Goal: Task Accomplishment & Management: Manage account settings

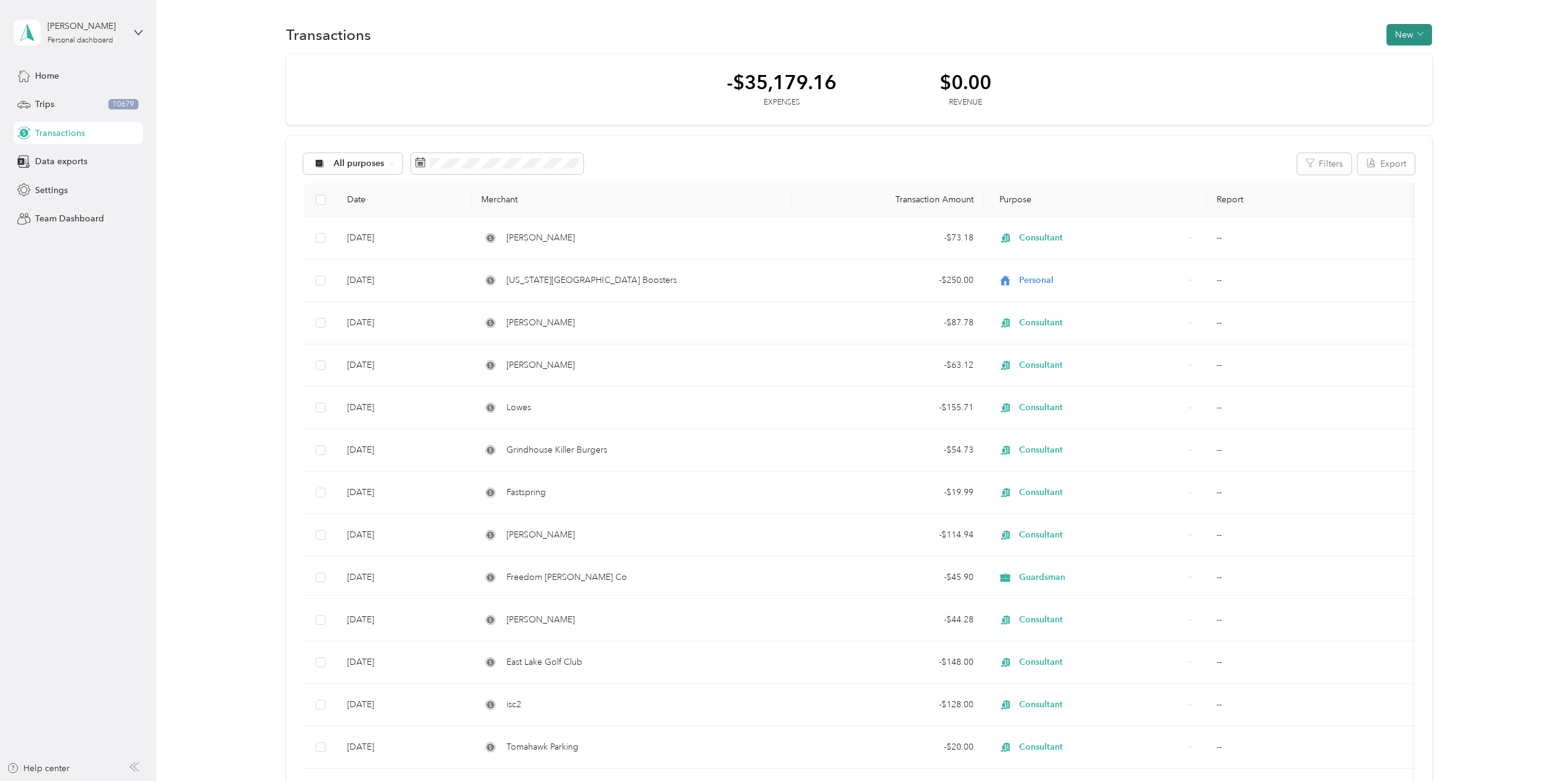
click at [1409, 28] on button "New" at bounding box center [1409, 35] width 45 height 22
click at [1403, 60] on span "Expense" at bounding box center [1403, 58] width 34 height 13
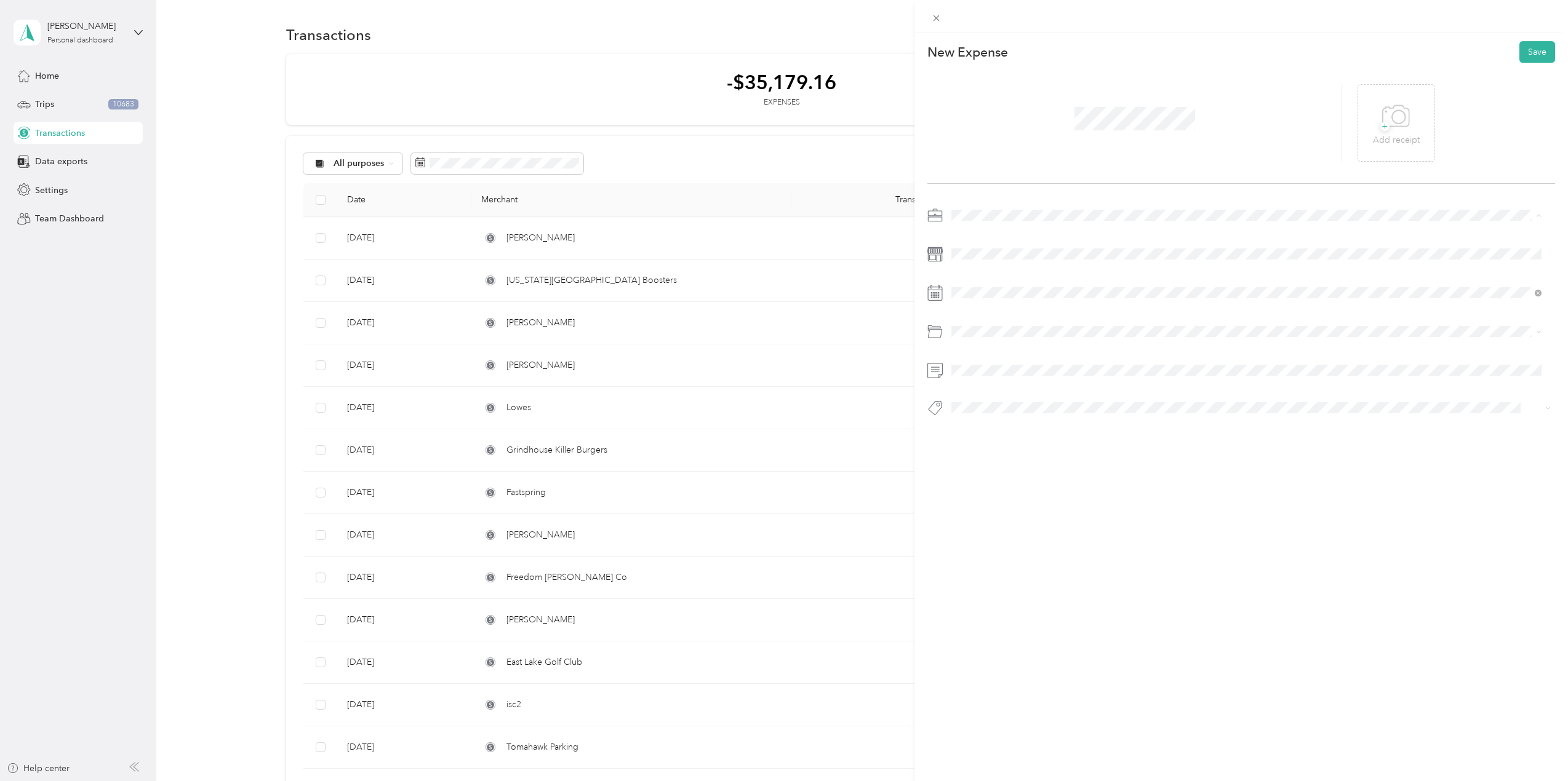
click at [988, 379] on li "Consultant" at bounding box center [1246, 387] width 599 height 22
click at [1008, 394] on div at bounding box center [1241, 315] width 628 height 220
click at [995, 453] on li "Software" at bounding box center [1246, 450] width 599 height 24
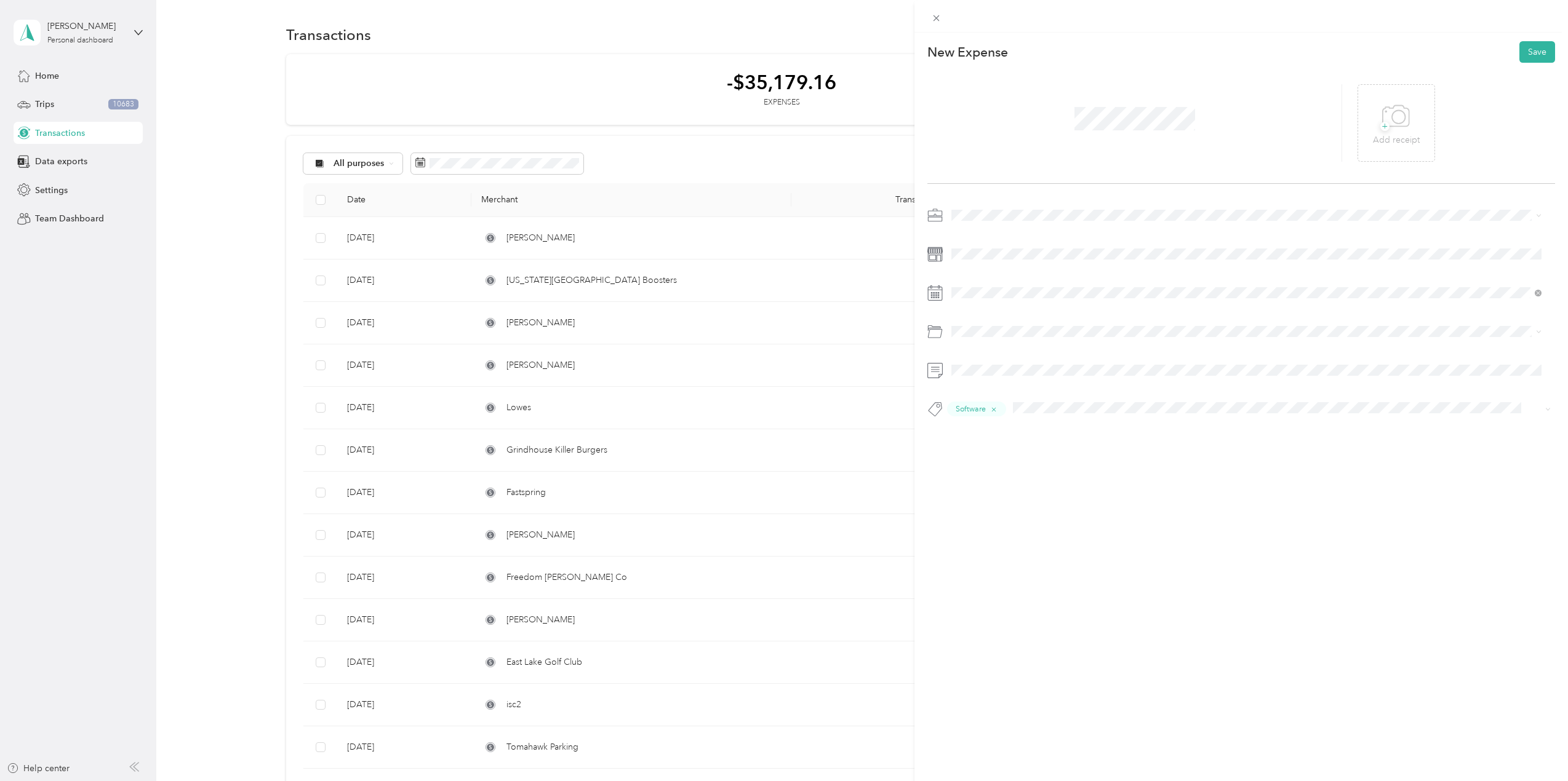
click at [1008, 475] on div "Consultant" at bounding box center [1246, 471] width 581 height 16
click at [1033, 400] on div "Software" at bounding box center [1246, 402] width 581 height 13
click at [999, 260] on span at bounding box center [1251, 254] width 608 height 20
click at [933, 253] on div at bounding box center [1241, 254] width 628 height 20
click at [940, 255] on icon at bounding box center [935, 254] width 16 height 16
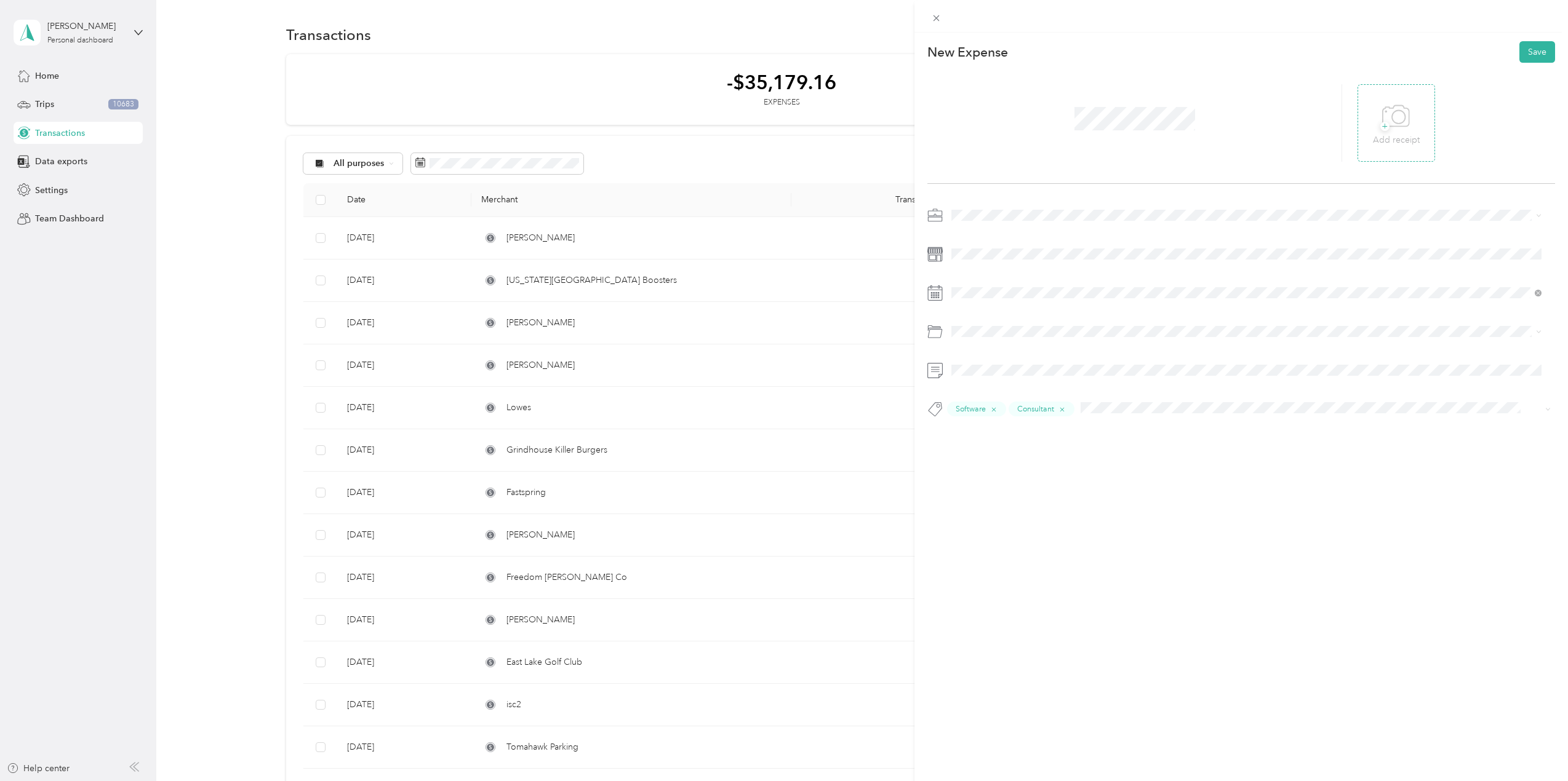
click at [1410, 125] on div "+ Add receipt" at bounding box center [1396, 124] width 47 height 47
click at [1525, 49] on button "Save" at bounding box center [1537, 52] width 35 height 22
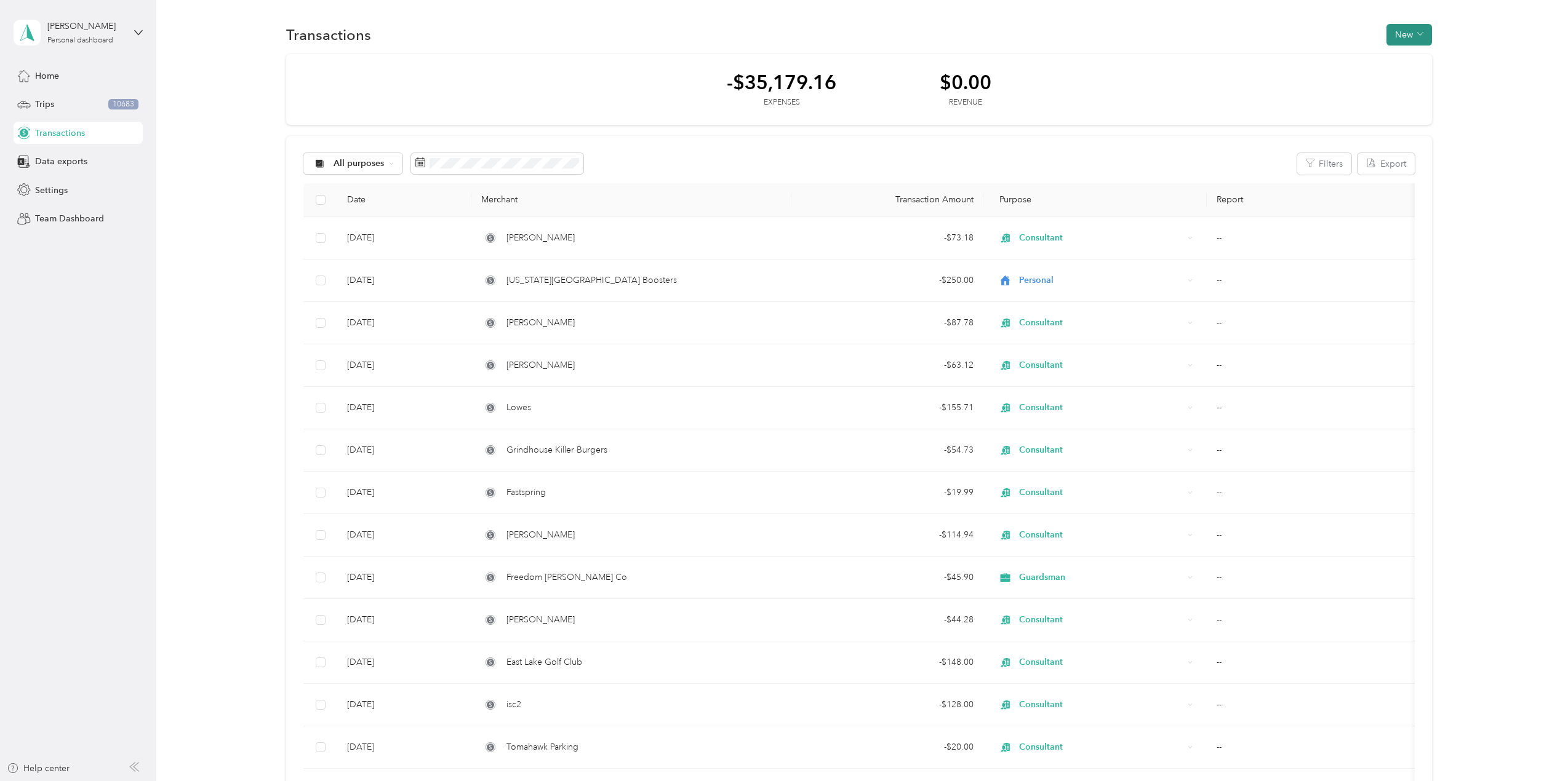
click at [1398, 37] on button "New" at bounding box center [1409, 35] width 45 height 22
click at [1397, 57] on span "Expense" at bounding box center [1403, 58] width 34 height 13
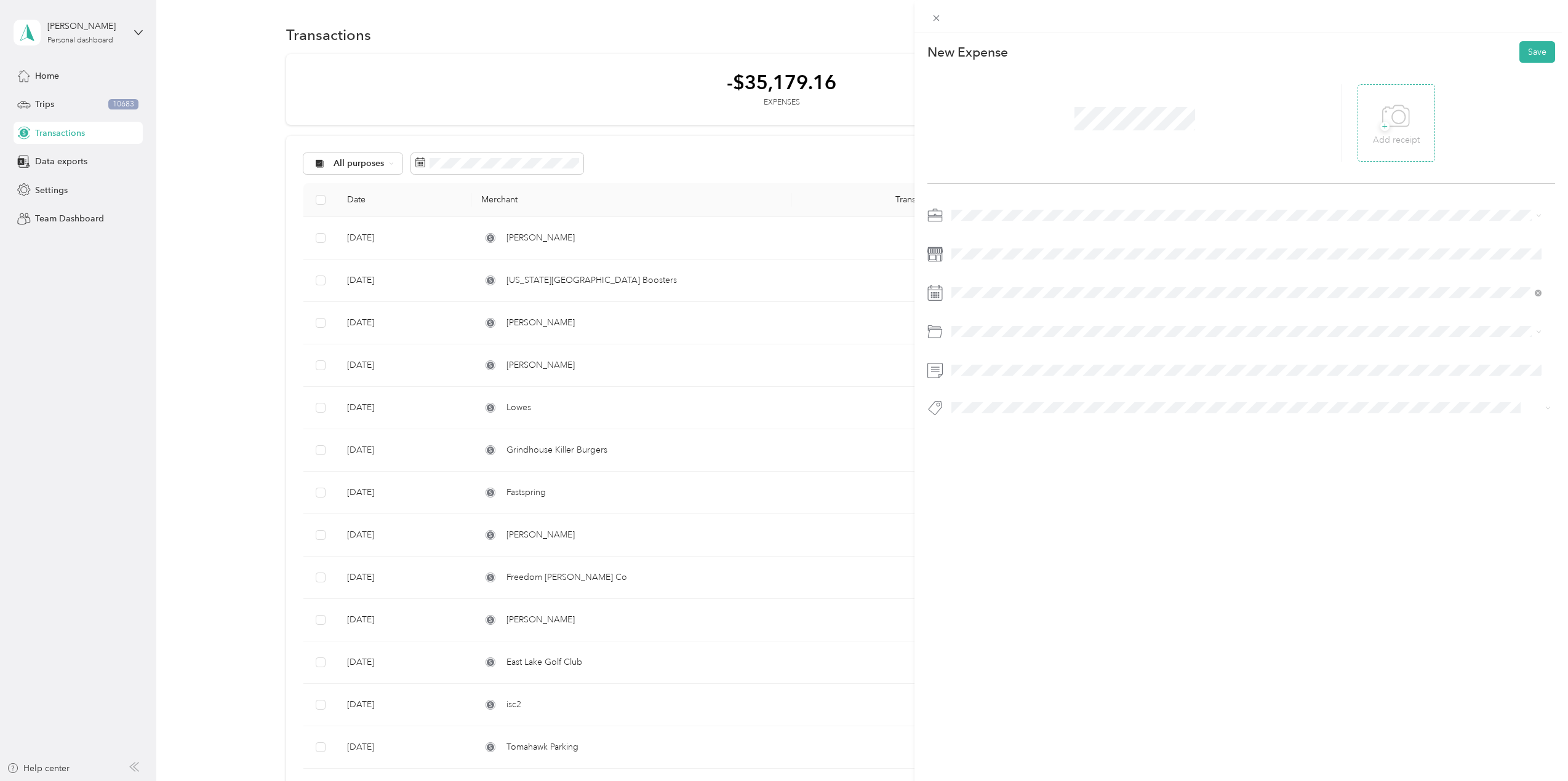
click at [1389, 117] on icon at bounding box center [1396, 117] width 28 height 34
click at [986, 388] on div "Consultant" at bounding box center [1246, 383] width 581 height 13
click at [1015, 407] on div "2" at bounding box center [1009, 405] width 16 height 16
click at [986, 406] on li "Tools" at bounding box center [1246, 402] width 599 height 22
click at [989, 434] on li "Tools" at bounding box center [1246, 430] width 599 height 24
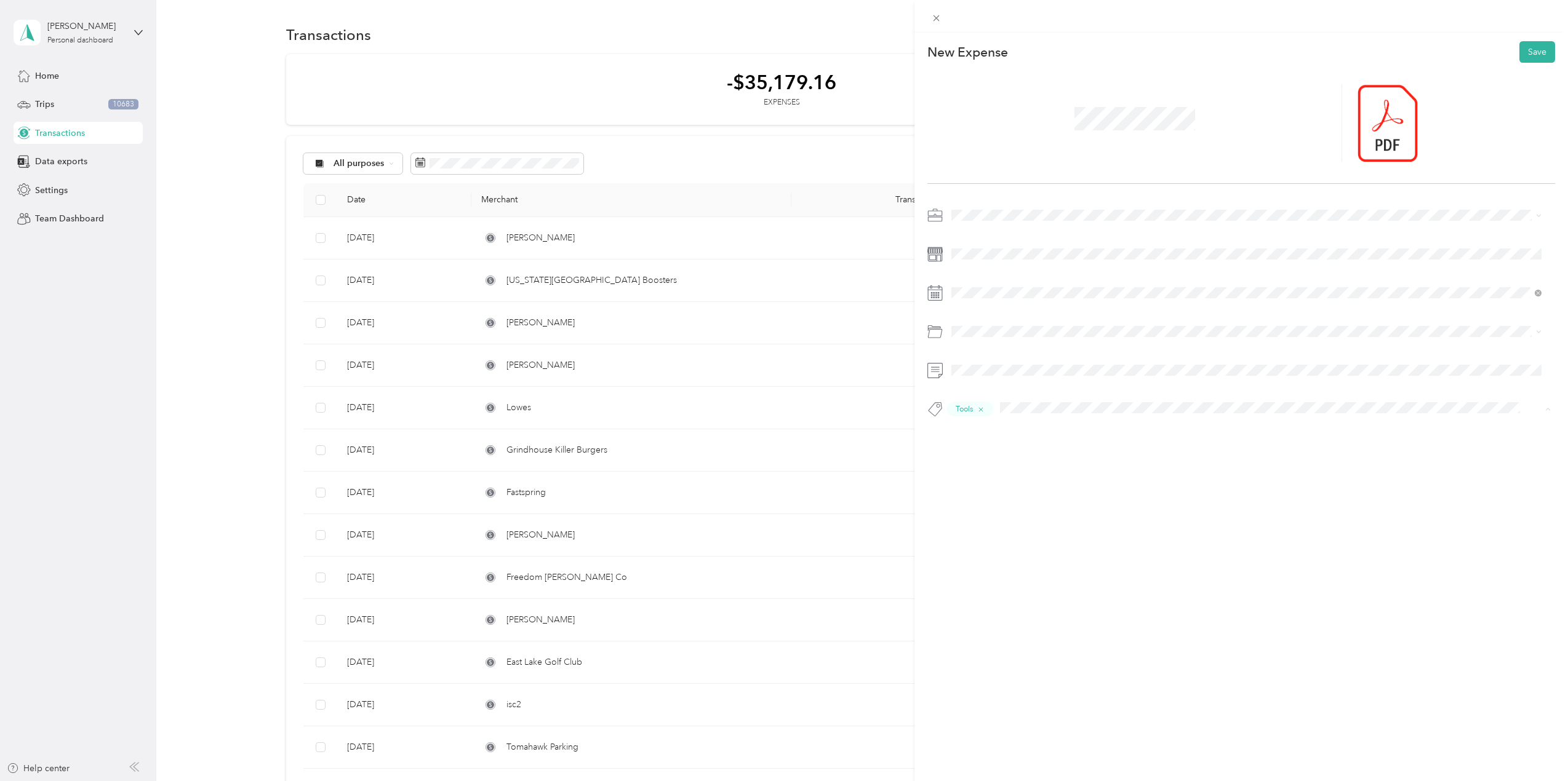
click at [995, 427] on span "Consultant" at bounding box center [982, 432] width 37 height 11
click at [1219, 450] on button "Add tag PenTesting" at bounding box center [1246, 445] width 92 height 22
click at [1232, 447] on button "Add tag GPI2025" at bounding box center [1246, 444] width 83 height 22
click at [1530, 51] on button "Save" at bounding box center [1537, 52] width 35 height 22
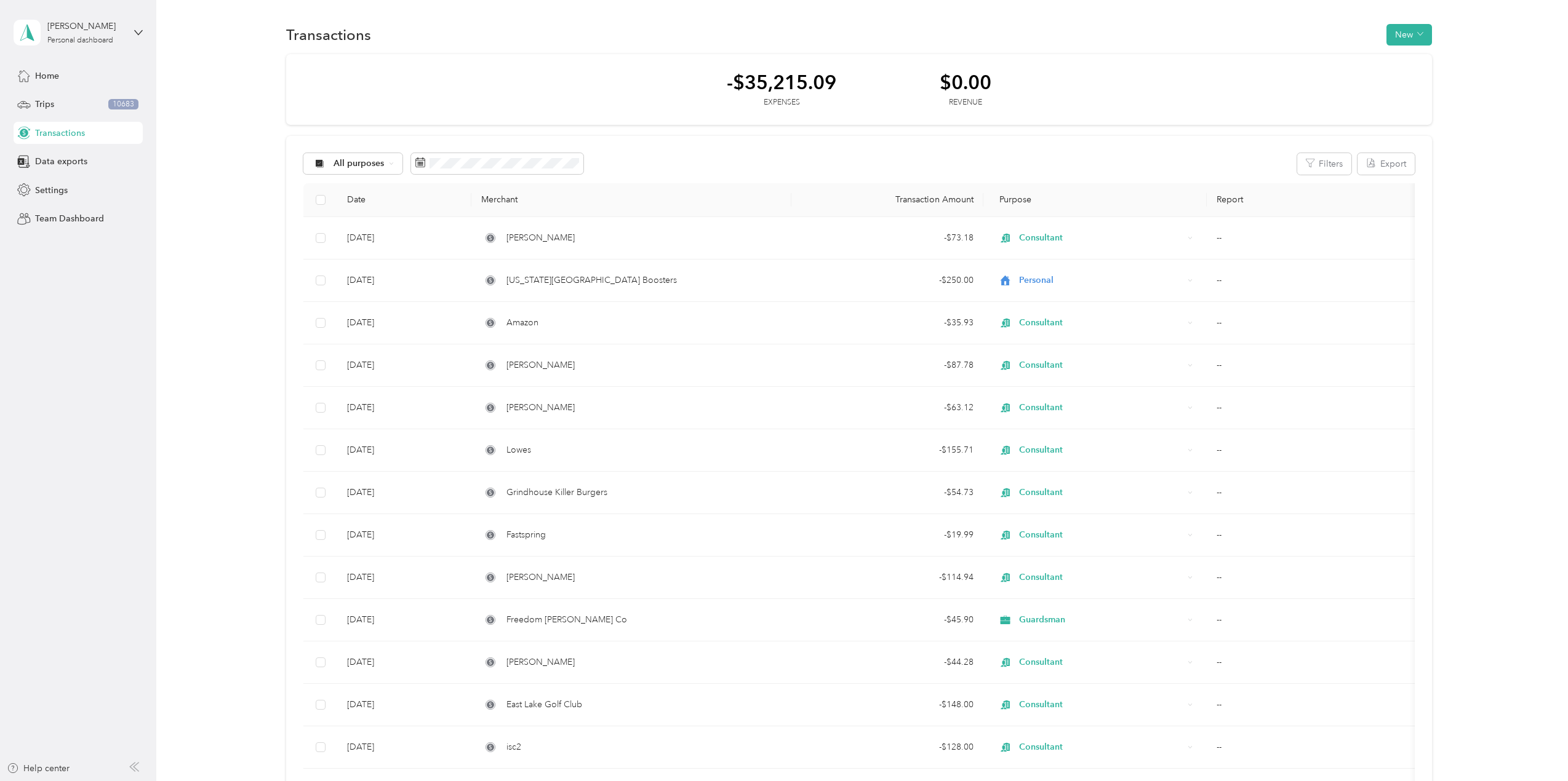
click at [977, 74] on div "$0.00" at bounding box center [965, 82] width 52 height 22
click at [1412, 34] on button "New" at bounding box center [1409, 35] width 45 height 22
click at [1412, 52] on span "Expense" at bounding box center [1403, 58] width 34 height 13
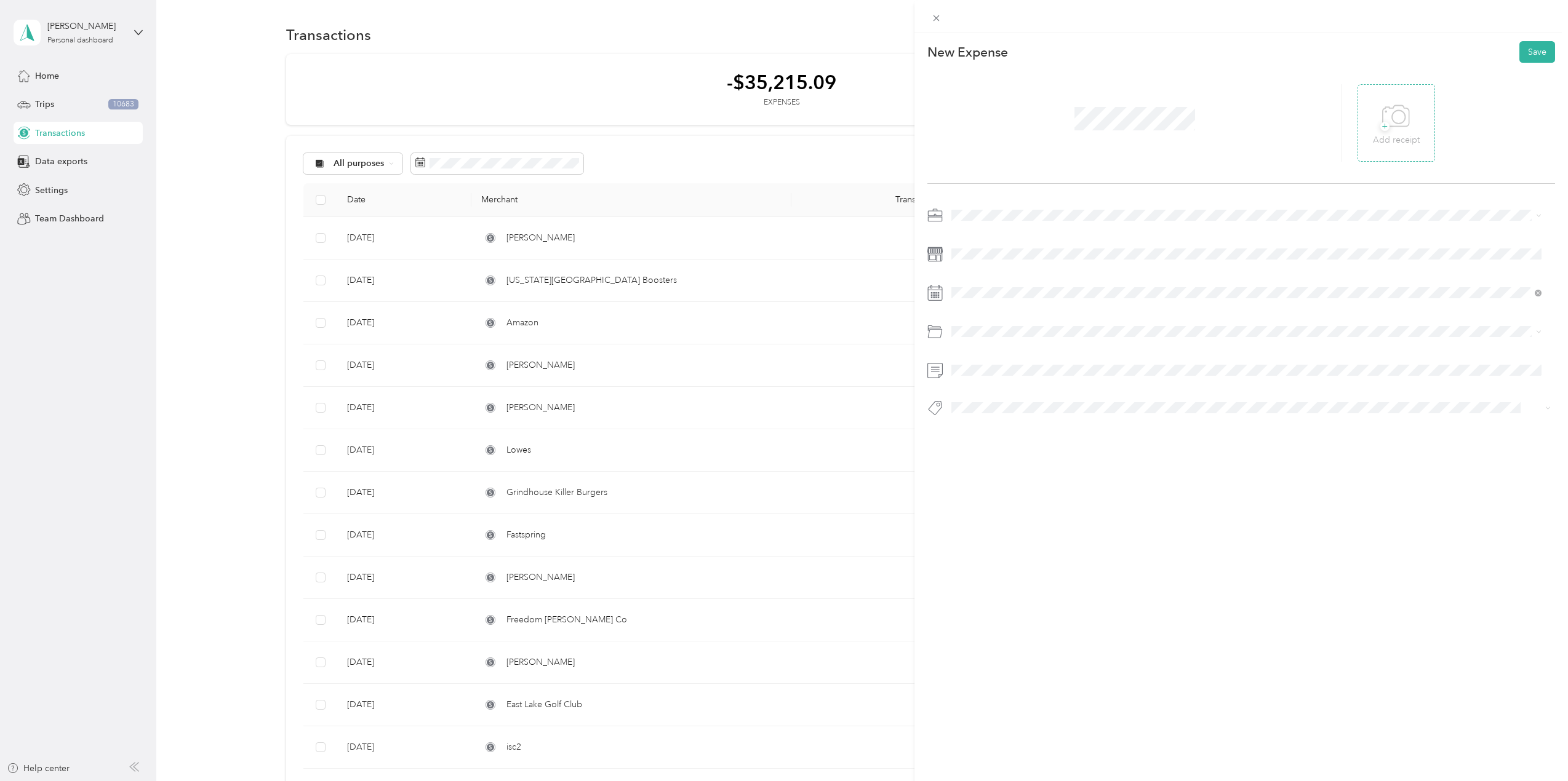
click at [1375, 119] on div "+ Add receipt" at bounding box center [1396, 124] width 47 height 47
click at [994, 382] on span "Consultant" at bounding box center [976, 387] width 41 height 11
click at [1003, 261] on span at bounding box center [1251, 254] width 608 height 20
click at [984, 361] on icon at bounding box center [982, 363] width 12 height 12
click at [1056, 480] on div "29" at bounding box center [1056, 482] width 16 height 16
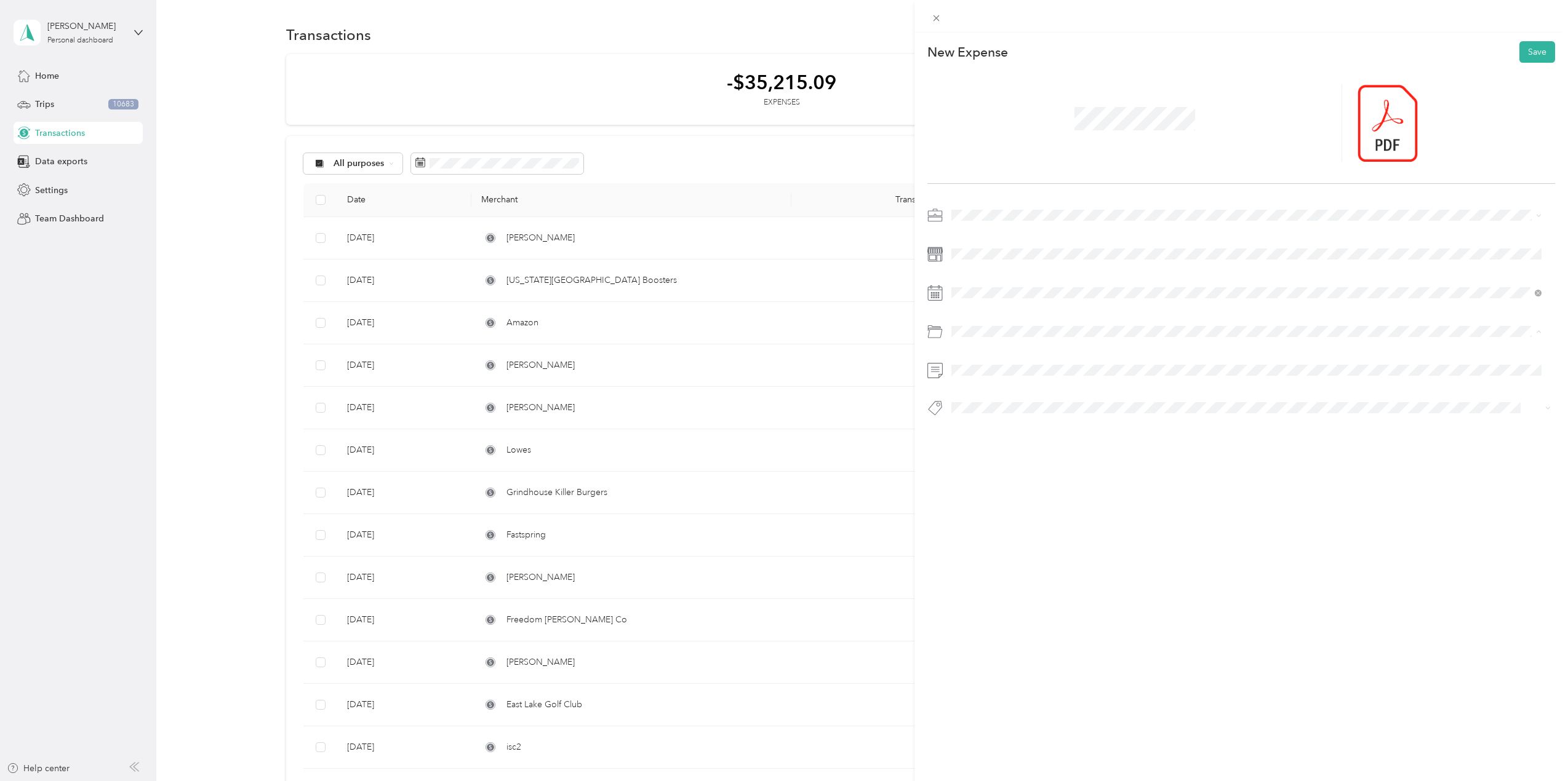
click at [987, 455] on li "Tools" at bounding box center [1246, 452] width 599 height 22
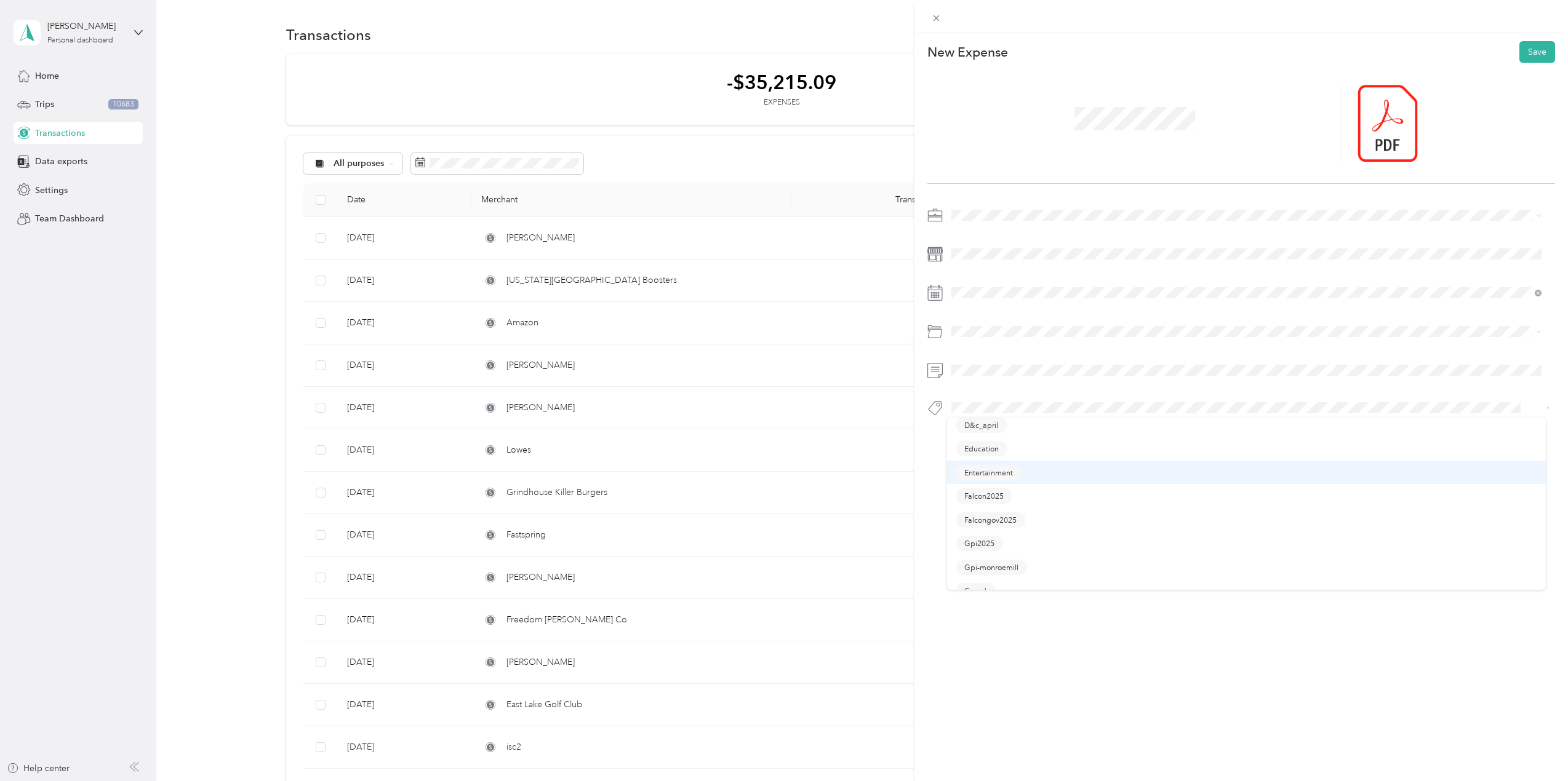
scroll to position [246, 0]
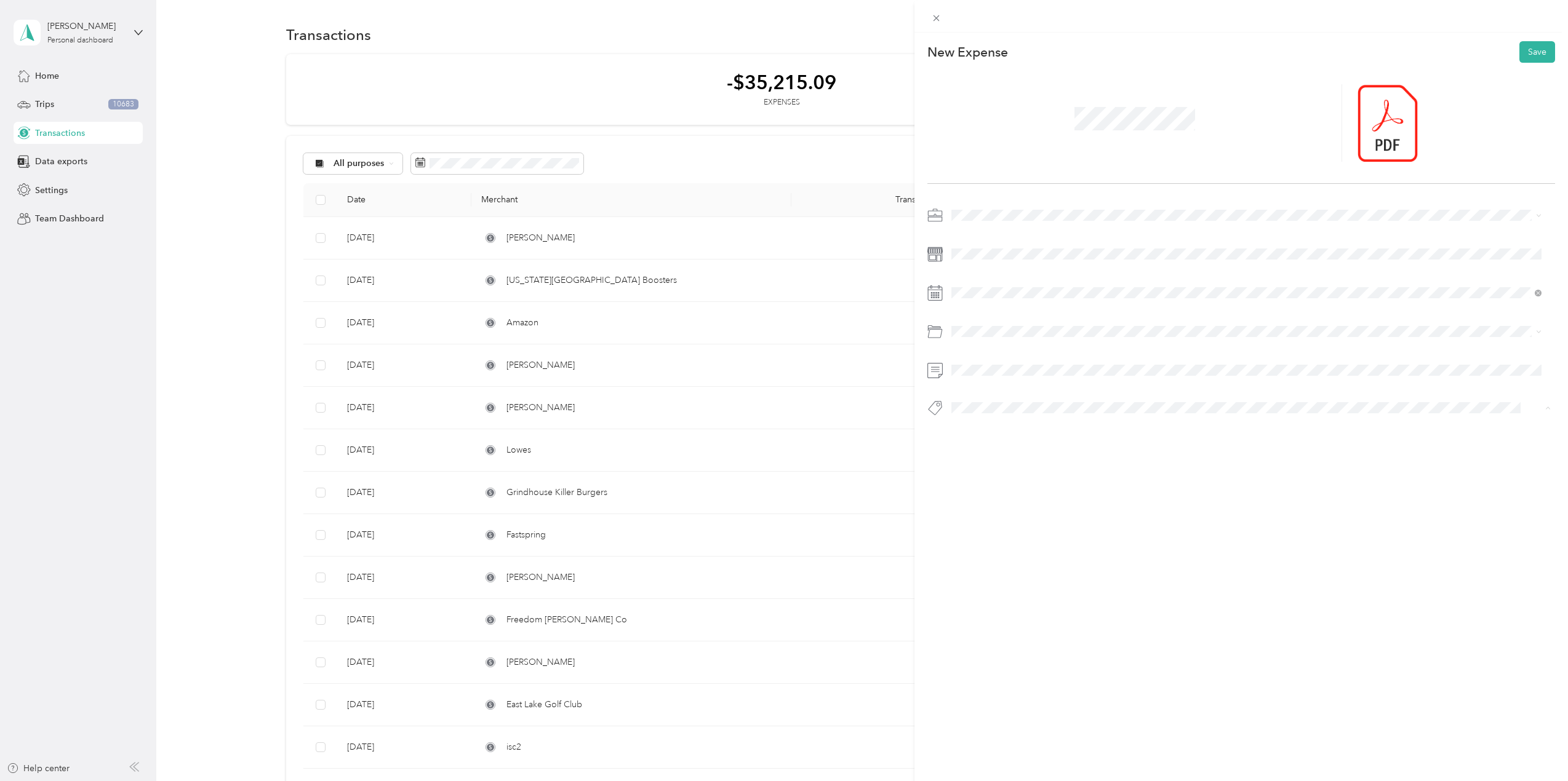
click at [996, 509] on button "Gpi2025" at bounding box center [979, 515] width 47 height 16
click at [1000, 508] on div "Tools" at bounding box center [1246, 510] width 581 height 16
click at [995, 454] on span "Pentesting" at bounding box center [982, 456] width 35 height 11
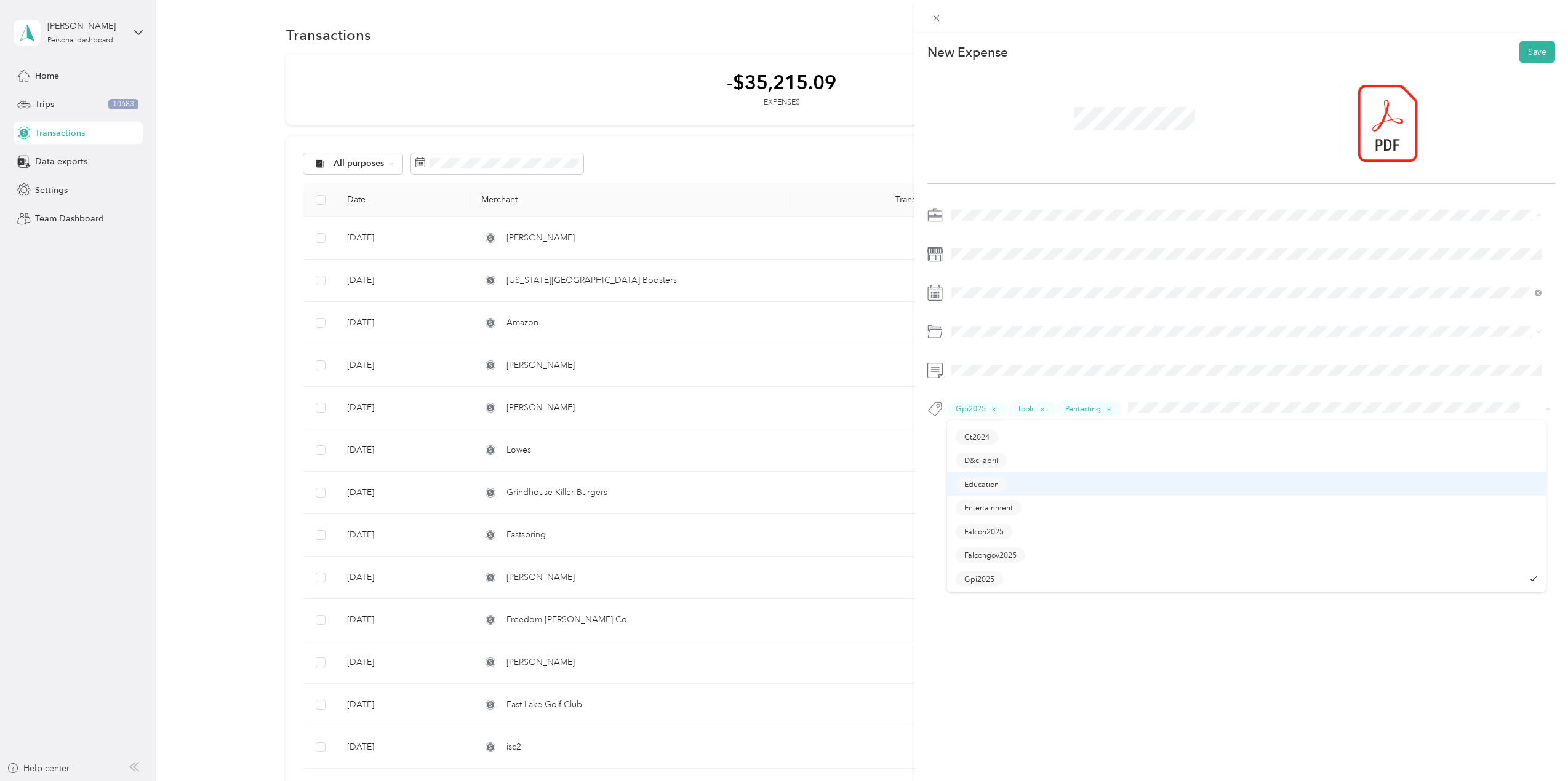
scroll to position [123, 0]
click at [1002, 478] on li "Consultant" at bounding box center [1246, 474] width 599 height 24
click at [1528, 61] on button "Save" at bounding box center [1537, 52] width 35 height 22
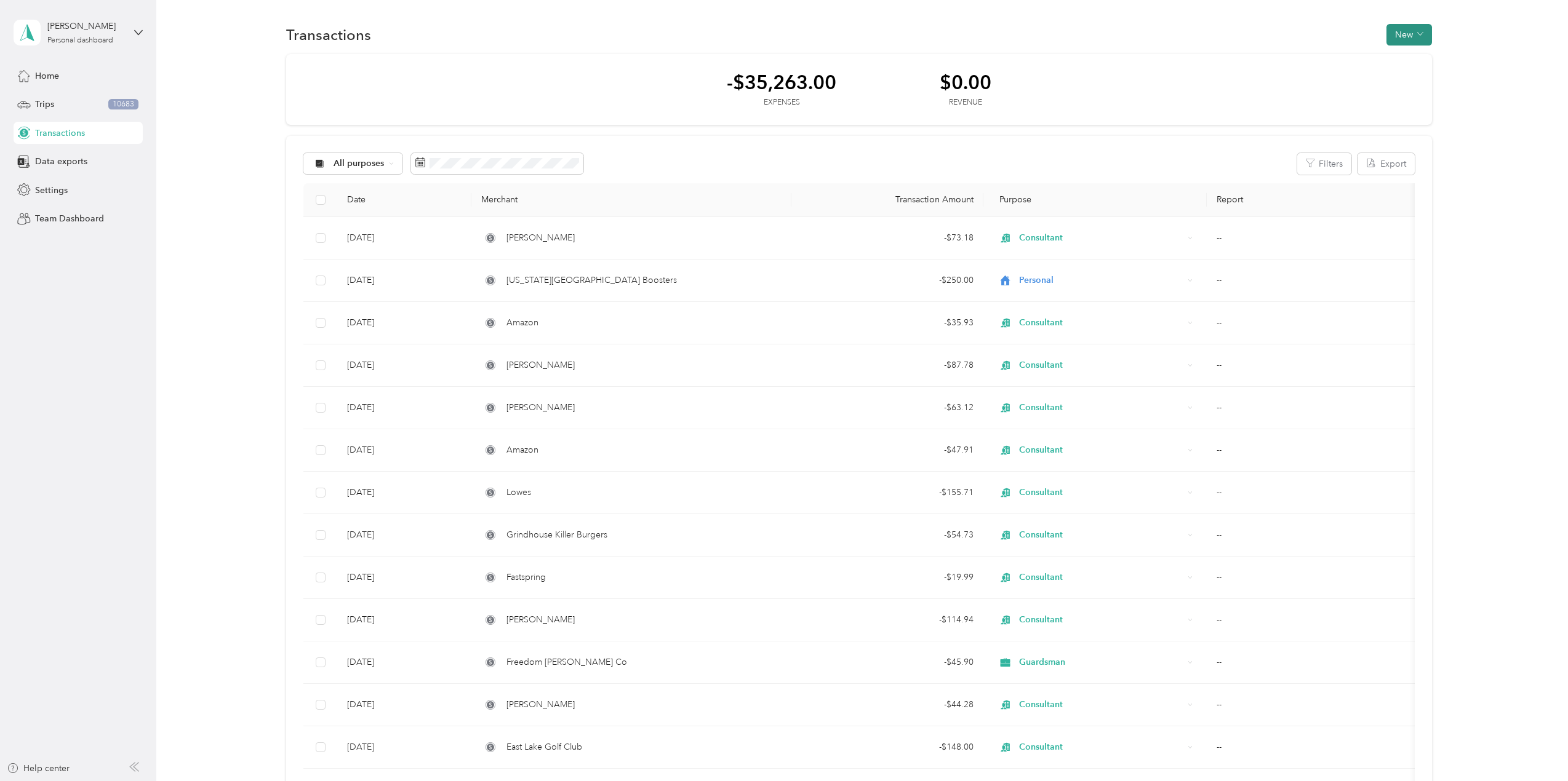
click at [1419, 30] on span "button" at bounding box center [1420, 35] width 6 height 11
click at [1409, 65] on li "Expense" at bounding box center [1397, 58] width 64 height 22
click at [1405, 59] on span "Expense" at bounding box center [1403, 58] width 34 height 13
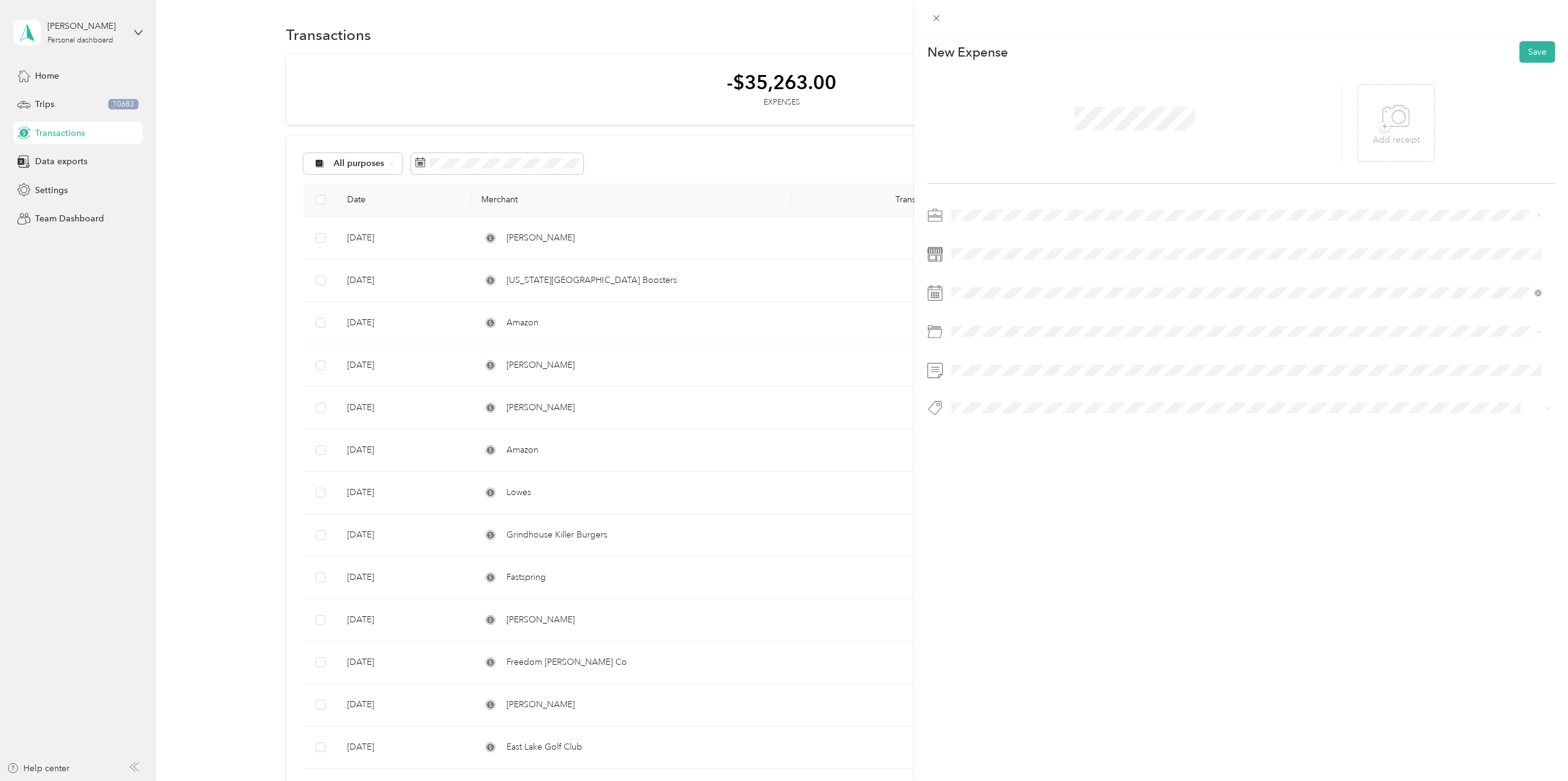
click at [1003, 386] on div "Consultant" at bounding box center [1246, 387] width 581 height 13
click at [997, 517] on li "Gpi2025" at bounding box center [1246, 515] width 599 height 24
click at [1007, 481] on li "Consultant" at bounding box center [1246, 474] width 599 height 24
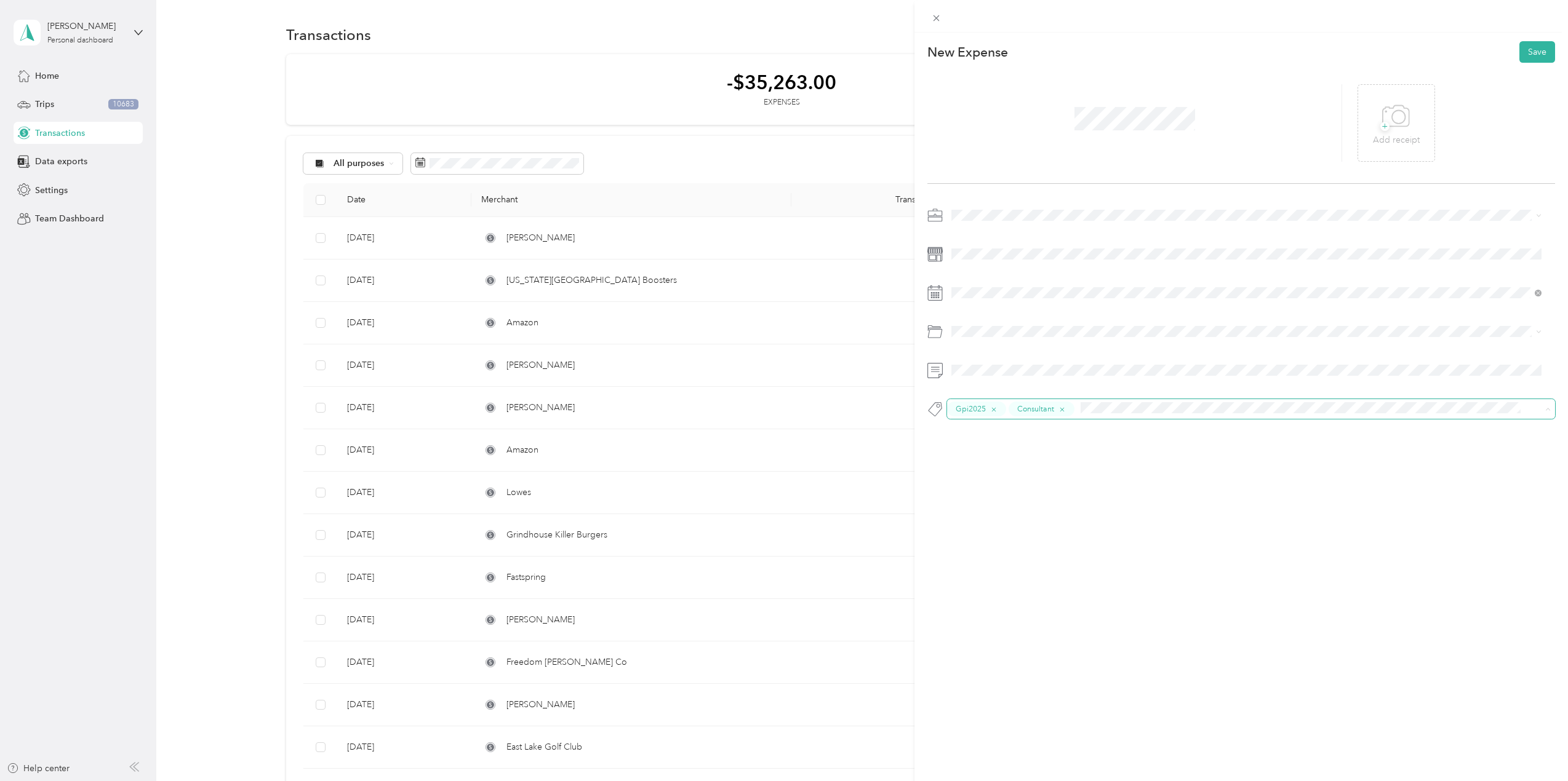
click at [1102, 415] on span at bounding box center [1305, 409] width 458 height 16
click at [967, 455] on span "Pentesting" at bounding box center [982, 456] width 35 height 11
click at [973, 430] on span "Tools" at bounding box center [973, 427] width 17 height 11
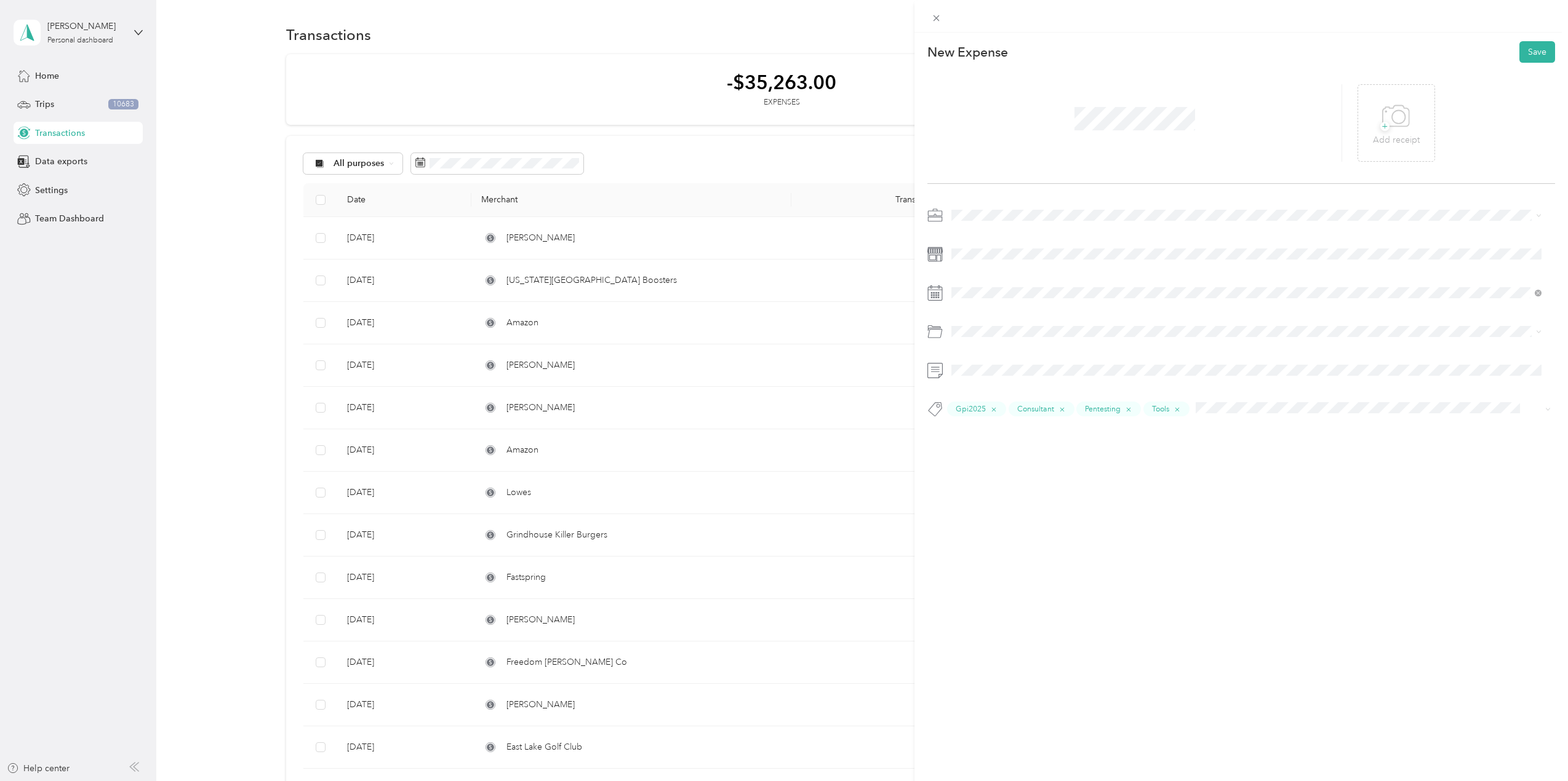
click at [982, 384] on li "Tools" at bounding box center [1246, 377] width 599 height 22
click at [1403, 131] on icon at bounding box center [1396, 117] width 28 height 34
click at [1523, 48] on button "Save" at bounding box center [1537, 52] width 35 height 22
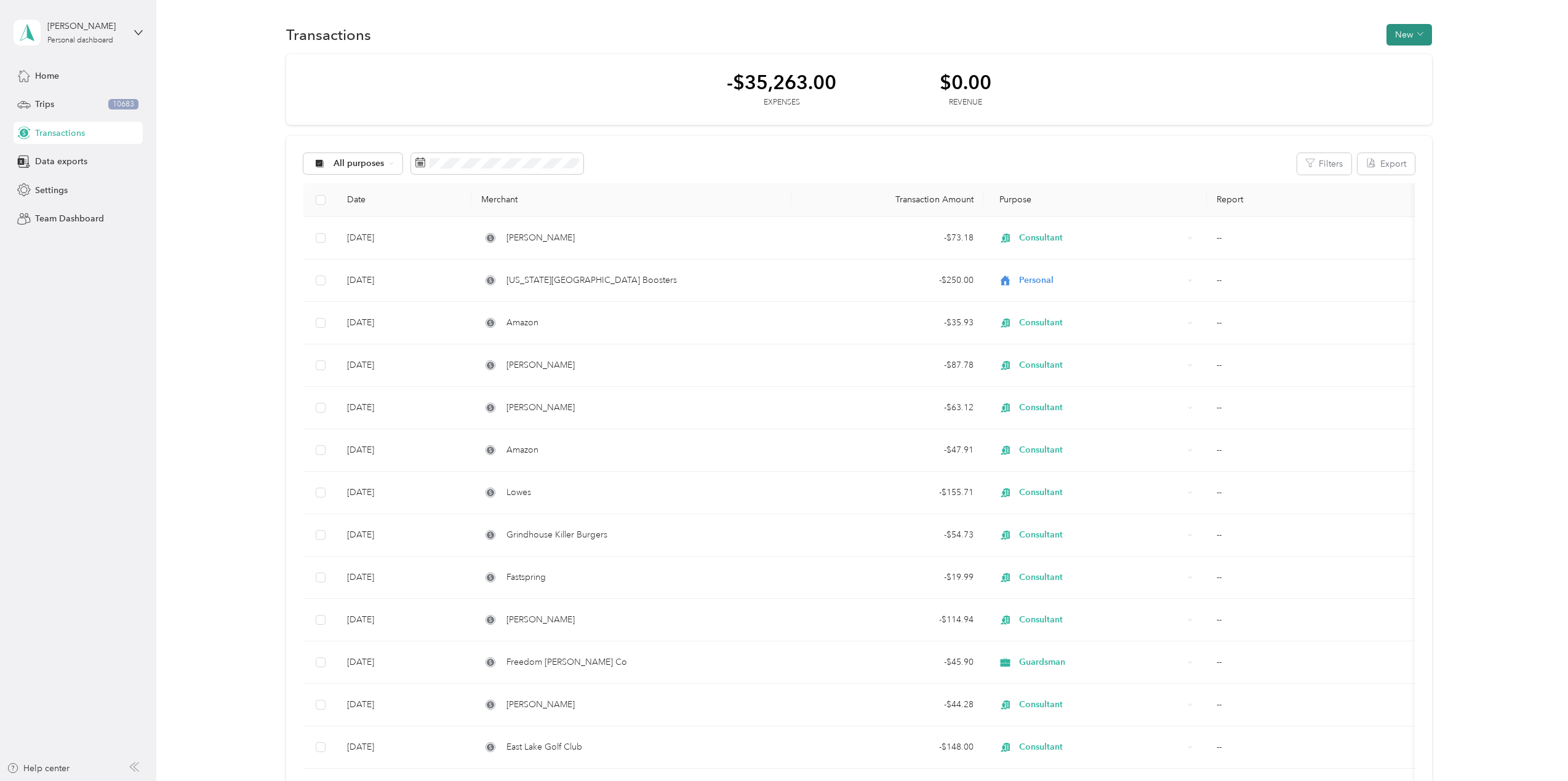
click at [1410, 30] on button "New" at bounding box center [1409, 35] width 45 height 22
click at [1412, 61] on span "Expense" at bounding box center [1403, 58] width 34 height 13
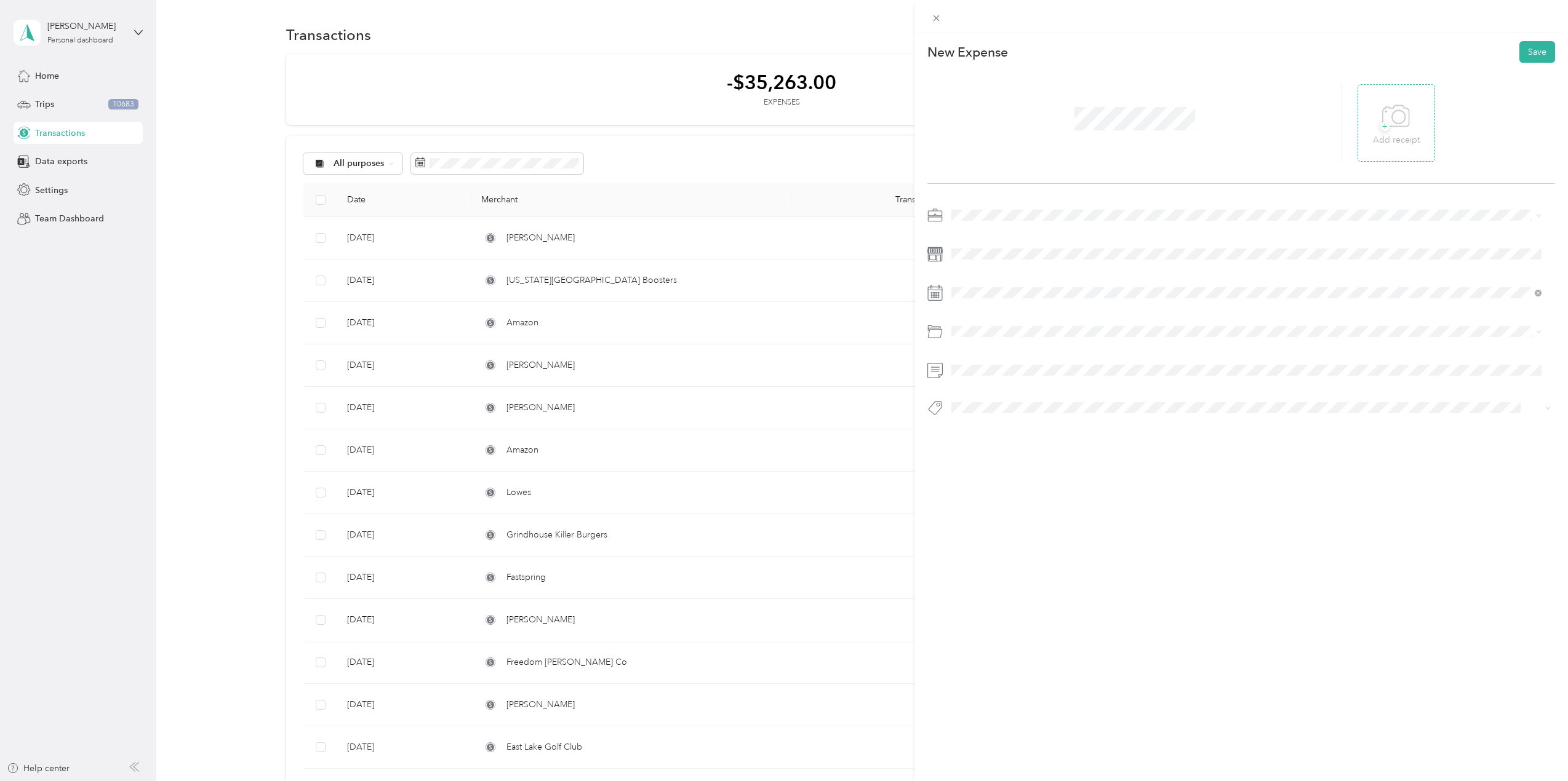
click at [1373, 126] on div "+ Add receipt" at bounding box center [1396, 124] width 47 height 47
click at [996, 222] on span at bounding box center [1251, 215] width 608 height 20
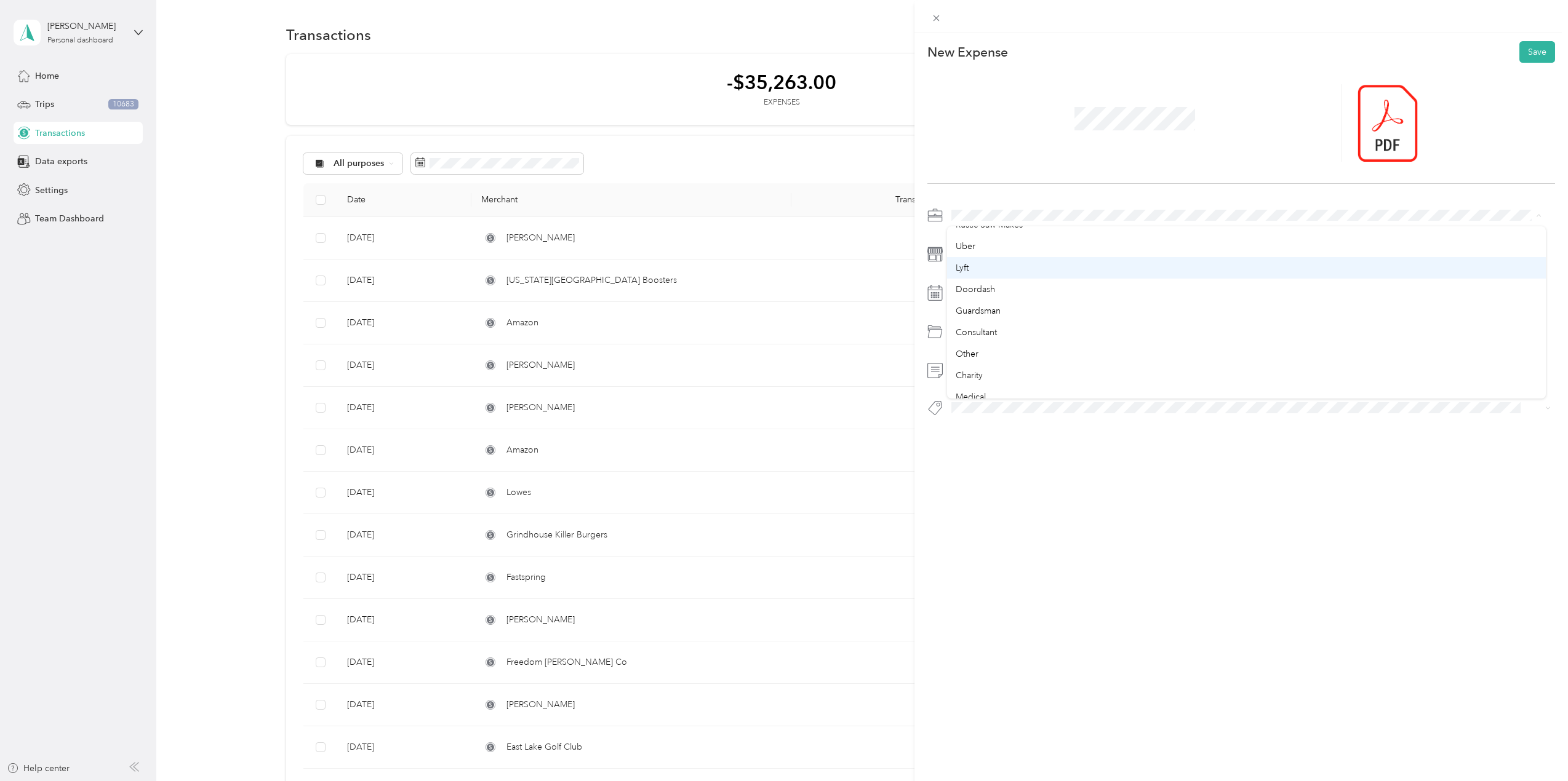
scroll to position [107, 0]
click at [983, 282] on li "Consultant" at bounding box center [1246, 277] width 599 height 22
click at [988, 363] on div "[DATE]" at bounding box center [1025, 363] width 155 height 13
click at [981, 361] on icon at bounding box center [982, 363] width 6 height 11
click at [980, 484] on div "24" at bounding box center [977, 482] width 16 height 16
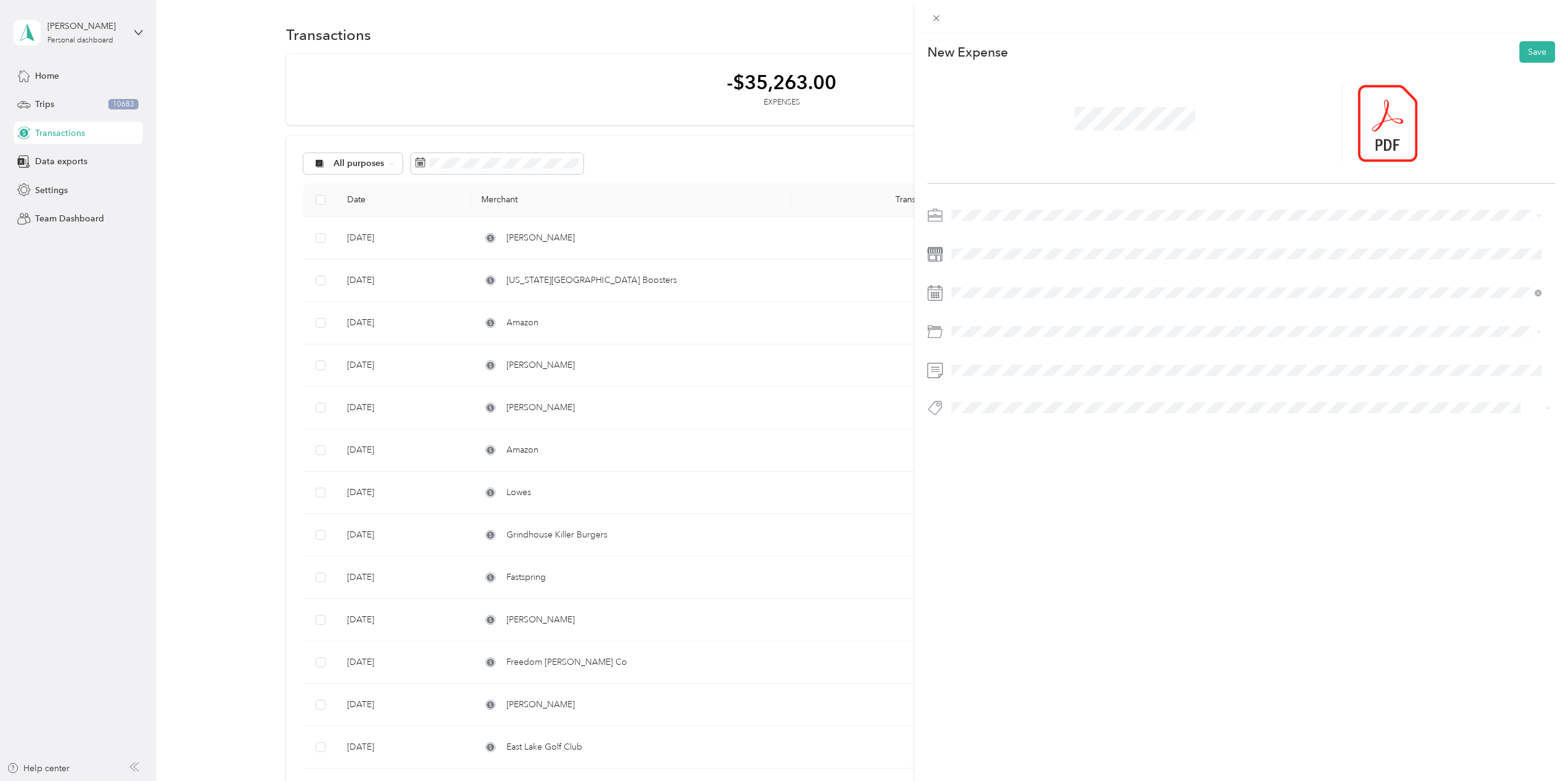
click at [1021, 395] on li "Office Expenses" at bounding box center [1246, 401] width 599 height 22
click at [1010, 402] on span at bounding box center [1240, 408] width 587 height 13
click at [1208, 446] on button "Add tag OfficeSupplies" at bounding box center [1246, 446] width 107 height 22
click at [1277, 449] on button "Add tag Printer" at bounding box center [1246, 443] width 75 height 22
click at [1175, 340] on span at bounding box center [1251, 332] width 608 height 20
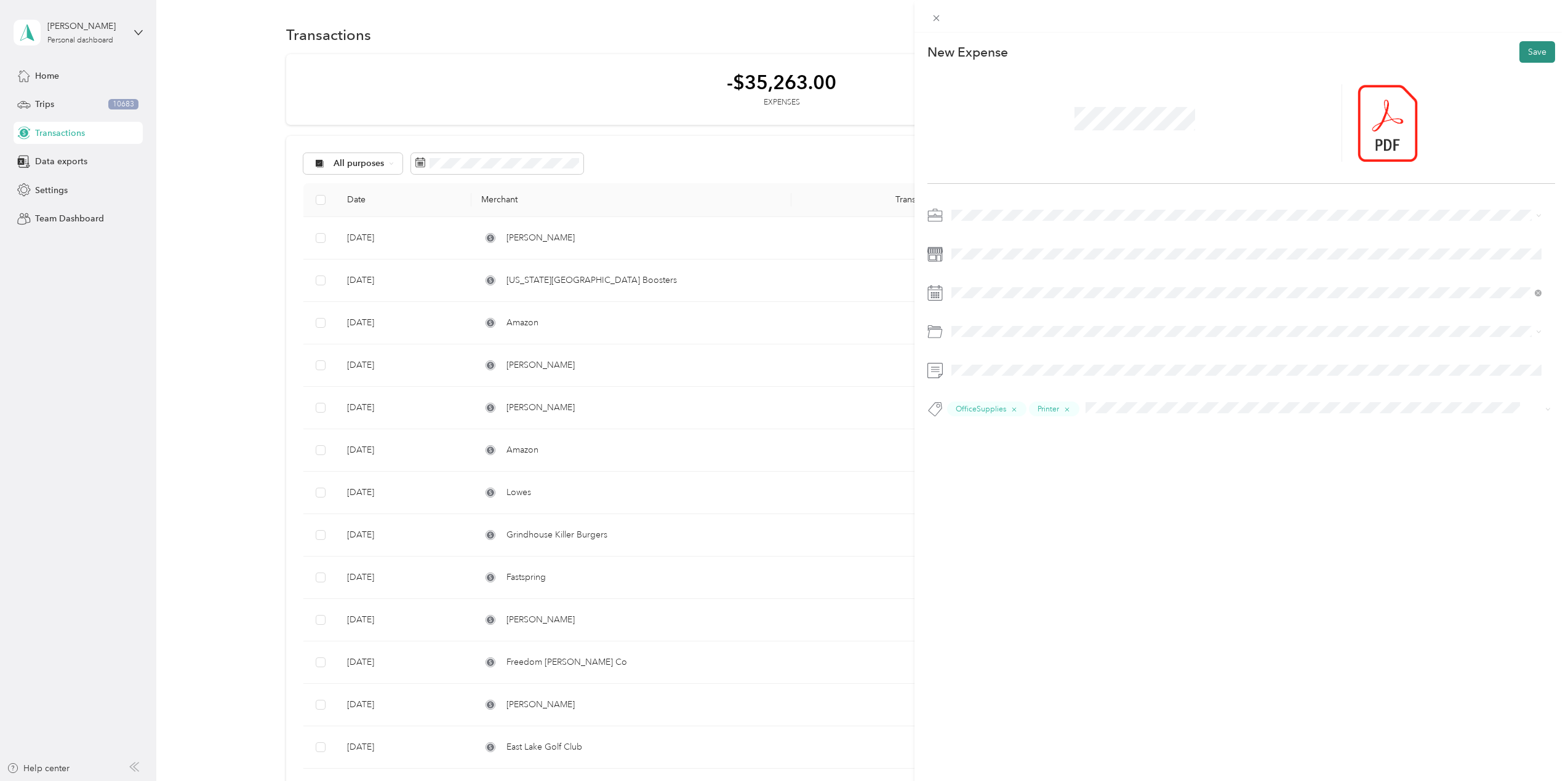
click at [1522, 51] on button "Save" at bounding box center [1537, 52] width 35 height 22
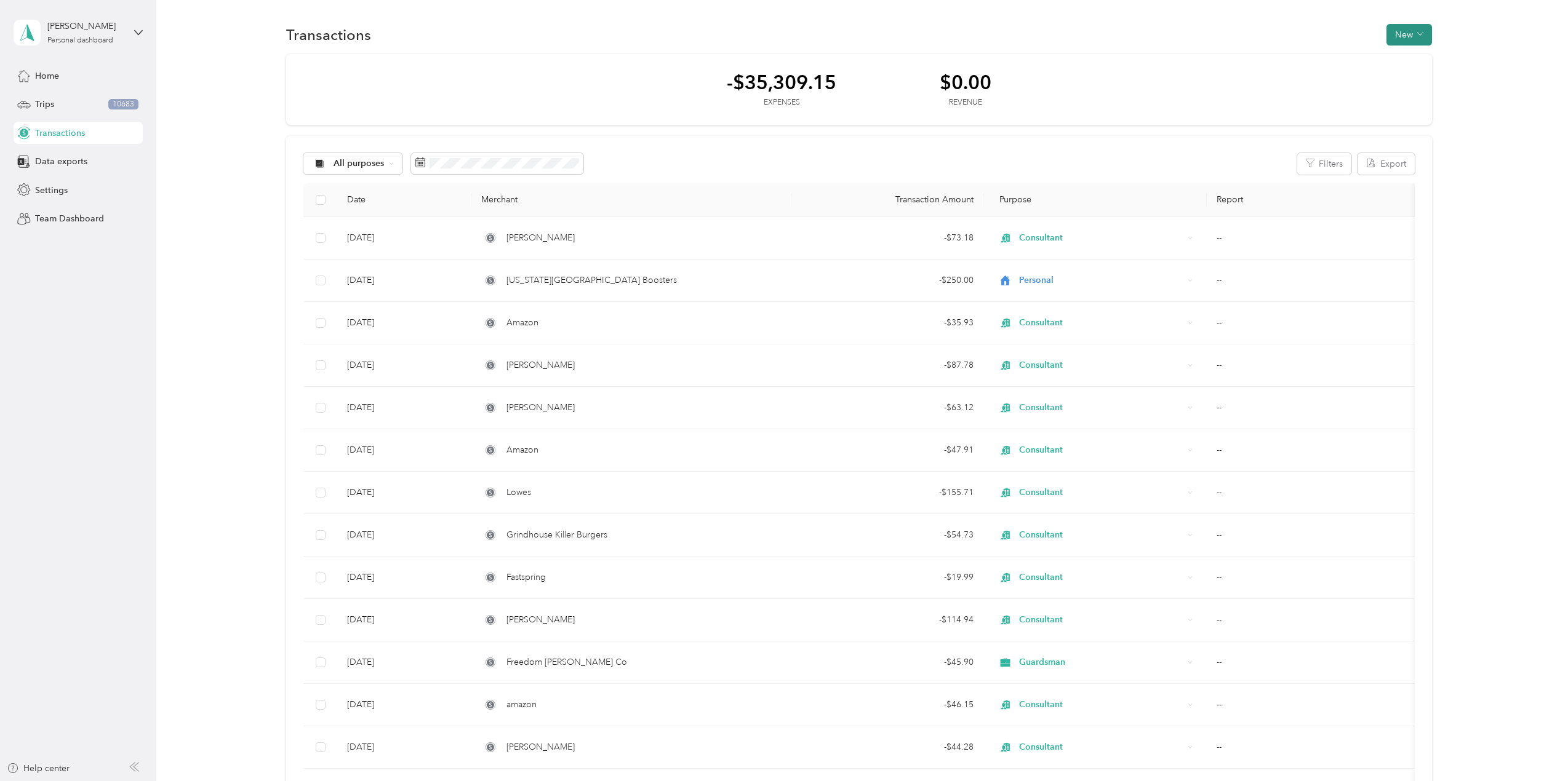
click at [1411, 34] on button "New" at bounding box center [1409, 35] width 45 height 22
click at [1410, 64] on span "Expense" at bounding box center [1403, 58] width 34 height 13
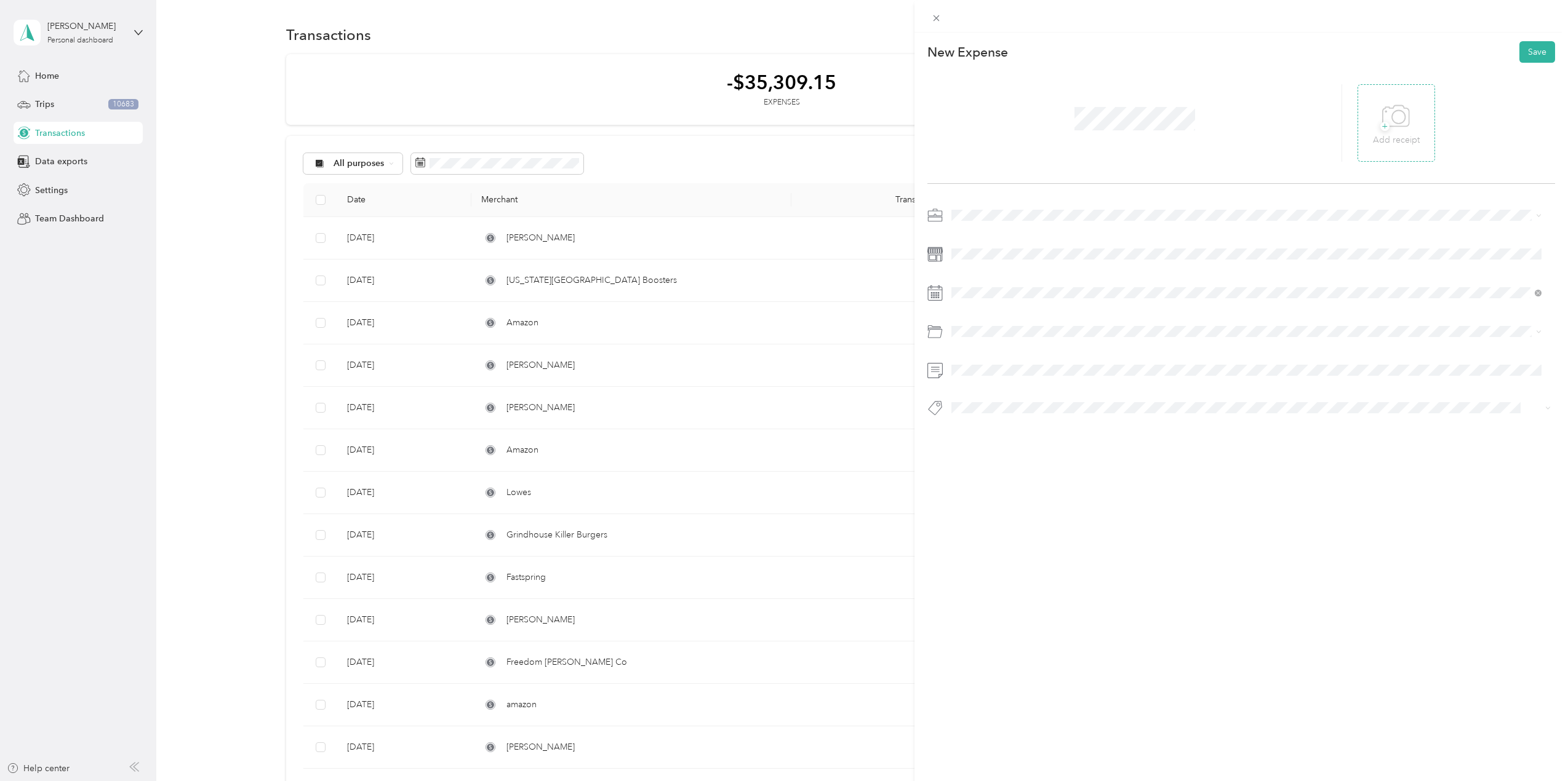
click at [1420, 114] on div "+ Add receipt" at bounding box center [1396, 123] width 78 height 78
click at [1388, 127] on icon at bounding box center [1396, 117] width 28 height 34
click at [983, 369] on div "[DATE]" at bounding box center [1025, 363] width 155 height 13
click at [982, 368] on icon at bounding box center [982, 363] width 12 height 12
click at [979, 443] on div "10" at bounding box center [977, 444] width 16 height 16
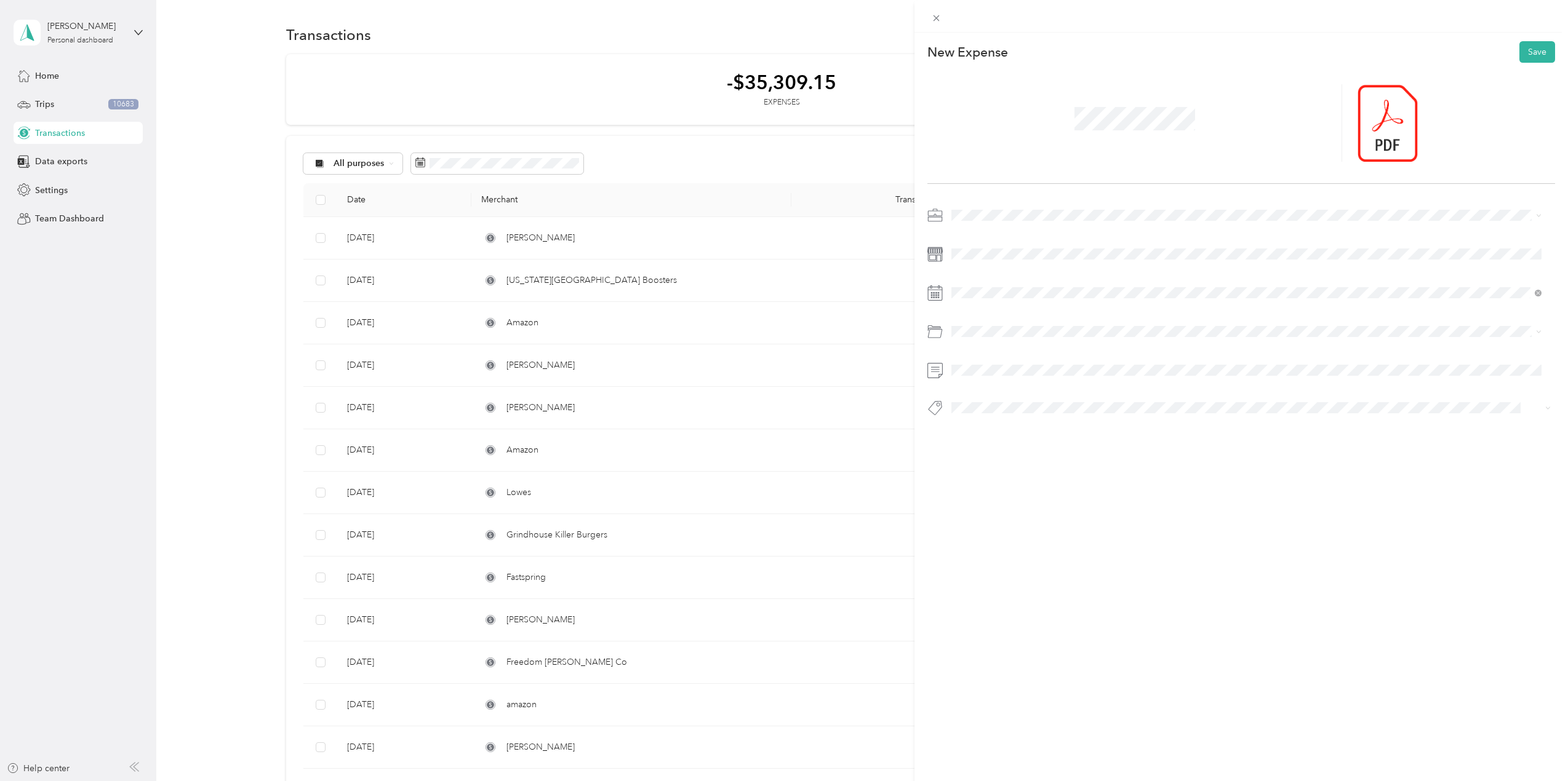
click at [974, 386] on ol "Custom categories Tools Tools Default categories Tools" at bounding box center [1246, 400] width 599 height 120
click at [991, 477] on li "Consultant" at bounding box center [1246, 472] width 599 height 24
click at [982, 453] on span "Officesupplies" at bounding box center [989, 456] width 49 height 11
click at [967, 434] on li "Tools" at bounding box center [1246, 431] width 599 height 24
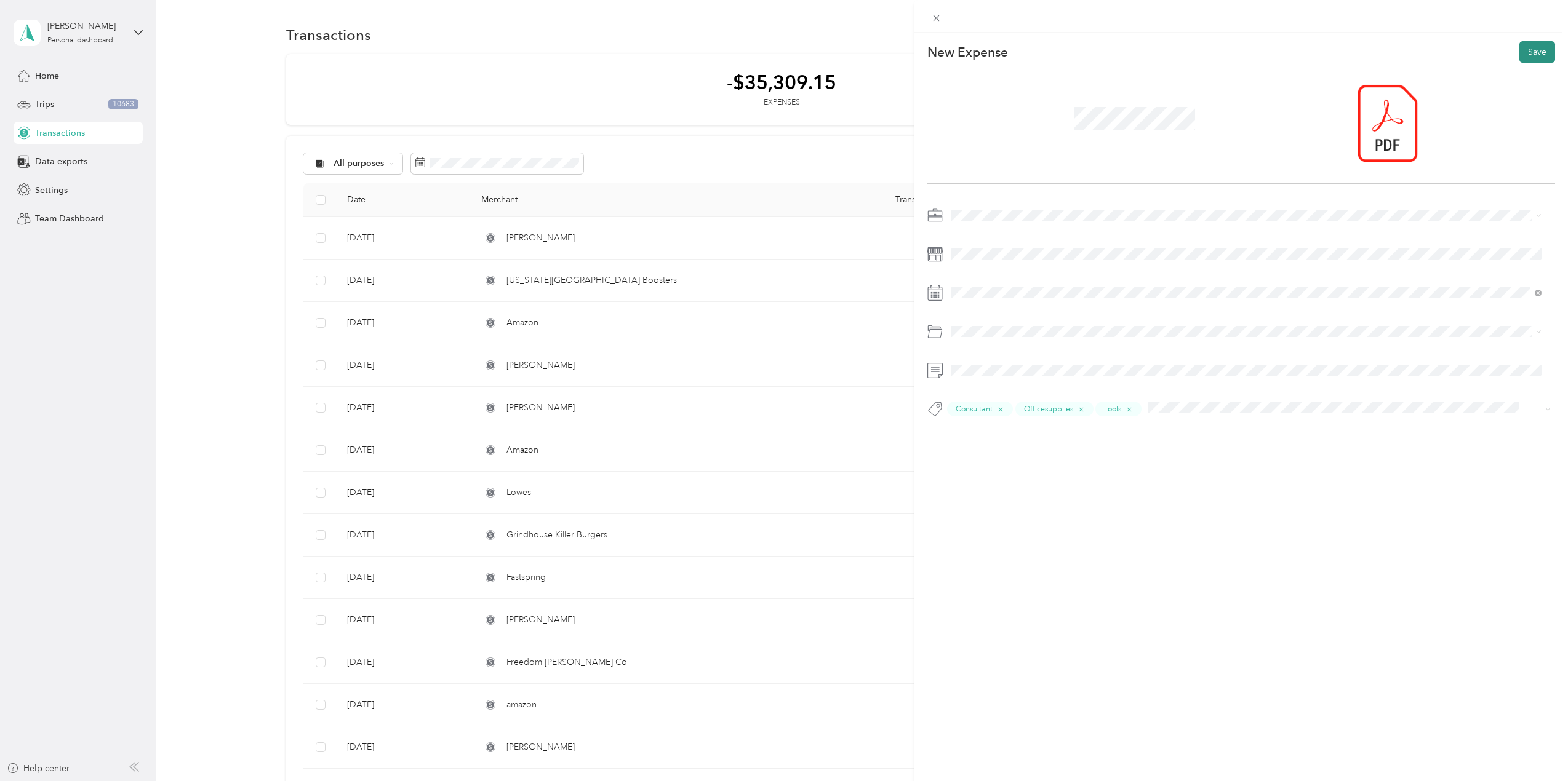
click at [1526, 47] on button "Save" at bounding box center [1537, 52] width 35 height 22
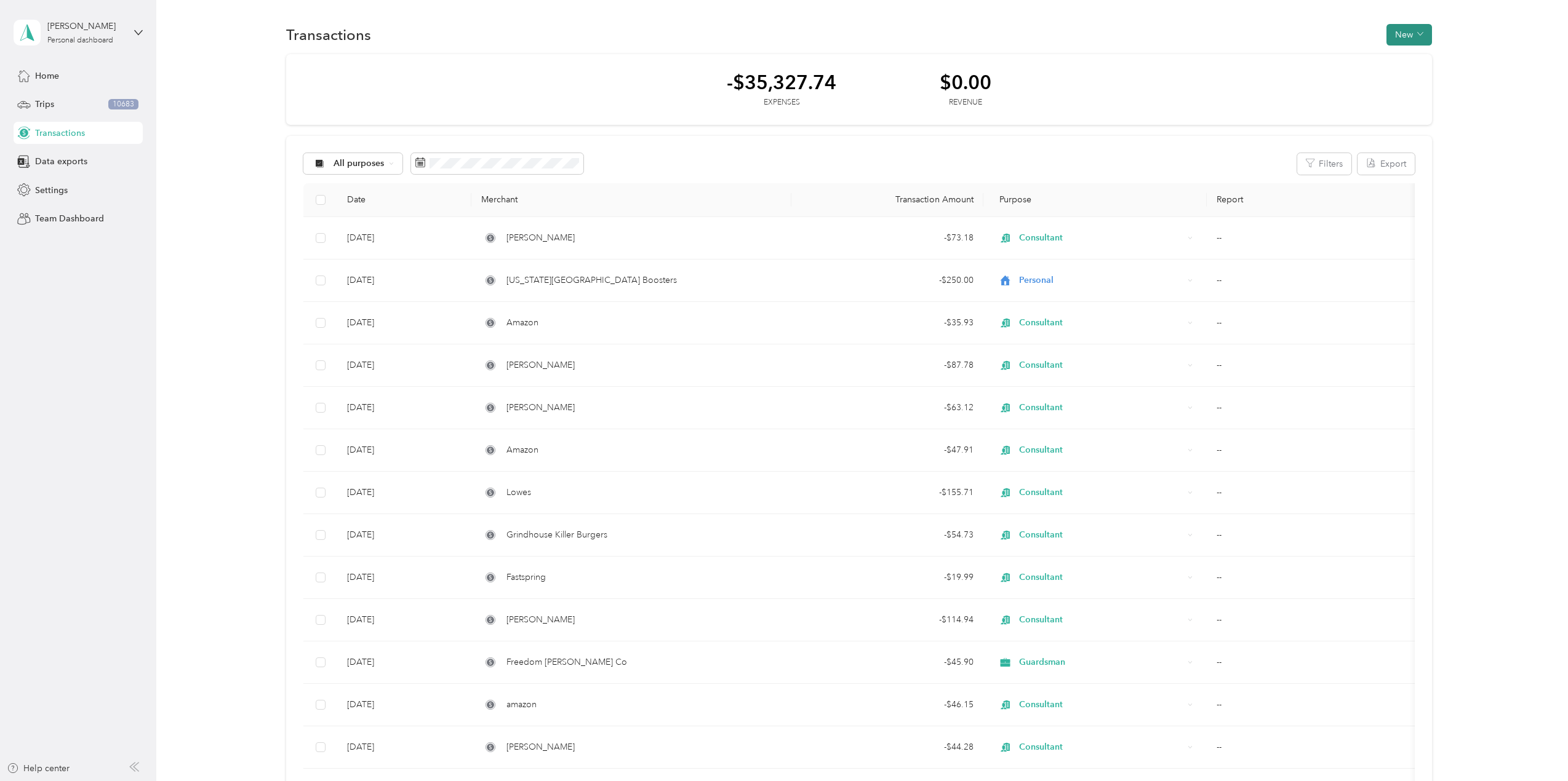
click at [1409, 31] on button "New" at bounding box center [1409, 35] width 45 height 22
click at [1407, 59] on span "Expense" at bounding box center [1403, 58] width 34 height 13
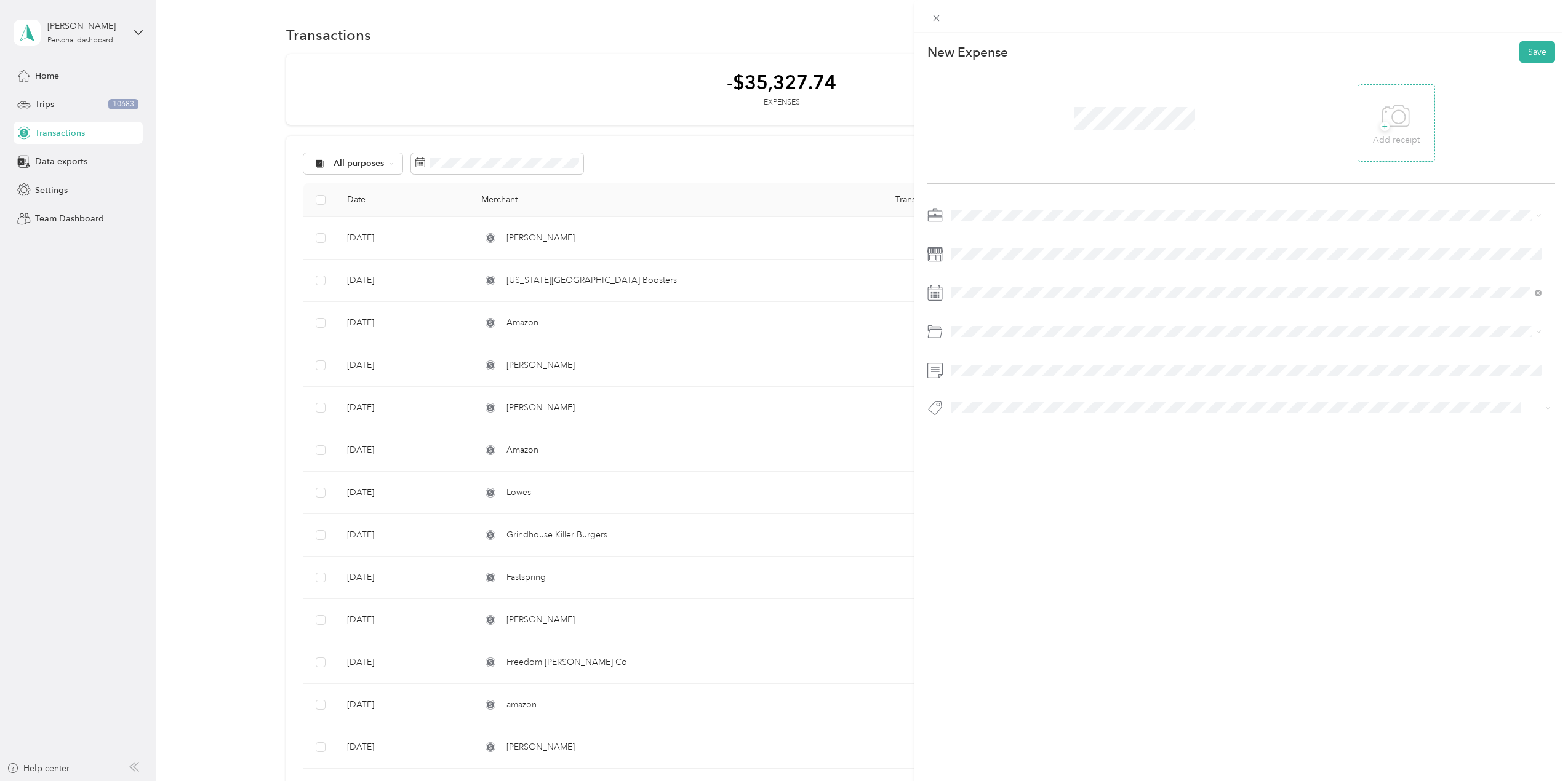
click at [1357, 119] on div "+ Add receipt" at bounding box center [1396, 123] width 78 height 78
click at [1403, 116] on icon at bounding box center [1396, 115] width 27 height 21
click at [975, 207] on span at bounding box center [1251, 215] width 608 height 20
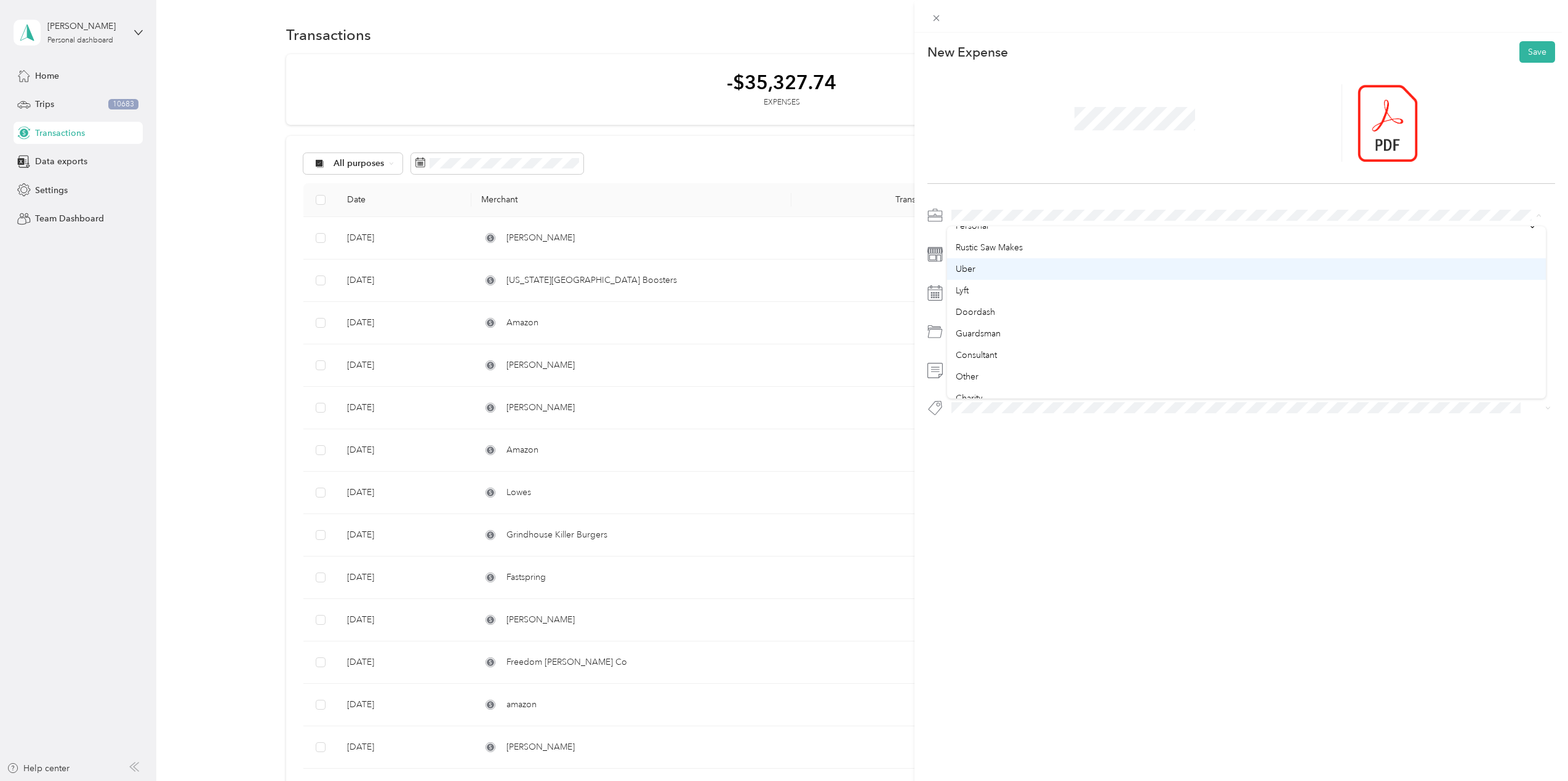
scroll to position [61, 0]
click at [989, 321] on span "Consultant" at bounding box center [976, 326] width 41 height 11
click at [981, 266] on div at bounding box center [1241, 315] width 628 height 220
click at [982, 361] on icon at bounding box center [982, 363] width 12 height 12
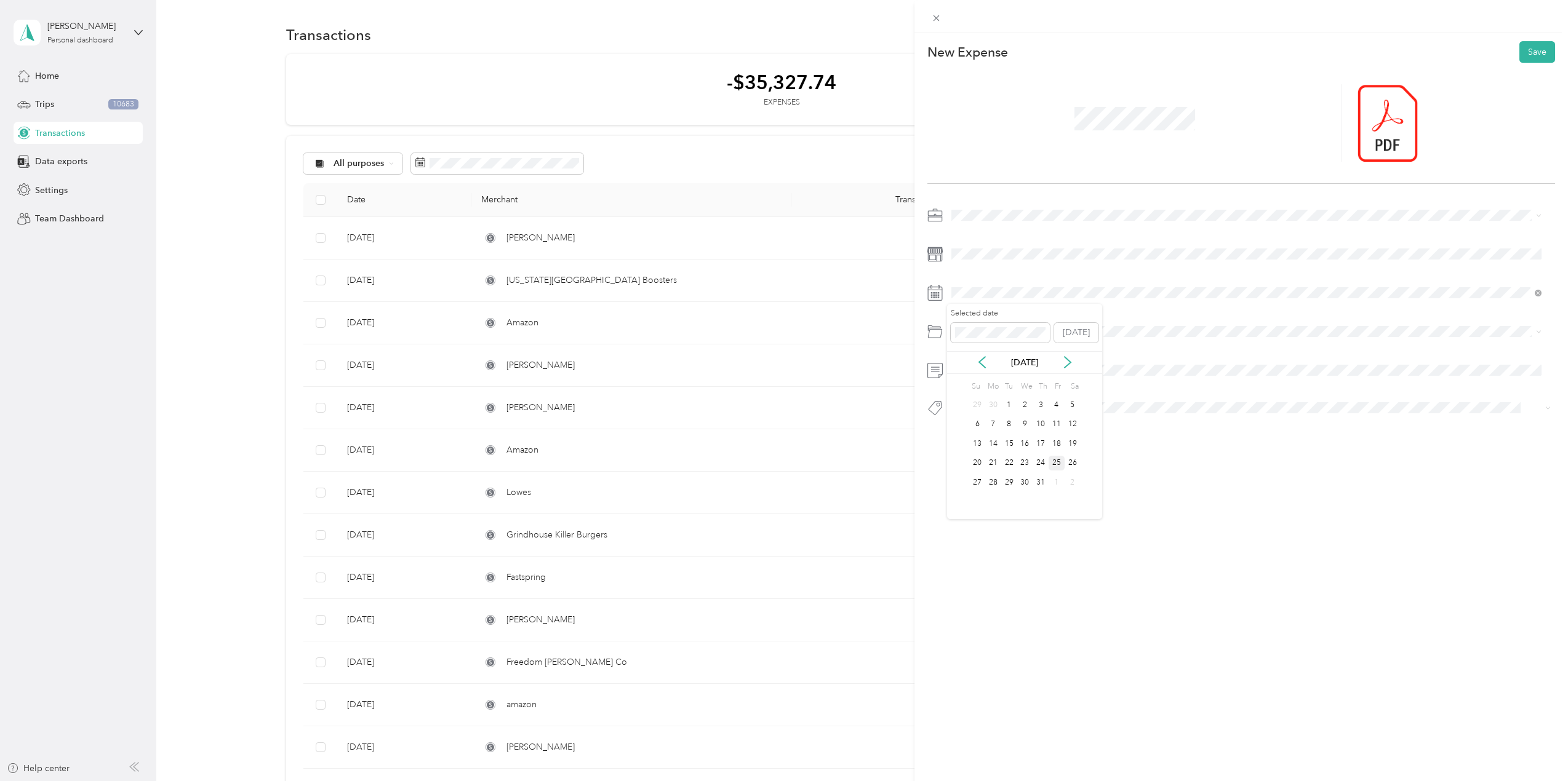
click at [1056, 461] on div "25" at bounding box center [1056, 463] width 16 height 16
click at [997, 435] on li "Business Travel" at bounding box center [1246, 431] width 599 height 22
click at [975, 448] on span "Travel" at bounding box center [974, 453] width 20 height 11
click at [1002, 408] on span at bounding box center [1266, 409] width 536 height 16
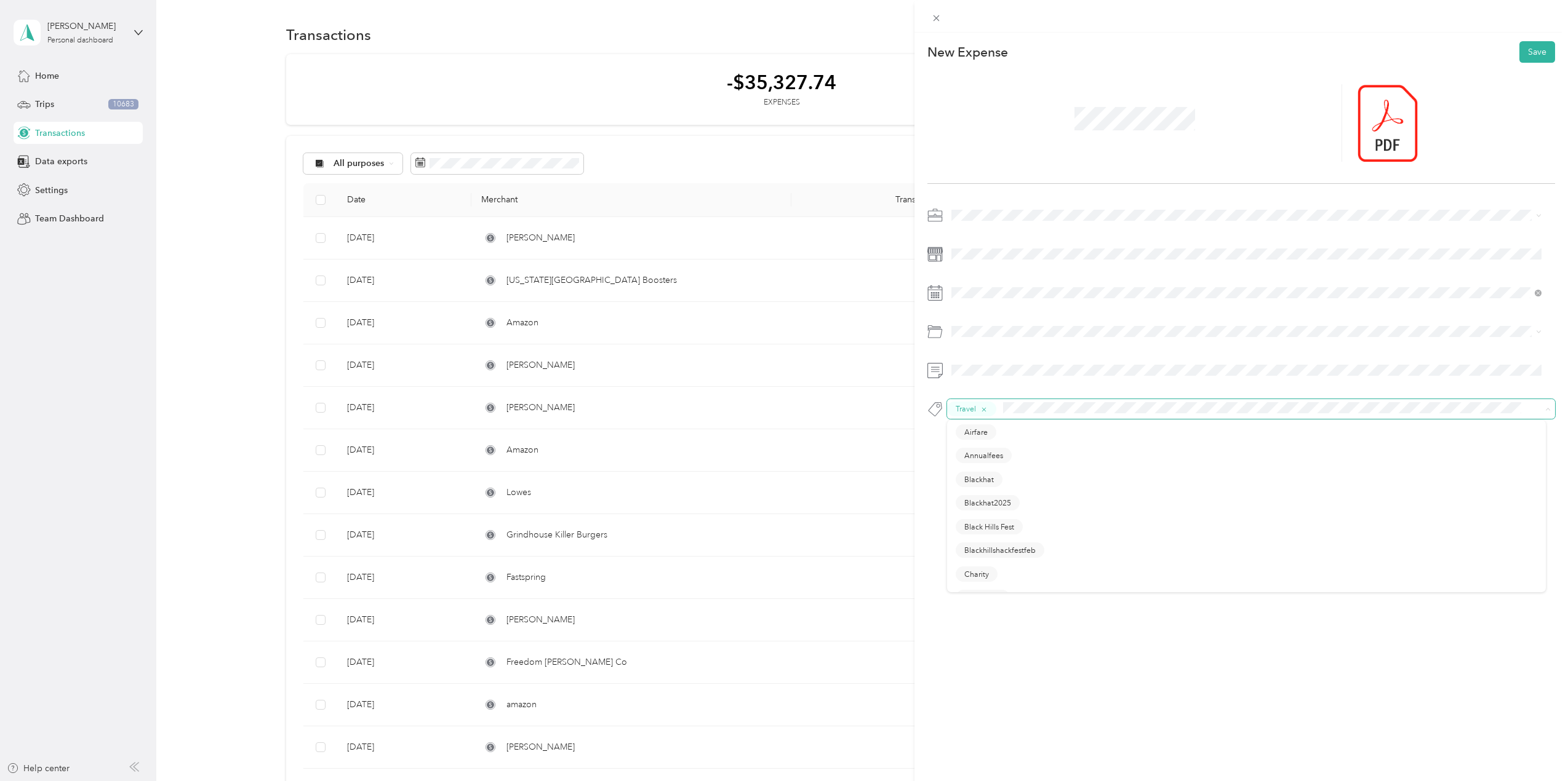
click at [1002, 408] on span at bounding box center [1266, 409] width 536 height 16
click at [979, 429] on ol "Airfare Annualfees Blackhat Blackhat2025 Black Hills Fest [GEOGRAPHIC_DATA] Cha…" at bounding box center [1246, 505] width 599 height 172
click at [984, 780] on div "This expense cannot be edited because it is either under review, approved, or p…" at bounding box center [781, 781] width 1562 height 0
click at [1003, 428] on button "Consultant" at bounding box center [982, 432] width 54 height 16
click at [1007, 455] on span "Blackhat2025" at bounding box center [987, 456] width 47 height 11
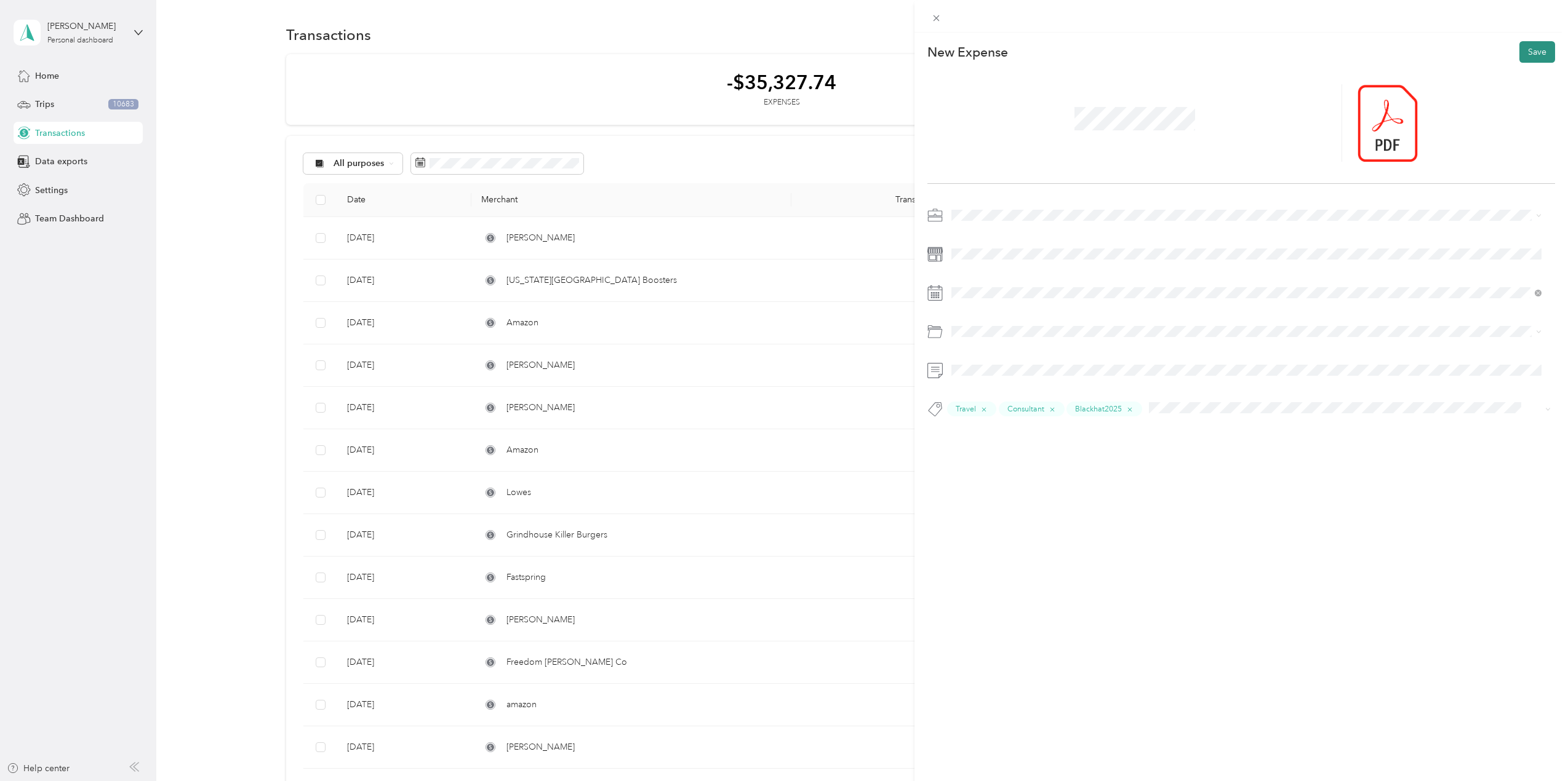
click at [1531, 53] on button "Save" at bounding box center [1537, 52] width 35 height 22
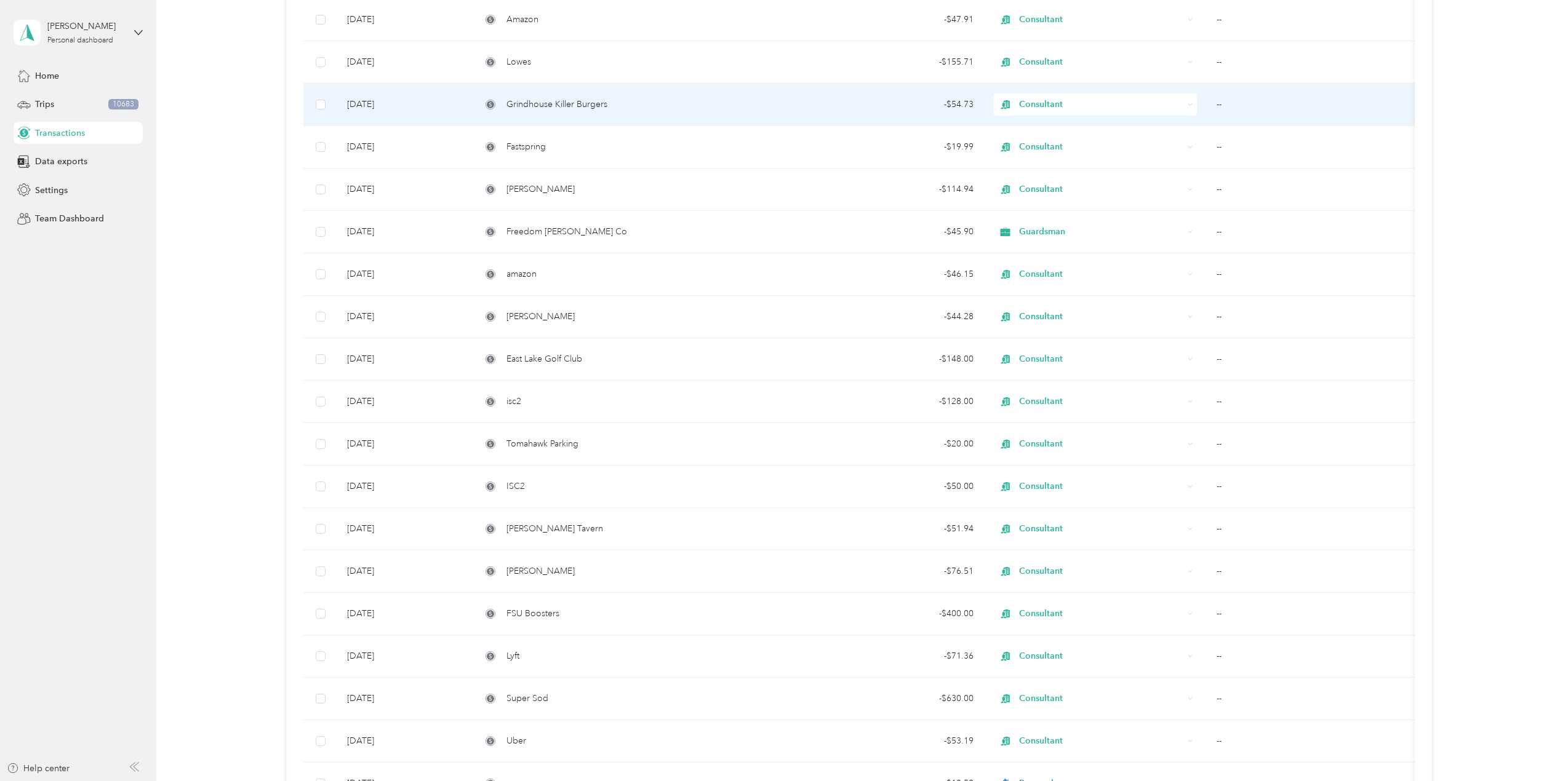
scroll to position [683, 0]
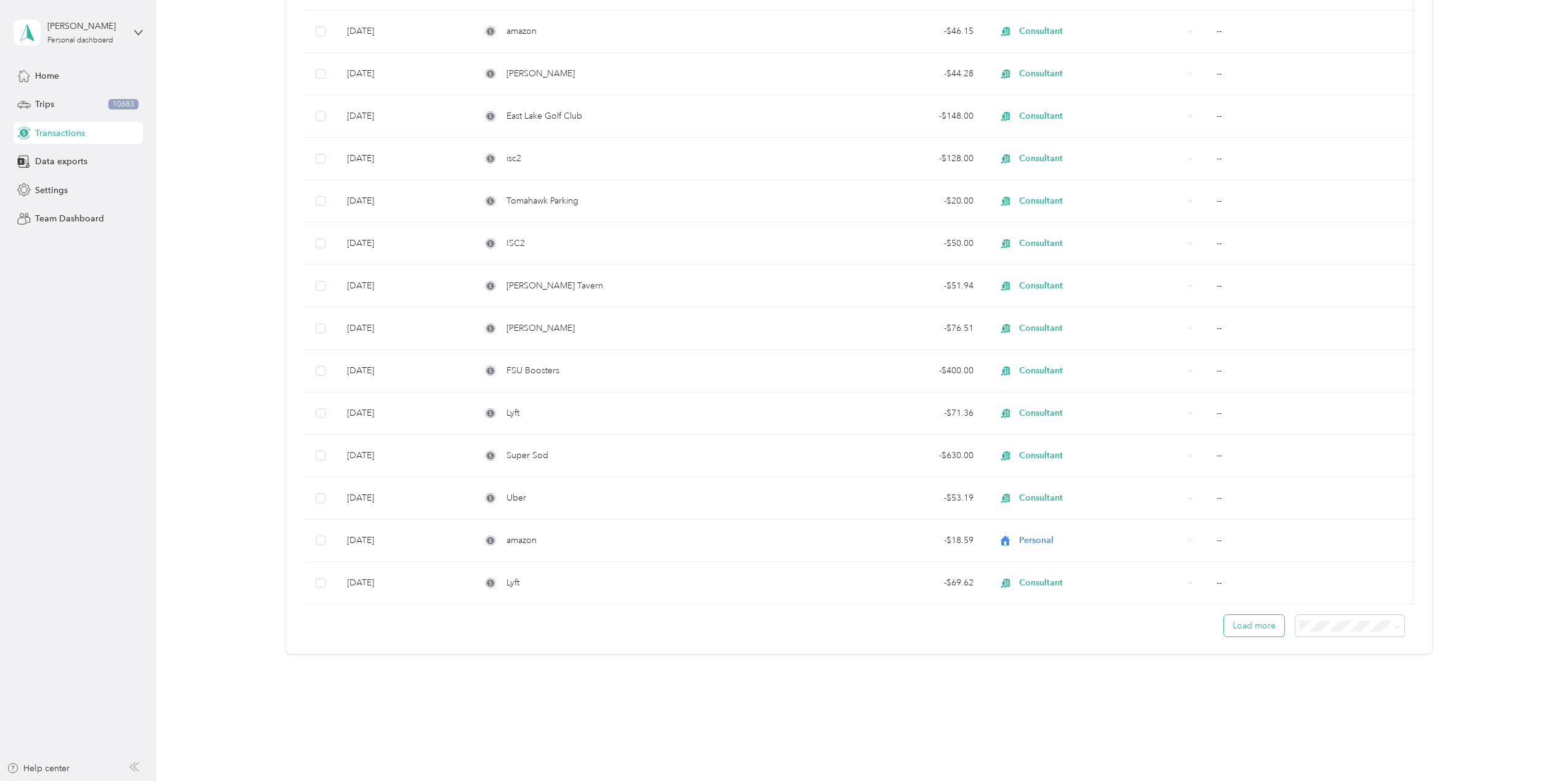
click at [1260, 626] on button "Load more" at bounding box center [1254, 626] width 60 height 22
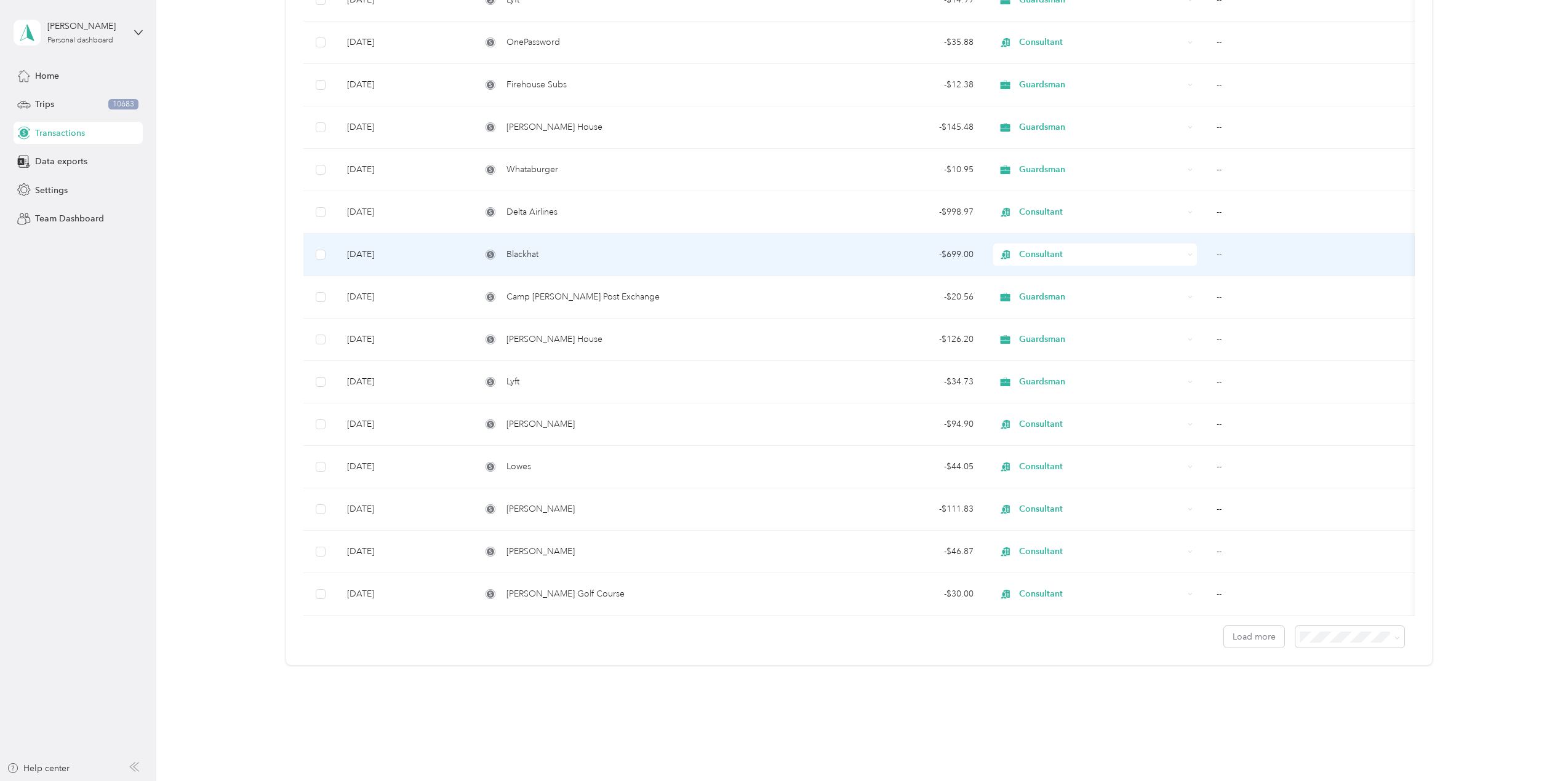
scroll to position [1728, 0]
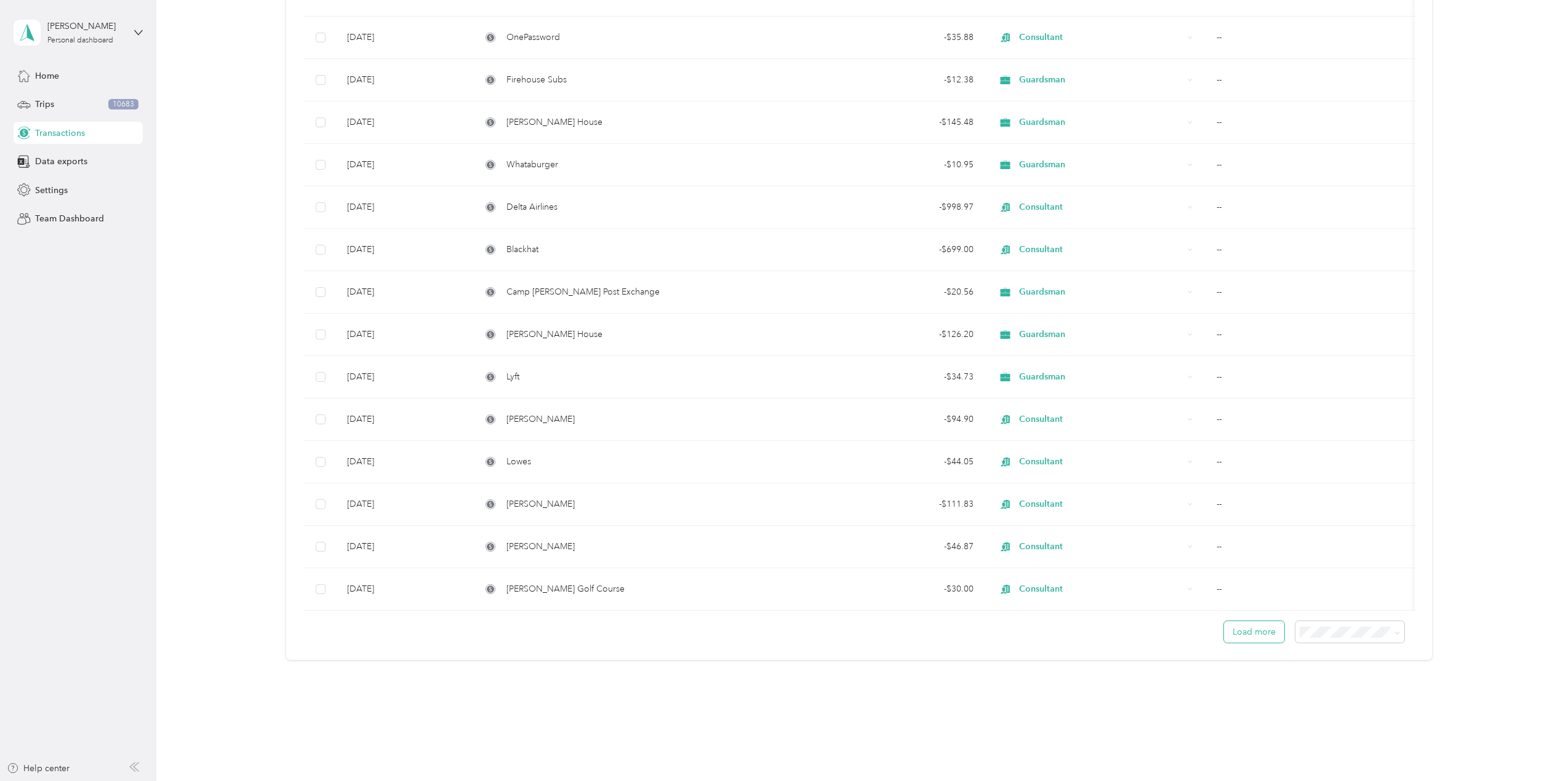
click at [1251, 643] on button "Load more" at bounding box center [1254, 632] width 60 height 22
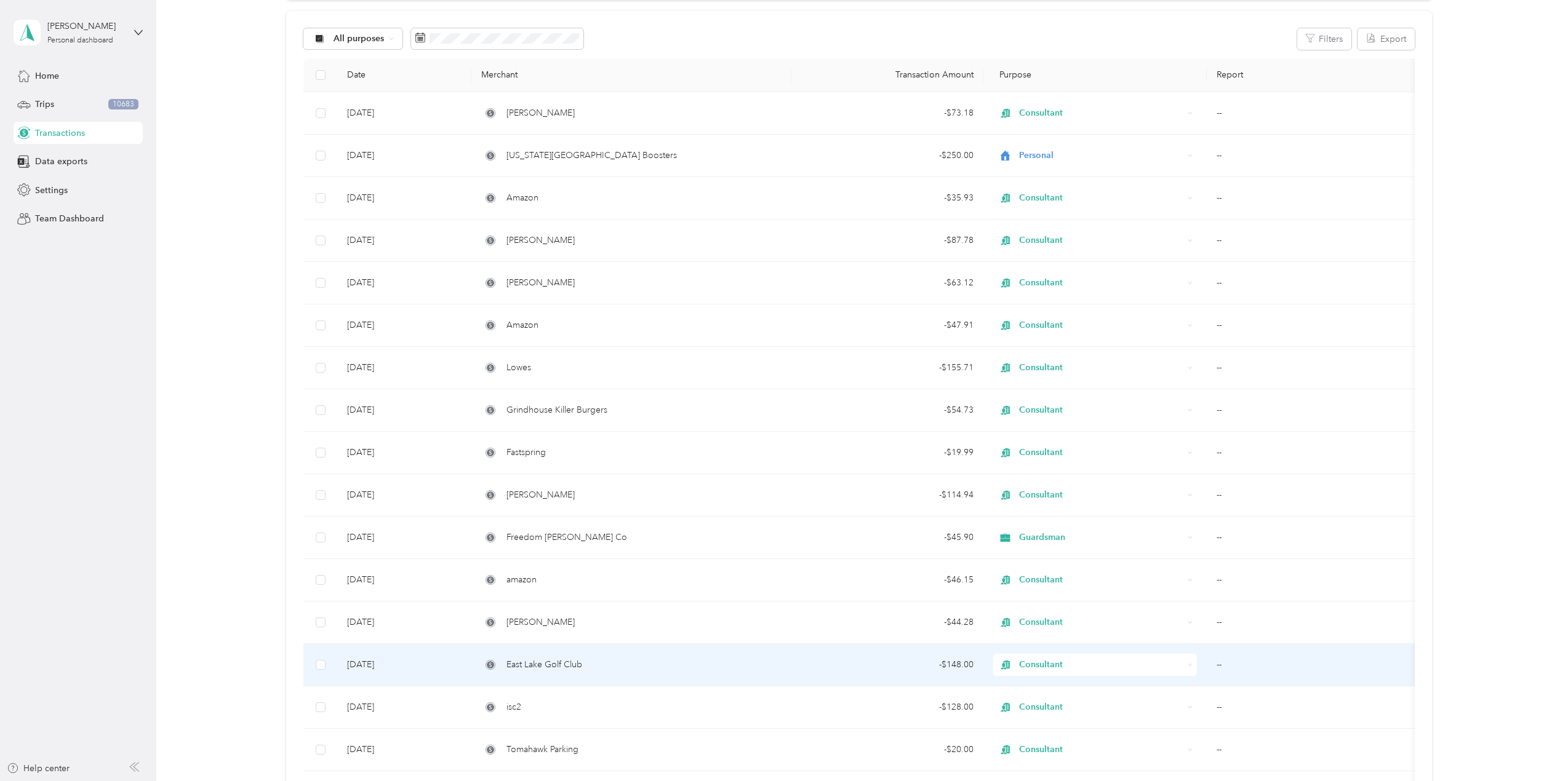
scroll to position [0, 0]
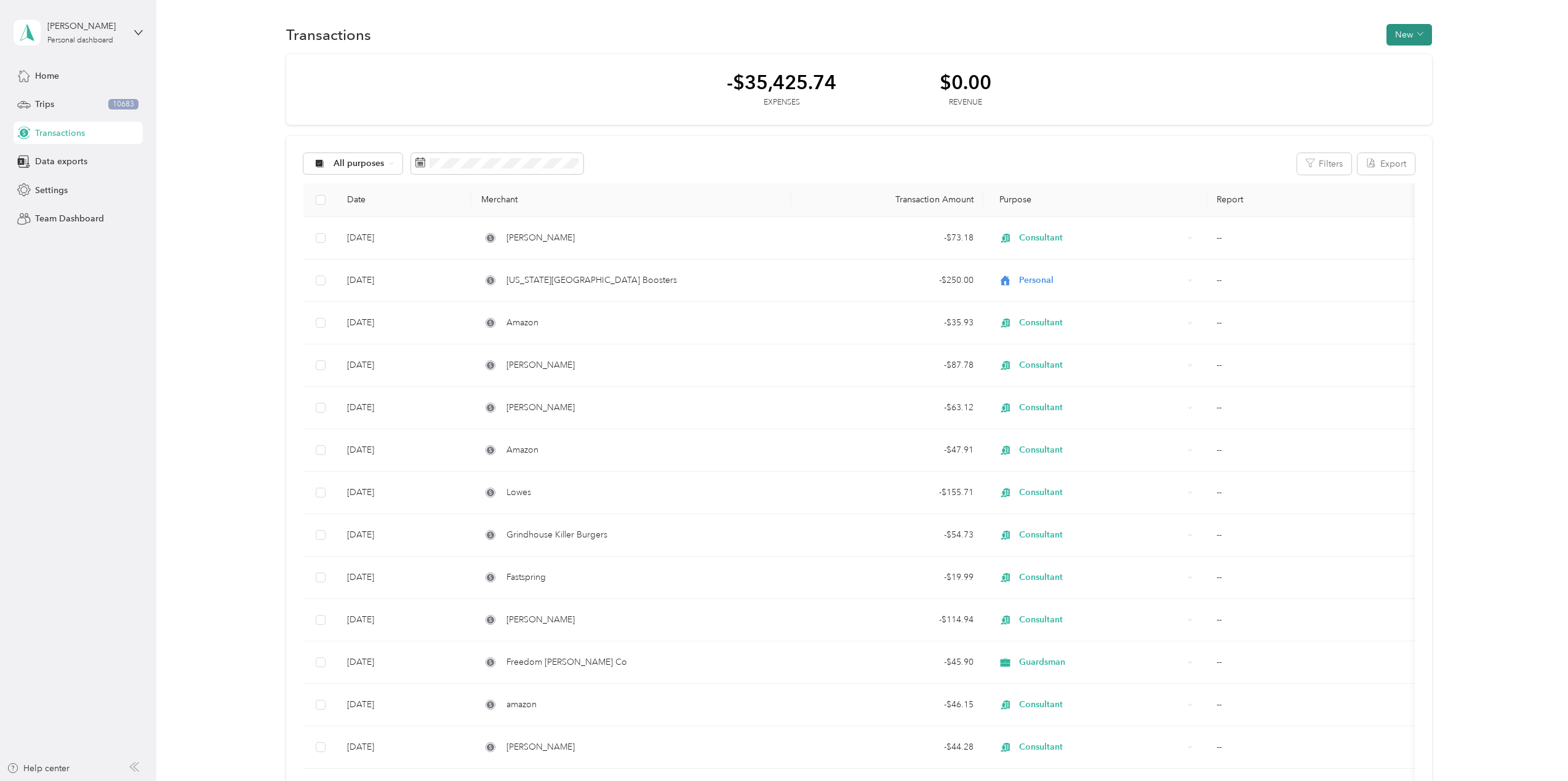
click at [1406, 30] on button "New" at bounding box center [1409, 35] width 45 height 22
click at [1405, 55] on span "Expense" at bounding box center [1403, 58] width 34 height 13
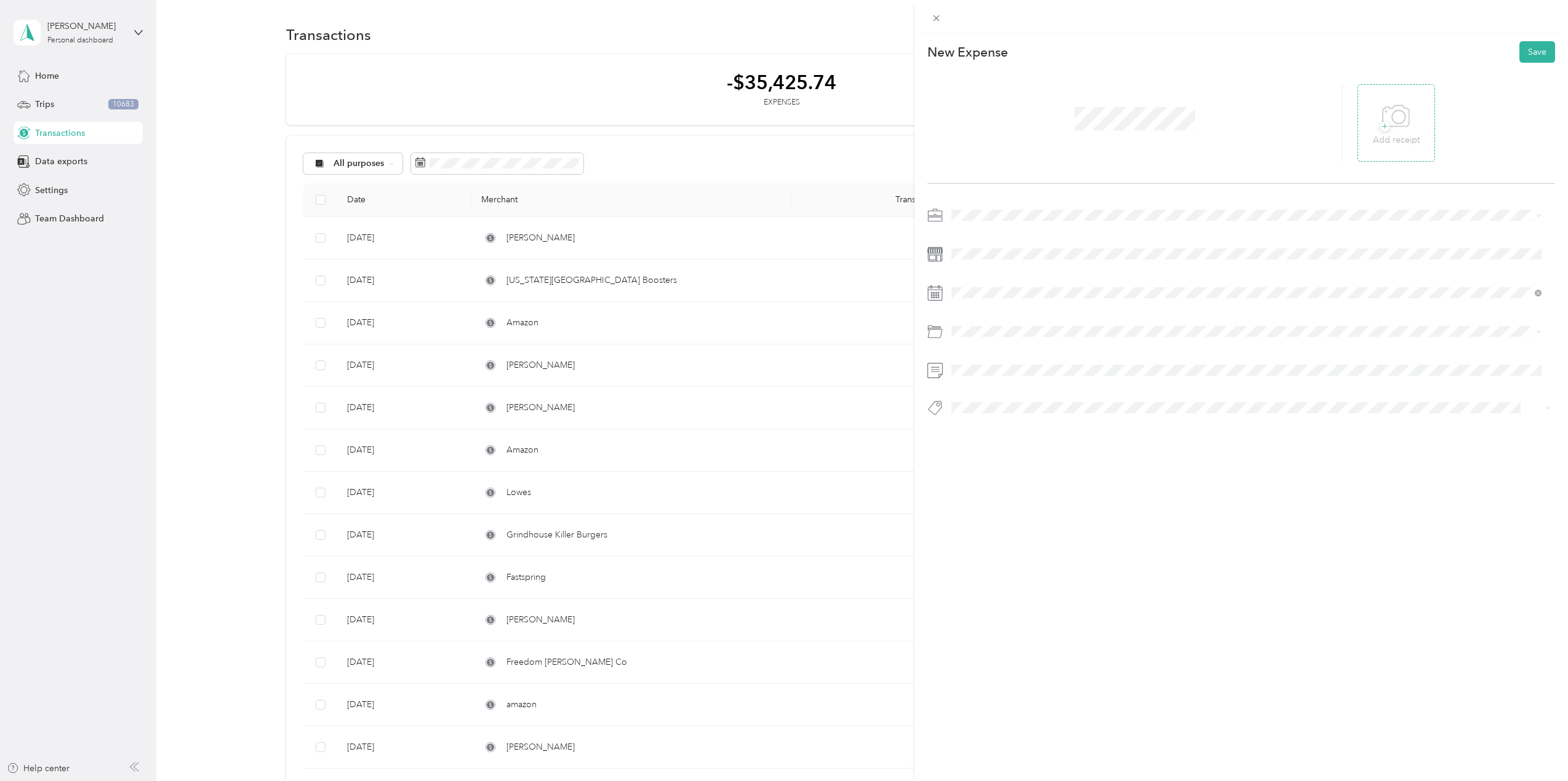
click at [1403, 118] on icon at bounding box center [1396, 117] width 28 height 34
click at [983, 281] on div "Rustic Saw Makes" at bounding box center [1246, 278] width 581 height 13
click at [981, 261] on span at bounding box center [1251, 254] width 608 height 20
click at [943, 215] on div at bounding box center [1241, 215] width 628 height 20
click at [995, 372] on ol "Work Personal Rustic Saw Makes Uber Lyft Doordash Guardsman Consultant Other Ch…" at bounding box center [1246, 305] width 599 height 172
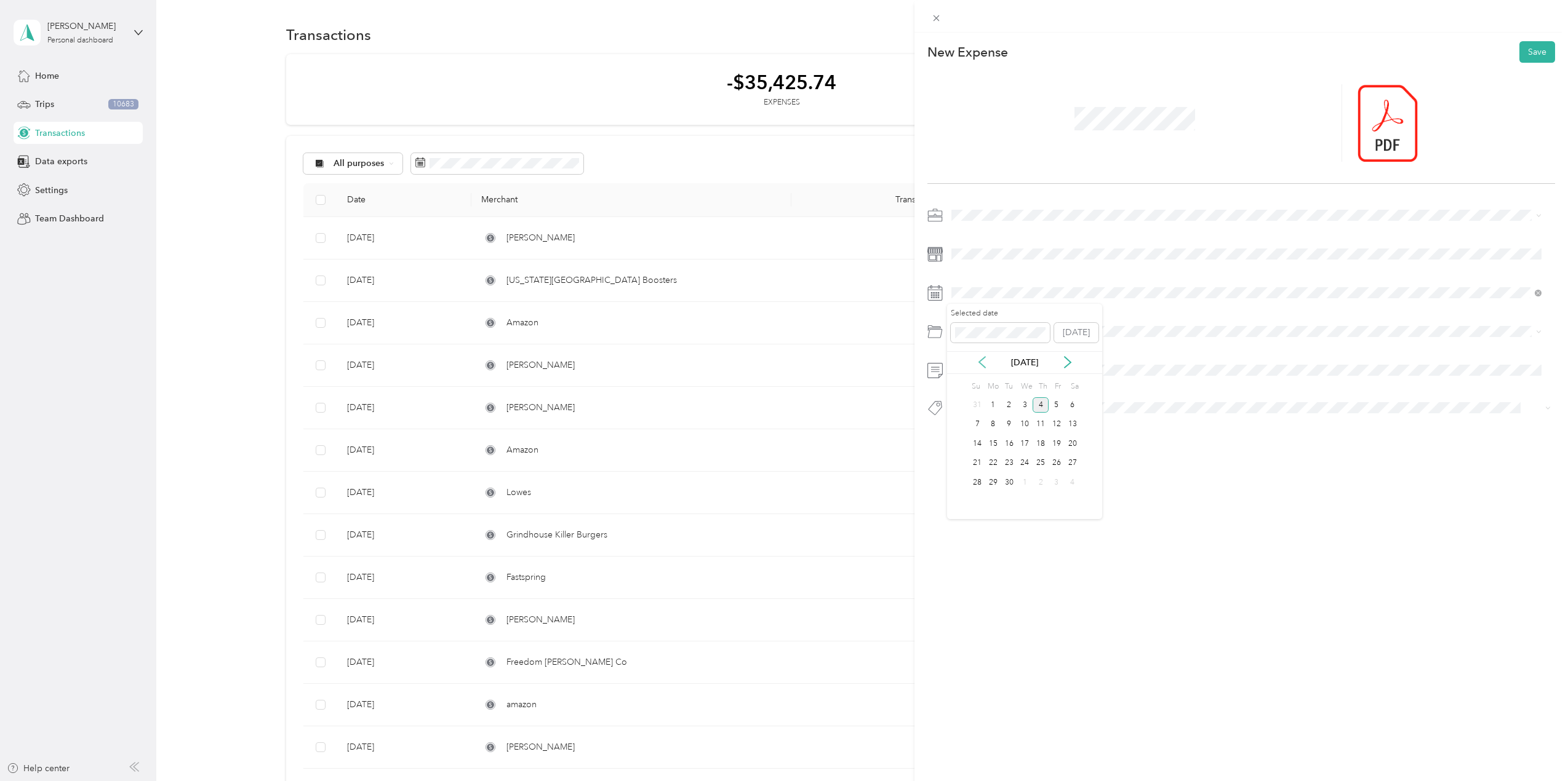
click at [984, 363] on icon at bounding box center [982, 363] width 12 height 12
click at [1067, 359] on icon at bounding box center [1067, 363] width 6 height 11
click at [978, 443] on div "13" at bounding box center [977, 444] width 16 height 16
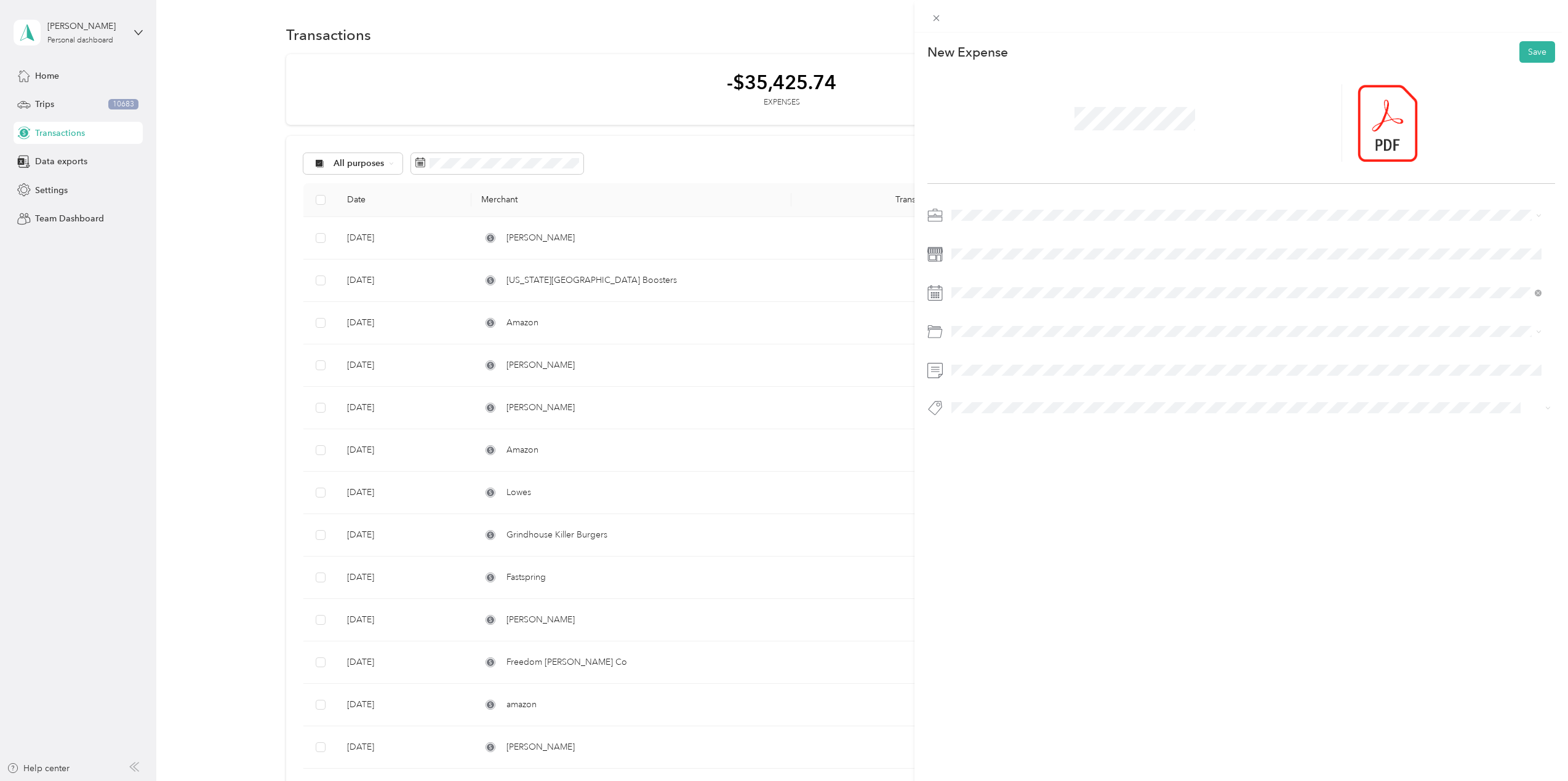
click at [1009, 509] on span "Education and Training" at bounding box center [1000, 505] width 89 height 11
click at [979, 402] on span at bounding box center [1240, 408] width 587 height 13
click at [975, 476] on ol "Airfare Annualfees Blackhat Blackhat2025 Black Hills Fest [GEOGRAPHIC_DATA] Cha…" at bounding box center [1246, 503] width 599 height 172
click at [979, 472] on span "Tools" at bounding box center [973, 477] width 17 height 11
click at [995, 410] on div "Tools" at bounding box center [1240, 409] width 587 height 16
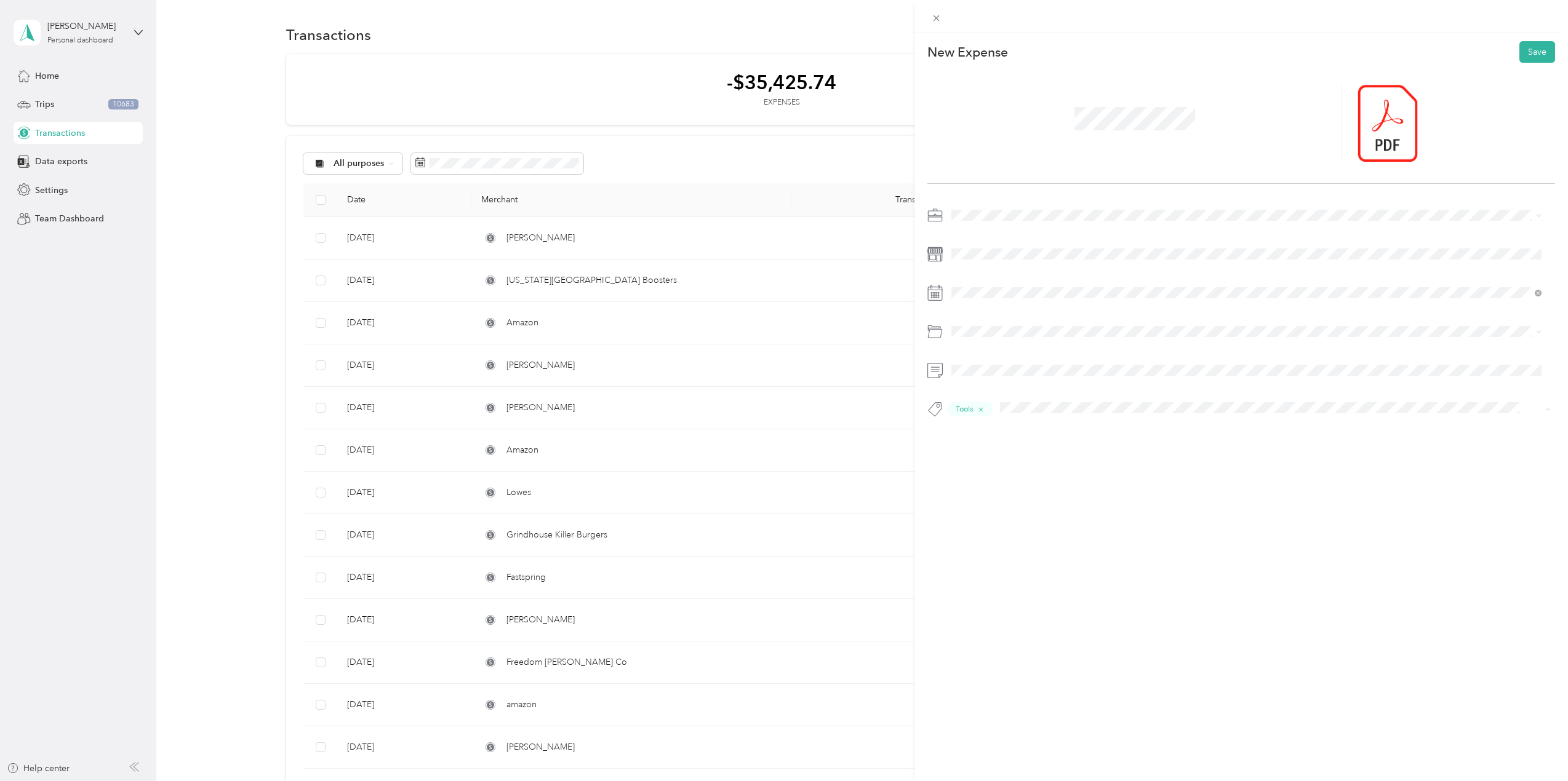
click at [977, 450] on ol "Airfare Annualfees Blackhat Blackhat2025 Black Hills Fest [GEOGRAPHIC_DATA] Cha…" at bounding box center [1246, 504] width 599 height 172
click at [989, 452] on span "Guard25" at bounding box center [980, 456] width 31 height 11
click at [1525, 51] on button "Save" at bounding box center [1537, 52] width 35 height 22
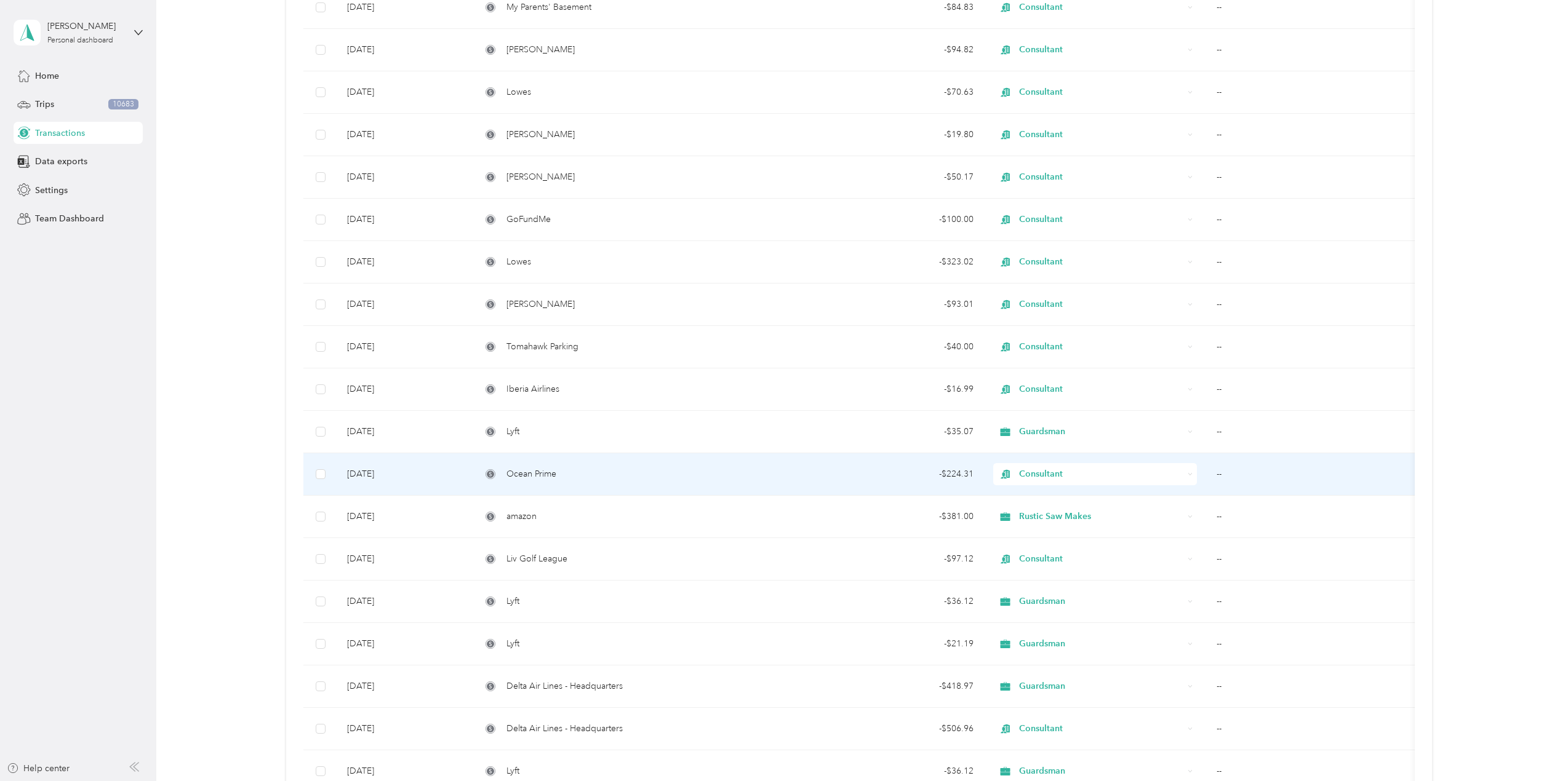
scroll to position [2522, 0]
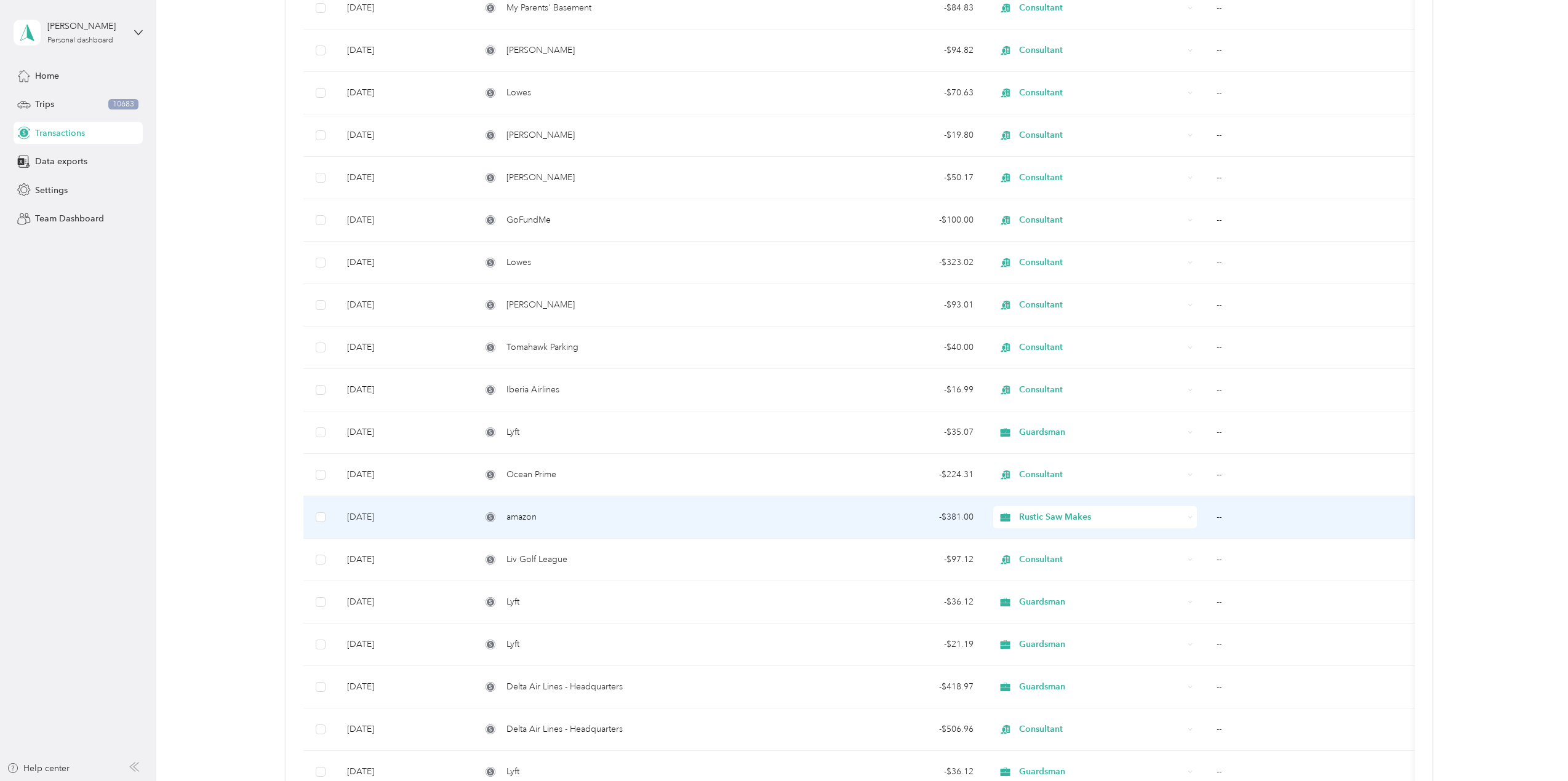
click at [1008, 517] on icon at bounding box center [1005, 517] width 10 height 9
click at [1030, 670] on li "Guardsman" at bounding box center [1094, 669] width 204 height 22
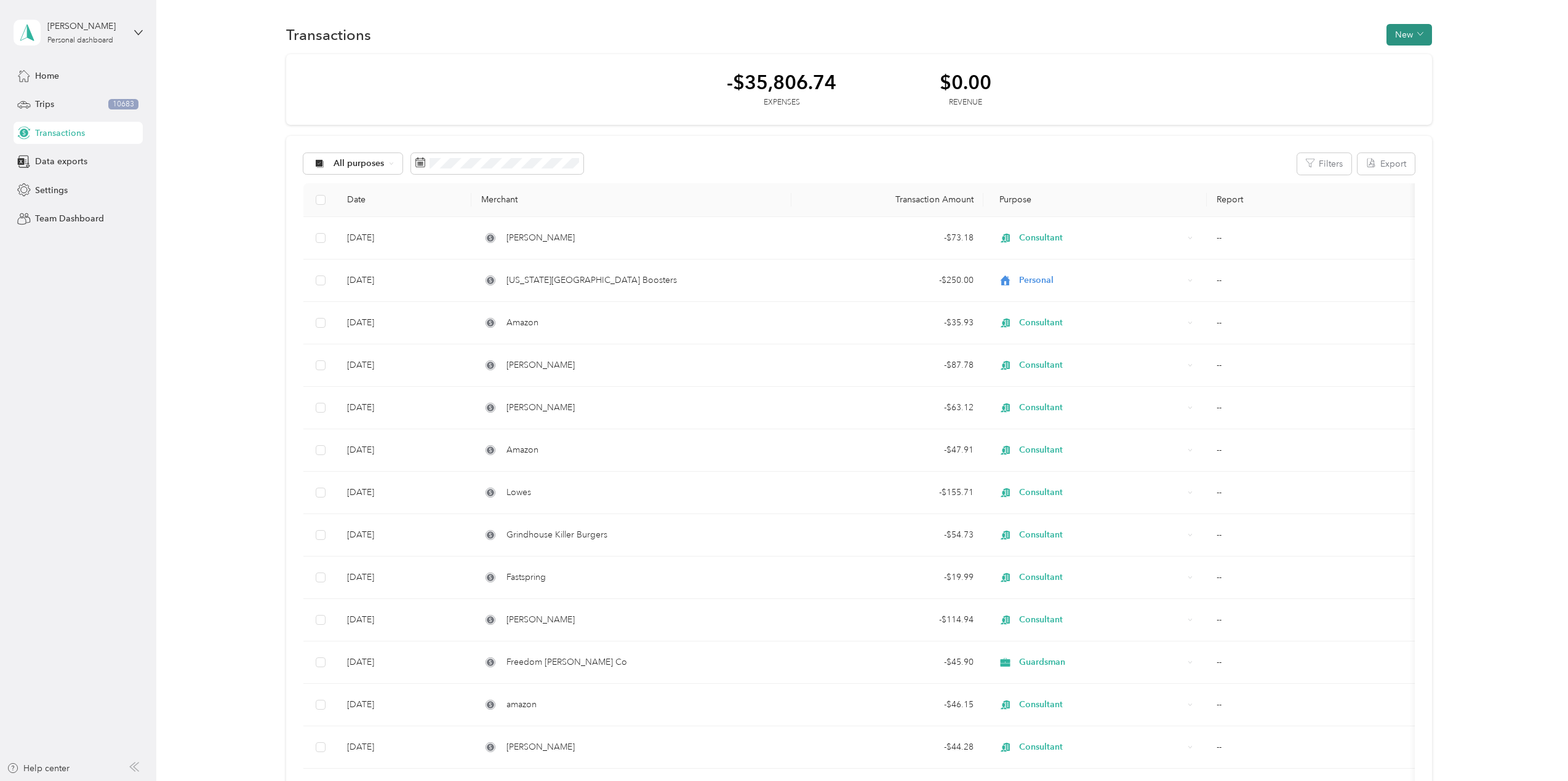
click at [1416, 42] on button "New" at bounding box center [1409, 35] width 45 height 22
click at [1416, 63] on span "Expense" at bounding box center [1403, 58] width 34 height 13
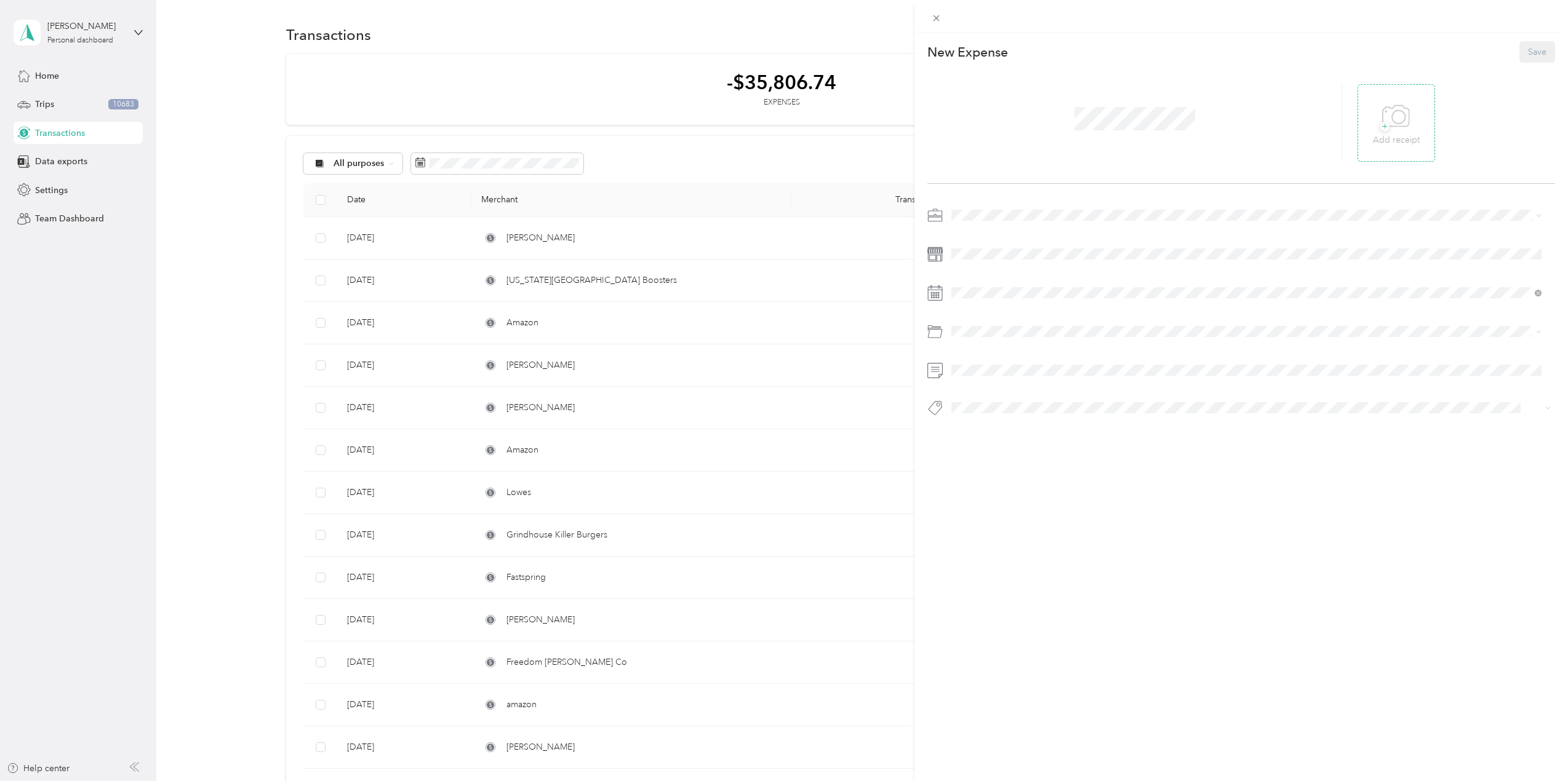
click at [1384, 104] on icon at bounding box center [1396, 117] width 28 height 34
click at [984, 209] on span at bounding box center [1251, 215] width 608 height 20
click at [984, 381] on div "Consultant" at bounding box center [1246, 382] width 581 height 13
click at [1005, 282] on div at bounding box center [1241, 315] width 628 height 220
click at [985, 360] on icon at bounding box center [982, 363] width 12 height 12
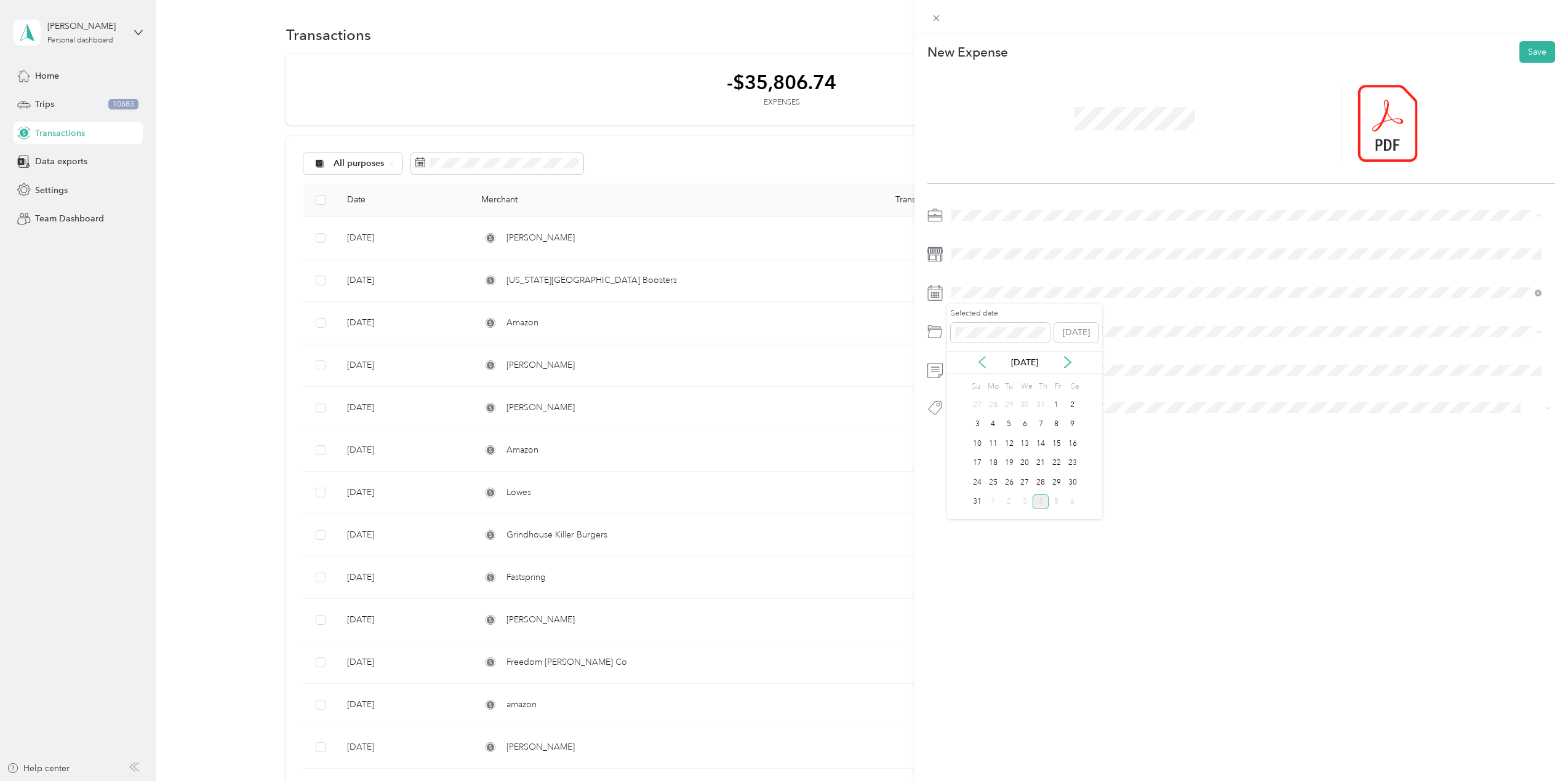
click at [985, 360] on icon at bounding box center [982, 363] width 12 height 12
click at [1053, 463] on div "27" at bounding box center [1056, 463] width 16 height 16
click at [986, 404] on li "Tools" at bounding box center [1246, 400] width 599 height 22
click at [985, 430] on button "Consultant" at bounding box center [982, 423] width 54 height 16
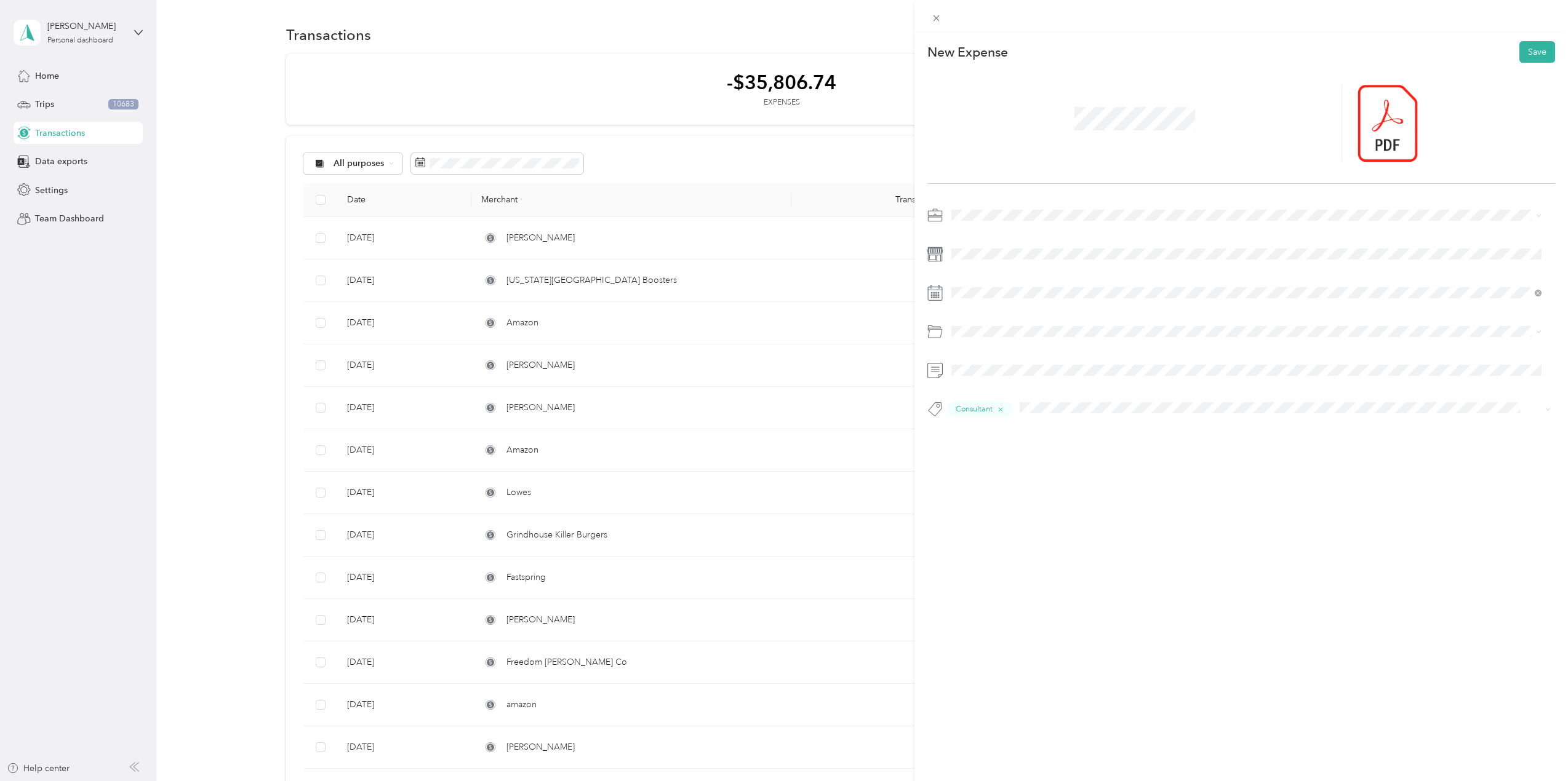
click at [981, 430] on span "Tools" at bounding box center [973, 429] width 17 height 11
click at [1240, 451] on button "Add tag IT Hardware" at bounding box center [1246, 447] width 97 height 22
click at [1535, 46] on button "Save" at bounding box center [1537, 52] width 35 height 22
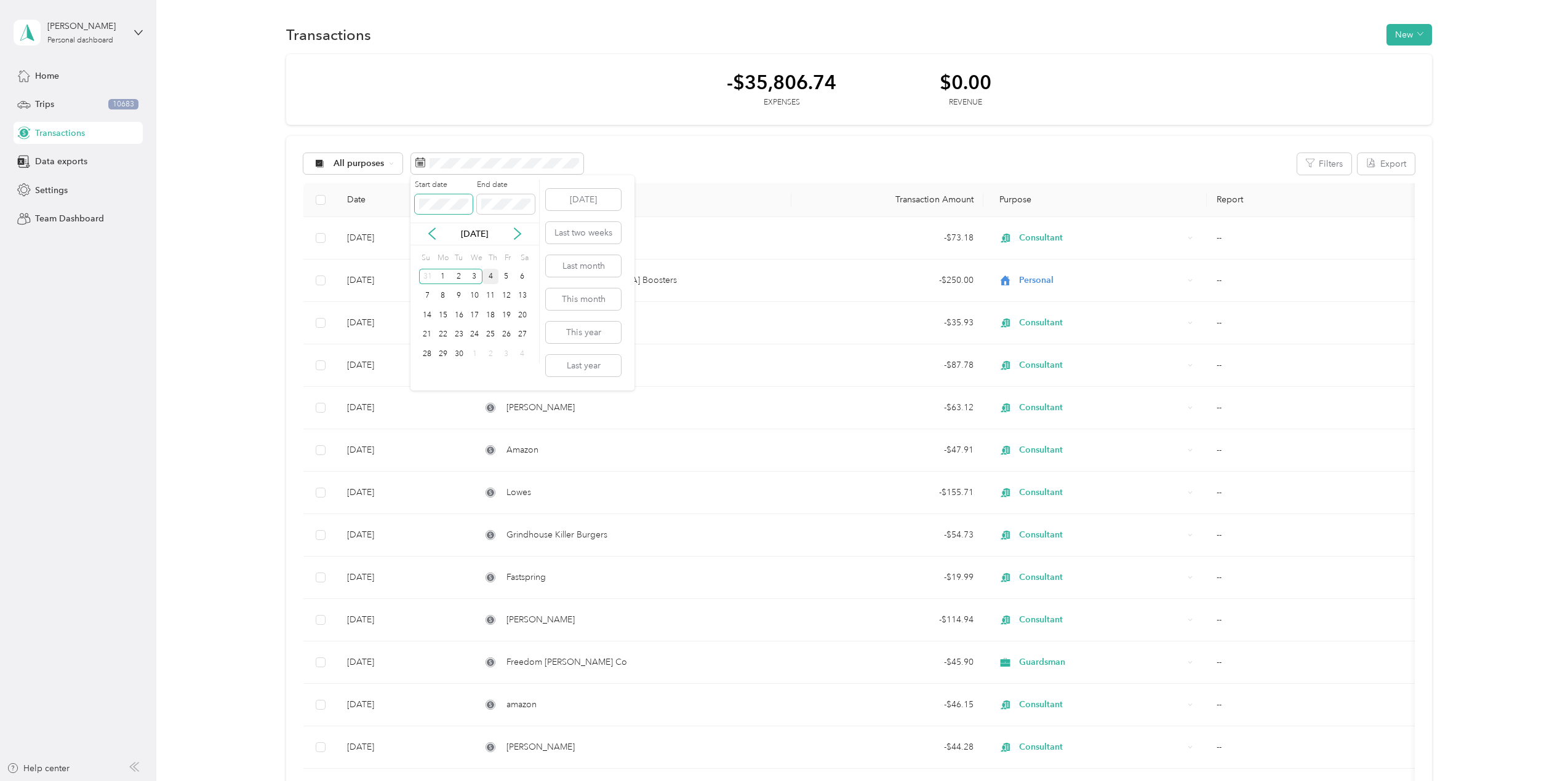
click at [453, 196] on span at bounding box center [443, 204] width 58 height 20
click at [437, 232] on icon at bounding box center [432, 234] width 12 height 12
click at [436, 232] on icon at bounding box center [432, 234] width 12 height 12
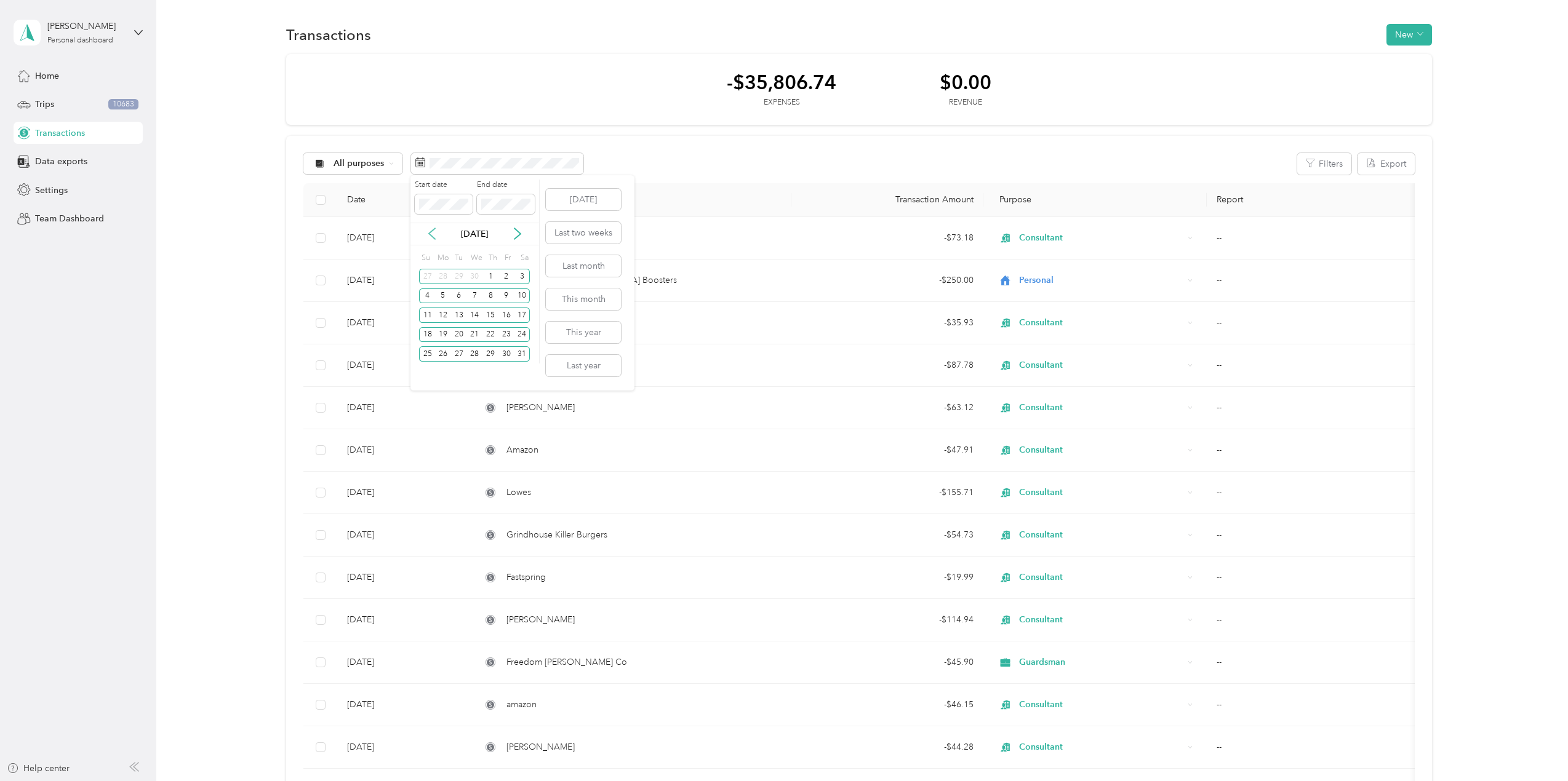
click at [436, 232] on icon at bounding box center [432, 234] width 12 height 12
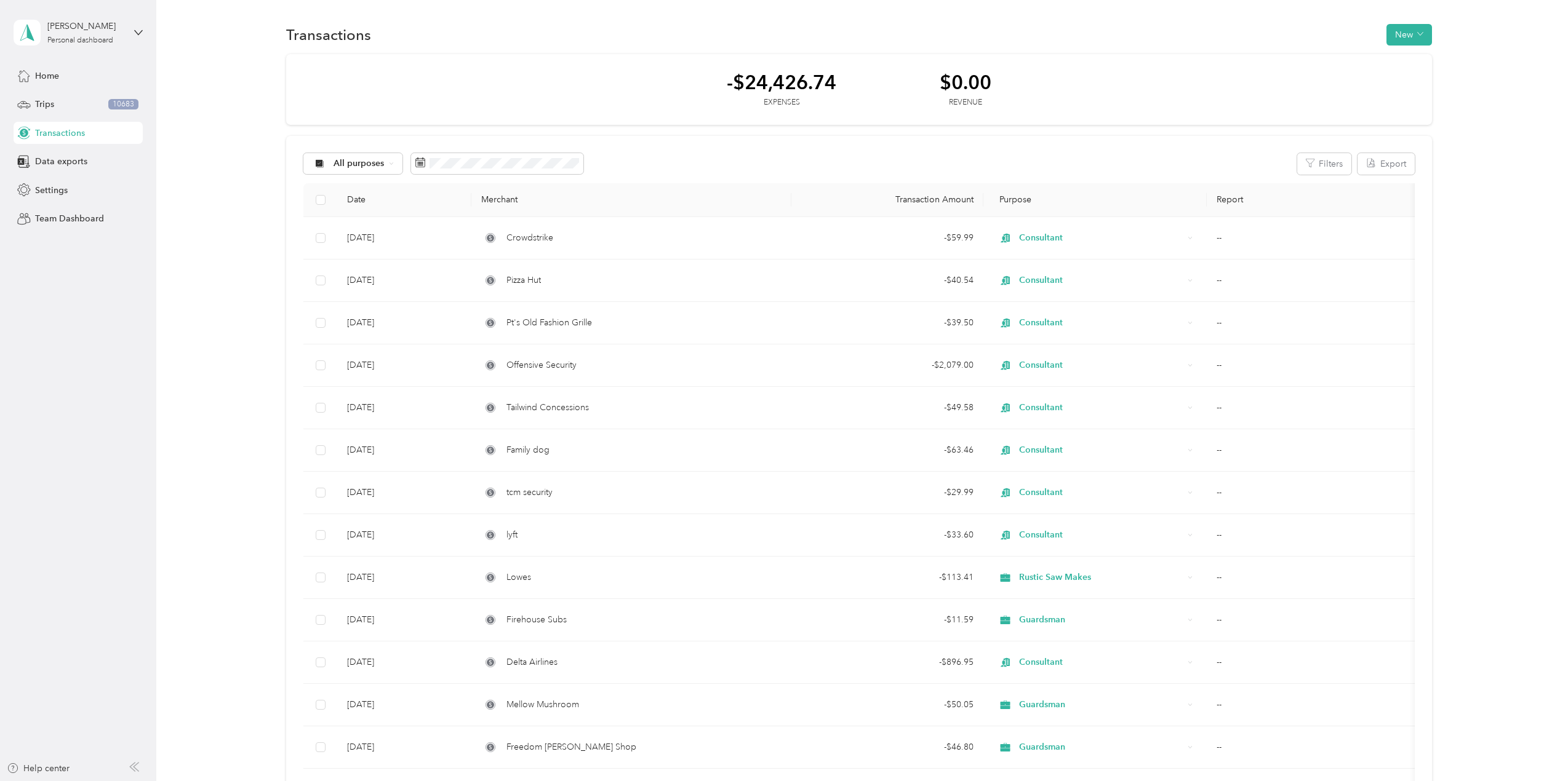
click at [643, 112] on div "-$24,426.74 Expenses $0.00 Revenue" at bounding box center [859, 89] width 1146 height 71
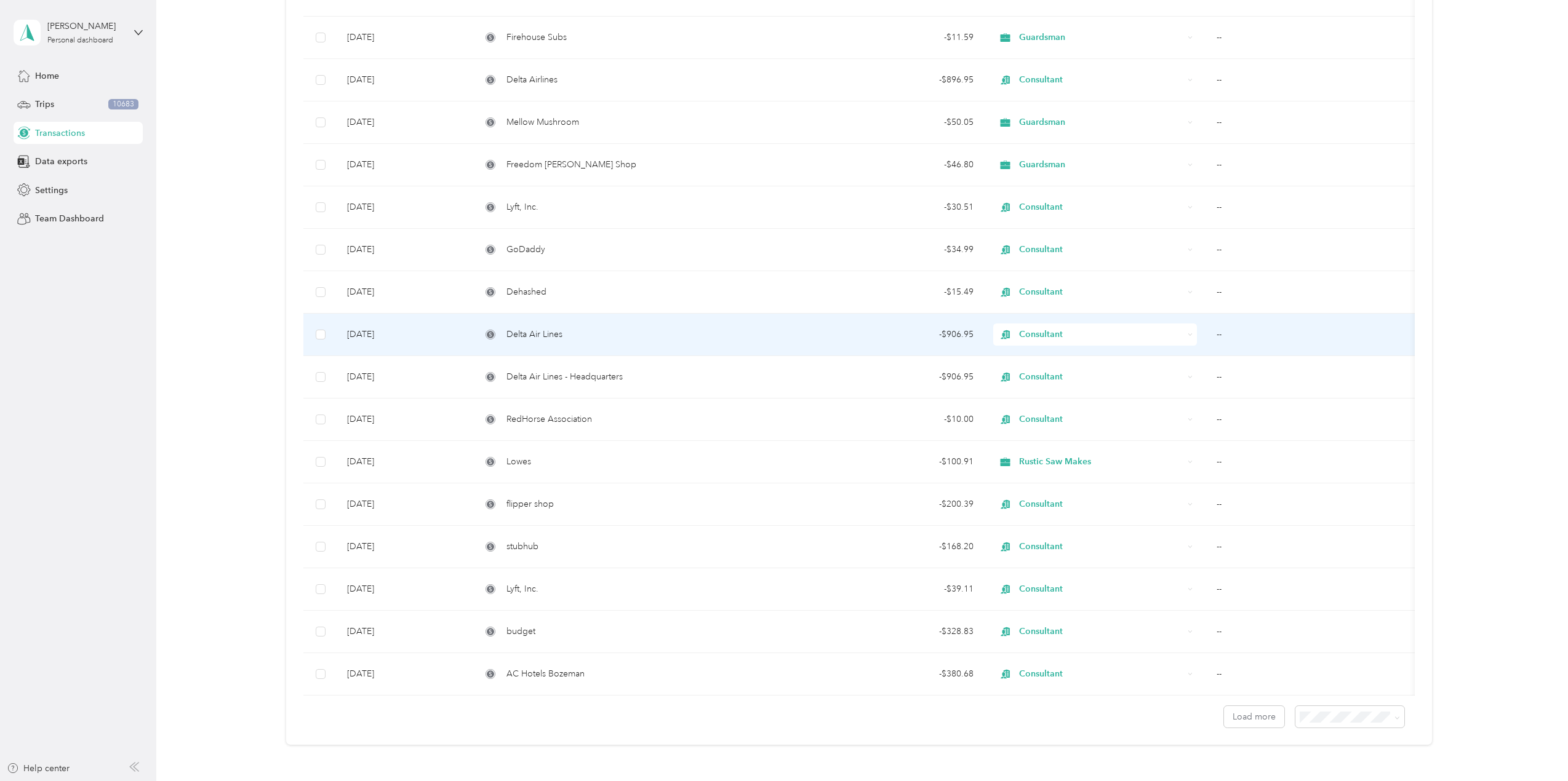
scroll to position [674, 0]
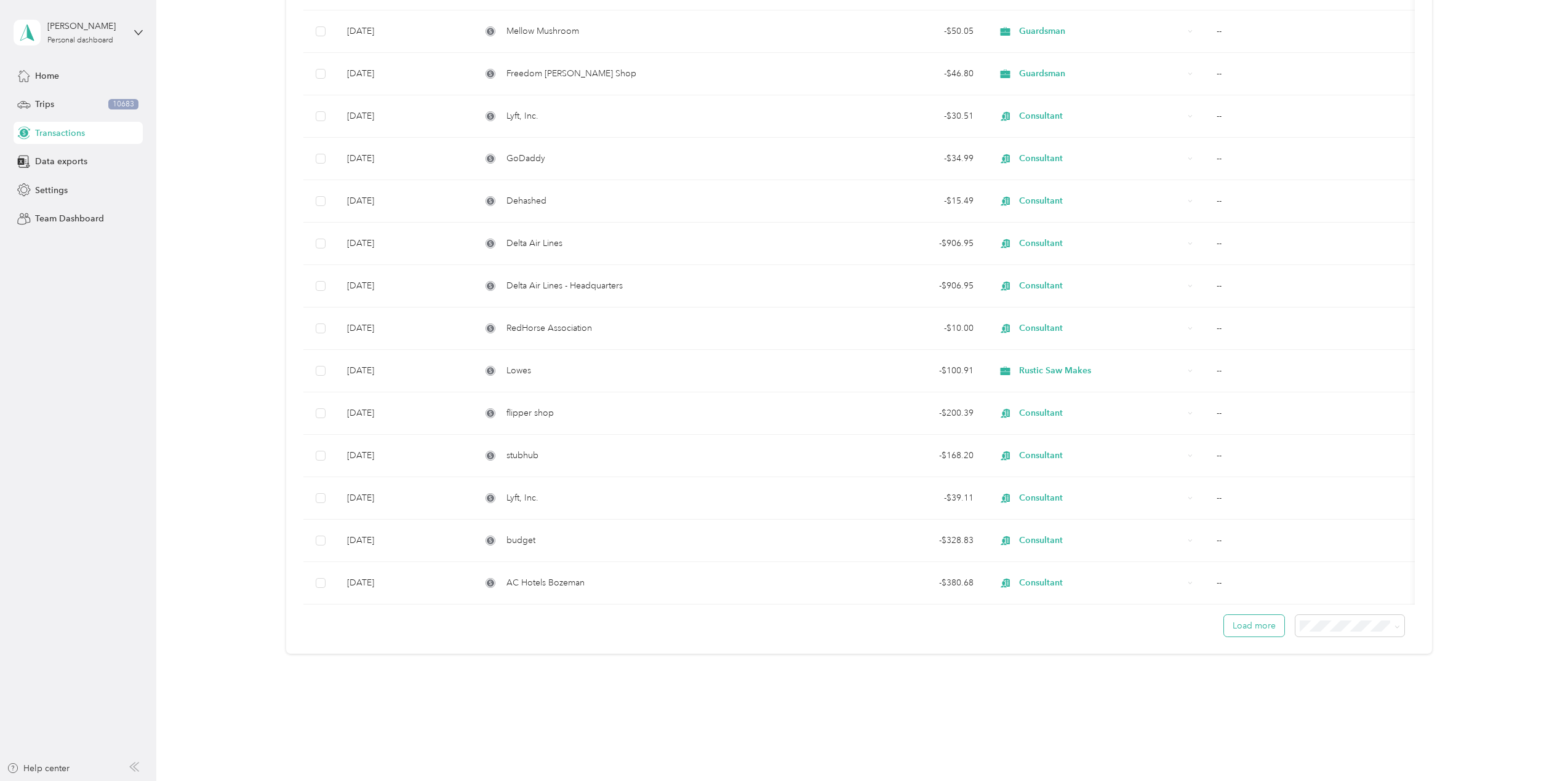
click at [1261, 626] on button "Load more" at bounding box center [1254, 626] width 60 height 22
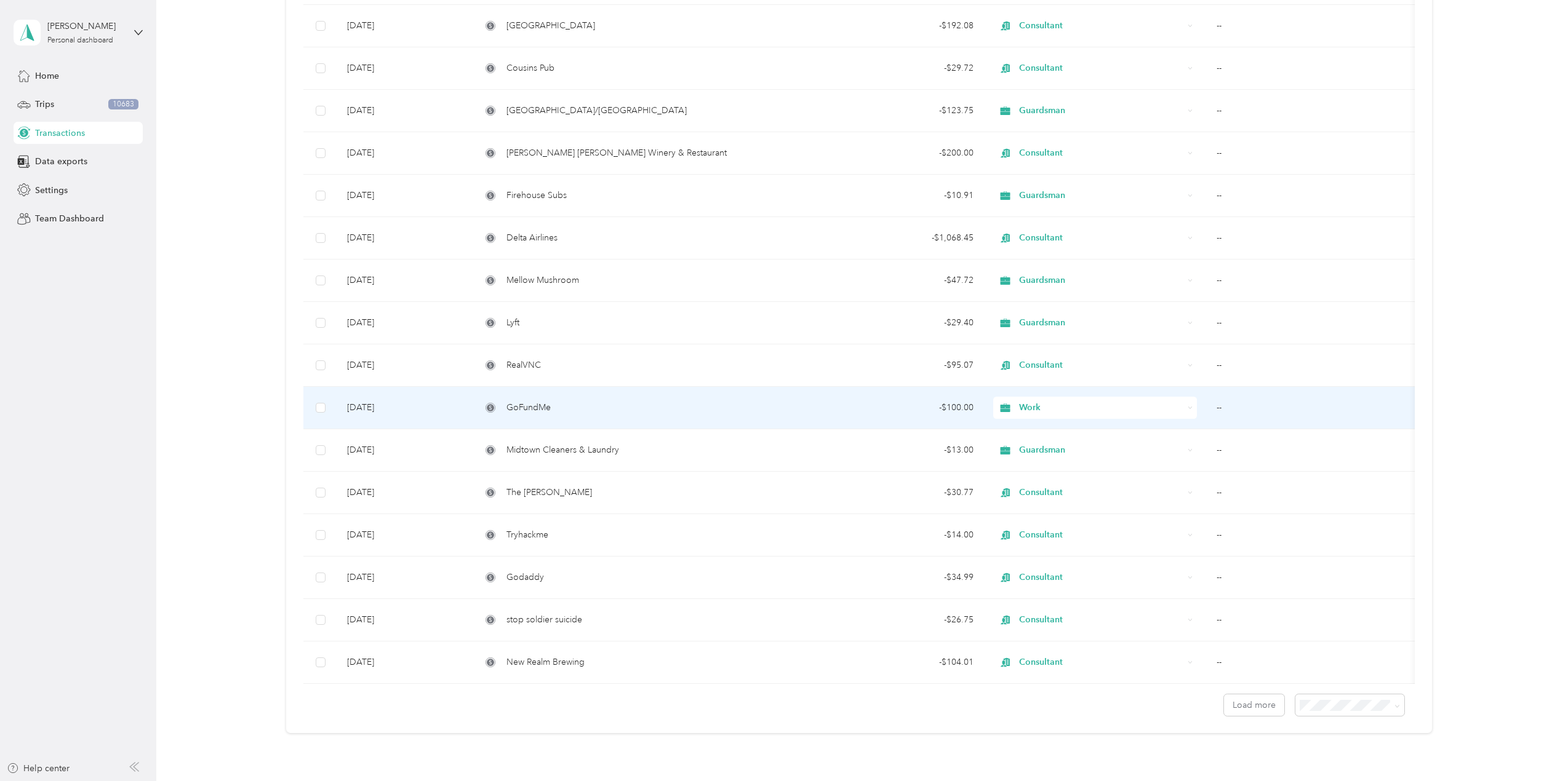
scroll to position [1744, 0]
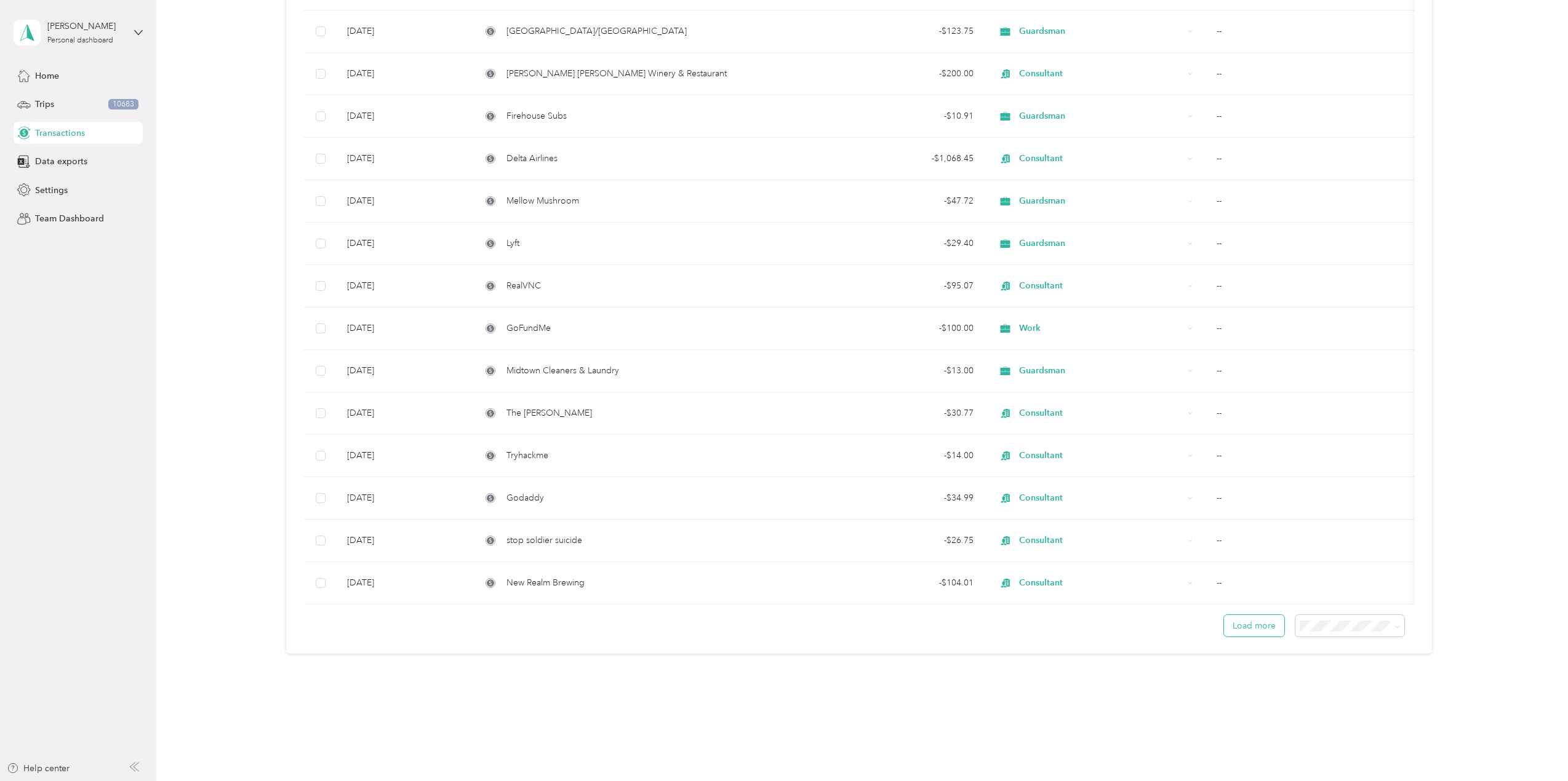
click at [1251, 625] on button "Load more" at bounding box center [1254, 626] width 60 height 22
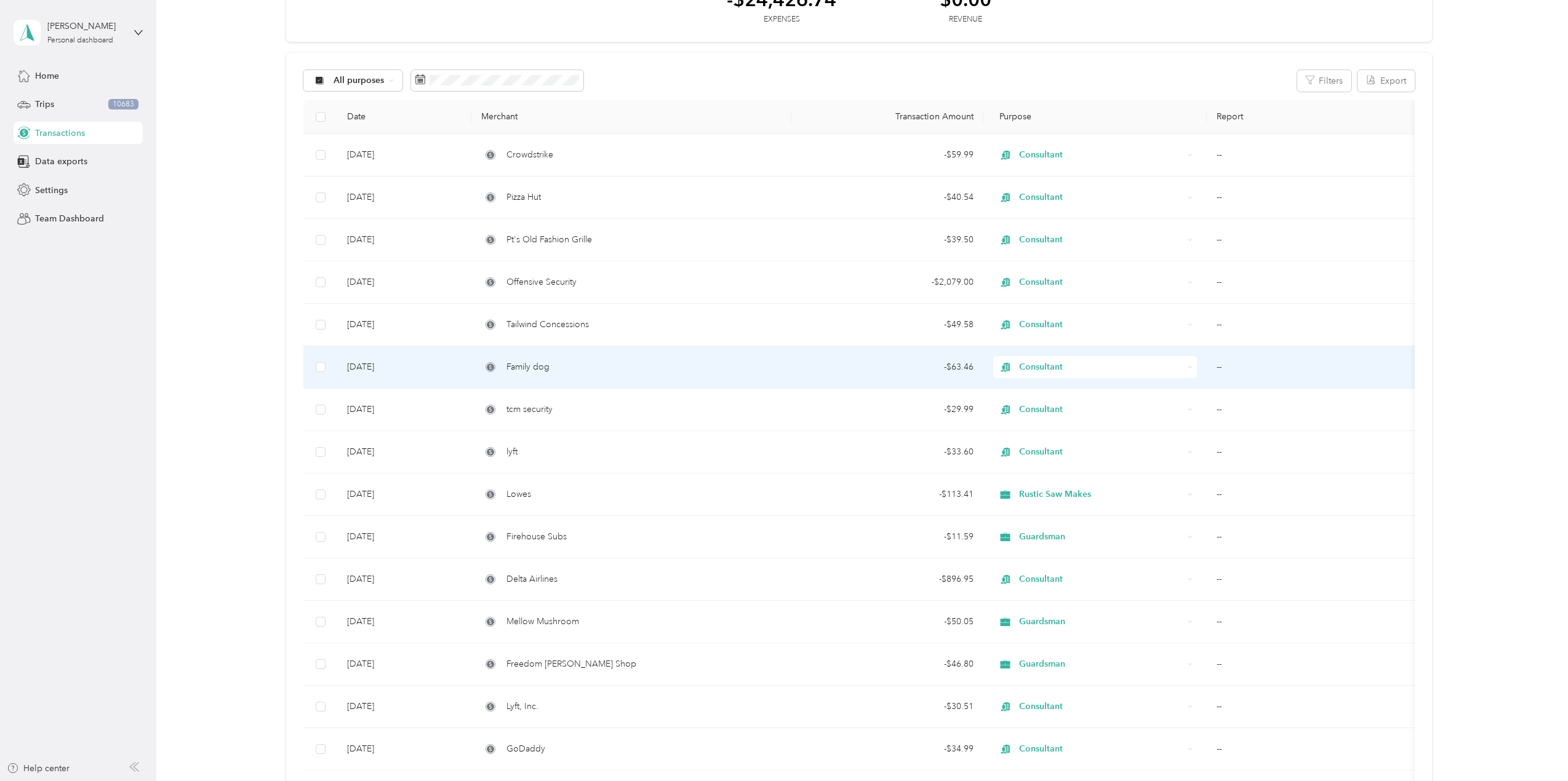
scroll to position [0, 0]
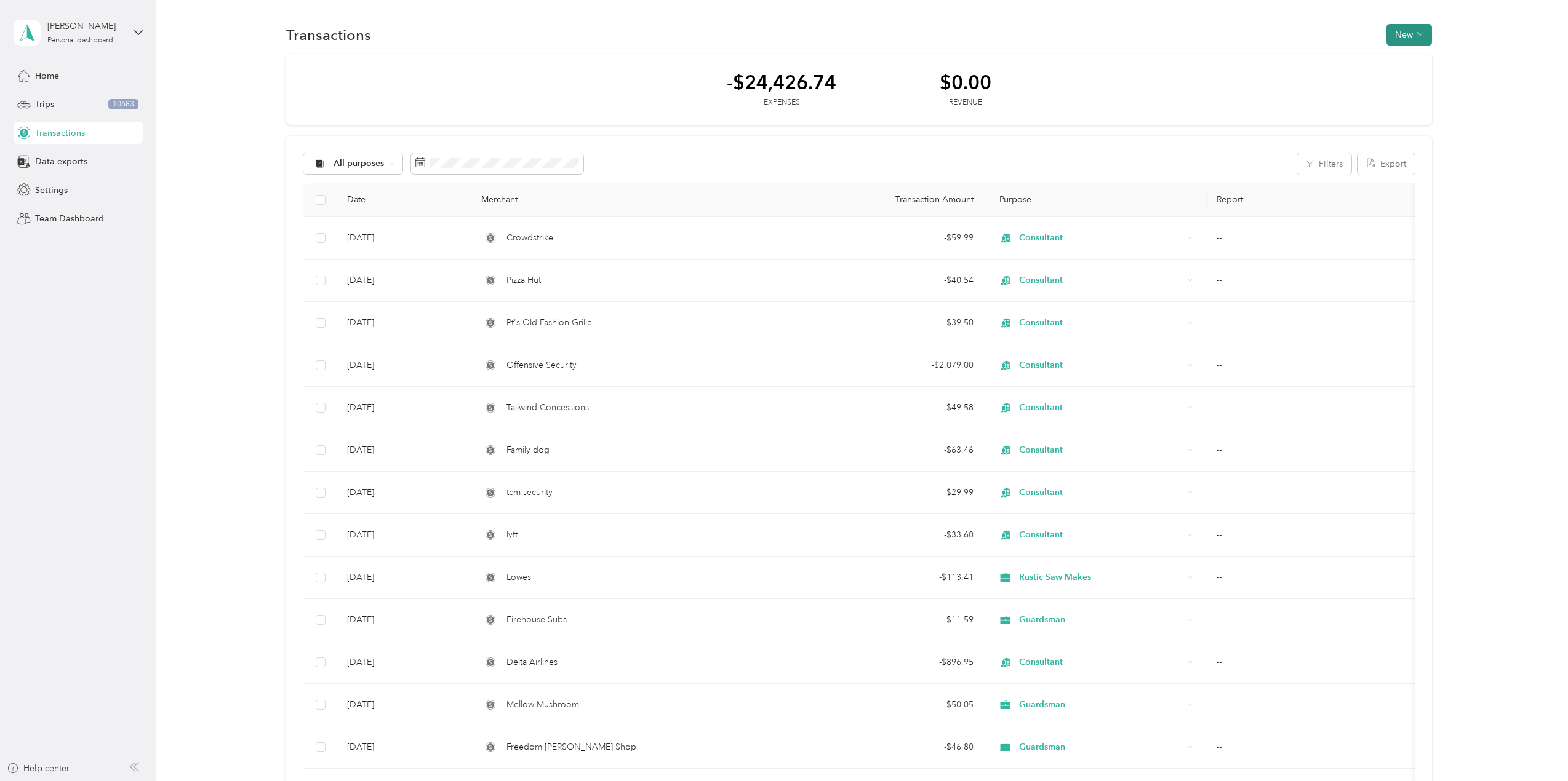
click at [1397, 38] on button "New" at bounding box center [1409, 35] width 45 height 22
click at [1407, 54] on span "Expense" at bounding box center [1403, 58] width 34 height 13
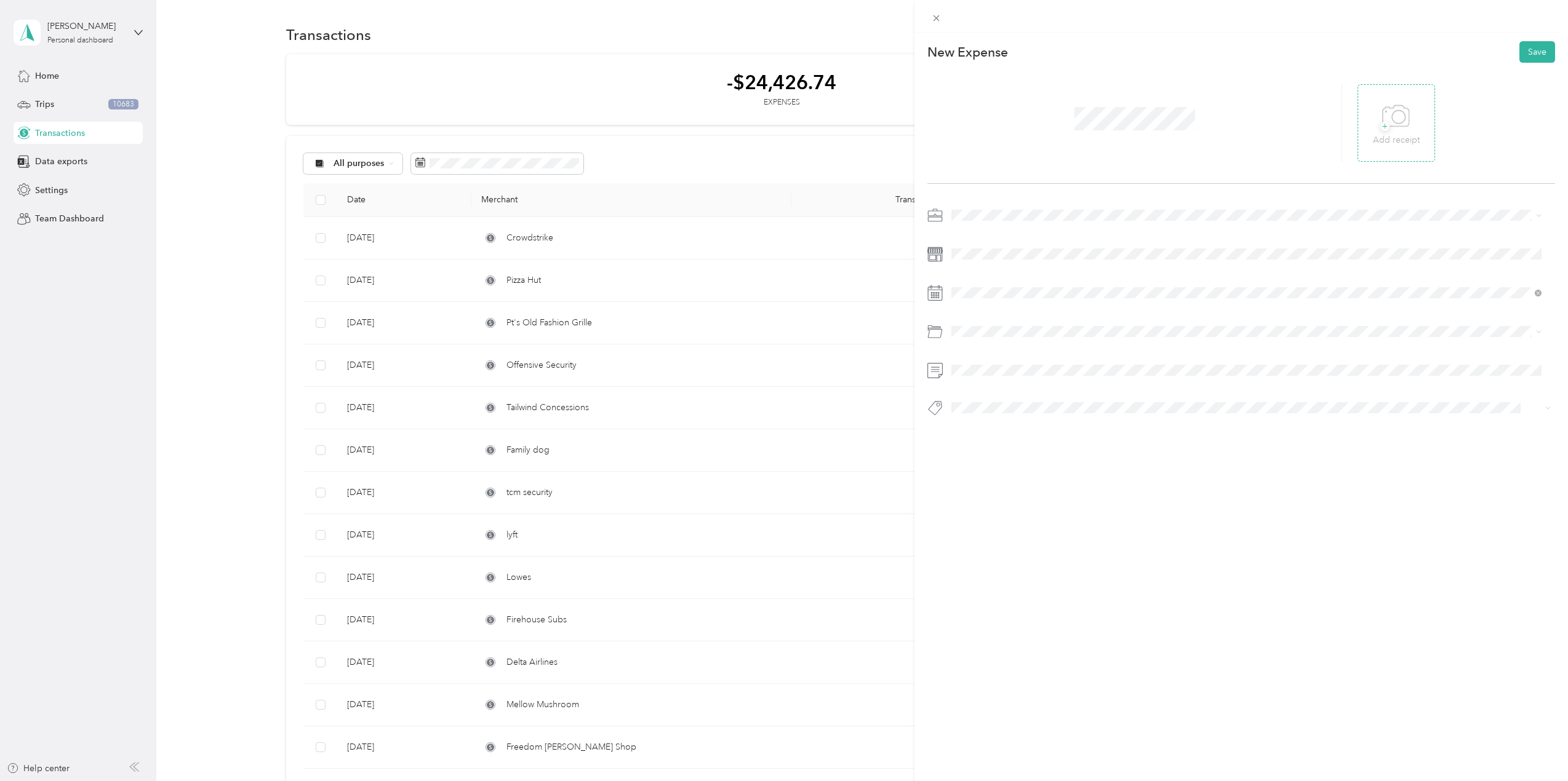
click at [1374, 113] on div "+ Add receipt" at bounding box center [1396, 124] width 47 height 47
click at [989, 386] on span "Consultant" at bounding box center [976, 387] width 41 height 11
click at [971, 244] on span at bounding box center [1251, 254] width 608 height 20
click at [986, 358] on icon at bounding box center [982, 363] width 12 height 12
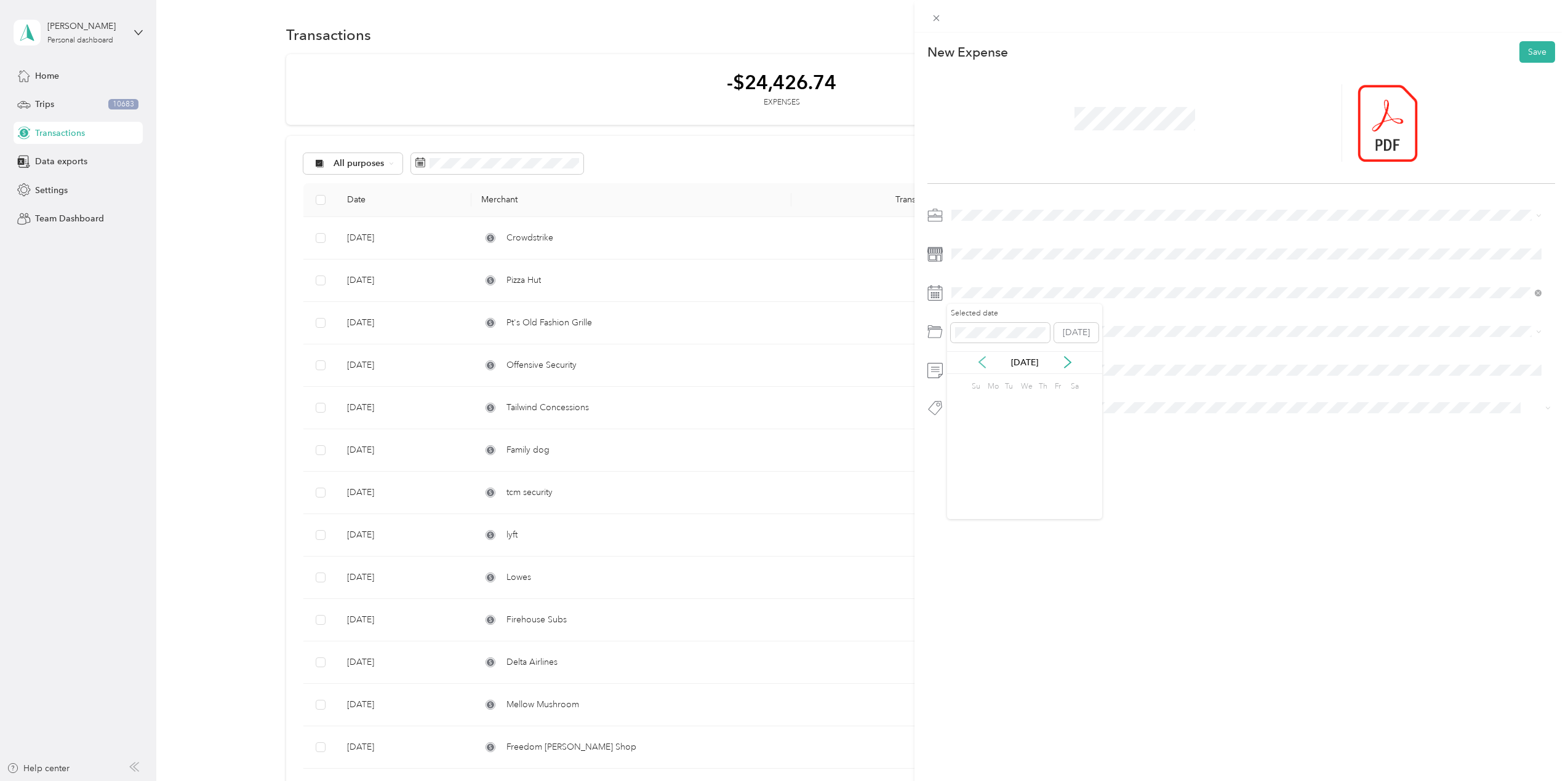
click at [986, 358] on icon at bounding box center [982, 363] width 12 height 12
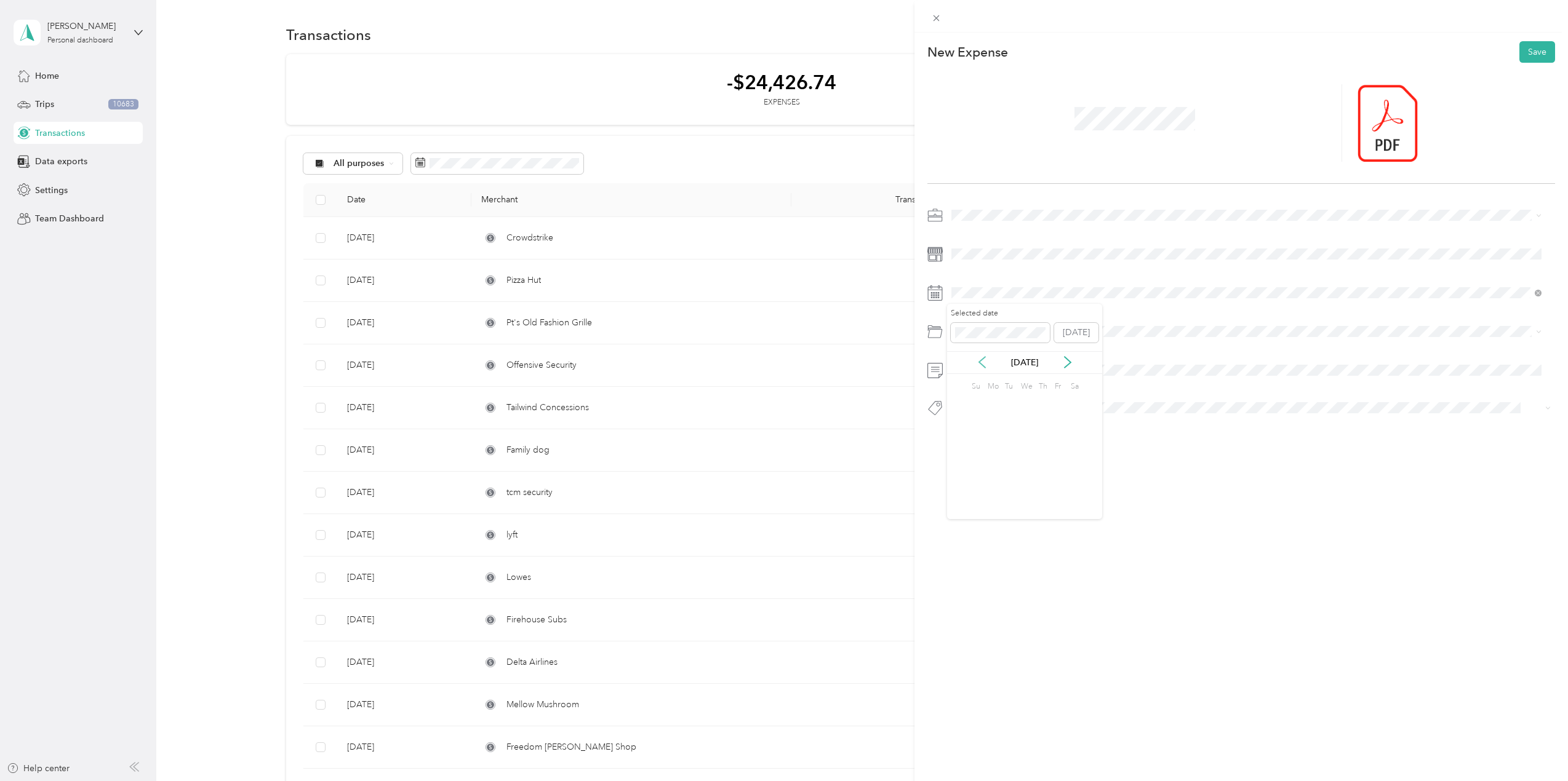
click at [986, 358] on icon at bounding box center [982, 363] width 12 height 12
click at [1023, 463] on div "25" at bounding box center [1025, 463] width 16 height 16
click at [1009, 402] on span "Education and Training" at bounding box center [1000, 401] width 89 height 11
click at [1000, 402] on span at bounding box center [1240, 408] width 587 height 13
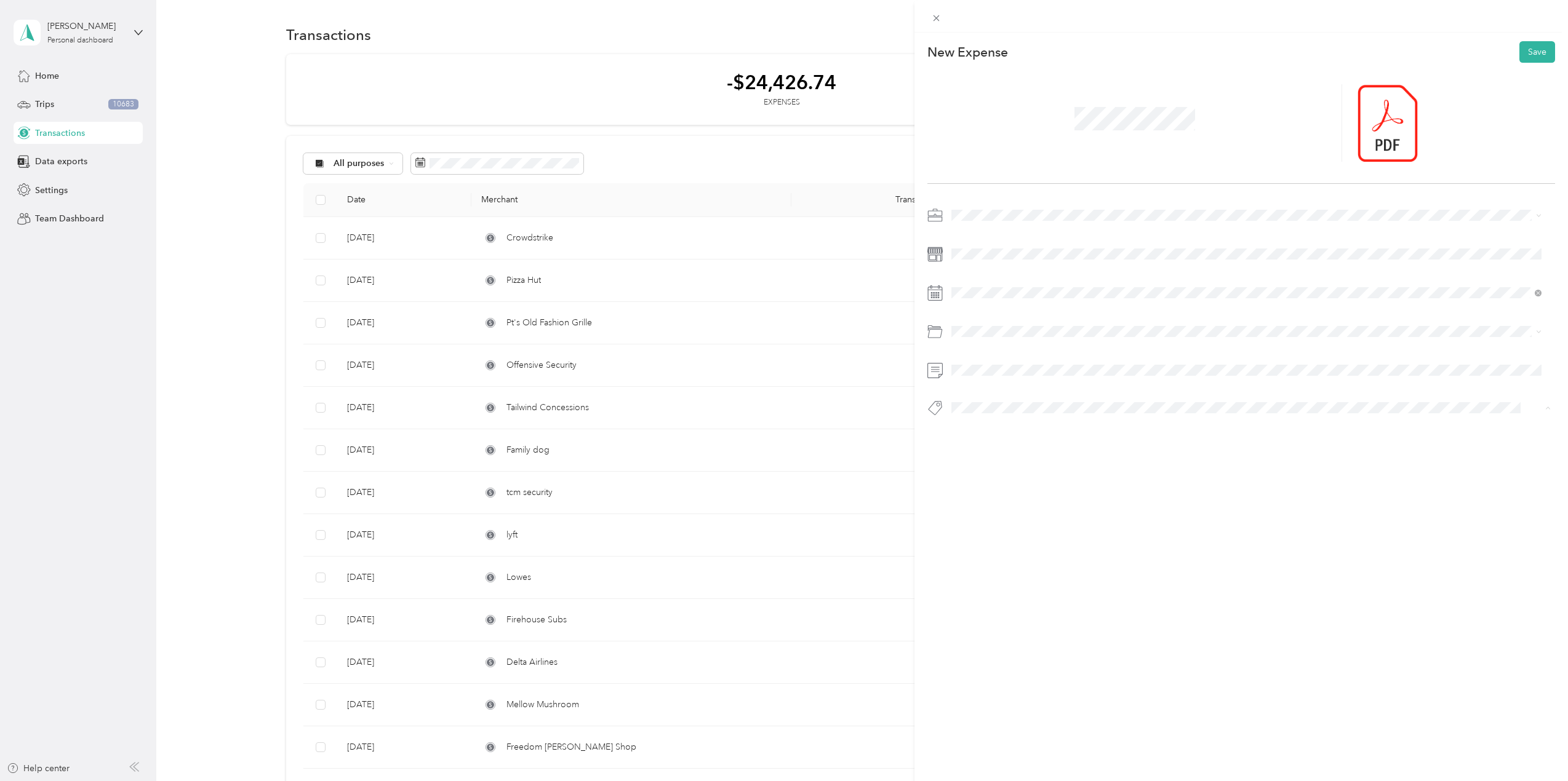
click at [991, 428] on ol "Consultant Falcon2025 Falcongov2025" at bounding box center [1246, 453] width 599 height 71
click at [989, 431] on button "Consultant" at bounding box center [982, 430] width 54 height 16
click at [988, 434] on li "Training" at bounding box center [1246, 432] width 599 height 24
click at [1249, 445] on button "Add tag Books" at bounding box center [1246, 448] width 74 height 22
click at [990, 427] on span "Pentesting" at bounding box center [982, 431] width 35 height 11
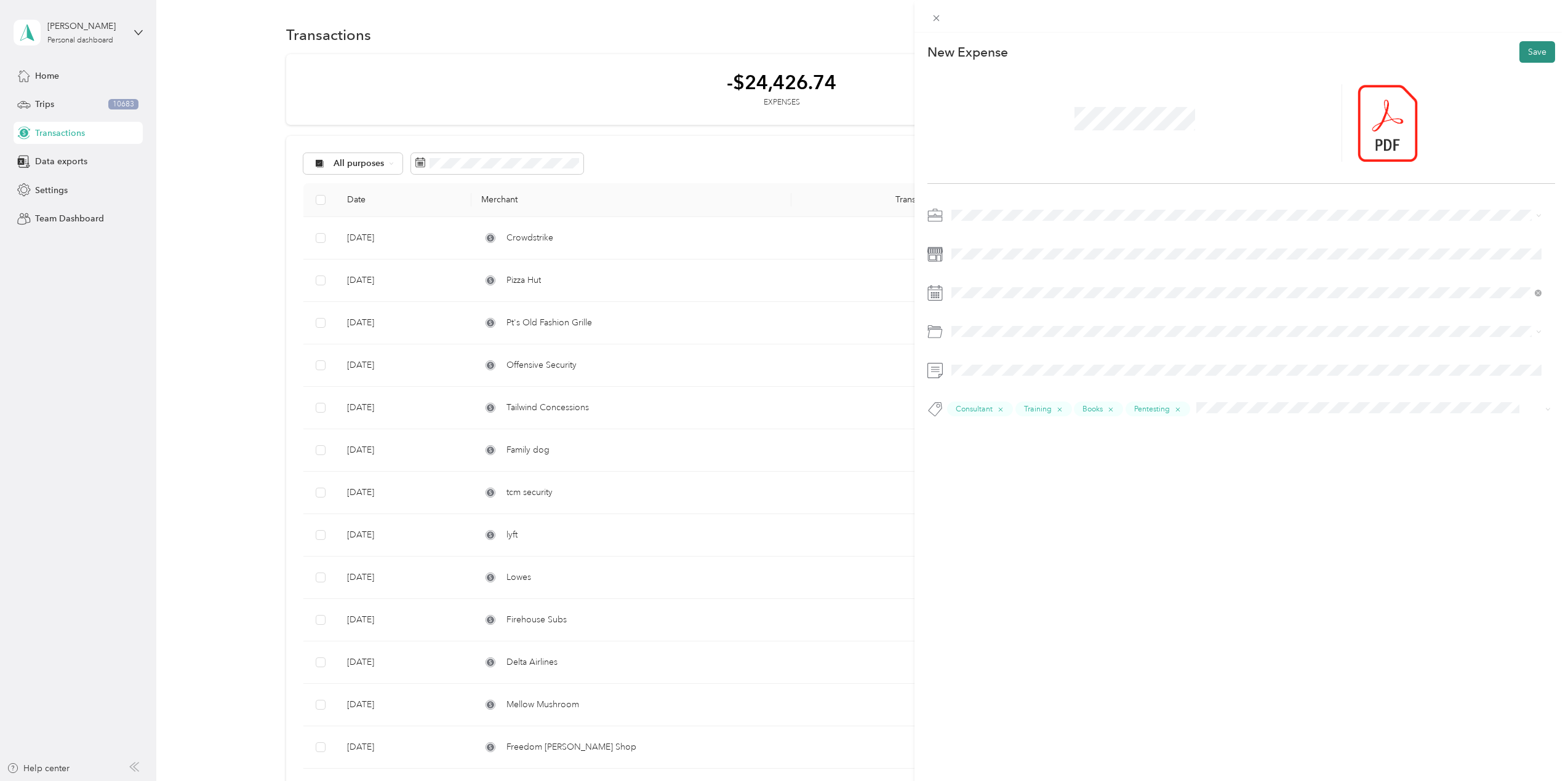
click at [1529, 55] on button "Save" at bounding box center [1537, 52] width 35 height 22
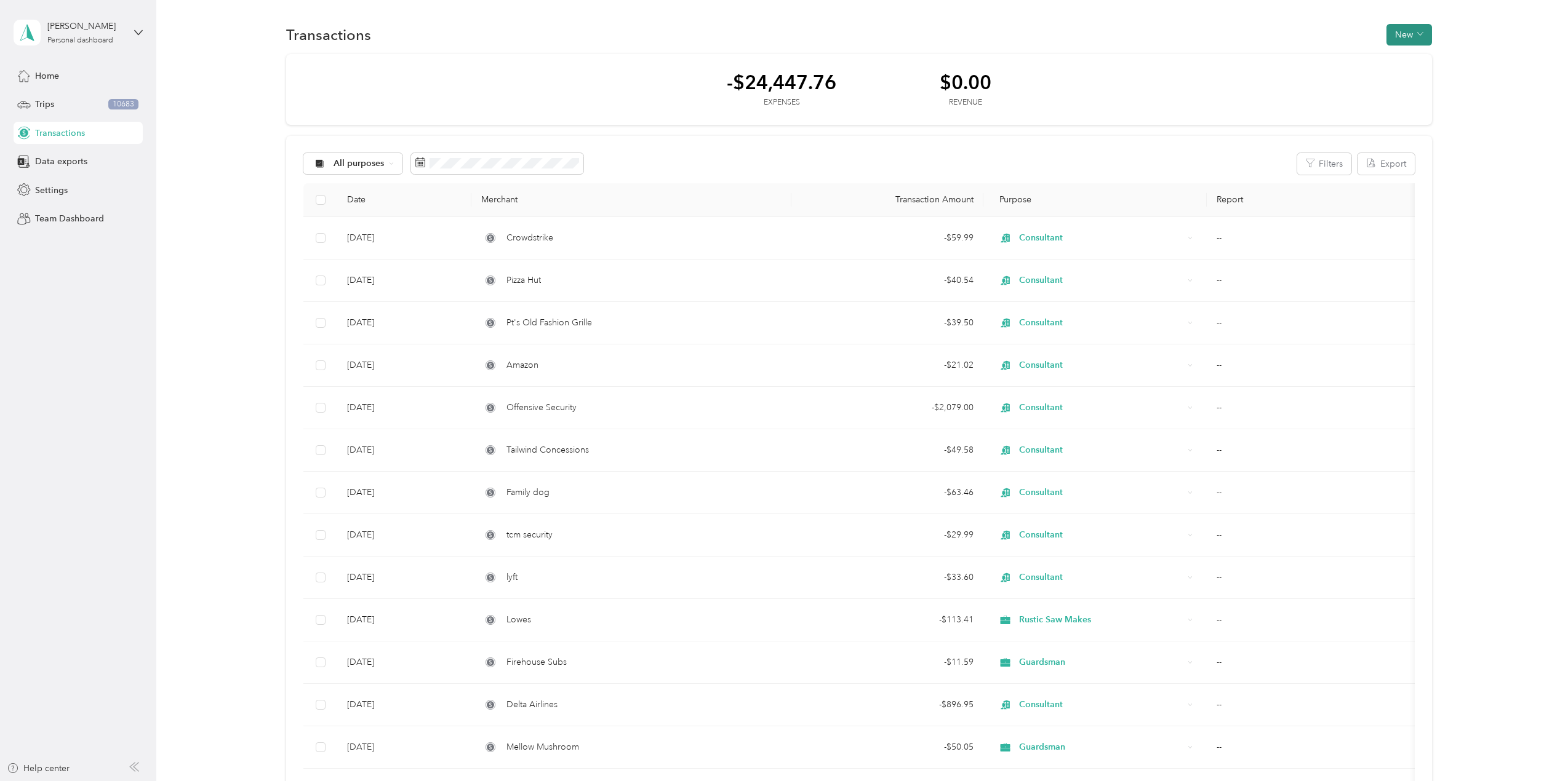
click at [1394, 34] on button "New" at bounding box center [1409, 35] width 45 height 22
click at [1390, 56] on span "Expense" at bounding box center [1403, 58] width 34 height 13
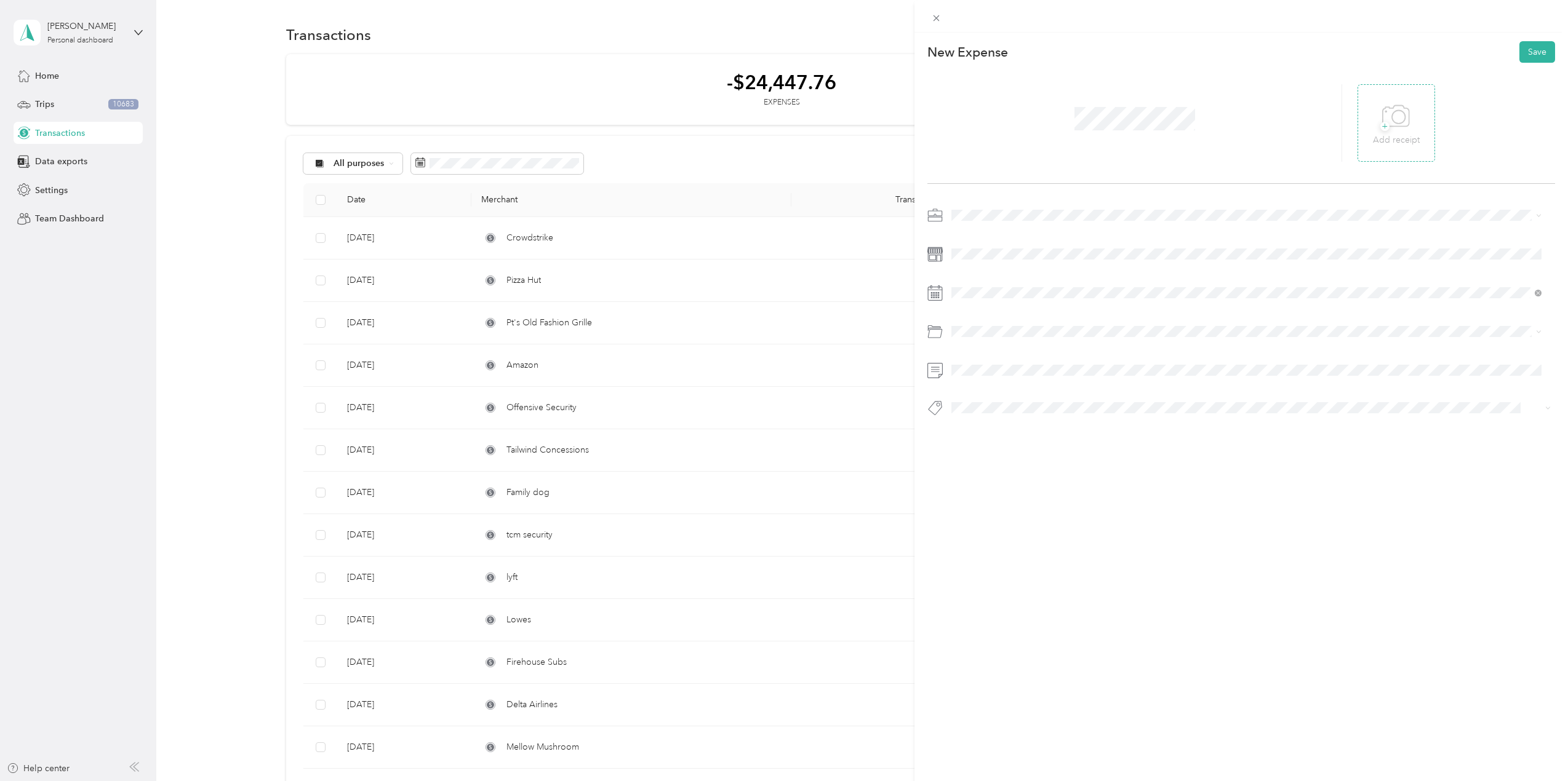
click at [1383, 122] on icon at bounding box center [1396, 117] width 28 height 34
click at [986, 384] on span "Consultant" at bounding box center [976, 387] width 41 height 11
click at [981, 359] on icon at bounding box center [982, 363] width 6 height 11
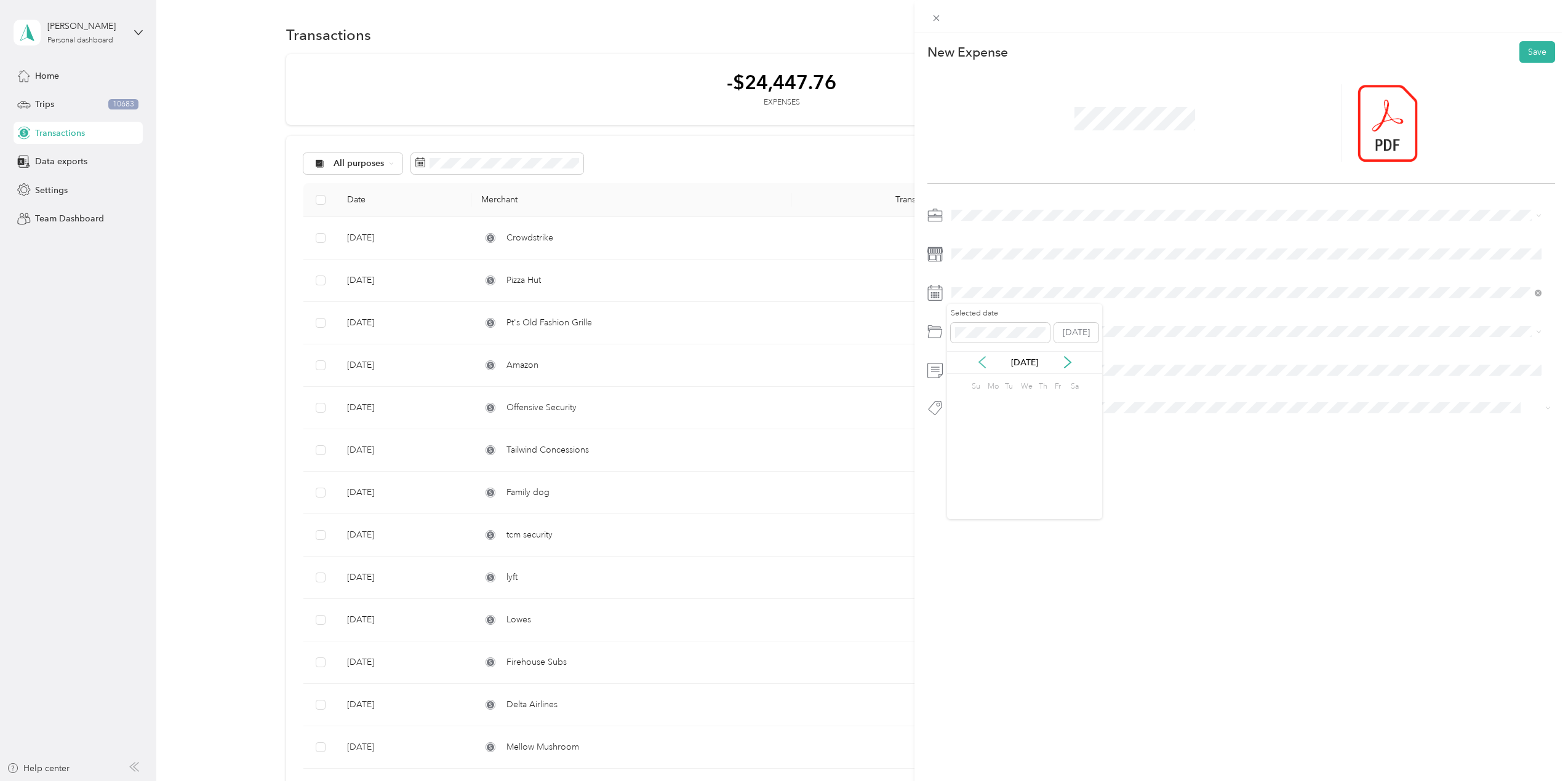
click at [981, 359] on icon at bounding box center [982, 363] width 6 height 11
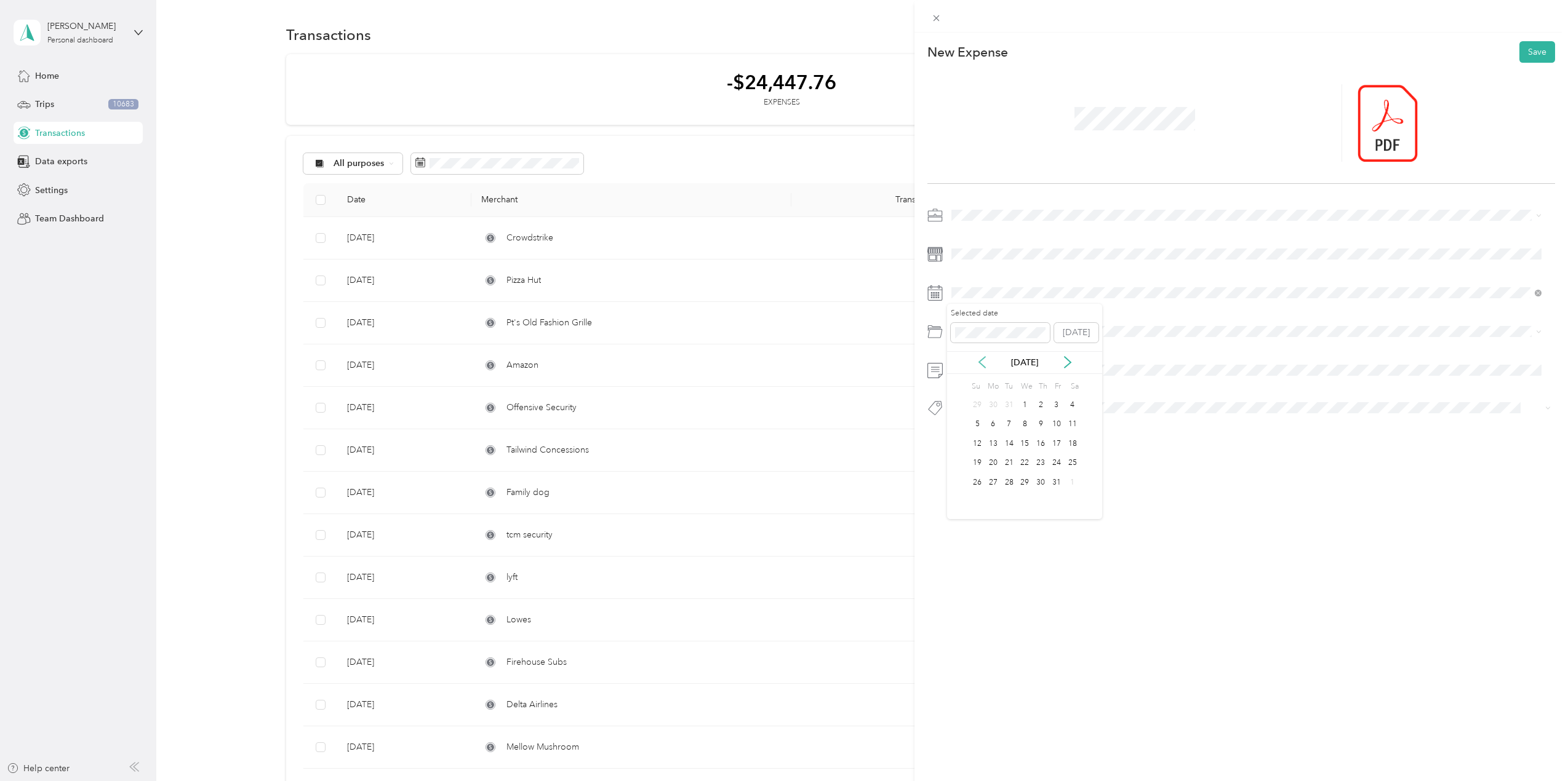
click at [981, 359] on icon at bounding box center [982, 363] width 6 height 11
click at [1068, 403] on div "7" at bounding box center [1072, 405] width 16 height 16
click at [1004, 420] on span "Office Expenses" at bounding box center [987, 424] width 63 height 11
click at [994, 413] on span at bounding box center [1240, 408] width 587 height 13
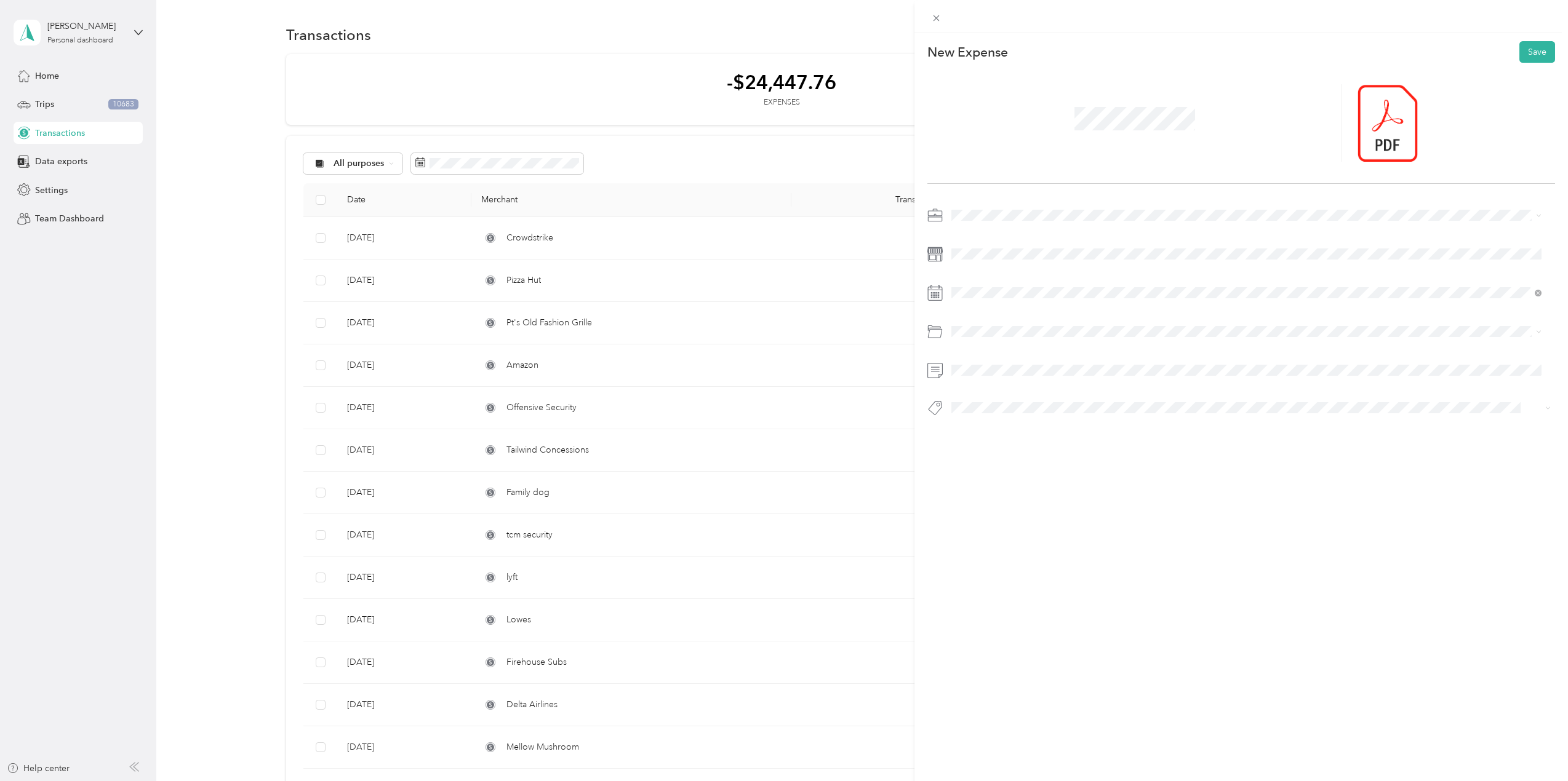
click at [986, 434] on span "Consultant" at bounding box center [982, 430] width 37 height 11
click at [988, 477] on button "It Hardware" at bounding box center [984, 475] width 57 height 16
click at [1522, 52] on button "Save" at bounding box center [1537, 52] width 35 height 22
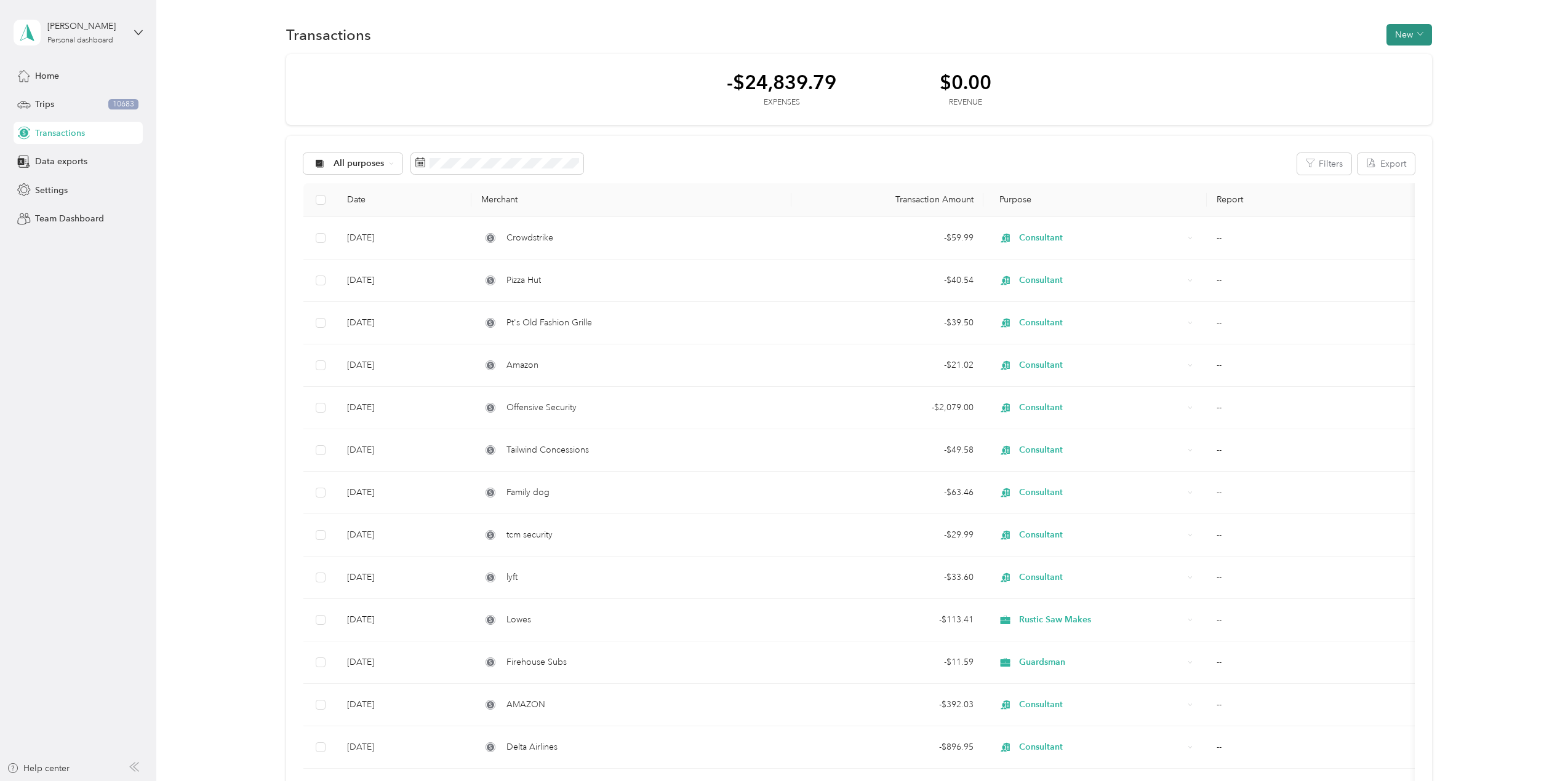
click at [1412, 32] on button "New" at bounding box center [1409, 35] width 45 height 22
click at [1419, 60] on span "Expense" at bounding box center [1403, 58] width 34 height 13
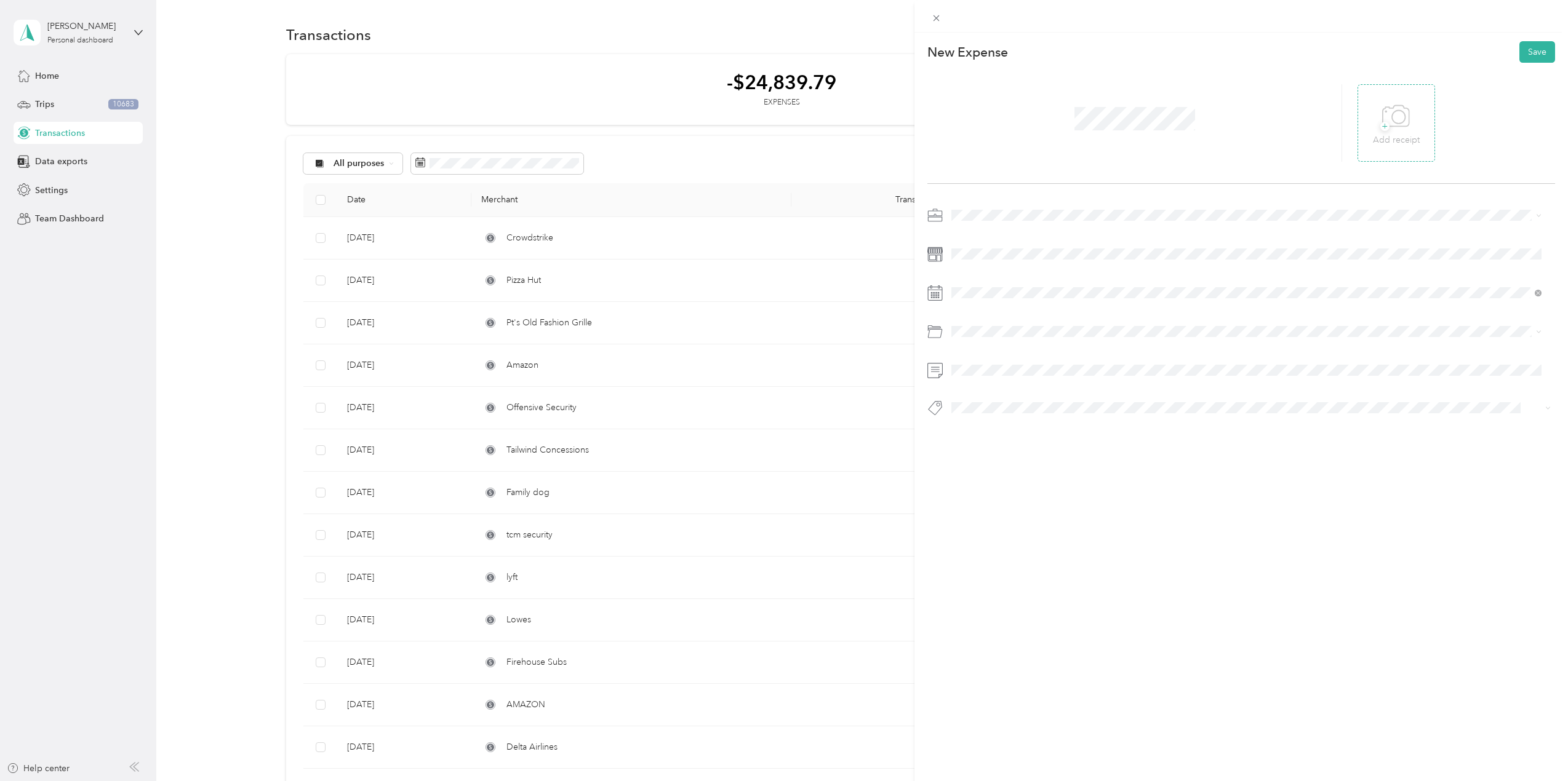
click at [1392, 119] on icon at bounding box center [1396, 117] width 28 height 34
click at [989, 386] on span "Consultant" at bounding box center [976, 387] width 41 height 11
click at [983, 361] on icon at bounding box center [982, 363] width 12 height 12
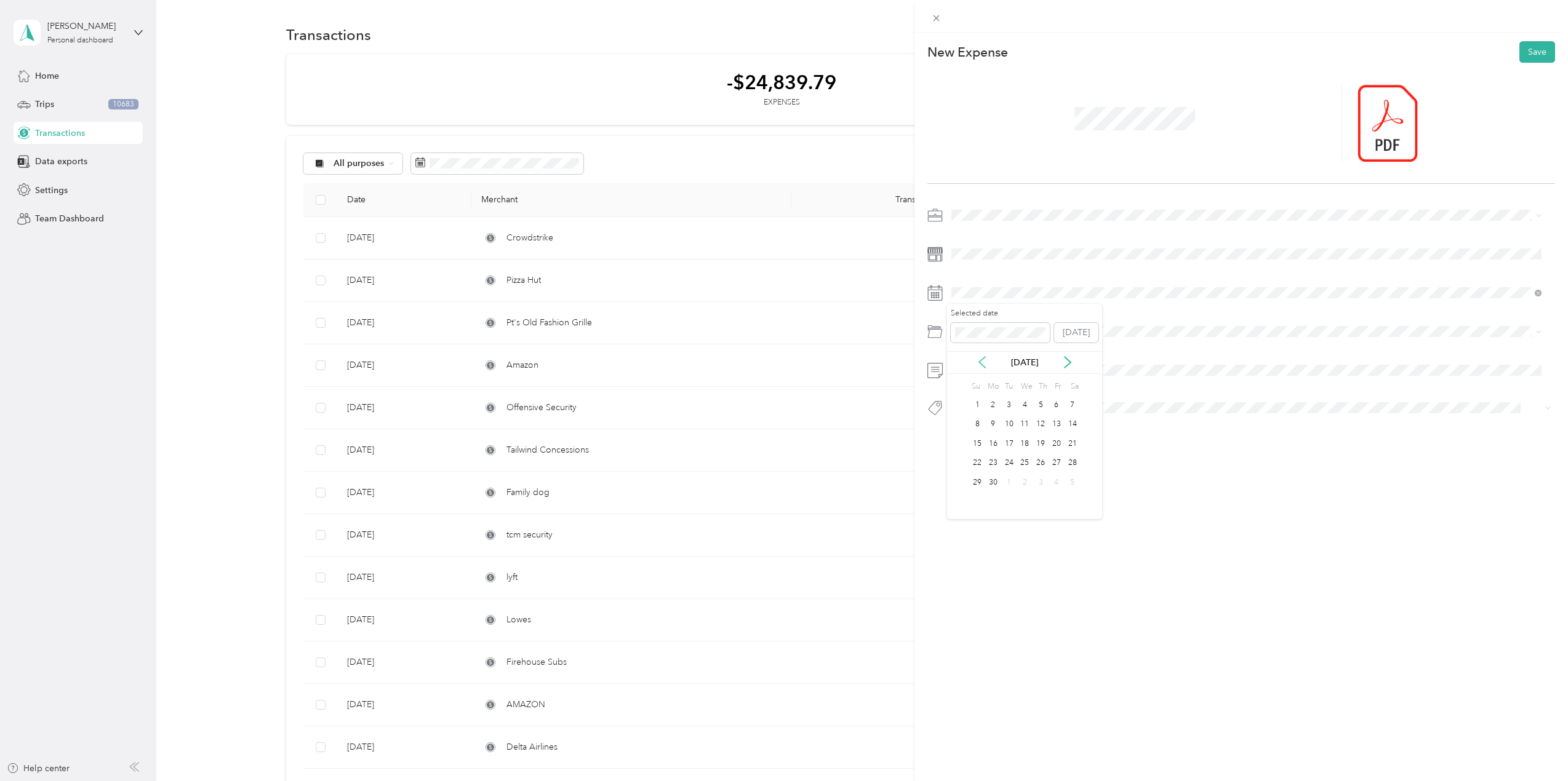
click at [983, 361] on icon at bounding box center [982, 363] width 12 height 12
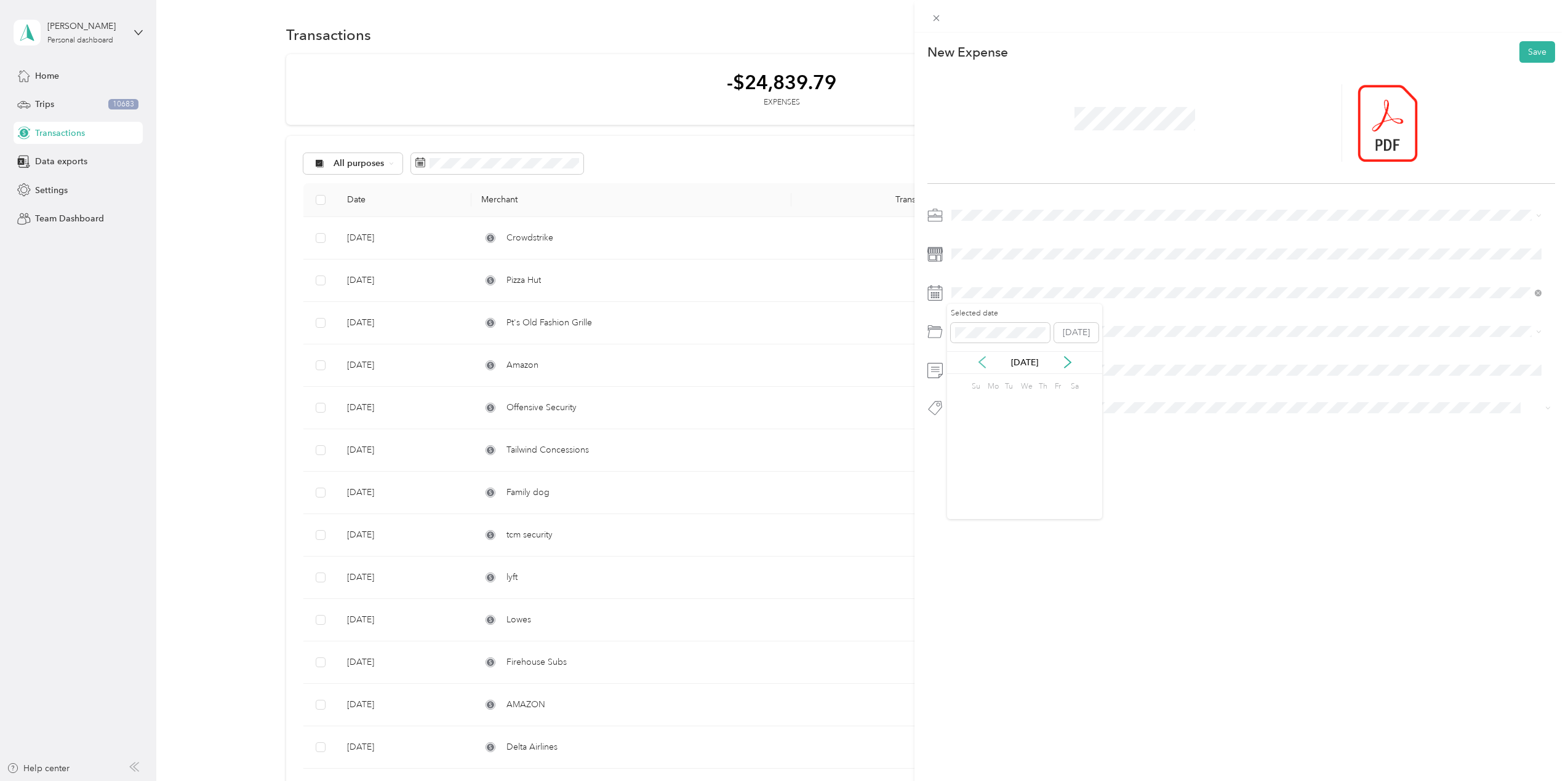
click at [983, 361] on icon at bounding box center [982, 363] width 12 height 12
click at [1067, 360] on icon at bounding box center [1067, 363] width 6 height 11
click at [1073, 363] on icon at bounding box center [1067, 363] width 12 height 12
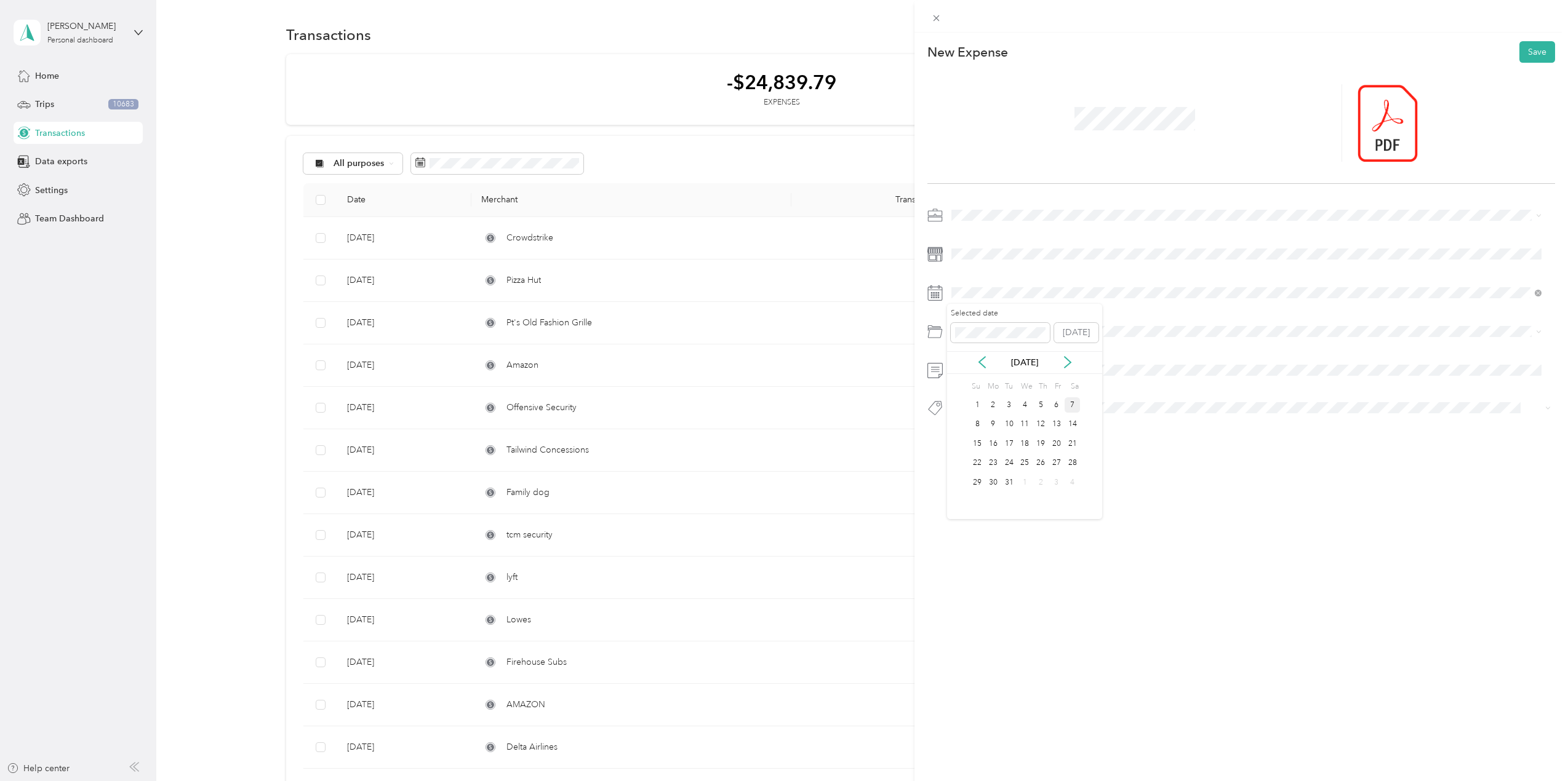
click at [1073, 405] on div "7" at bounding box center [1072, 405] width 16 height 16
click at [999, 408] on ol "Default categories Tools Office Expenses Home Office Deductions" at bounding box center [1246, 389] width 599 height 93
click at [999, 431] on button "It Hardware" at bounding box center [984, 430] width 57 height 16
click at [997, 428] on span "Consultant" at bounding box center [982, 432] width 37 height 11
click at [1536, 50] on button "Save" at bounding box center [1537, 52] width 35 height 22
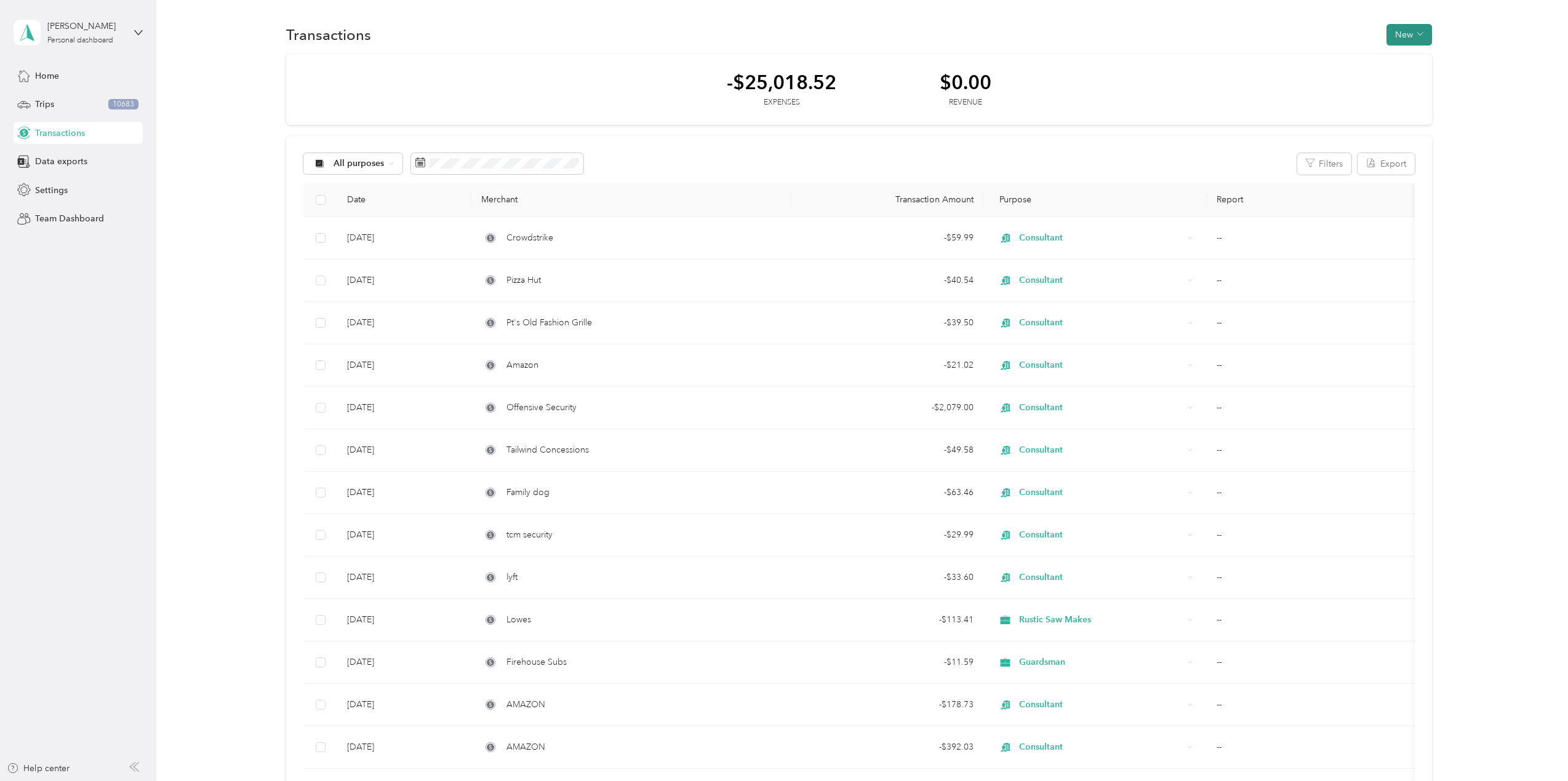
click at [1406, 34] on button "New" at bounding box center [1409, 35] width 45 height 22
click at [1415, 63] on span "Expense" at bounding box center [1403, 58] width 34 height 13
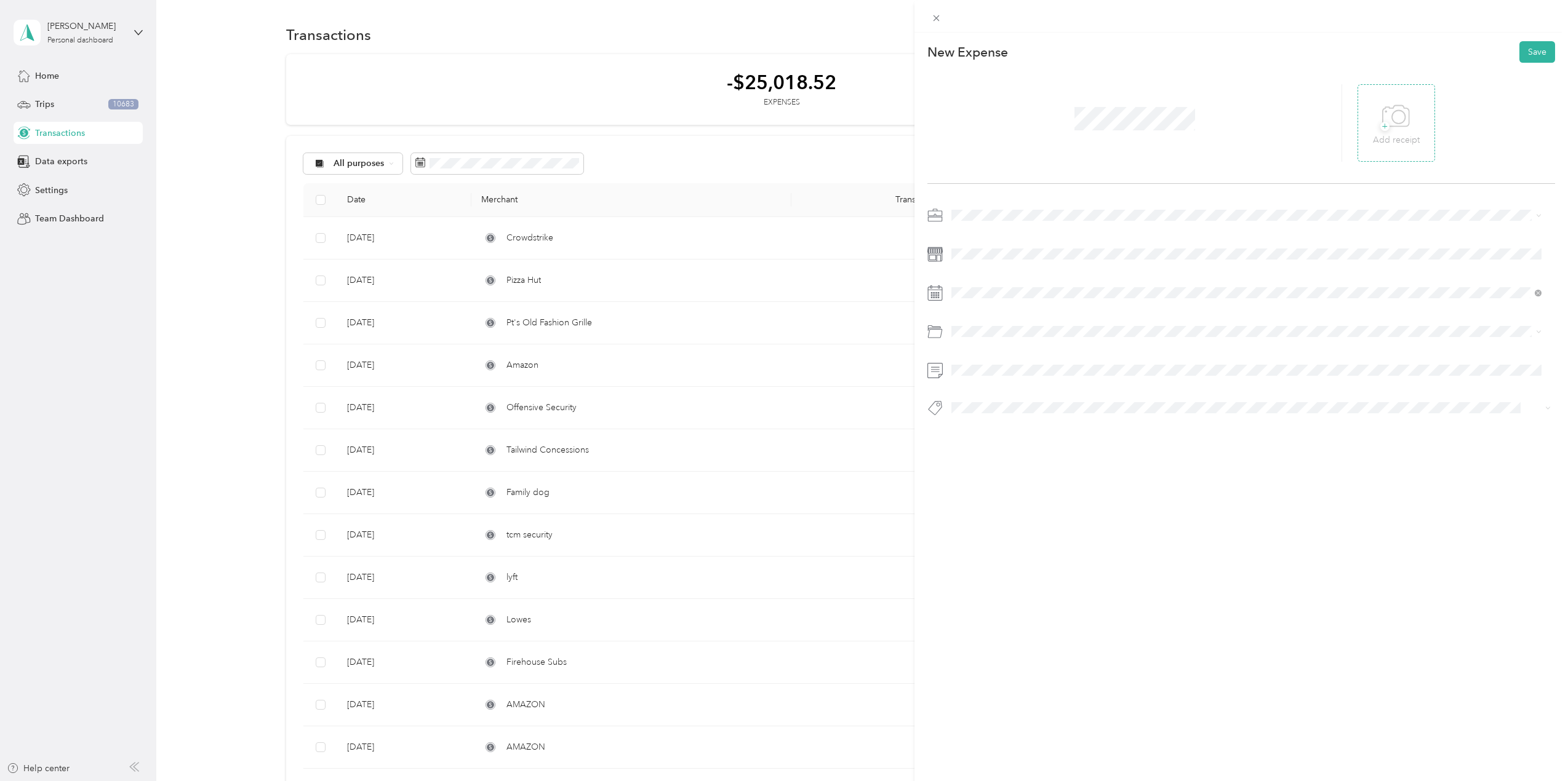
click at [1359, 129] on div "+ Add receipt" at bounding box center [1396, 123] width 78 height 78
click at [1385, 115] on icon at bounding box center [1396, 117] width 28 height 34
click at [990, 377] on li "Consultant" at bounding box center [1246, 387] width 599 height 22
click at [986, 361] on icon at bounding box center [982, 363] width 12 height 12
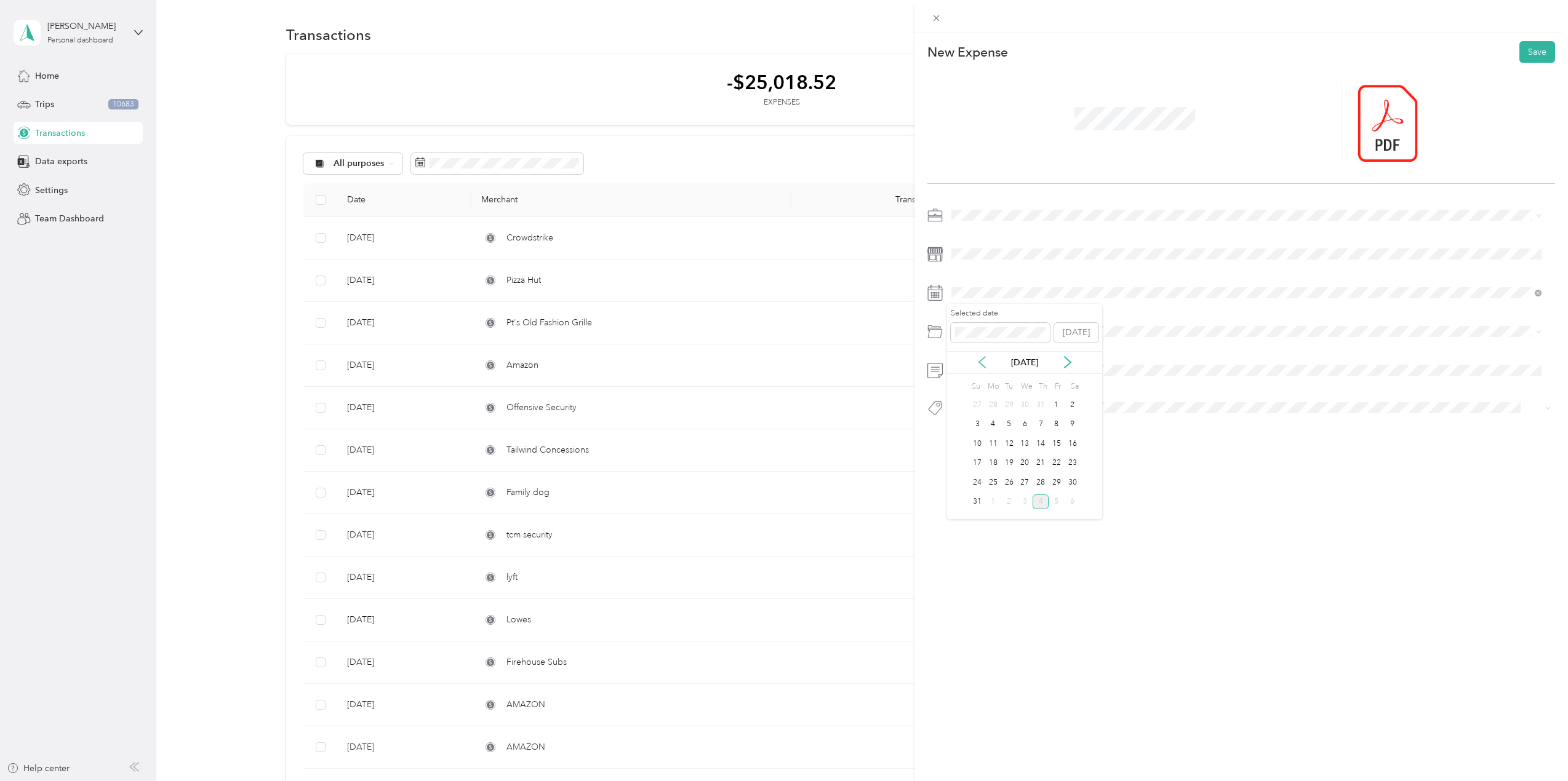
click at [986, 361] on icon at bounding box center [982, 363] width 12 height 12
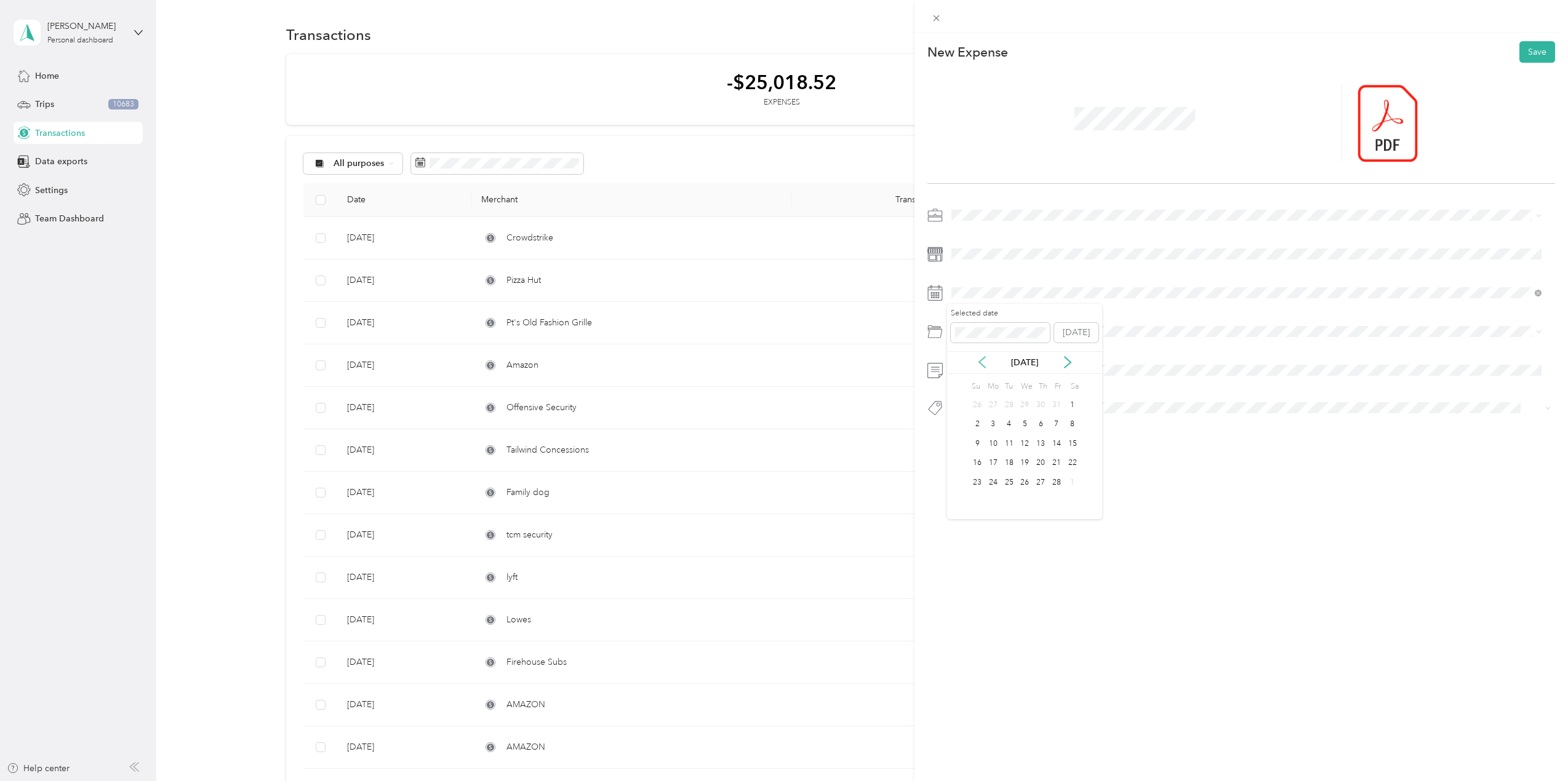
click at [986, 361] on icon at bounding box center [982, 363] width 12 height 12
click at [1063, 358] on icon at bounding box center [1067, 363] width 12 height 12
click at [1015, 404] on div "3" at bounding box center [1009, 405] width 16 height 16
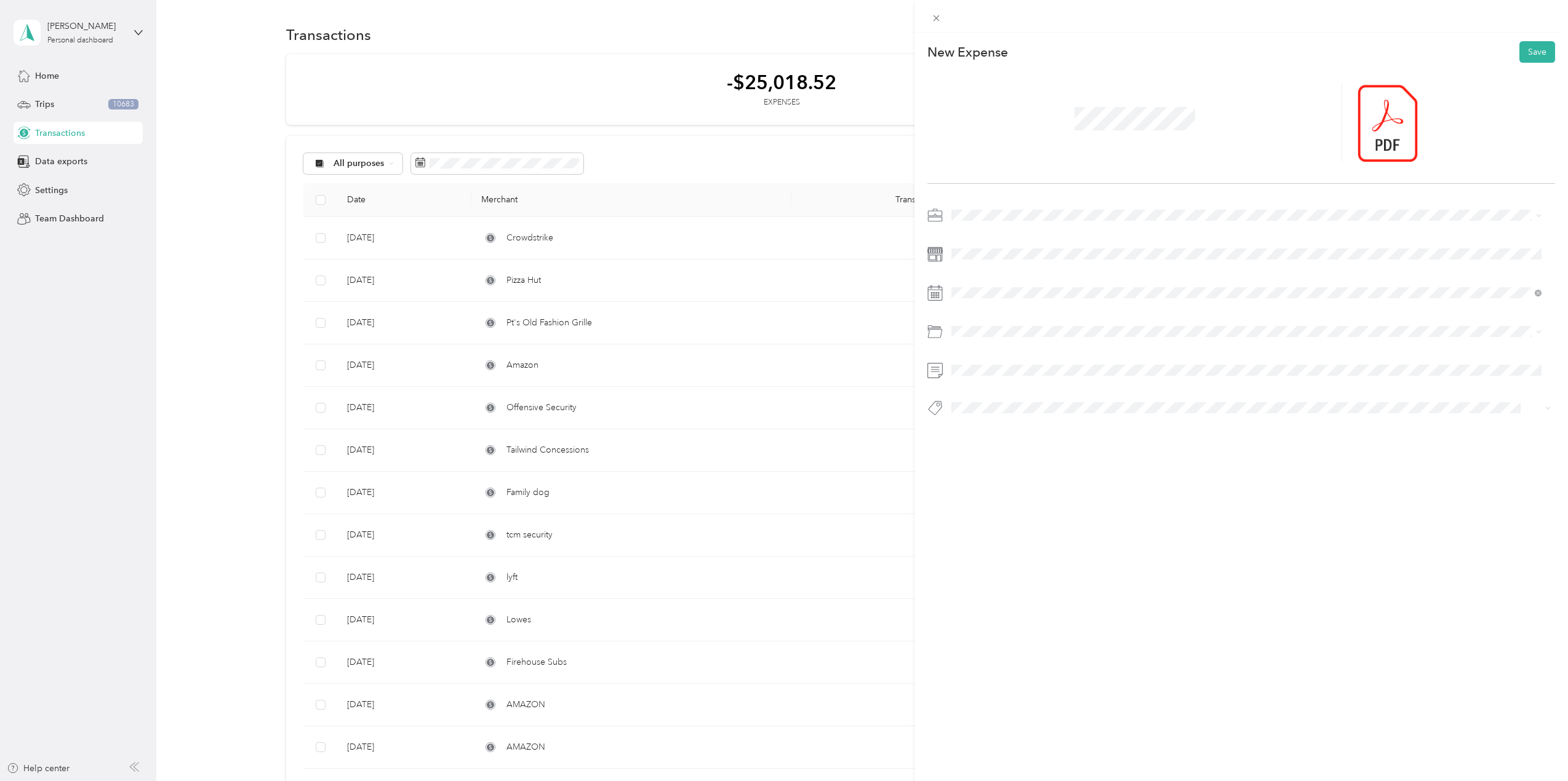
click at [1002, 343] on div at bounding box center [1241, 336] width 628 height 29
click at [982, 428] on li "Education and Training" at bounding box center [1246, 424] width 599 height 22
click at [972, 422] on button "Books" at bounding box center [974, 429] width 37 height 16
click at [984, 431] on button "Pentesting" at bounding box center [982, 432] width 53 height 16
click at [1084, 417] on span "Books Pentesting" at bounding box center [1251, 409] width 608 height 20
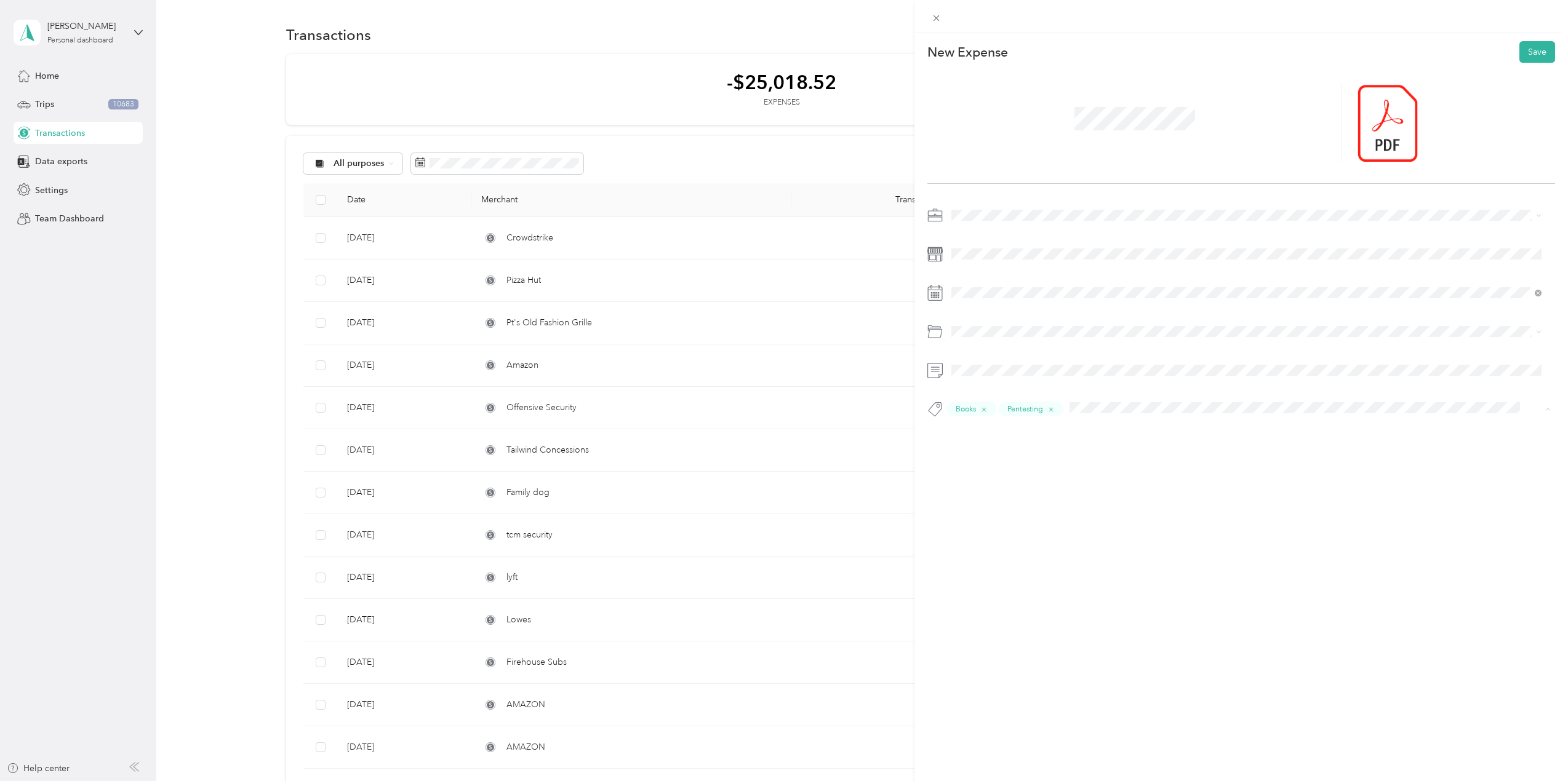
click at [999, 545] on ol "Blackhat Blackhat2025 Black Hills Fest Blackhillshackfestfeb Charity Consultant…" at bounding box center [1246, 506] width 599 height 172
click at [991, 543] on button "Consultant" at bounding box center [982, 550] width 54 height 16
click at [1520, 51] on button "Save" at bounding box center [1537, 52] width 35 height 22
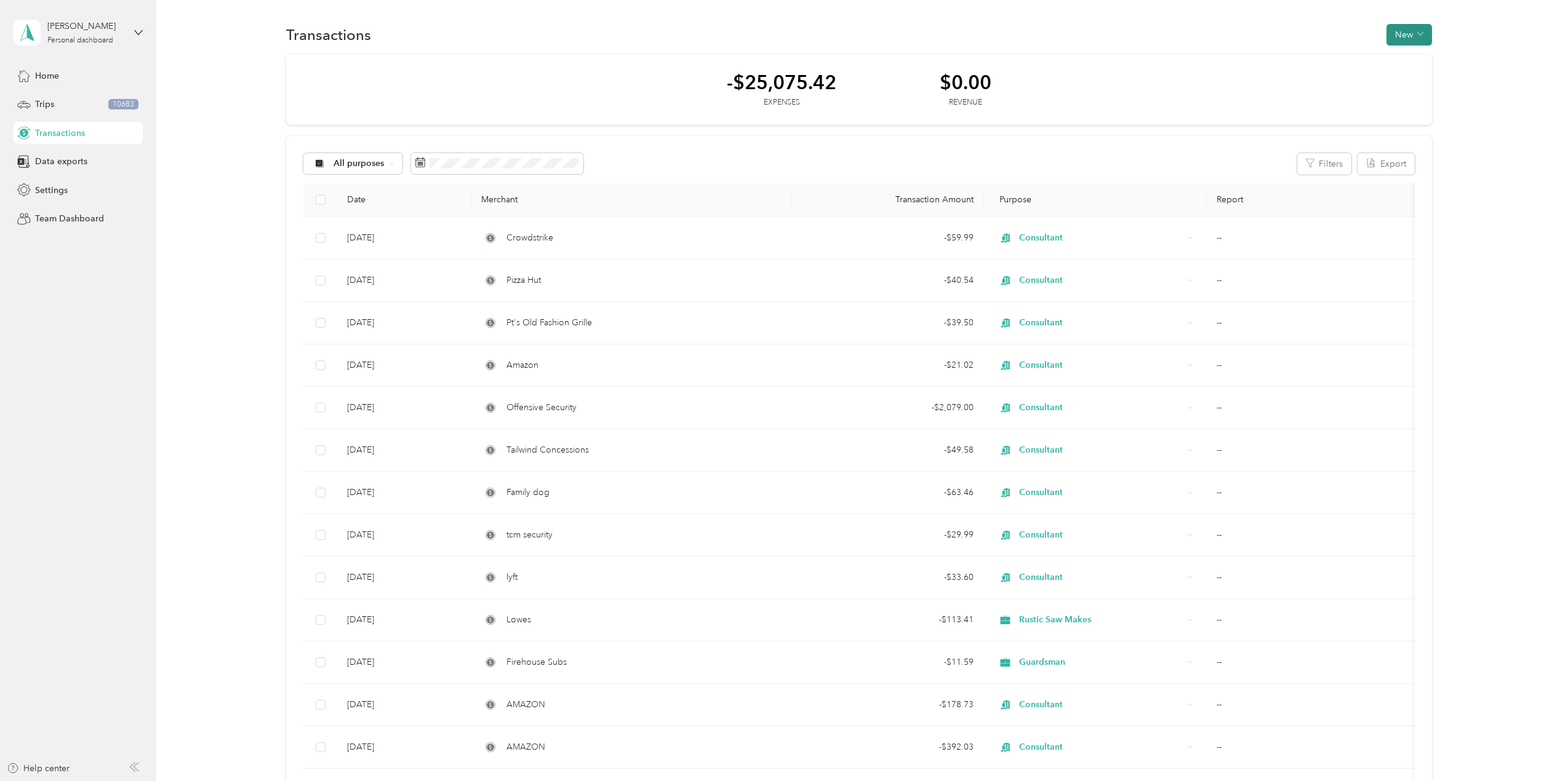
click at [1410, 34] on button "New" at bounding box center [1409, 35] width 45 height 22
click at [1400, 60] on span "Expense" at bounding box center [1403, 58] width 34 height 13
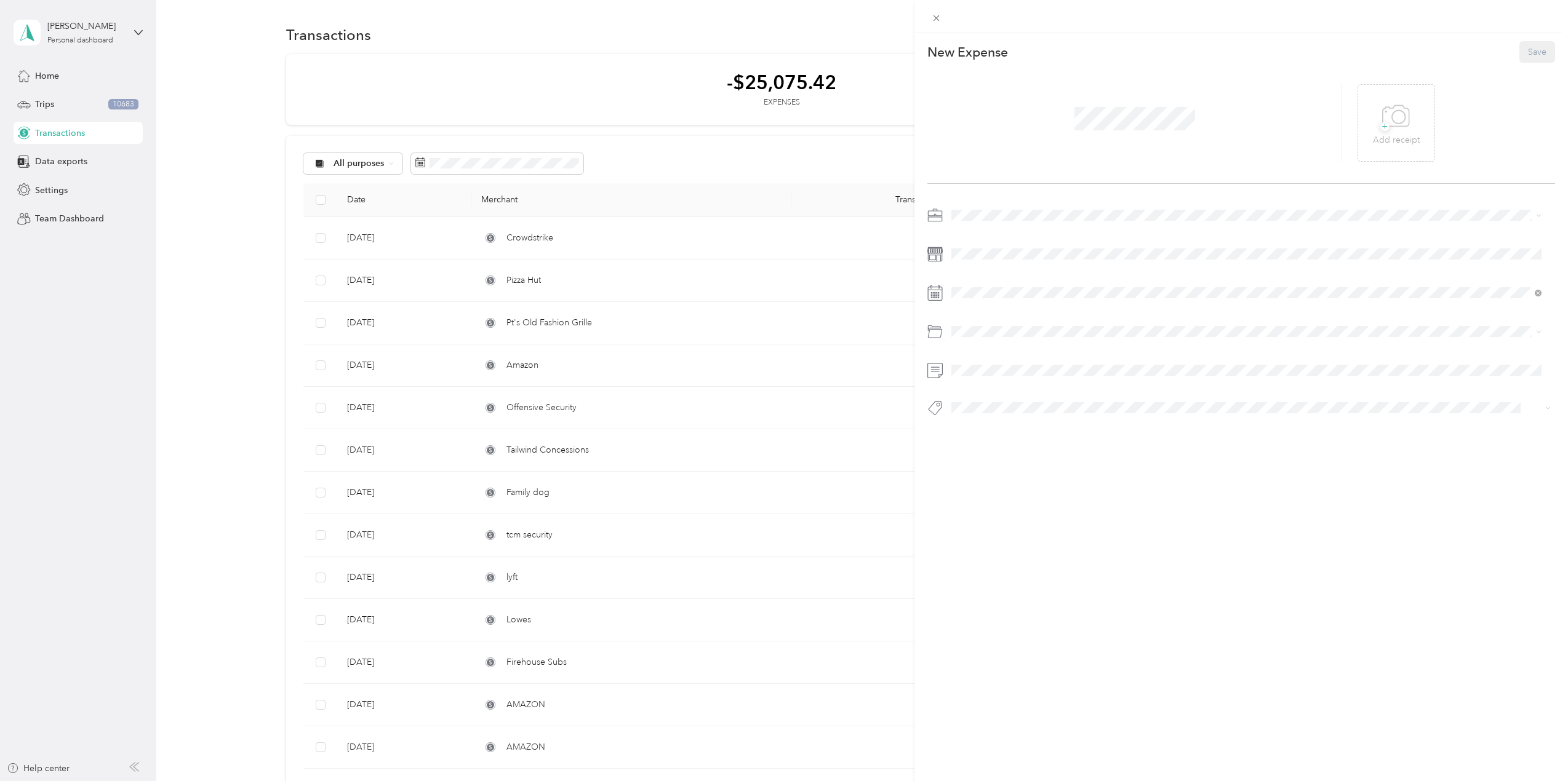
click at [986, 222] on span at bounding box center [1251, 215] width 608 height 20
click at [991, 383] on span "Consultant" at bounding box center [976, 387] width 41 height 11
click at [1383, 112] on icon at bounding box center [1396, 117] width 28 height 34
click at [979, 362] on icon at bounding box center [982, 363] width 6 height 11
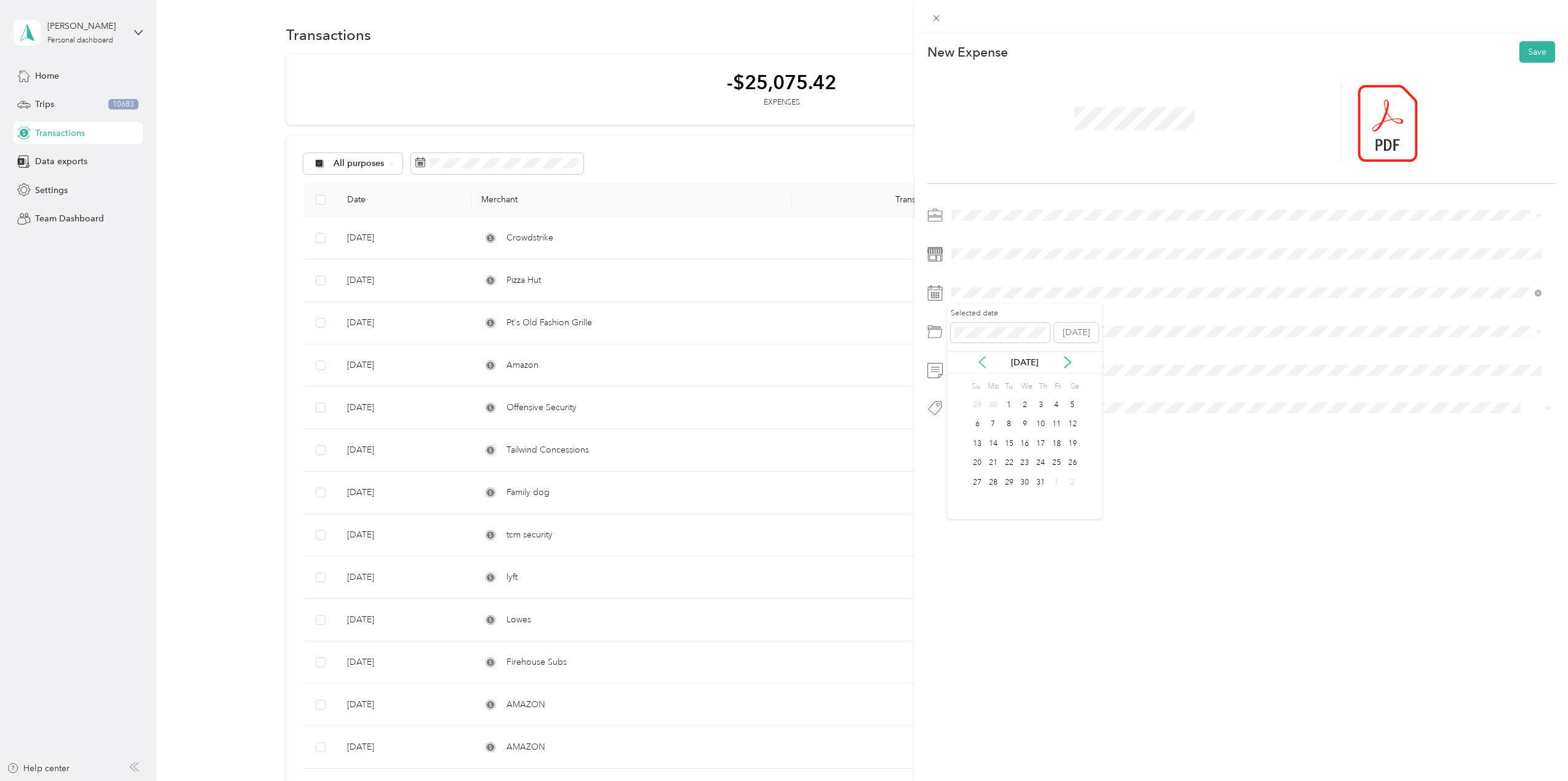
click at [979, 362] on icon at bounding box center [982, 363] width 6 height 11
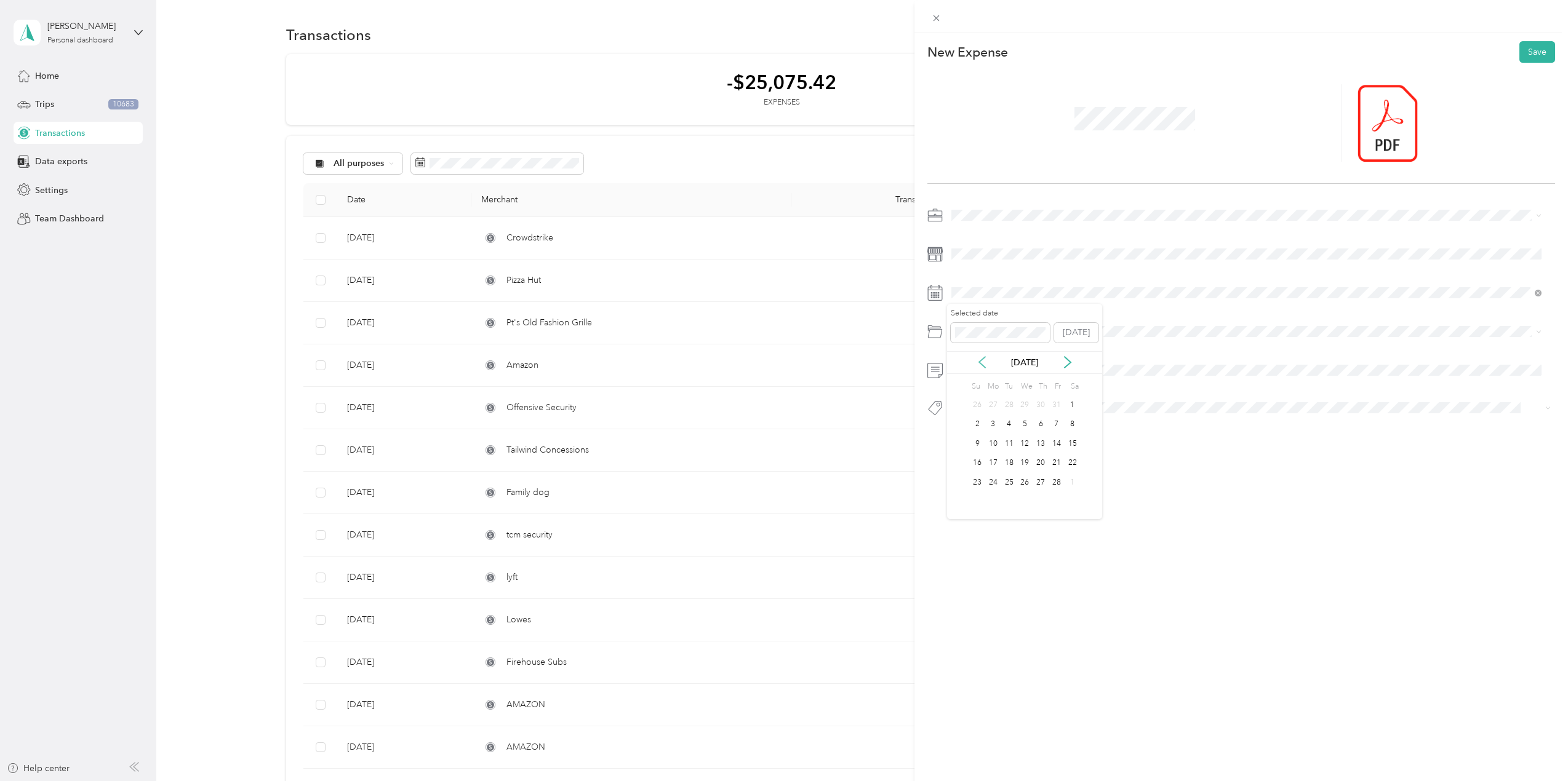
click at [979, 362] on icon at bounding box center [982, 363] width 6 height 11
click at [1005, 481] on div "26" at bounding box center [1009, 482] width 16 height 16
click at [989, 399] on span "Home Office Deductions" at bounding box center [1004, 402] width 97 height 11
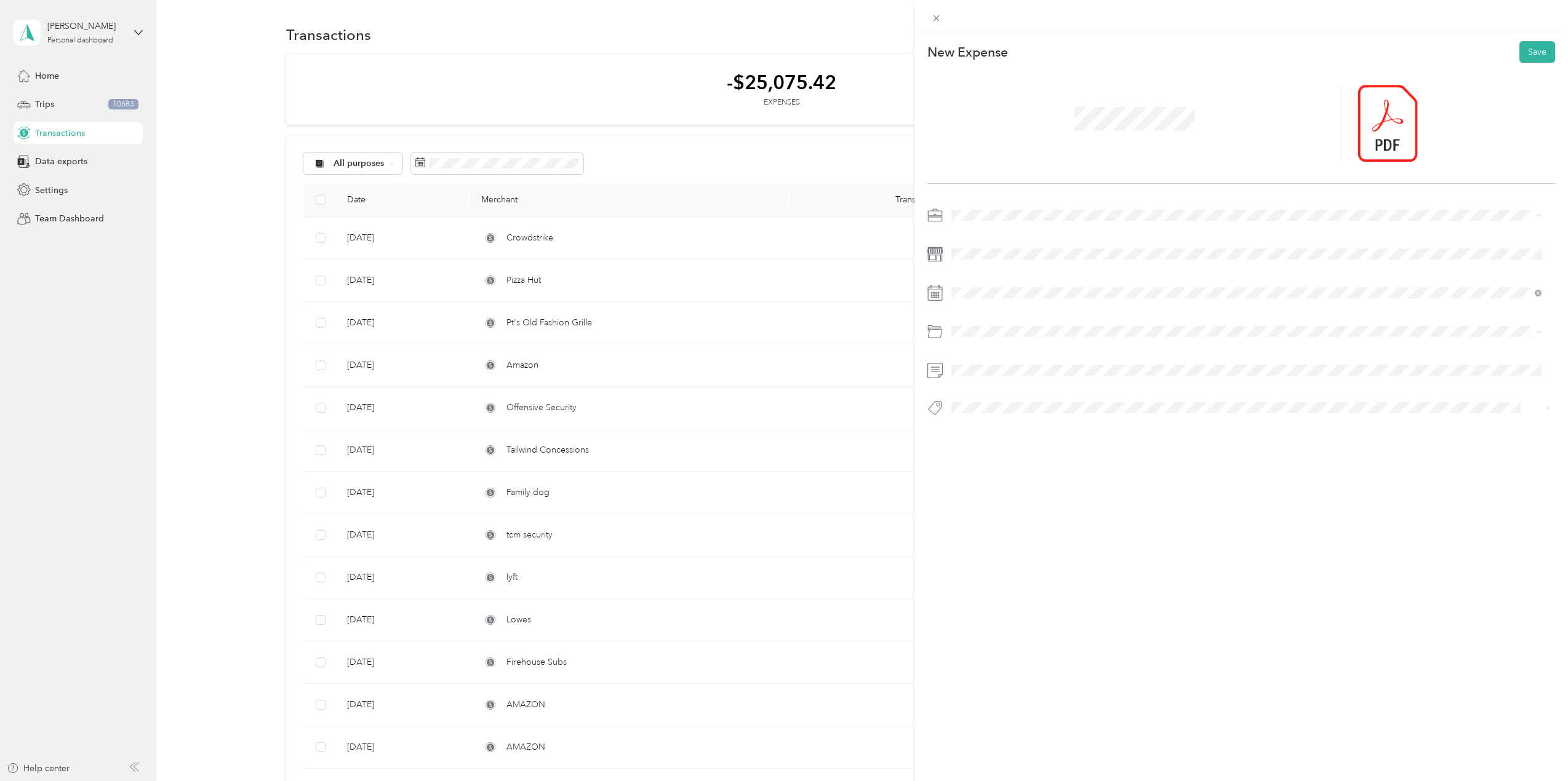
click at [977, 429] on span "Tools" at bounding box center [973, 430] width 17 height 11
click at [995, 433] on button "Consultant" at bounding box center [982, 432] width 54 height 16
click at [1011, 435] on li "Officemaintenance" at bounding box center [1246, 431] width 599 height 24
click at [1531, 43] on button "Save" at bounding box center [1537, 52] width 35 height 22
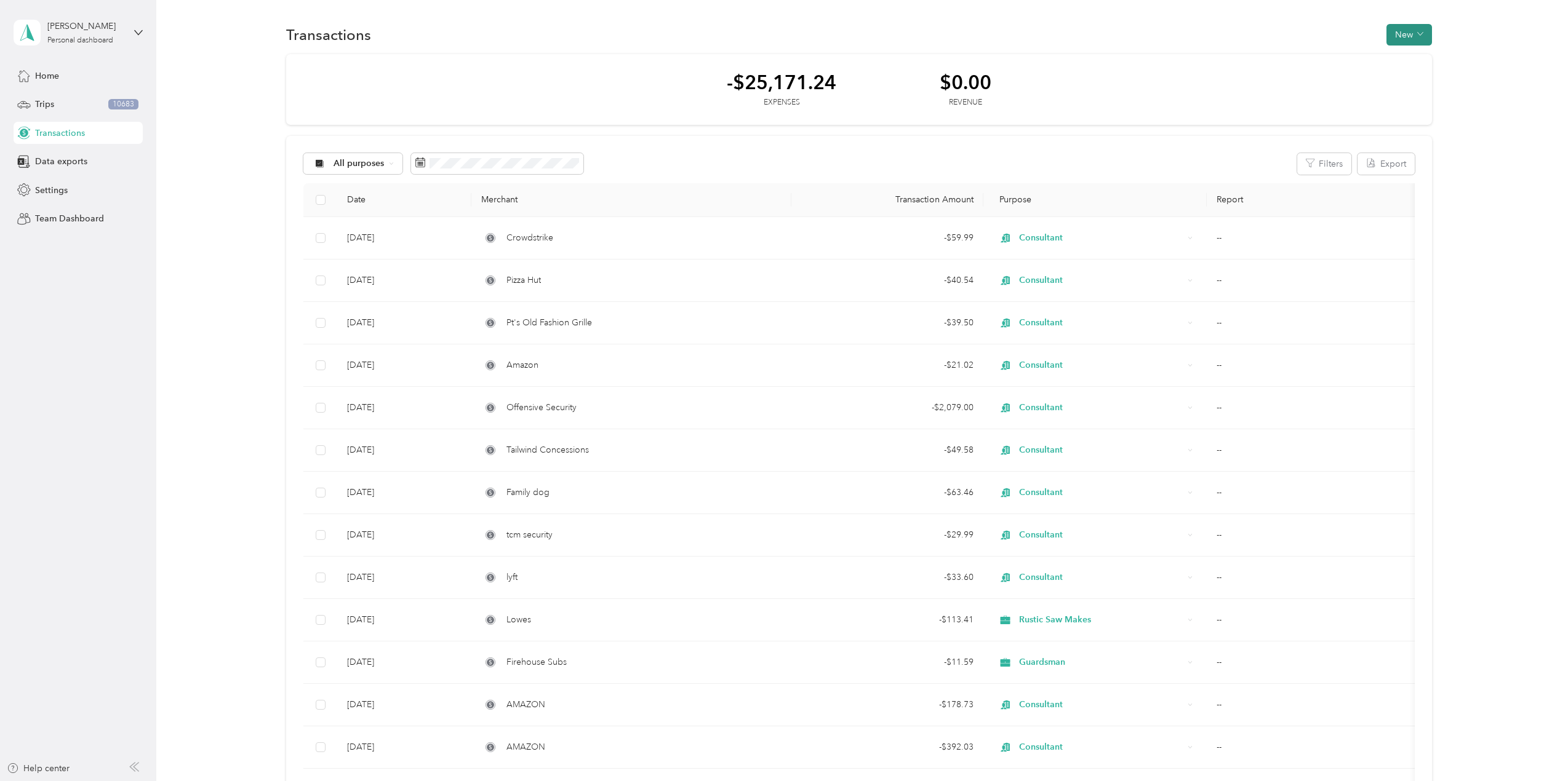
click at [1400, 42] on button "New" at bounding box center [1409, 35] width 45 height 22
click at [1400, 63] on span "Expense" at bounding box center [1403, 58] width 34 height 13
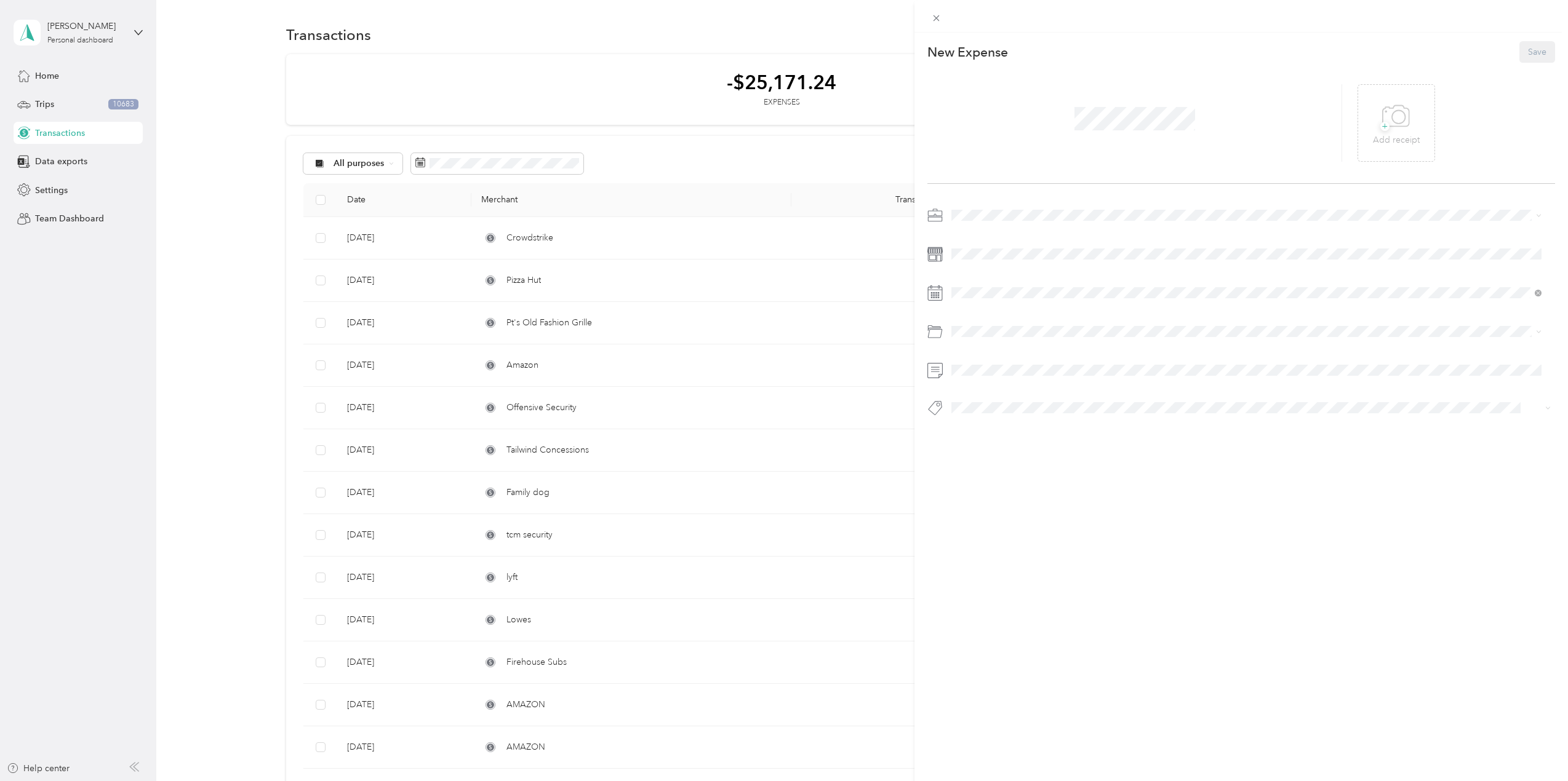
click at [1084, 106] on span at bounding box center [1135, 119] width 129 height 32
click at [1390, 125] on icon at bounding box center [1396, 117] width 28 height 34
click at [982, 390] on li "Consultant" at bounding box center [1246, 387] width 599 height 22
click at [989, 425] on span "Office Expenses" at bounding box center [987, 424] width 63 height 11
click at [974, 423] on button "Books" at bounding box center [974, 427] width 37 height 16
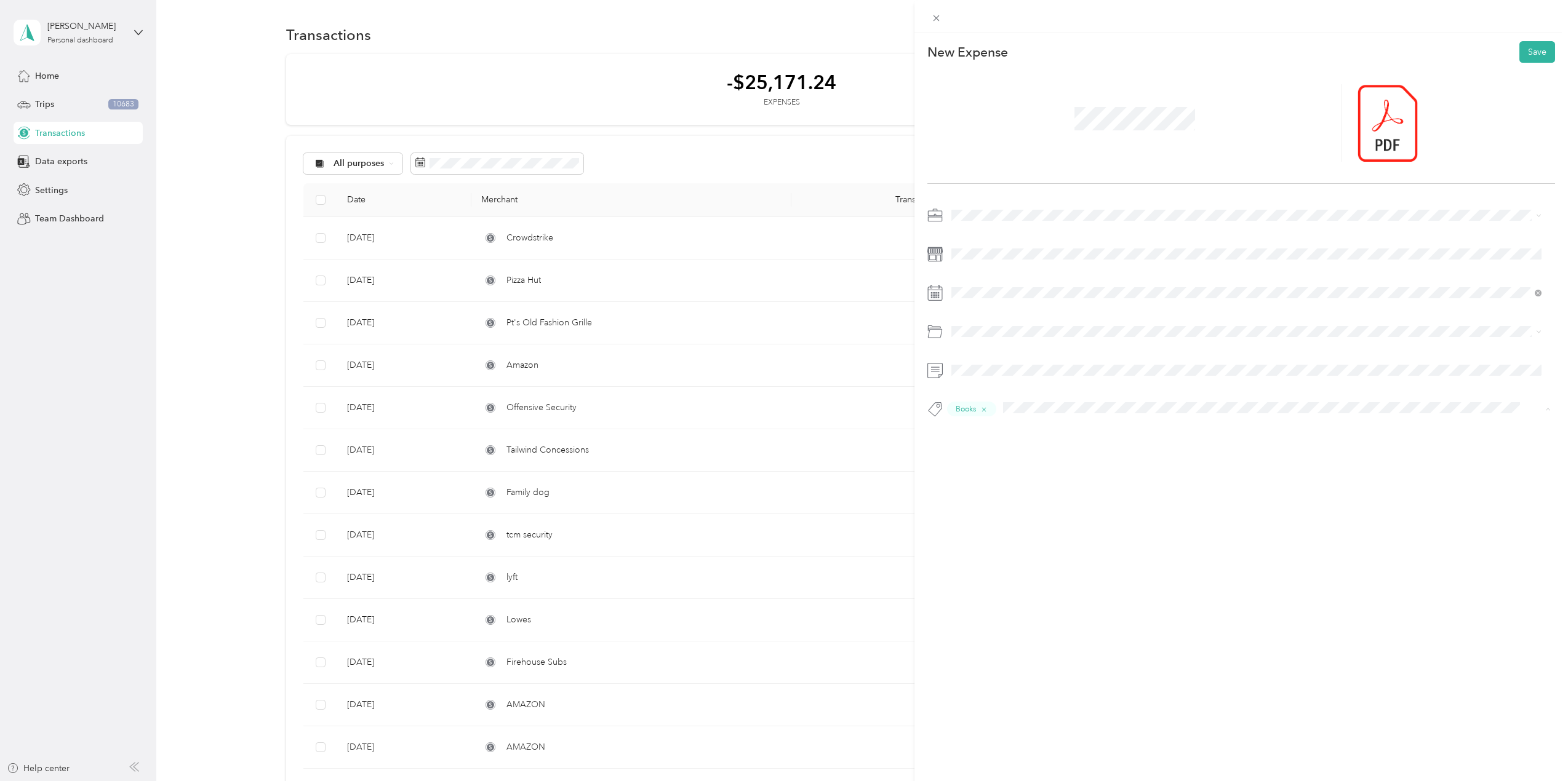
click at [1262, 443] on button "Add tag OfficeFurniture" at bounding box center [1246, 448] width 108 height 22
click at [985, 432] on button "Consultant" at bounding box center [982, 426] width 54 height 16
click at [1008, 450] on span "Officesupplies" at bounding box center [989, 456] width 49 height 11
click at [987, 366] on icon at bounding box center [982, 363] width 12 height 12
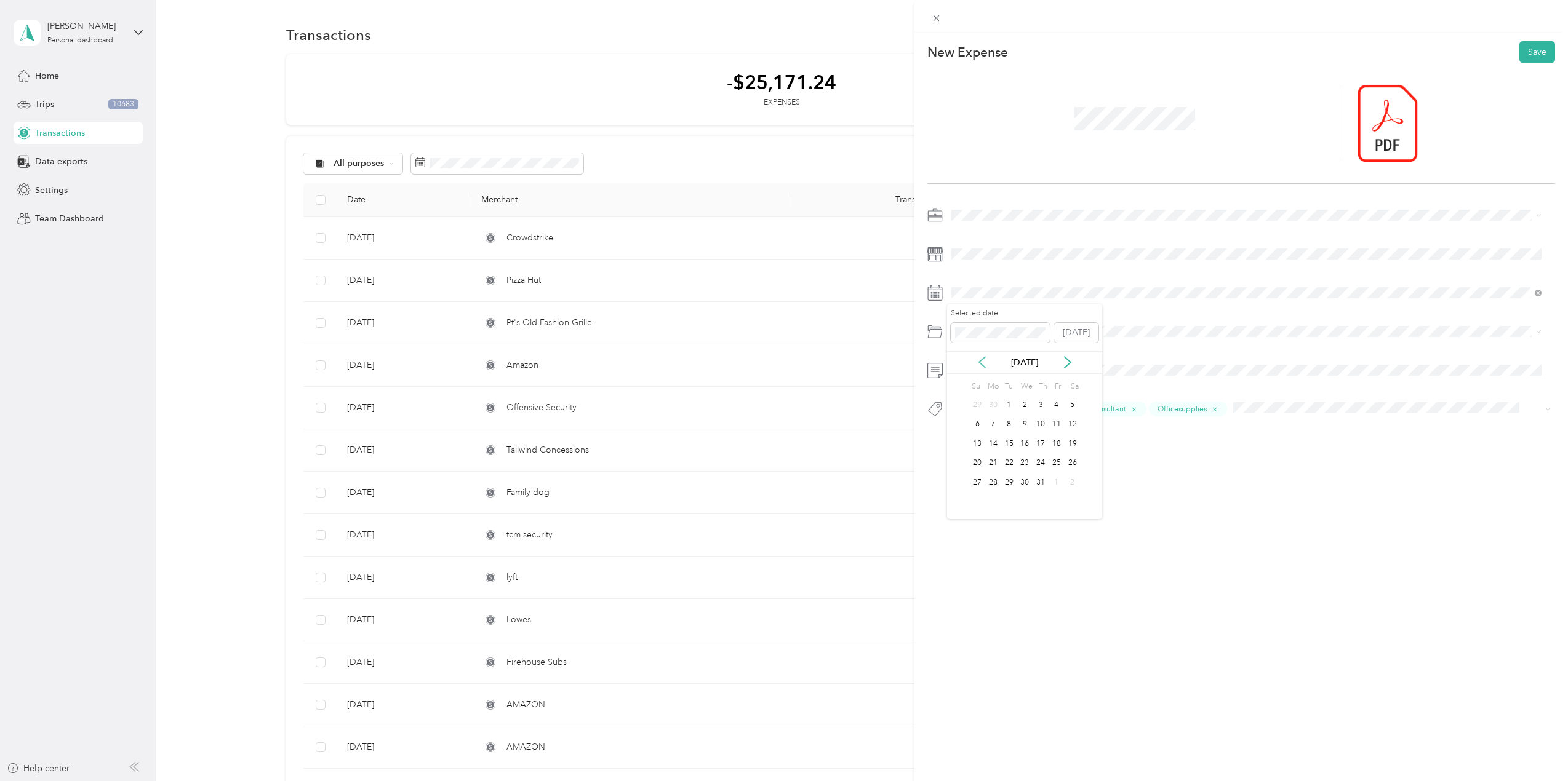
click at [987, 366] on icon at bounding box center [982, 363] width 12 height 12
click at [987, 365] on icon at bounding box center [982, 363] width 12 height 12
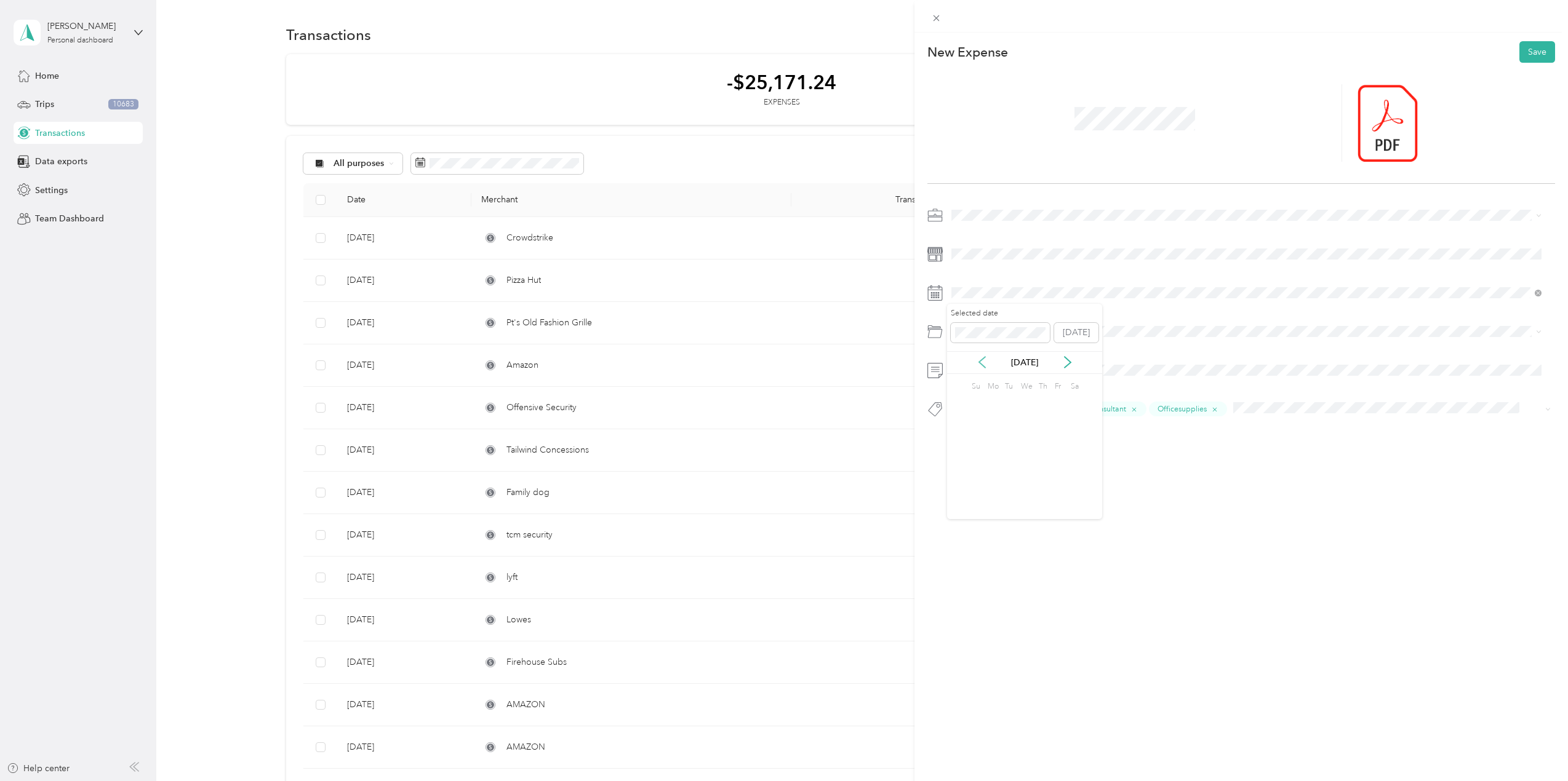
click at [987, 365] on icon at bounding box center [982, 363] width 12 height 12
click at [1061, 361] on icon at bounding box center [1067, 363] width 12 height 12
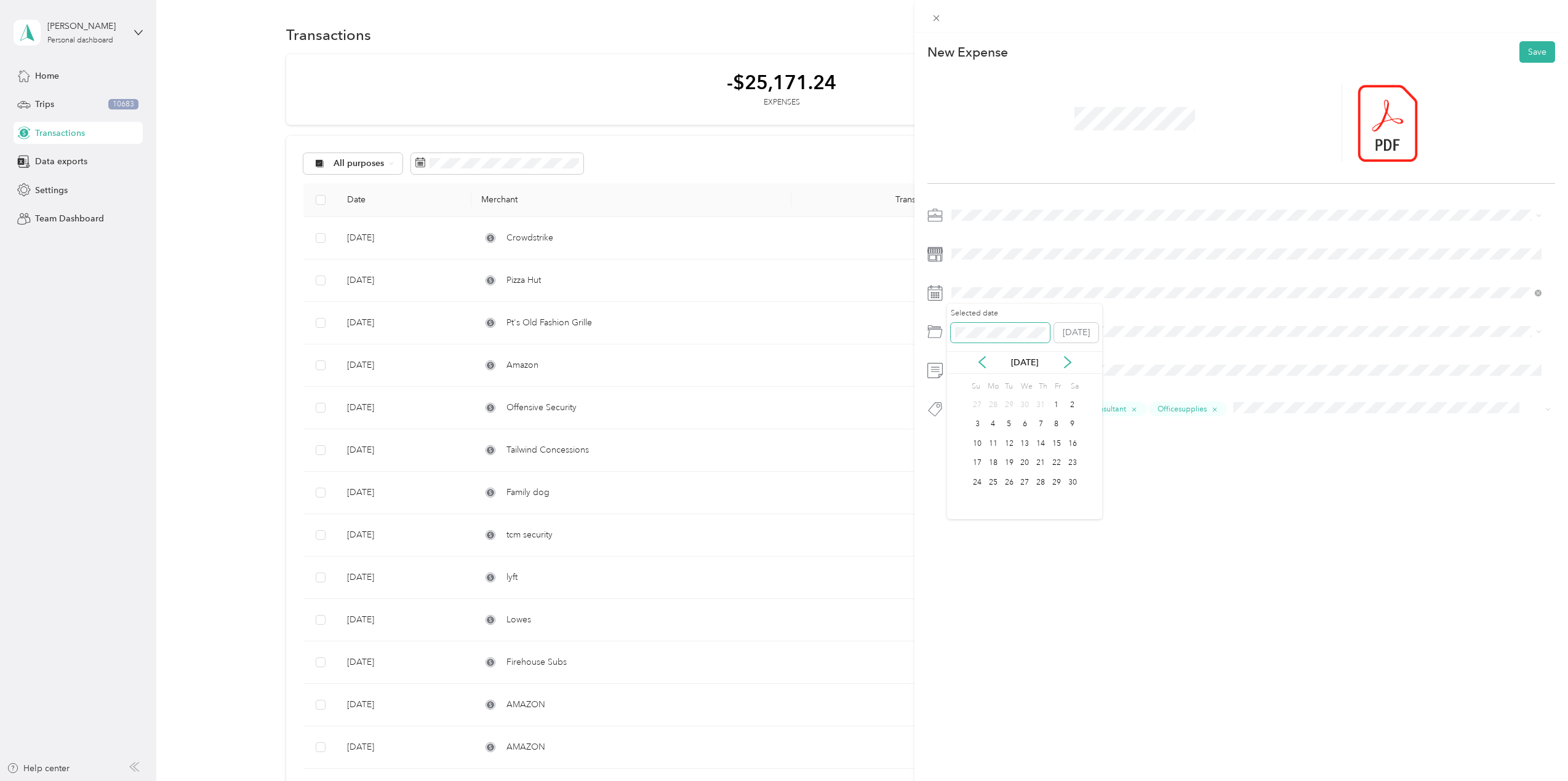
click at [981, 326] on span at bounding box center [1000, 333] width 99 height 20
click at [1043, 463] on div "21" at bounding box center [1041, 463] width 16 height 16
click at [1520, 58] on button "Save" at bounding box center [1537, 52] width 35 height 22
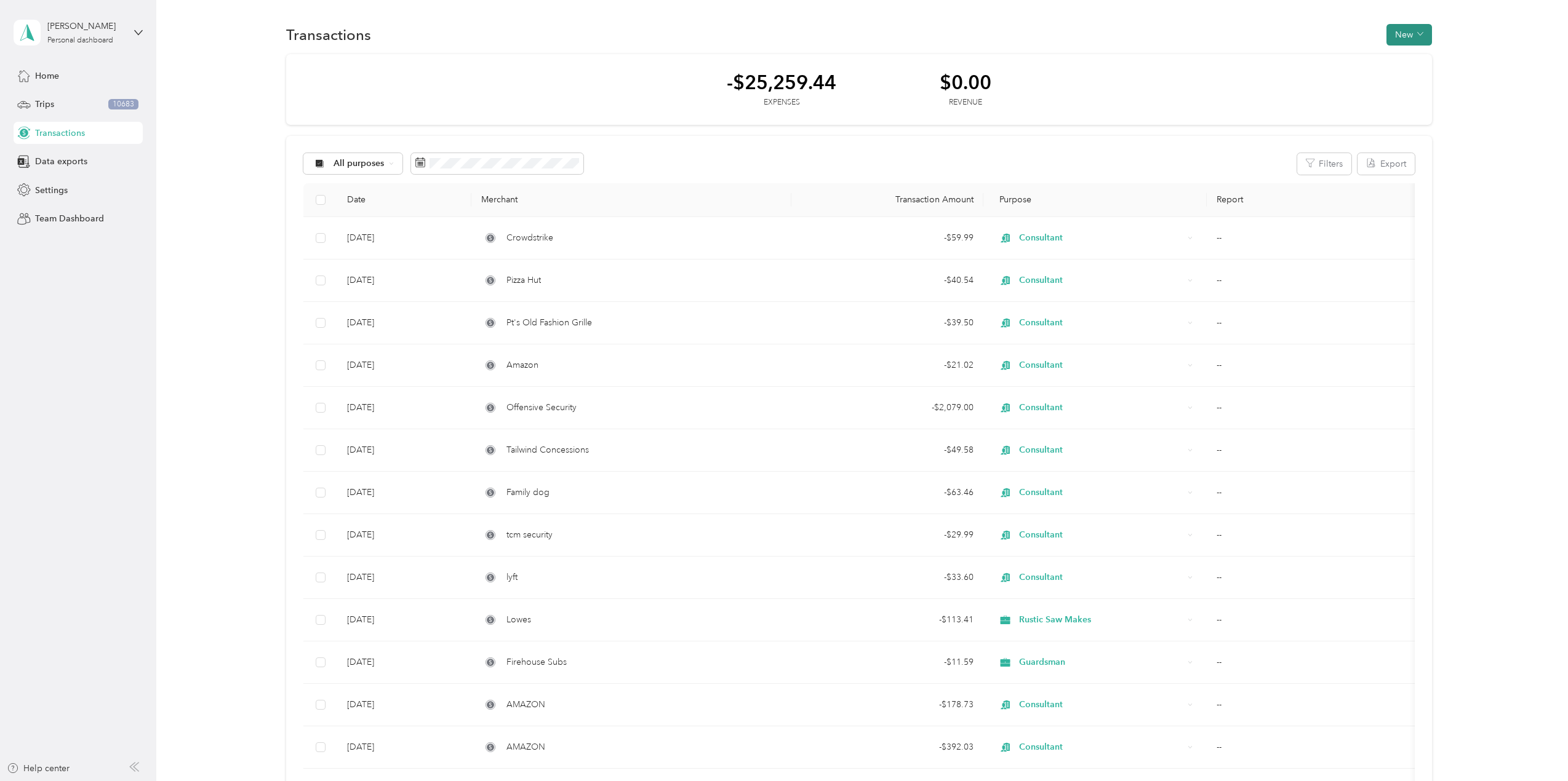
click at [1402, 32] on button "New" at bounding box center [1409, 35] width 45 height 22
click at [1404, 58] on span "Expense" at bounding box center [1403, 58] width 34 height 13
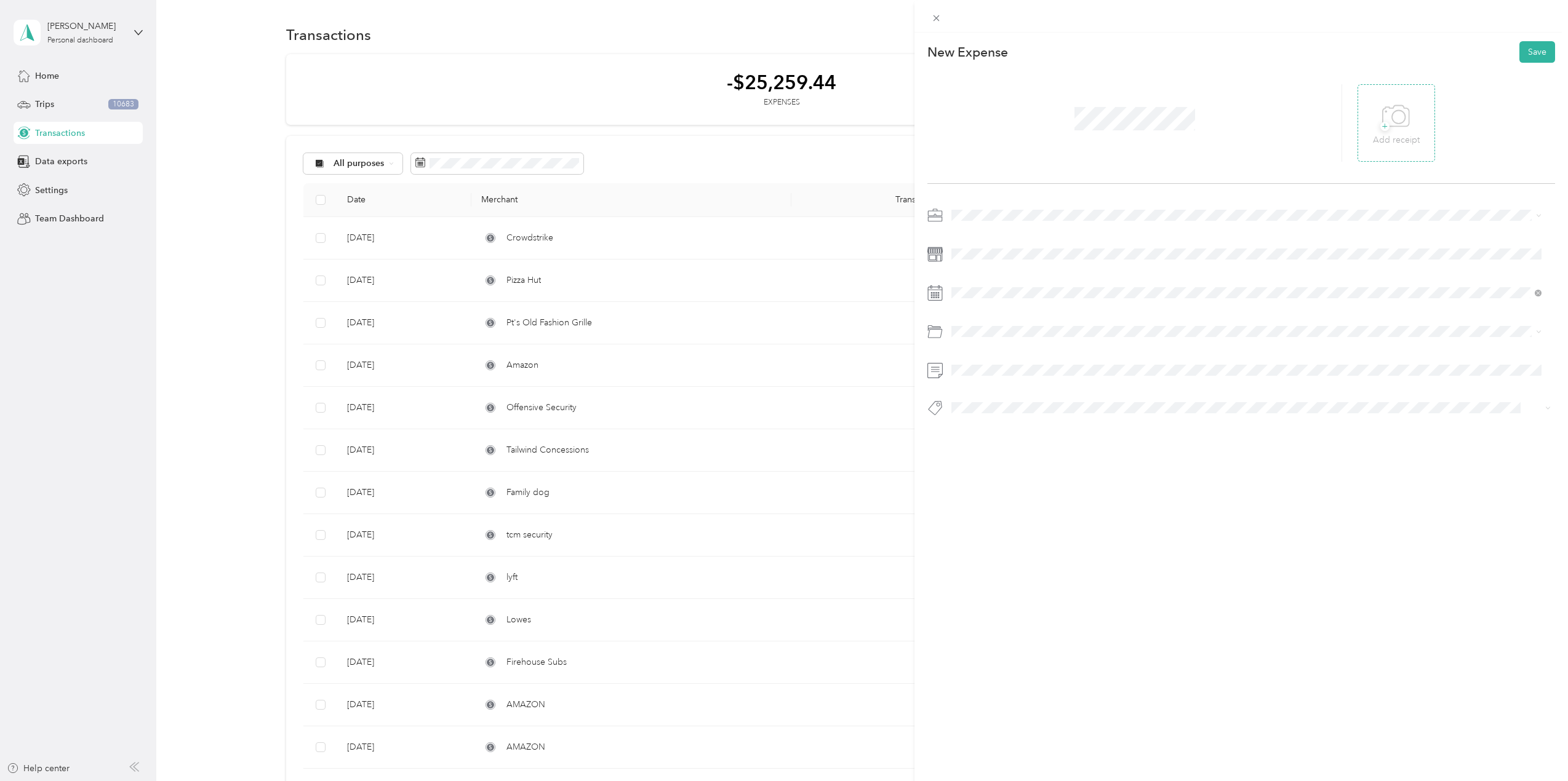
click at [1373, 120] on div "+ Add receipt" at bounding box center [1396, 124] width 47 height 47
click at [991, 387] on div "Consultant" at bounding box center [1246, 382] width 581 height 13
click at [1000, 427] on span "Pentesting" at bounding box center [982, 425] width 35 height 11
click at [1016, 409] on span at bounding box center [1274, 409] width 520 height 16
click at [994, 453] on ol "Airfare Annualfees Blackhat Blackhat2025 Black Hills Fest [GEOGRAPHIC_DATA] Boo…" at bounding box center [1246, 505] width 599 height 172
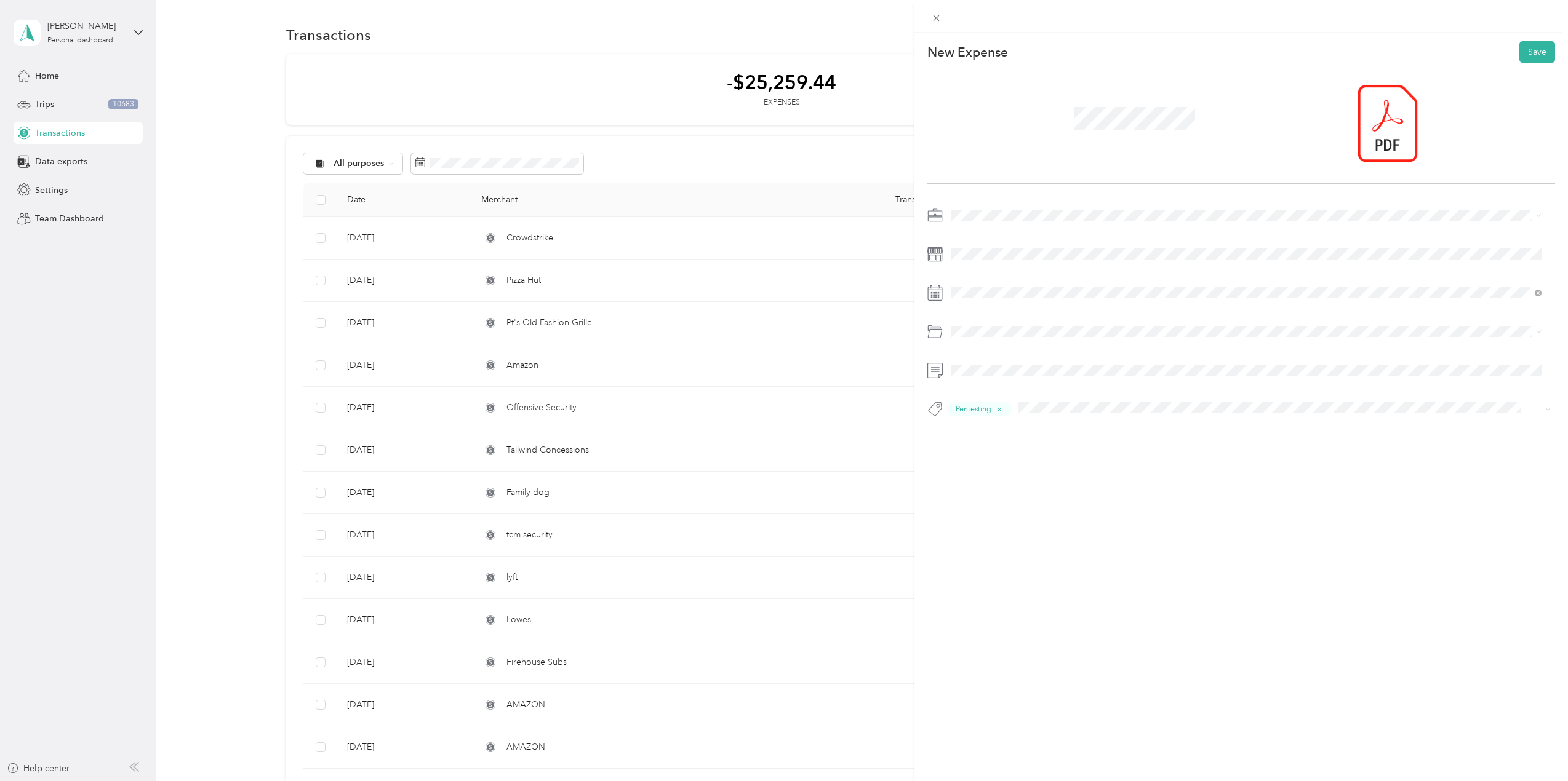
click at [992, 452] on span "It Hardware" at bounding box center [984, 450] width 40 height 11
click at [999, 419] on span "Office Expenses" at bounding box center [987, 424] width 63 height 11
click at [968, 435] on li "Tools" at bounding box center [1246, 432] width 599 height 24
click at [986, 361] on icon at bounding box center [982, 363] width 12 height 12
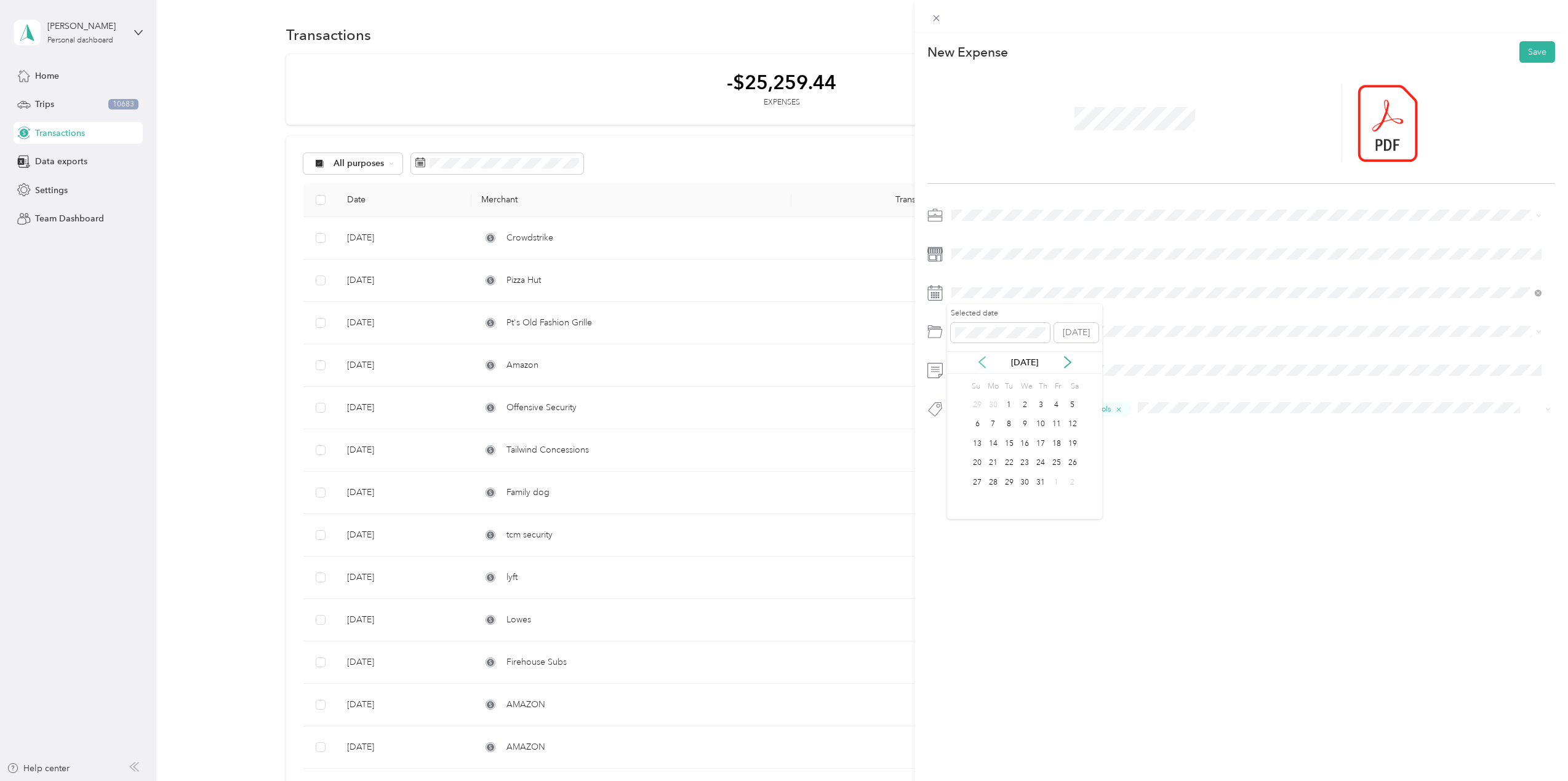
click at [986, 361] on icon at bounding box center [982, 363] width 12 height 12
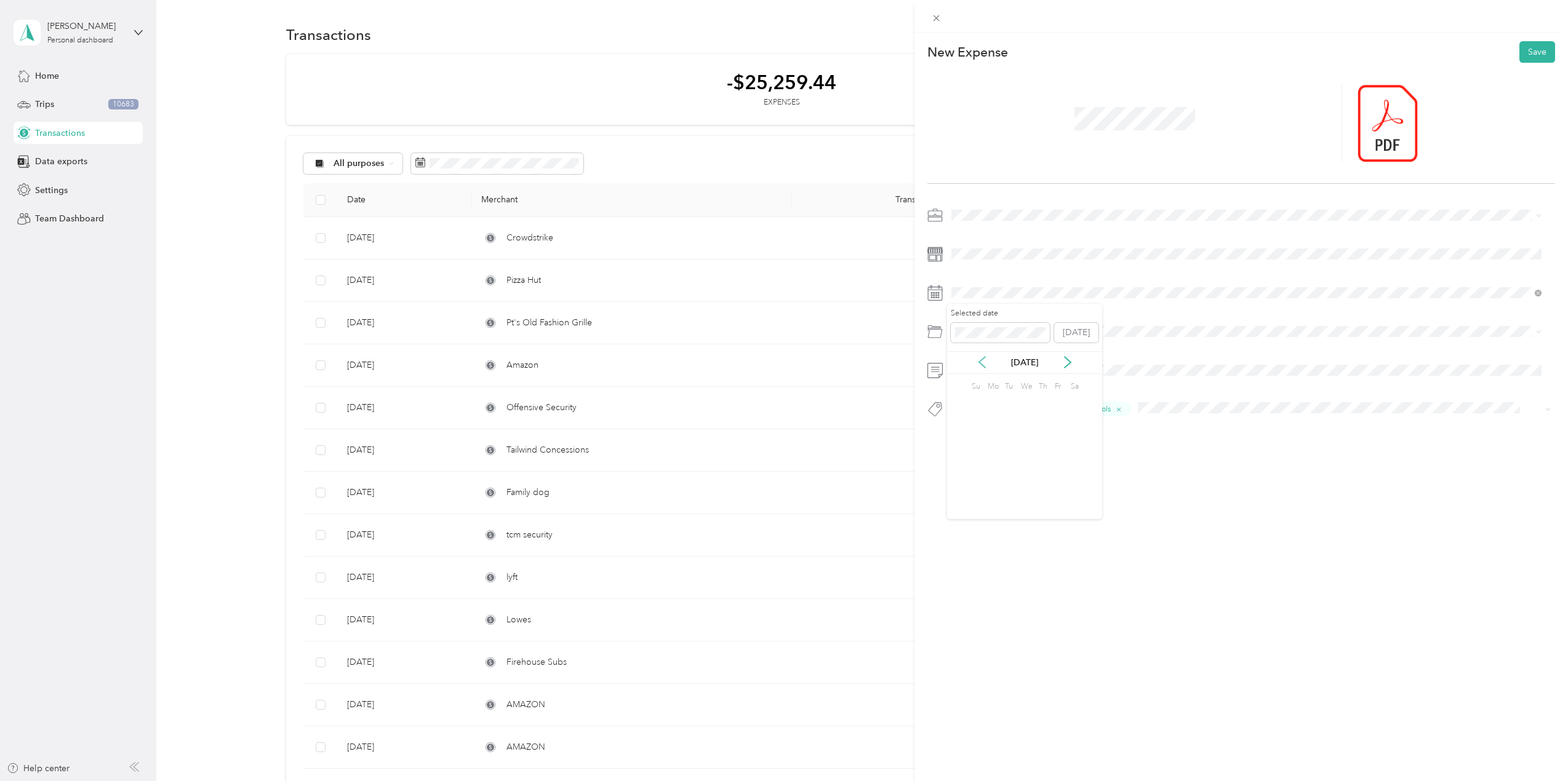
click at [986, 361] on icon at bounding box center [982, 363] width 12 height 12
click at [1042, 465] on div "21" at bounding box center [1041, 463] width 16 height 16
click at [1521, 58] on button "Save" at bounding box center [1537, 52] width 35 height 22
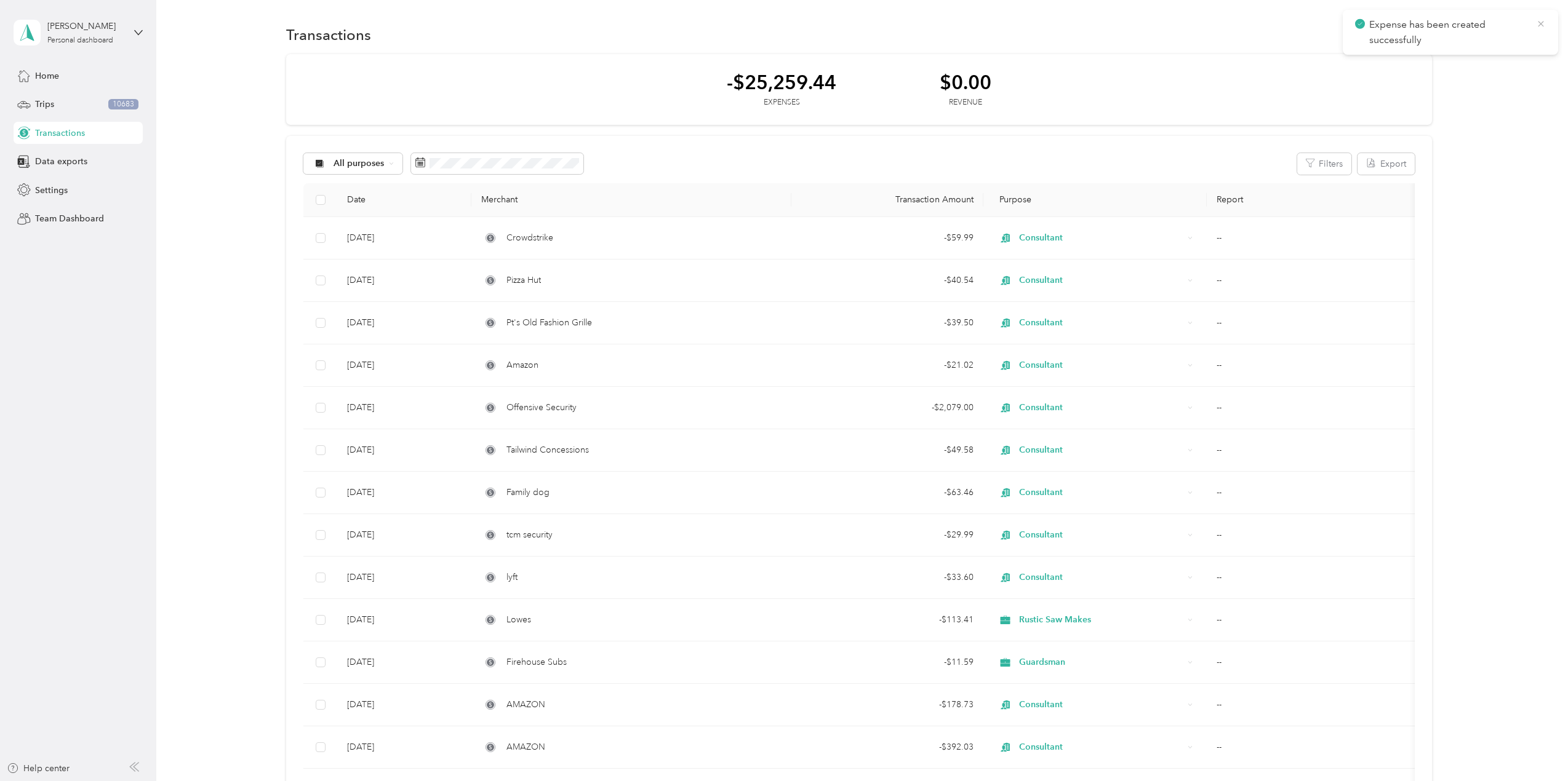
click at [1539, 24] on icon at bounding box center [1541, 24] width 10 height 11
click at [1413, 37] on button "New" at bounding box center [1409, 35] width 45 height 22
click at [1401, 64] on span "Expense" at bounding box center [1403, 58] width 34 height 13
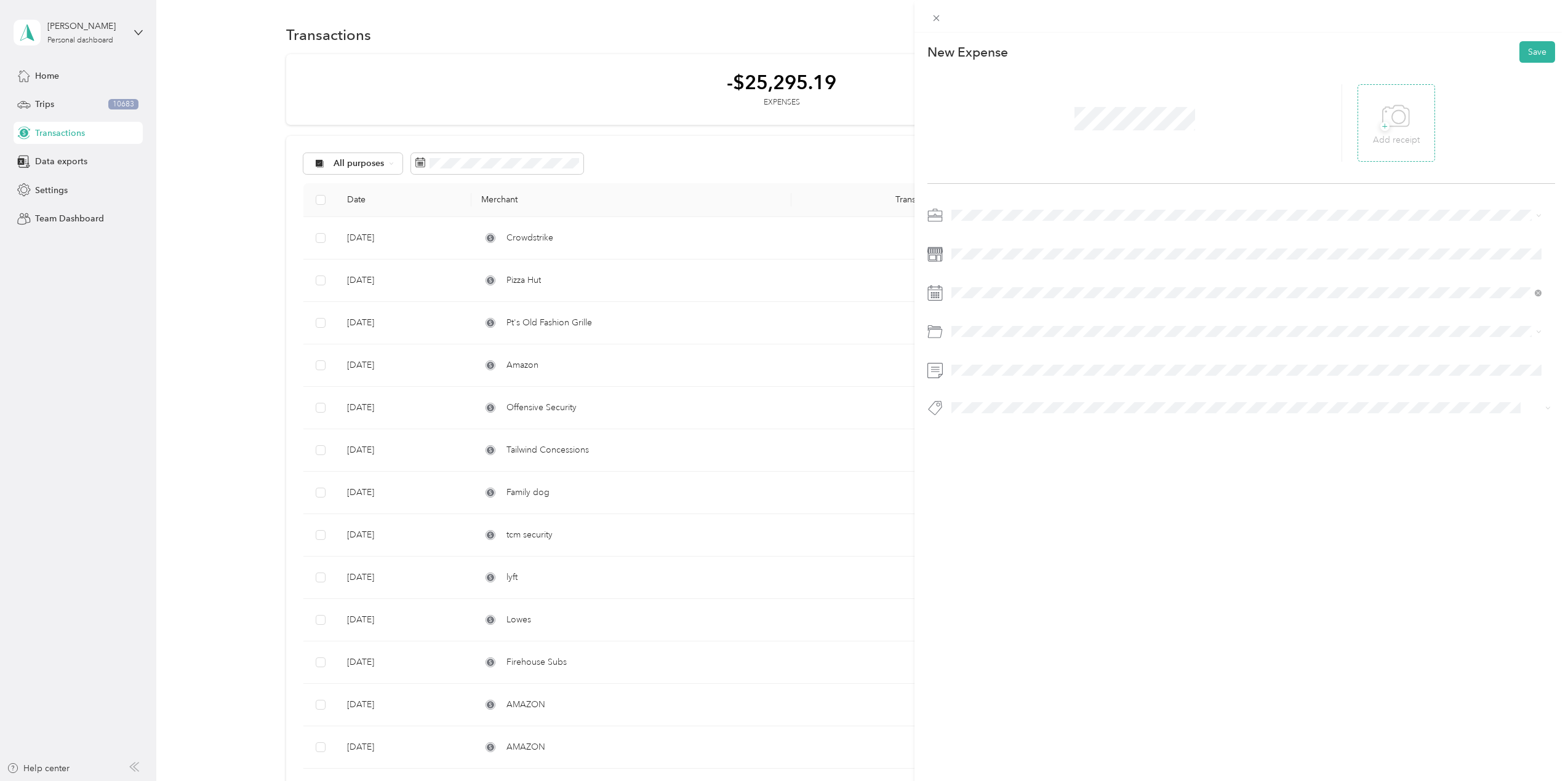
click at [1390, 112] on icon at bounding box center [1396, 117] width 28 height 34
click at [986, 384] on span "Consultant" at bounding box center [976, 387] width 41 height 11
click at [988, 362] on div "[DATE]" at bounding box center [1025, 363] width 155 height 13
click at [987, 362] on div "[DATE]" at bounding box center [1025, 363] width 155 height 13
click at [979, 362] on icon at bounding box center [982, 363] width 12 height 12
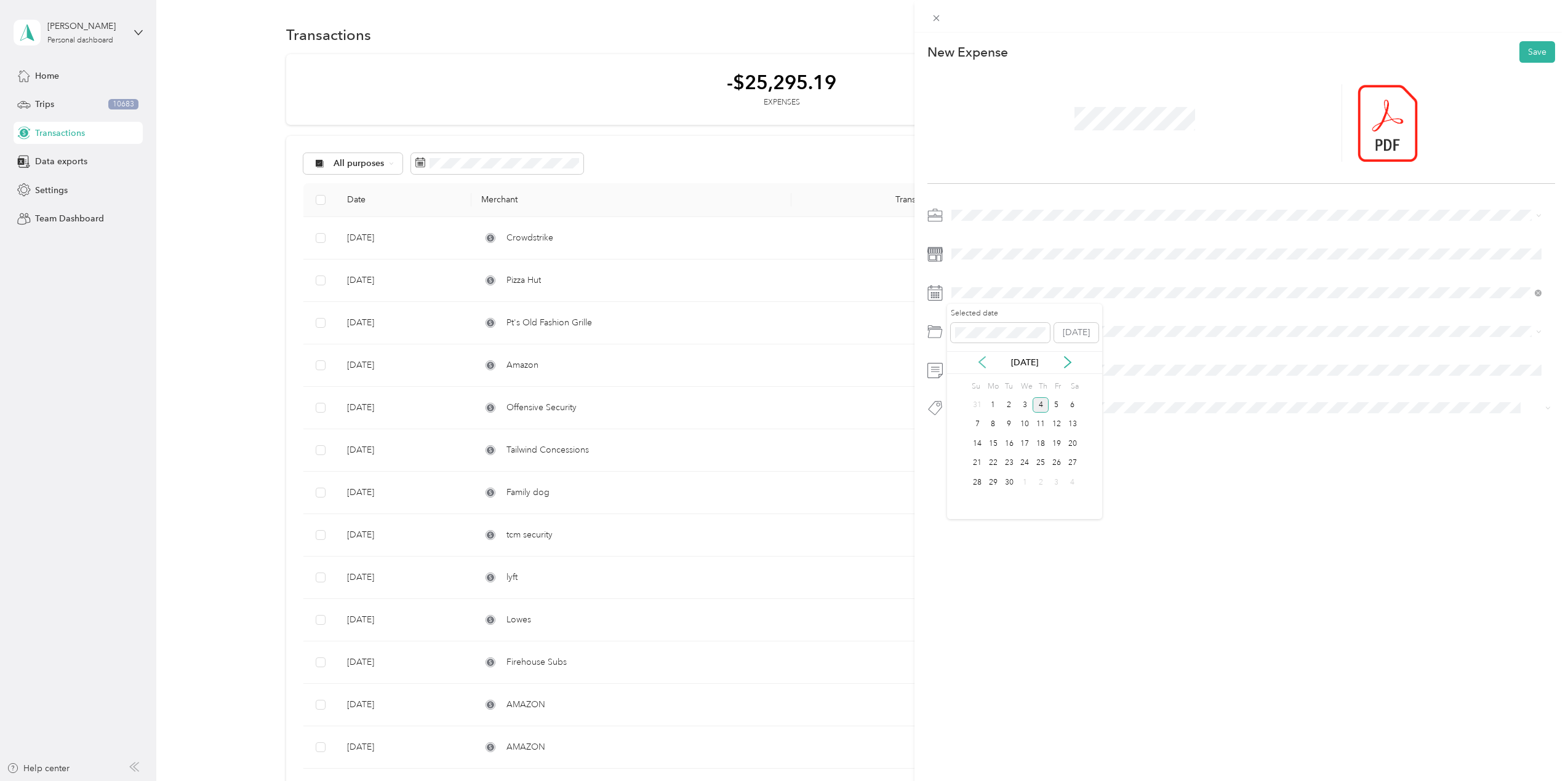
click at [979, 362] on icon at bounding box center [982, 363] width 12 height 12
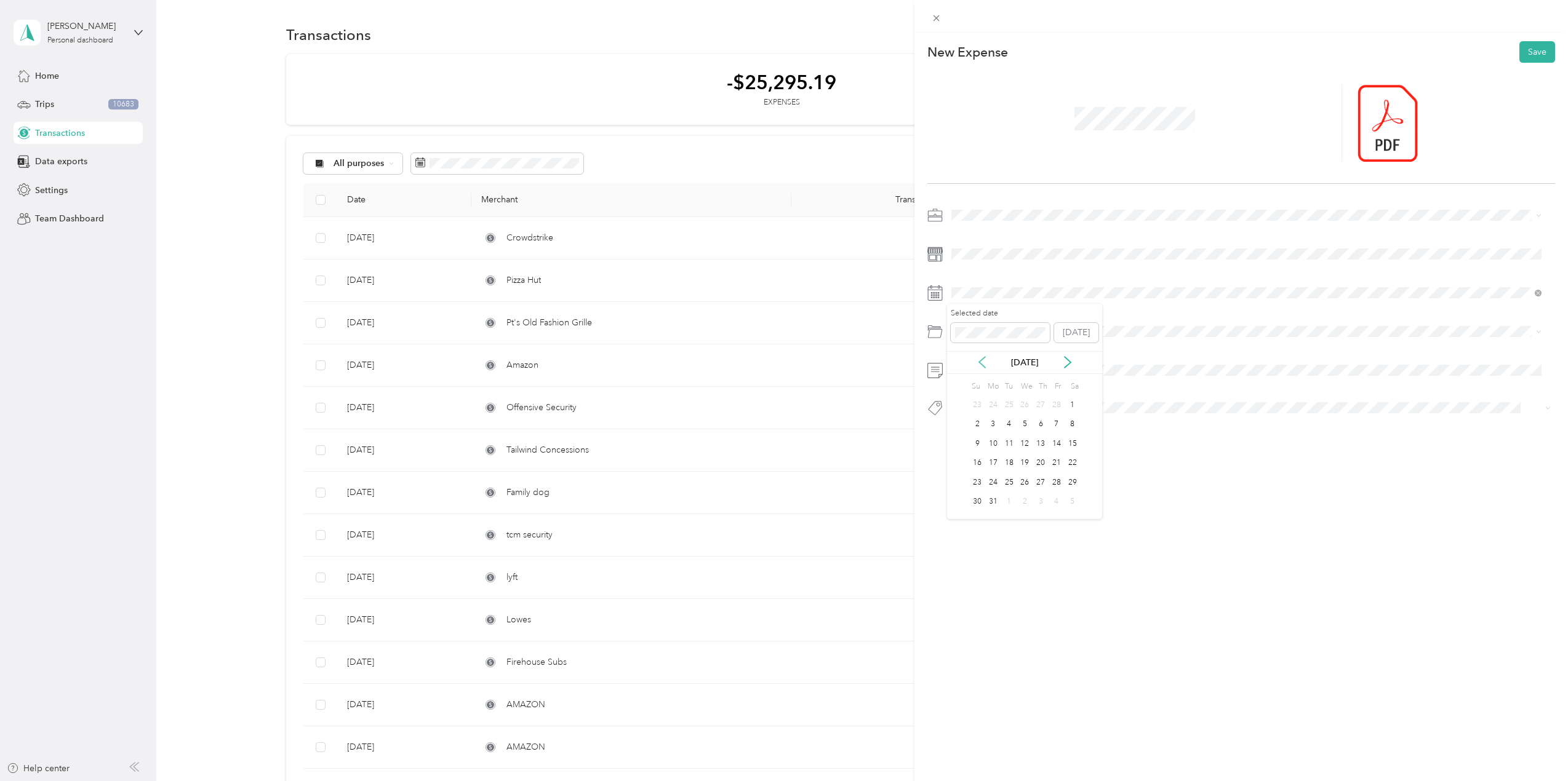
click at [979, 362] on icon at bounding box center [982, 363] width 12 height 12
click at [1036, 462] on div "21" at bounding box center [1041, 463] width 16 height 16
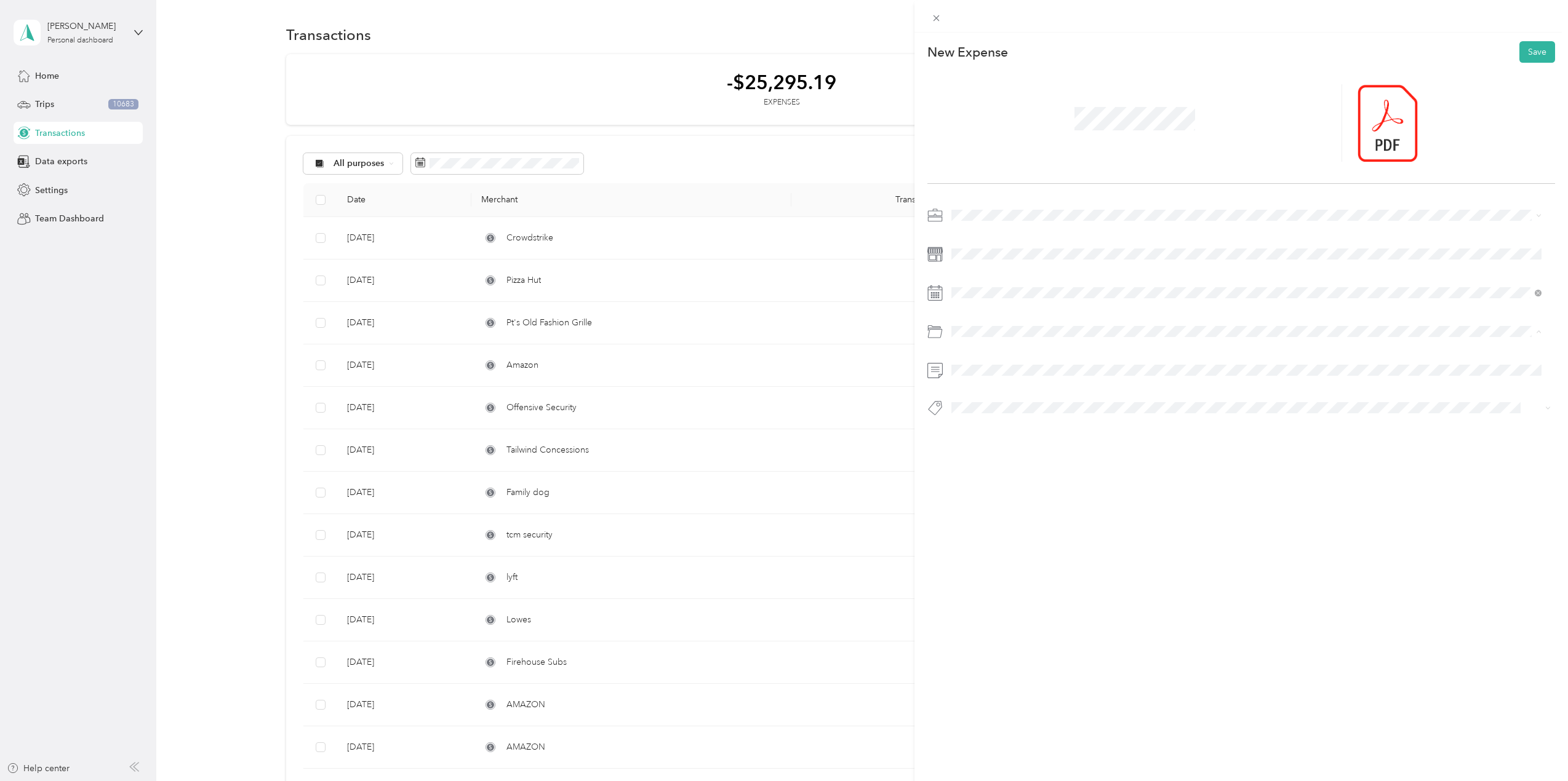
click at [995, 395] on li "Office Expenses" at bounding box center [1246, 402] width 599 height 22
click at [969, 449] on span "It Hardware" at bounding box center [984, 452] width 40 height 11
click at [1000, 477] on span "Officesupplies" at bounding box center [989, 479] width 49 height 11
click at [976, 428] on span "Consultant" at bounding box center [982, 432] width 37 height 11
click at [1522, 55] on button "Save" at bounding box center [1537, 52] width 35 height 22
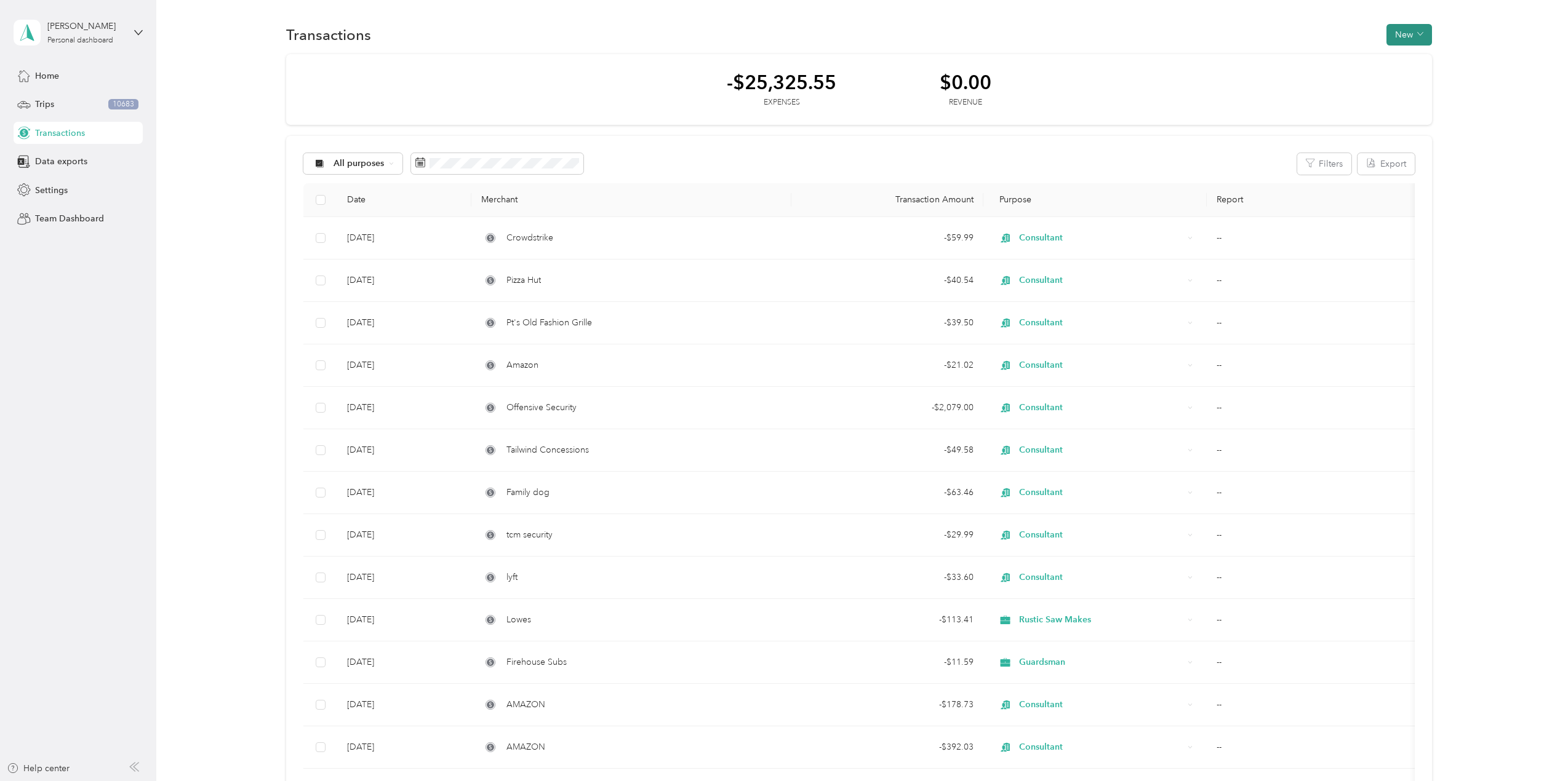
click at [1407, 38] on button "New" at bounding box center [1409, 35] width 45 height 22
click at [1410, 56] on span "Expense" at bounding box center [1403, 58] width 34 height 13
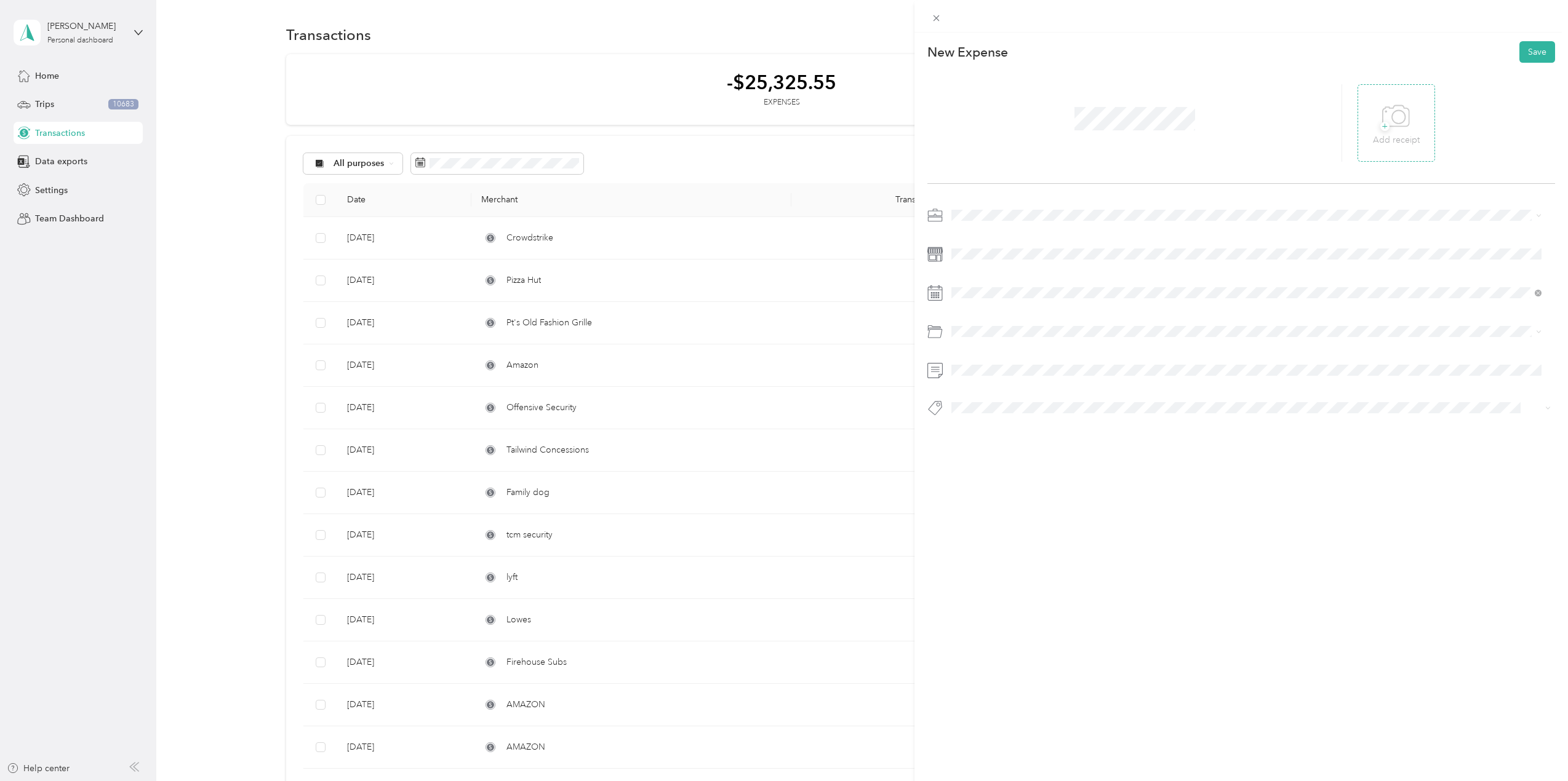
click at [1398, 130] on icon at bounding box center [1396, 117] width 28 height 34
click at [979, 389] on li "Consultant" at bounding box center [1246, 382] width 599 height 22
click at [990, 287] on span at bounding box center [1251, 293] width 608 height 20
click at [979, 360] on icon at bounding box center [982, 363] width 12 height 12
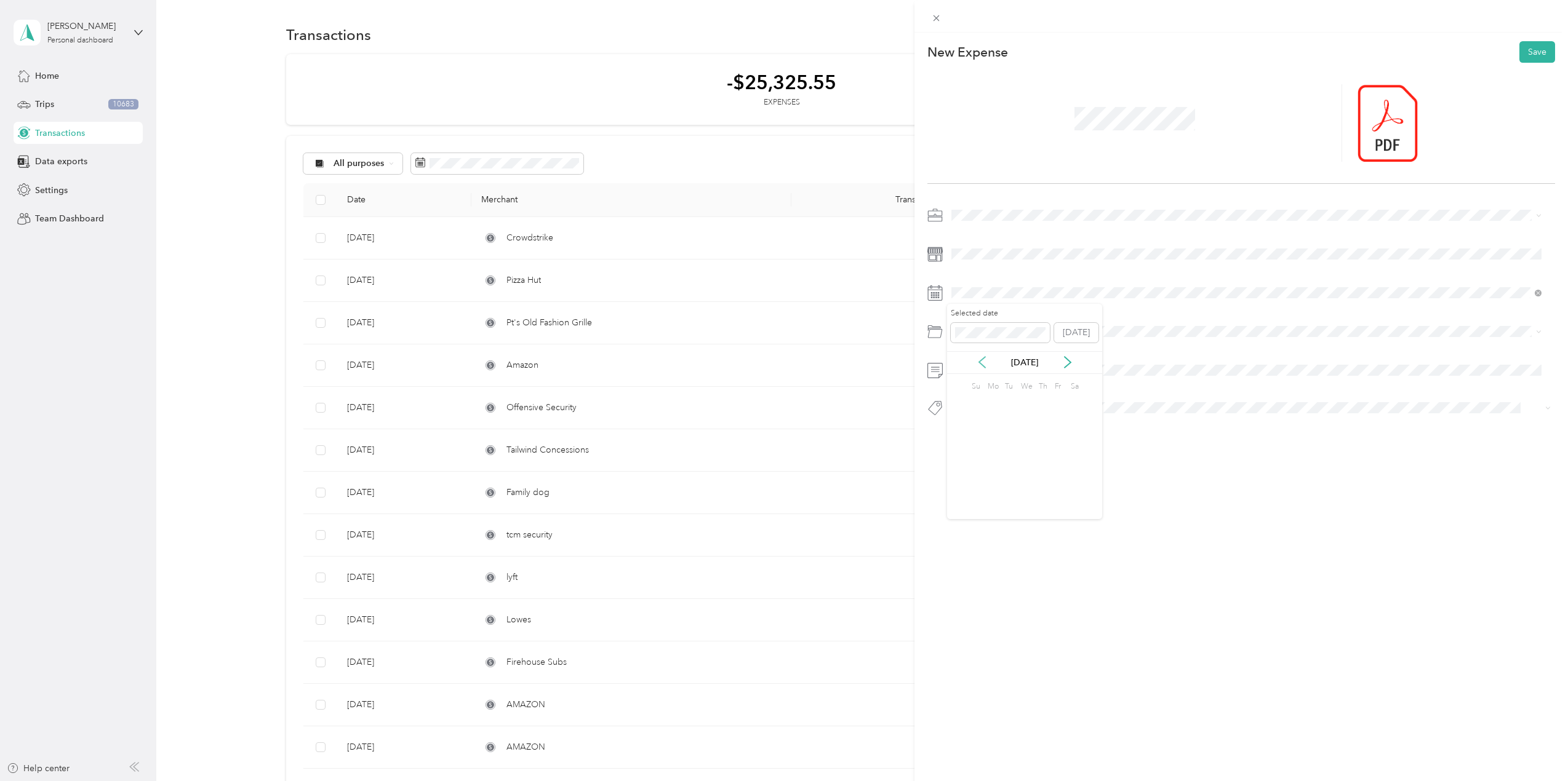
click at [979, 360] on icon at bounding box center [982, 363] width 12 height 12
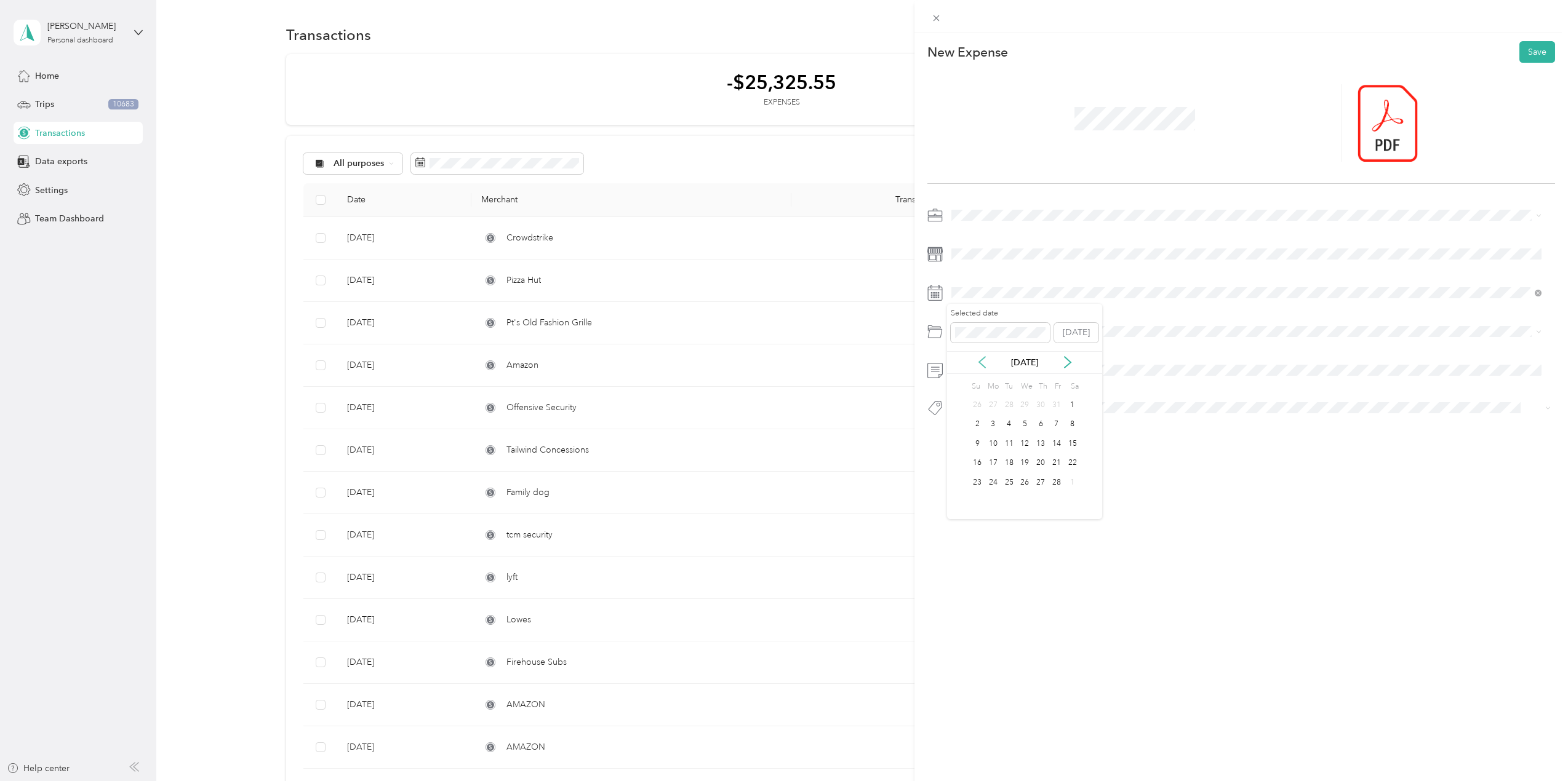
click at [979, 360] on icon at bounding box center [982, 363] width 12 height 12
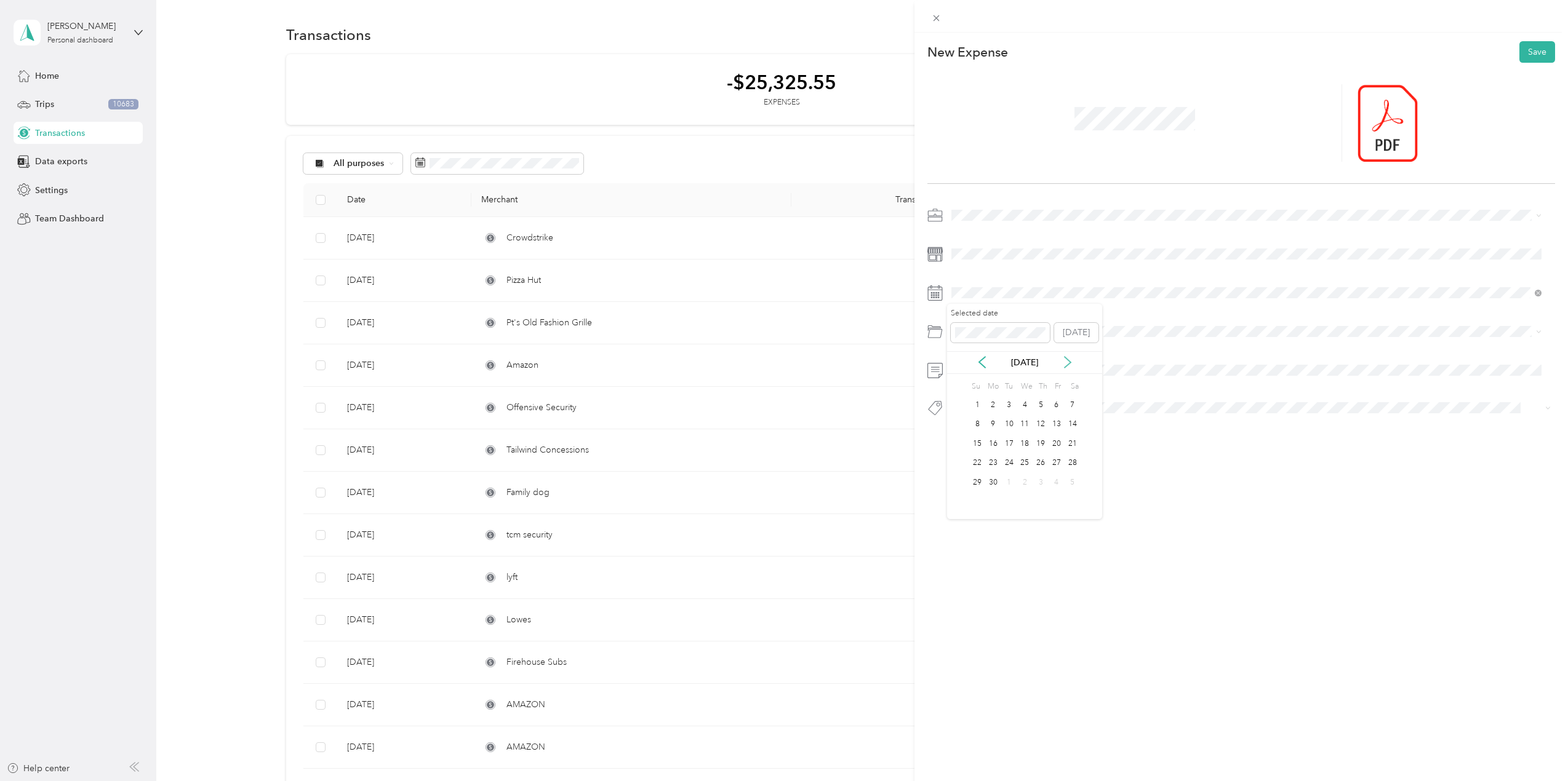
click at [1063, 362] on icon at bounding box center [1067, 363] width 12 height 12
click at [1010, 487] on div "29" at bounding box center [1009, 482] width 16 height 16
click at [990, 404] on div "Office Expenses" at bounding box center [1246, 402] width 581 height 13
click at [980, 427] on span "Printer" at bounding box center [975, 430] width 22 height 11
click at [996, 476] on span "Officesupplies" at bounding box center [989, 476] width 49 height 11
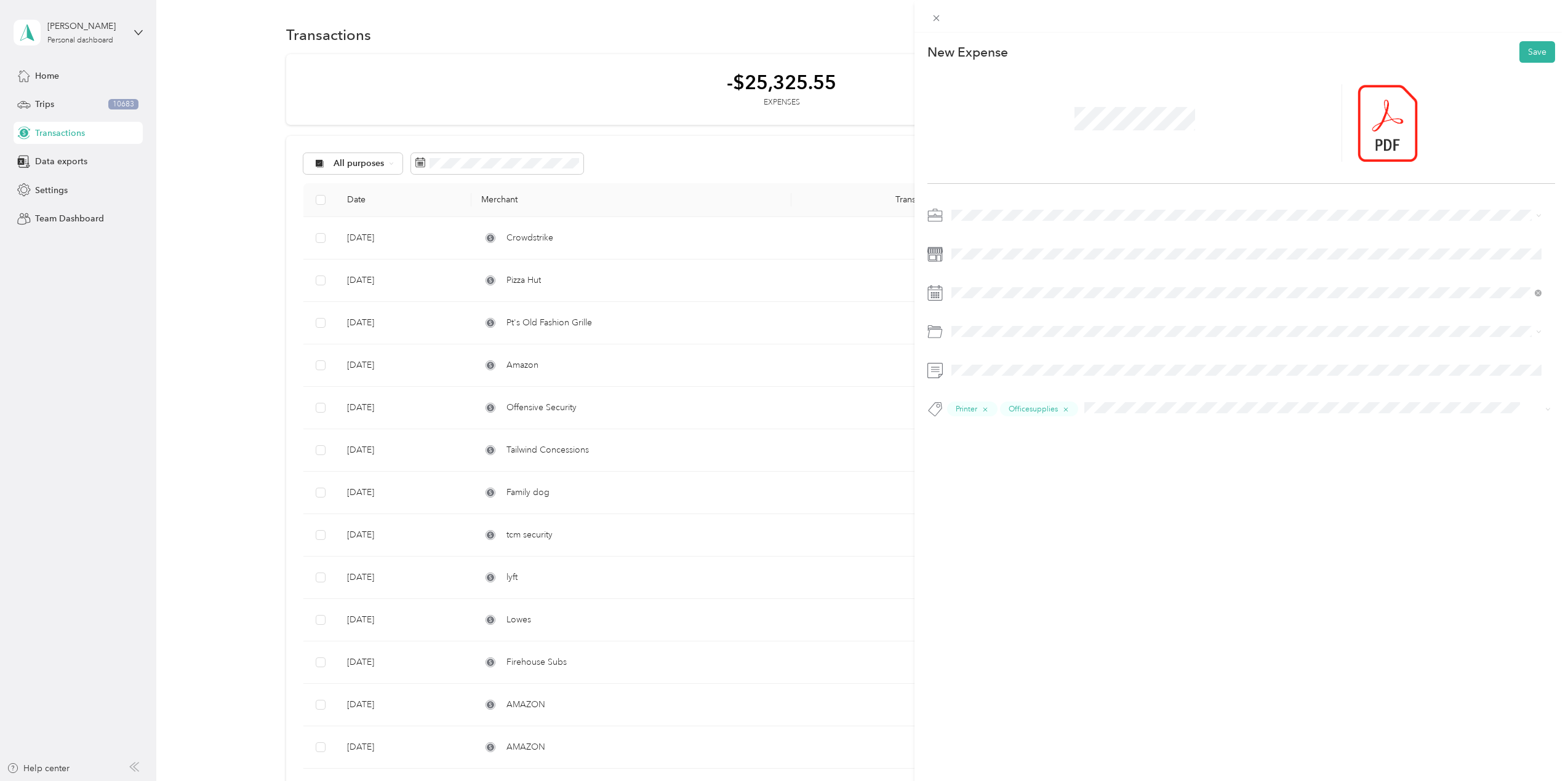
click at [988, 431] on button "Consultant" at bounding box center [982, 430] width 54 height 16
click at [1520, 55] on button "Save" at bounding box center [1537, 52] width 35 height 22
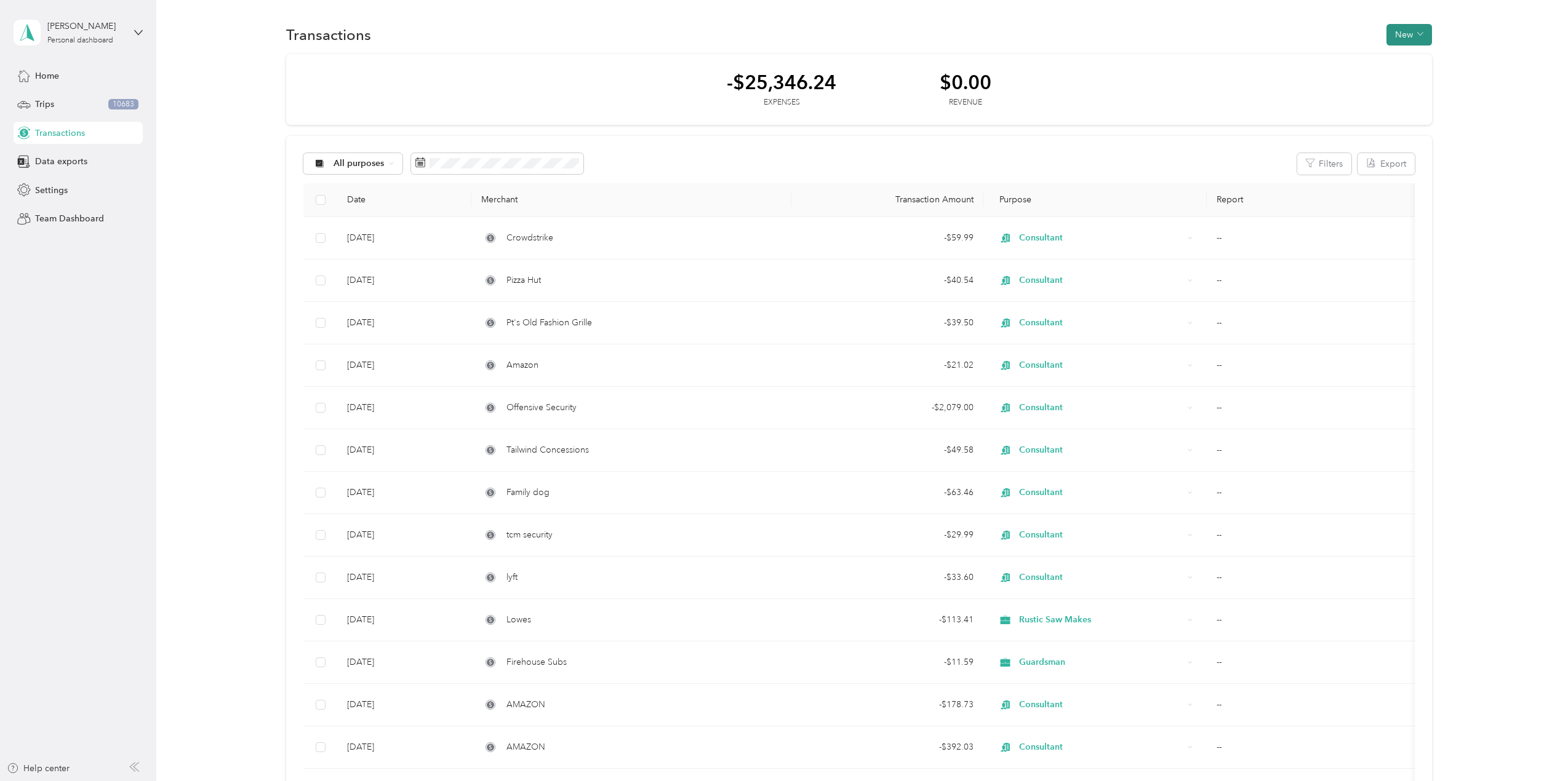
click at [1408, 37] on button "New" at bounding box center [1409, 35] width 45 height 22
click at [1408, 55] on span "Expense" at bounding box center [1403, 58] width 34 height 13
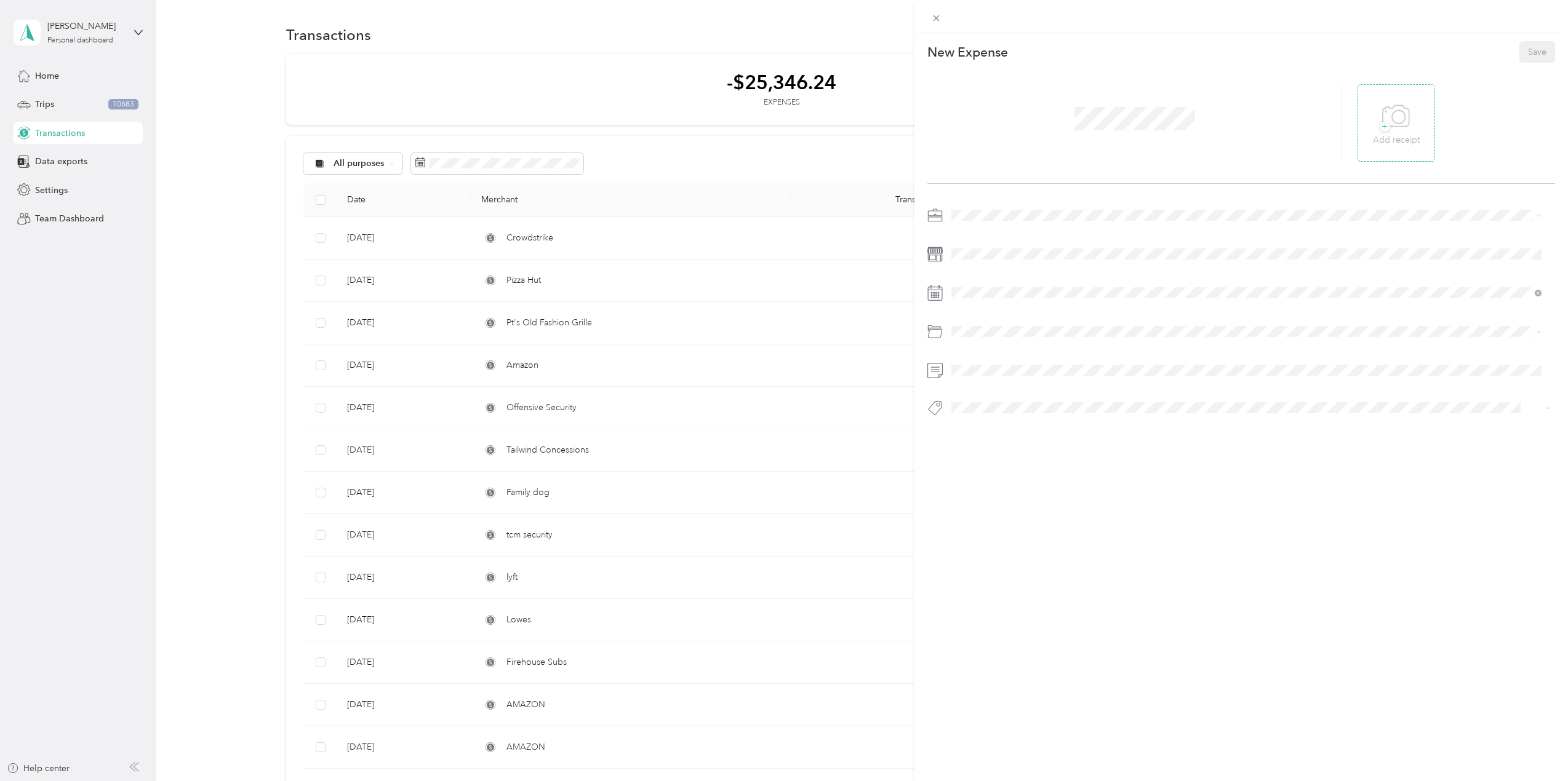
click at [1408, 110] on div "+ Add receipt" at bounding box center [1396, 124] width 47 height 47
click at [987, 369] on li "Guardsman" at bounding box center [1246, 366] width 599 height 22
click at [989, 360] on div "[DATE]" at bounding box center [1025, 363] width 155 height 13
click at [988, 360] on div "[DATE]" at bounding box center [1025, 363] width 155 height 13
click at [984, 363] on icon at bounding box center [982, 363] width 12 height 12
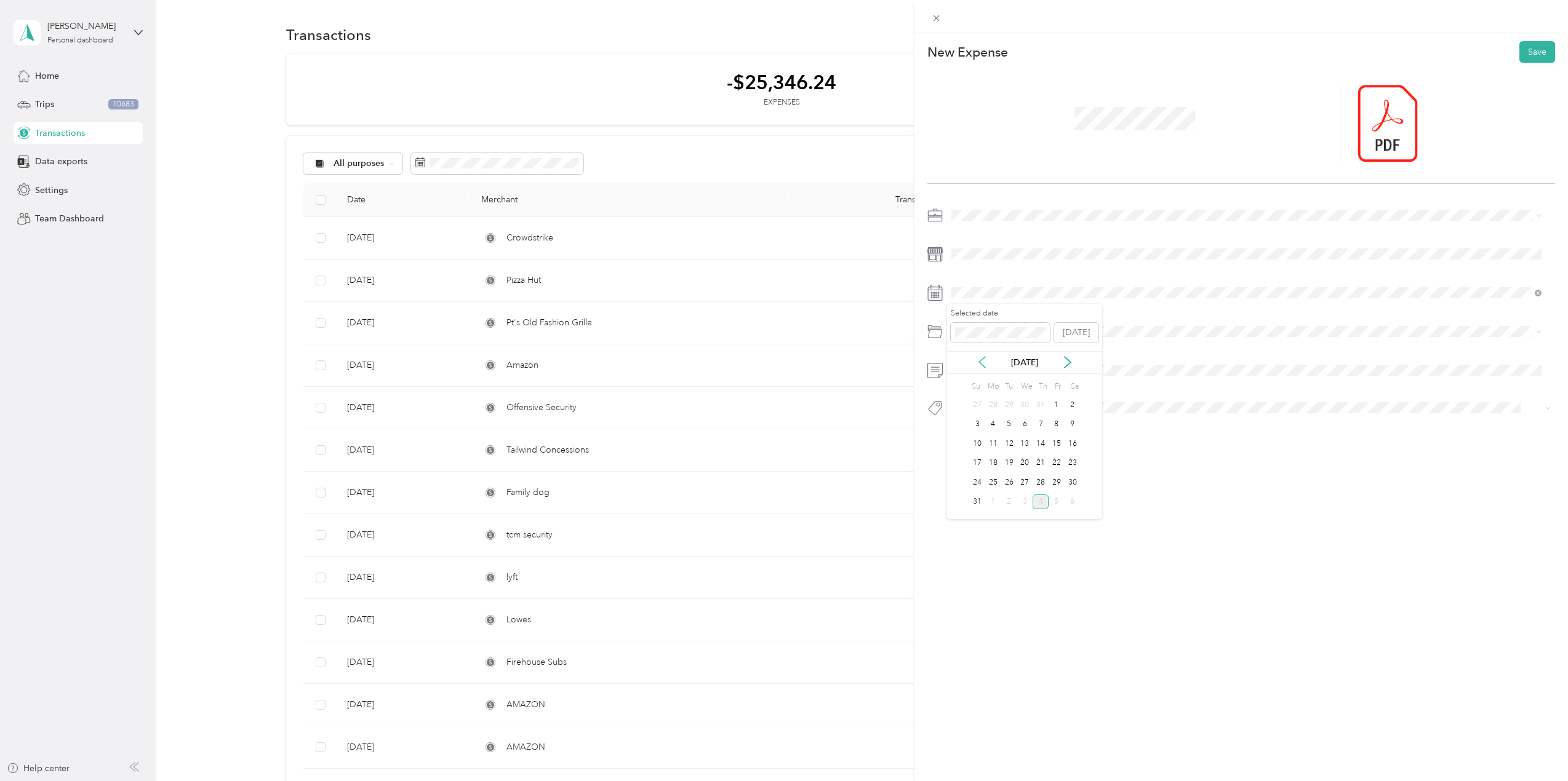
click at [984, 363] on icon at bounding box center [982, 363] width 12 height 12
click at [984, 364] on icon at bounding box center [982, 363] width 12 height 12
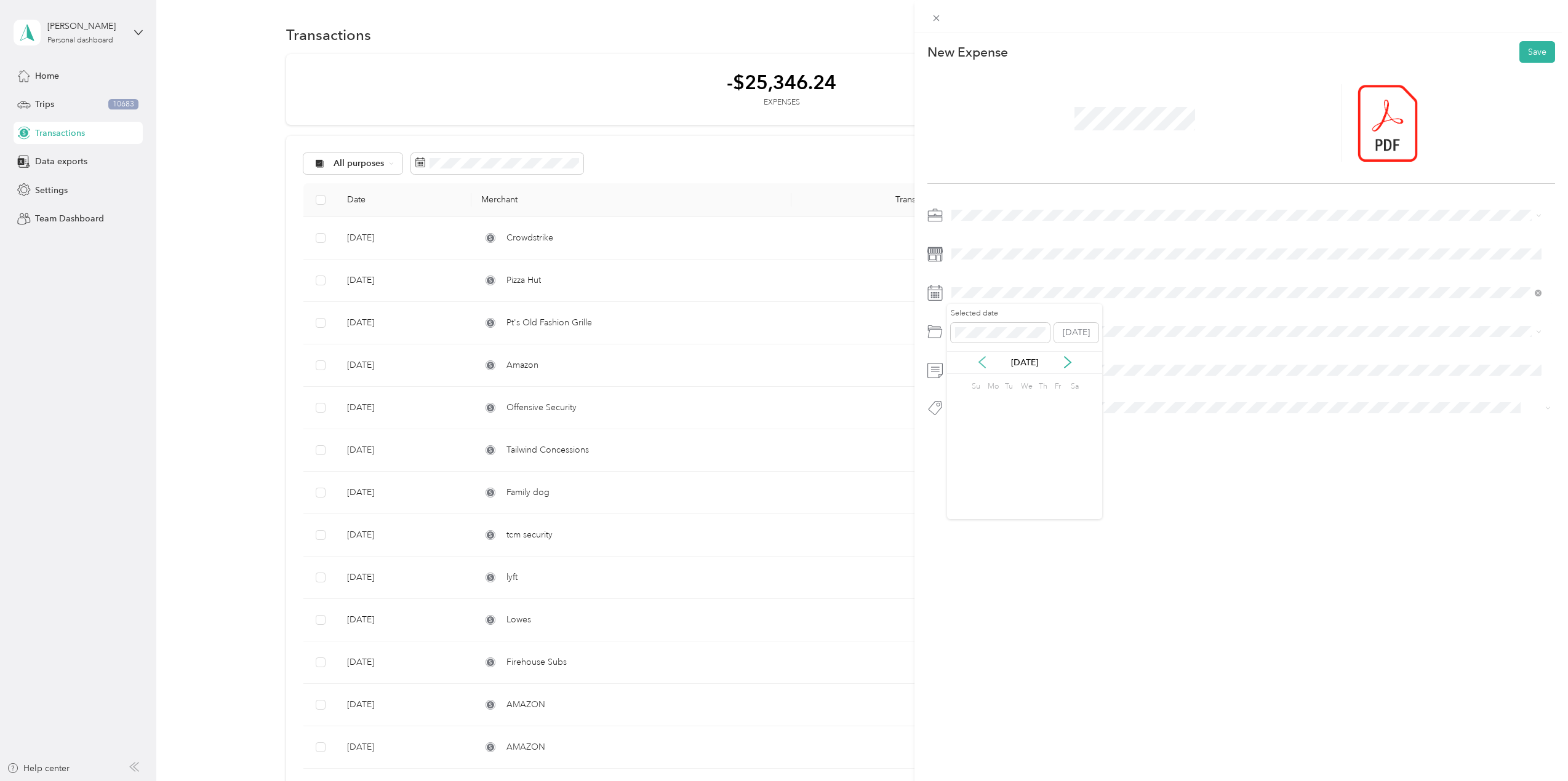
click at [984, 364] on icon at bounding box center [982, 363] width 12 height 12
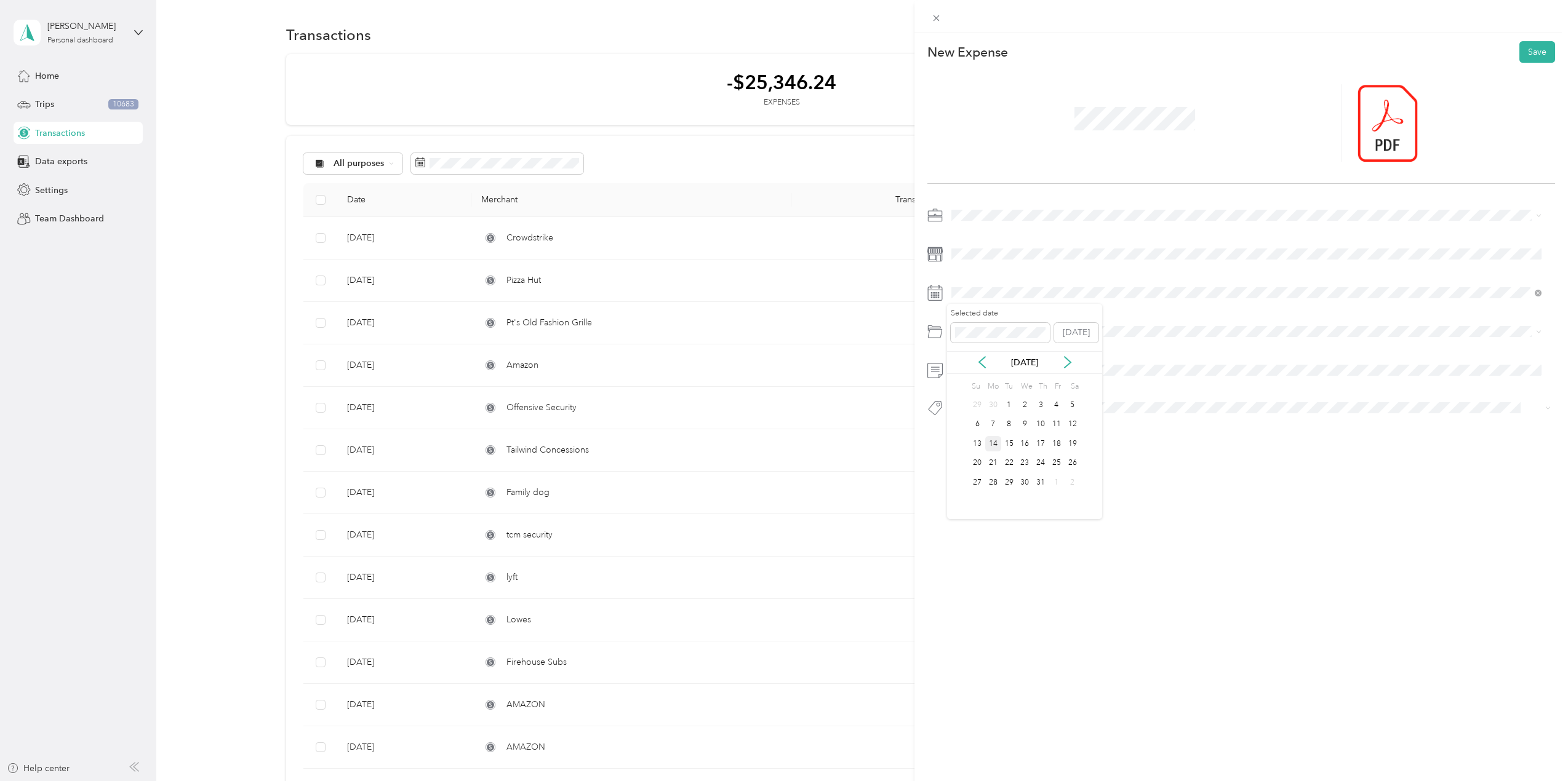
click at [994, 443] on div "14" at bounding box center [993, 444] width 16 height 16
click at [963, 379] on span "Tools" at bounding box center [966, 380] width 21 height 11
click at [981, 427] on span "Guard" at bounding box center [976, 430] width 22 height 11
click at [966, 436] on li "Tools" at bounding box center [1246, 432] width 599 height 24
click at [1523, 60] on button "Save" at bounding box center [1537, 52] width 35 height 22
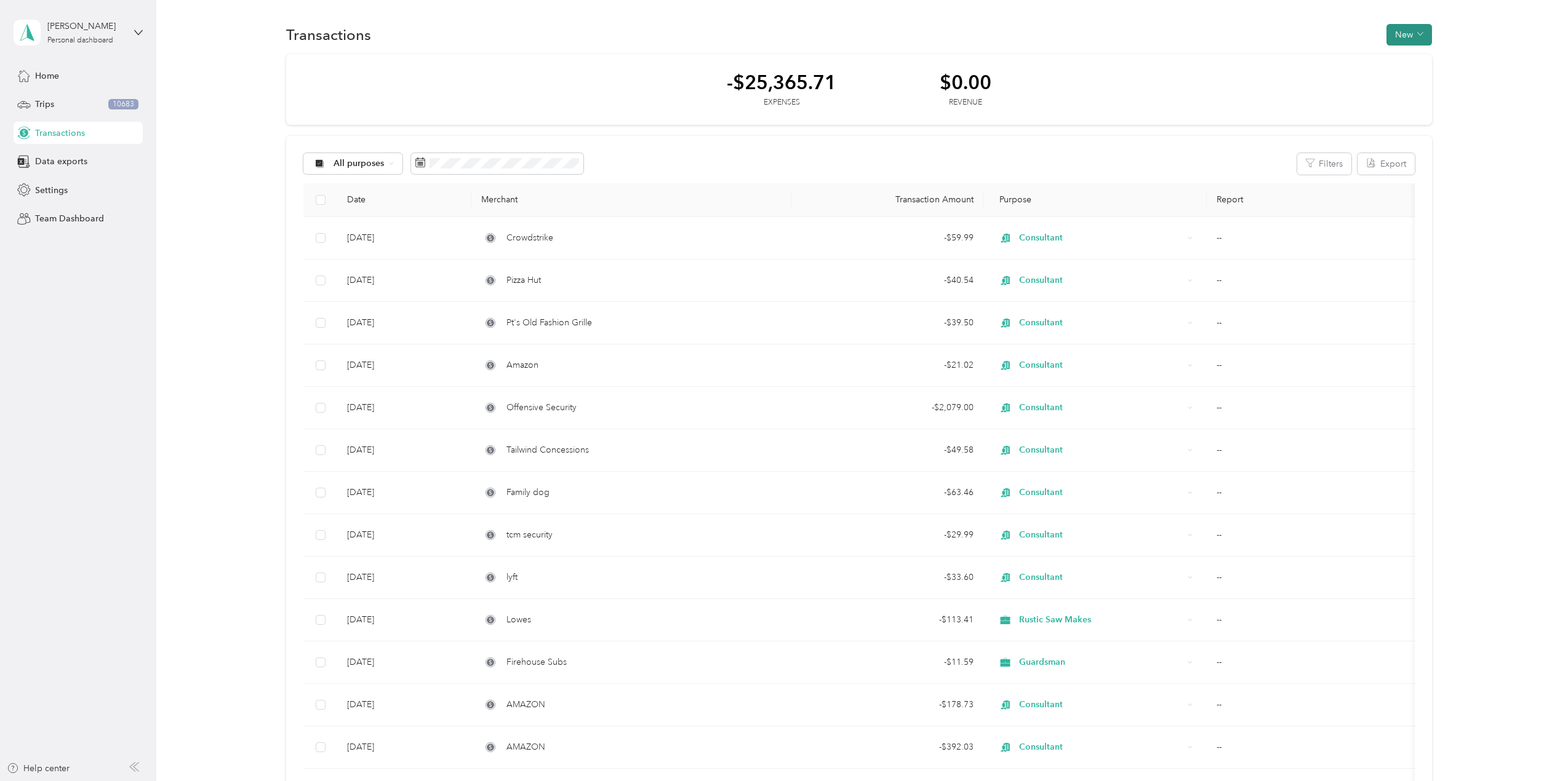
click at [1405, 34] on button "New" at bounding box center [1409, 35] width 45 height 22
click at [1407, 52] on span "Expense" at bounding box center [1403, 58] width 34 height 13
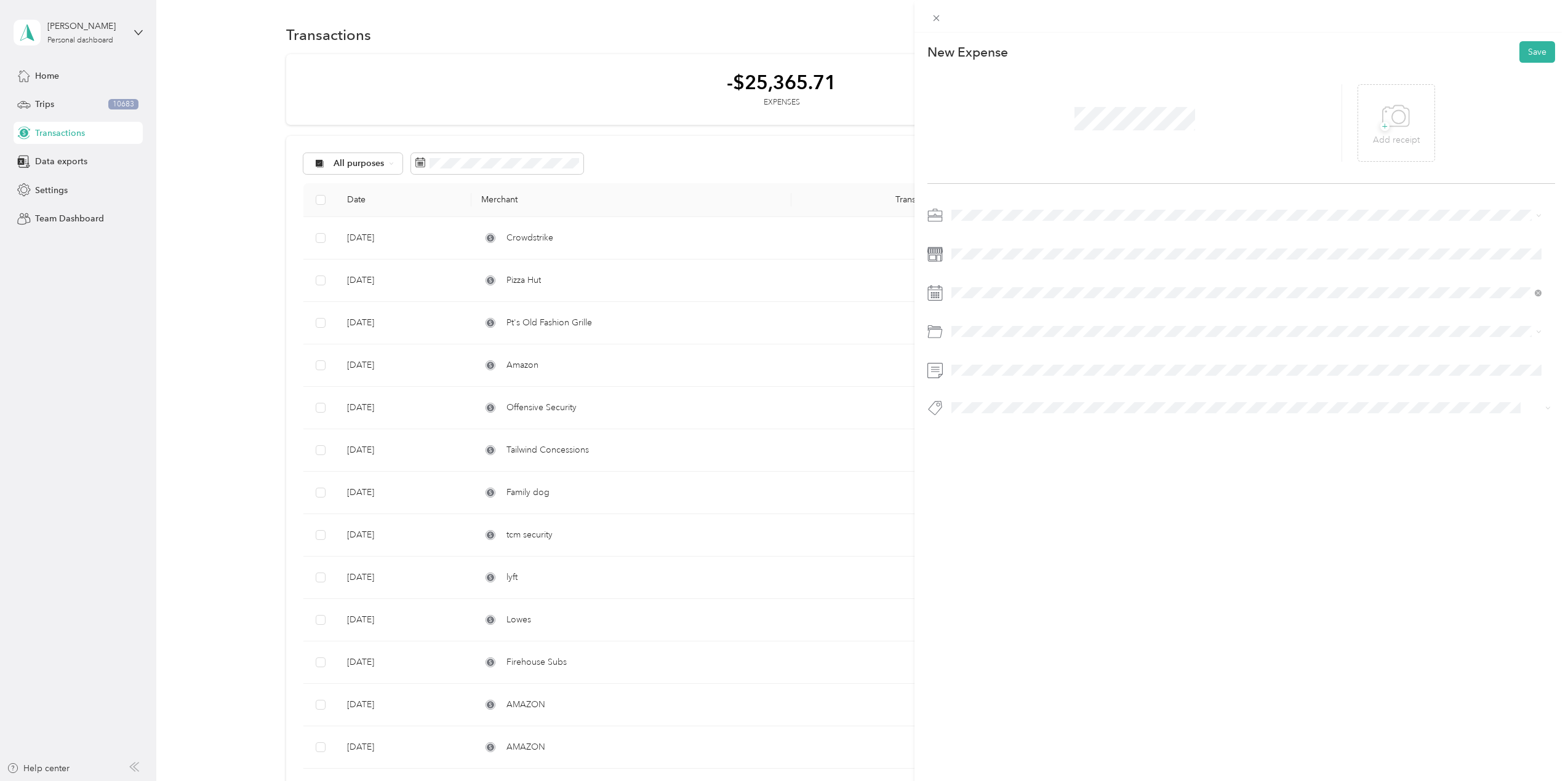
click at [978, 222] on span at bounding box center [1251, 215] width 608 height 20
click at [981, 256] on span "Personal" at bounding box center [972, 253] width 33 height 11
click at [999, 399] on span "Charitable Donation" at bounding box center [995, 399] width 78 height 11
click at [994, 521] on button "Charity" at bounding box center [976, 524] width 42 height 16
click at [1536, 44] on button "Save" at bounding box center [1537, 52] width 35 height 22
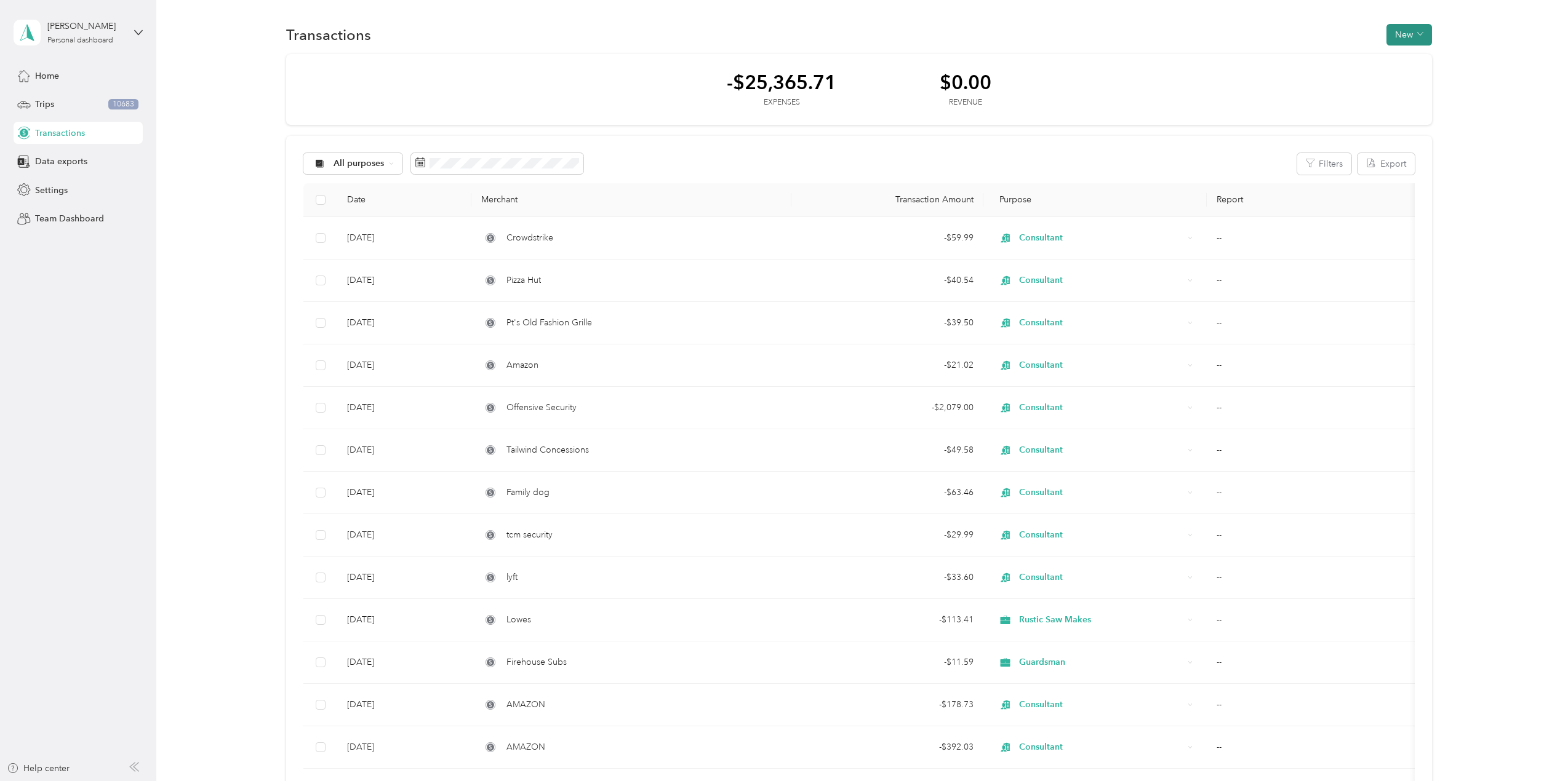
click at [1404, 32] on button "New" at bounding box center [1409, 35] width 45 height 22
click at [1401, 63] on span "Expense" at bounding box center [1403, 58] width 34 height 13
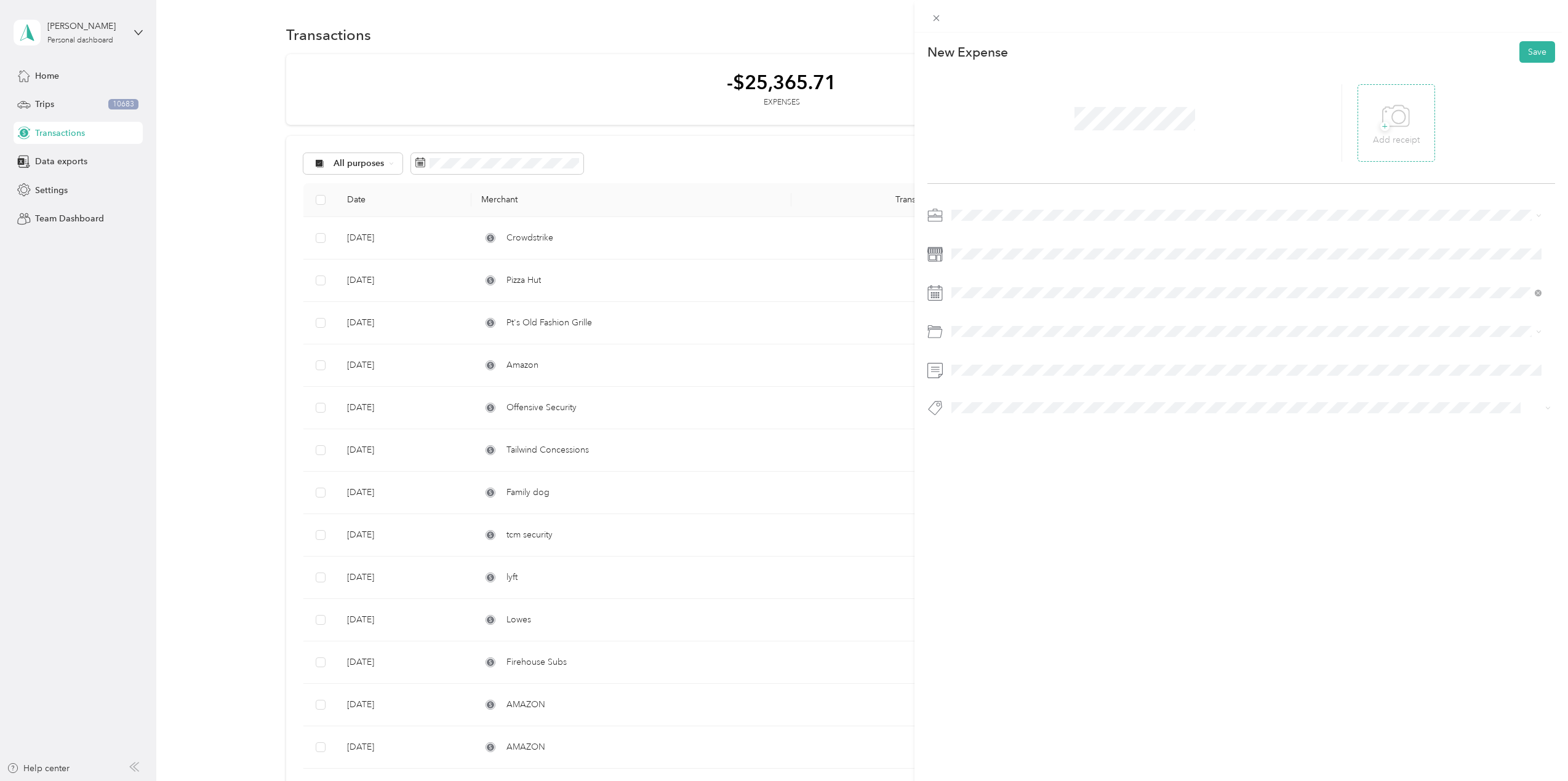
click at [1391, 125] on icon at bounding box center [1396, 117] width 28 height 34
click at [981, 382] on span "Consultant" at bounding box center [976, 381] width 41 height 11
click at [987, 363] on icon at bounding box center [982, 363] width 12 height 12
click at [984, 363] on icon at bounding box center [982, 363] width 12 height 12
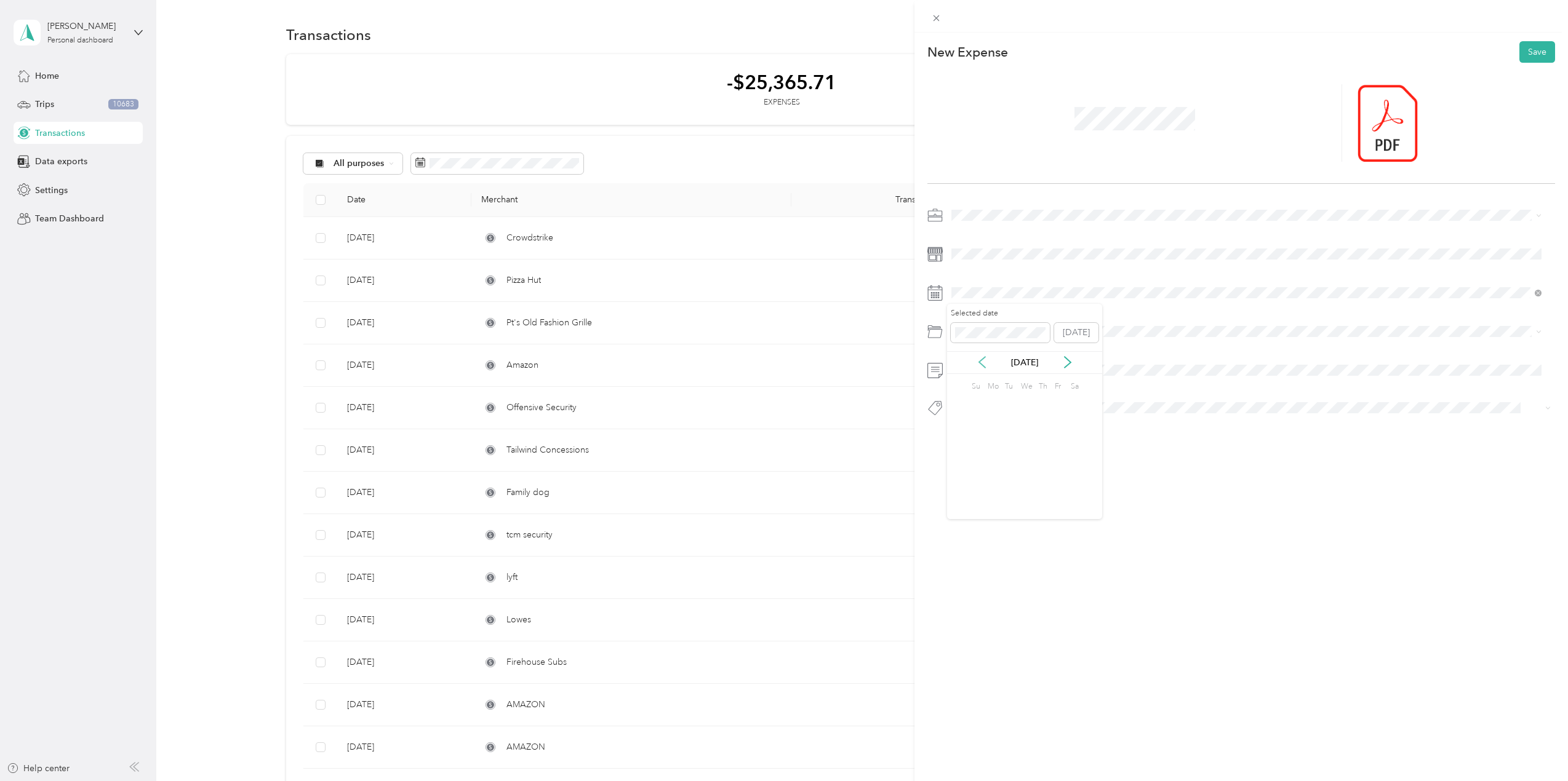
click at [984, 363] on icon at bounding box center [982, 363] width 12 height 12
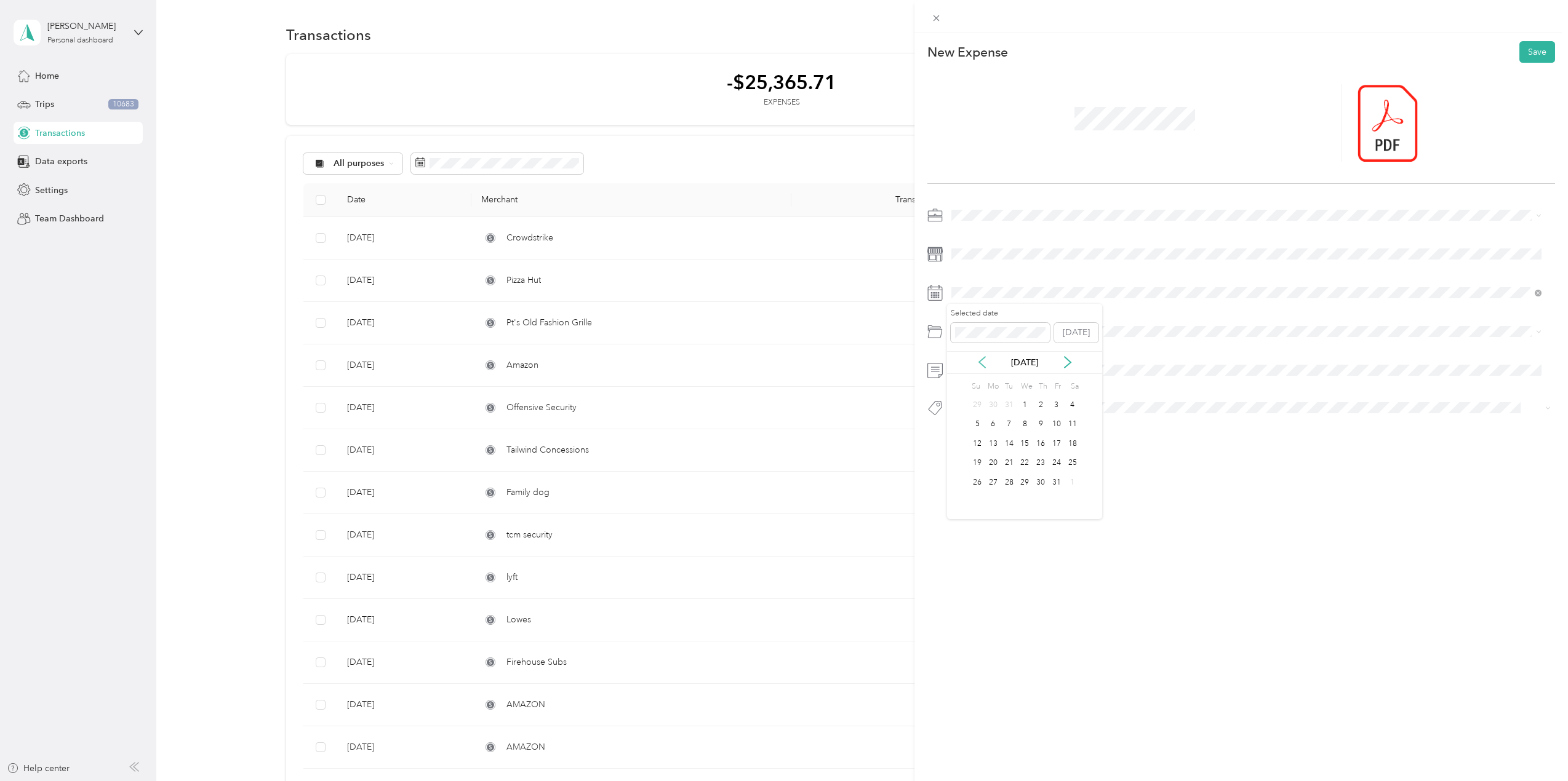
click at [984, 363] on icon at bounding box center [982, 363] width 12 height 12
click at [1013, 405] on div "1" at bounding box center [1009, 405] width 16 height 16
click at [975, 386] on li "Tools" at bounding box center [1246, 381] width 599 height 22
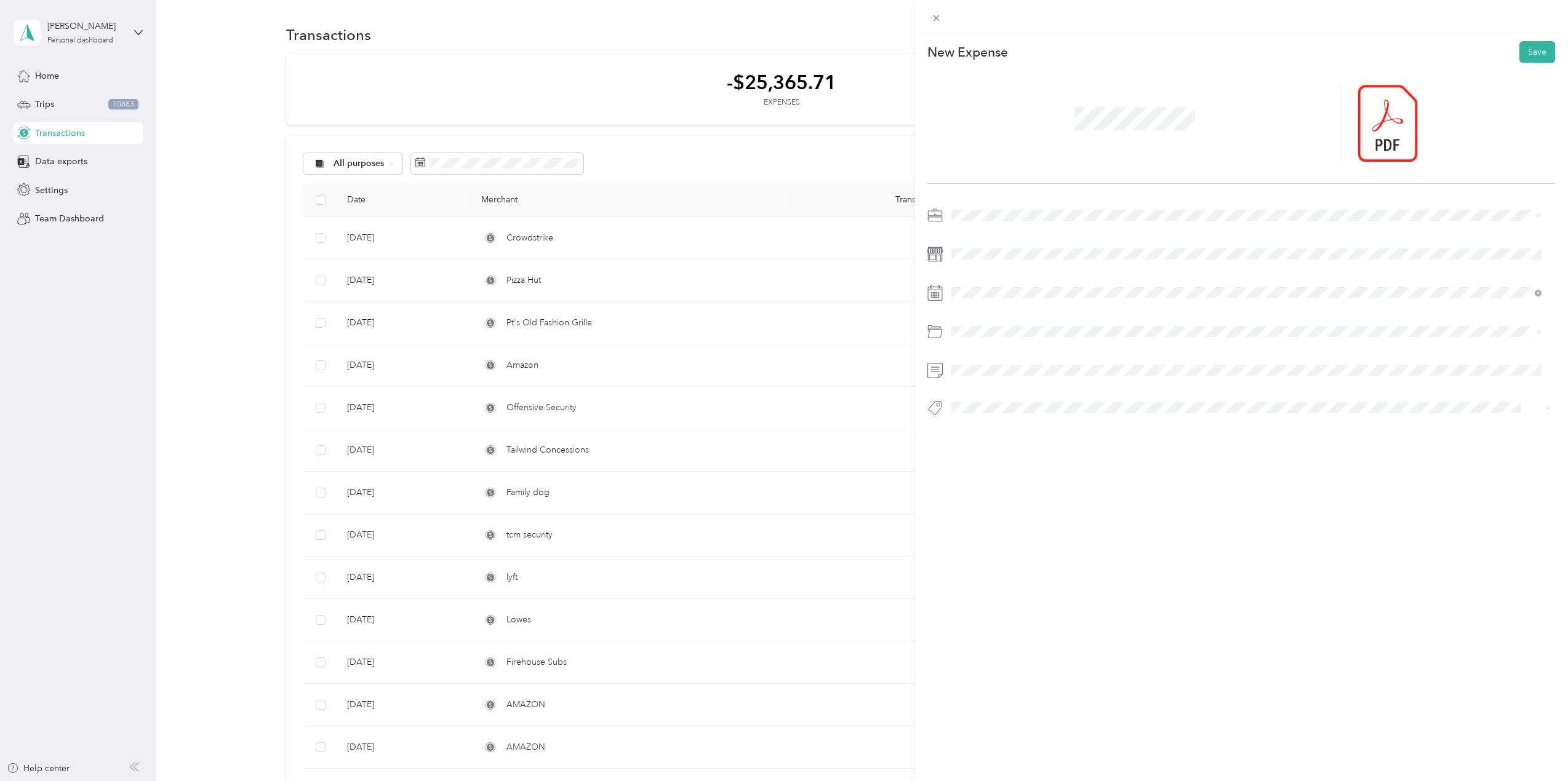
click at [981, 421] on div at bounding box center [1241, 412] width 628 height 26
click at [992, 449] on span "It Hardware" at bounding box center [984, 449] width 40 height 11
click at [994, 545] on span "Consultant" at bounding box center [982, 551] width 37 height 11
click at [1524, 53] on button "Save" at bounding box center [1537, 52] width 35 height 22
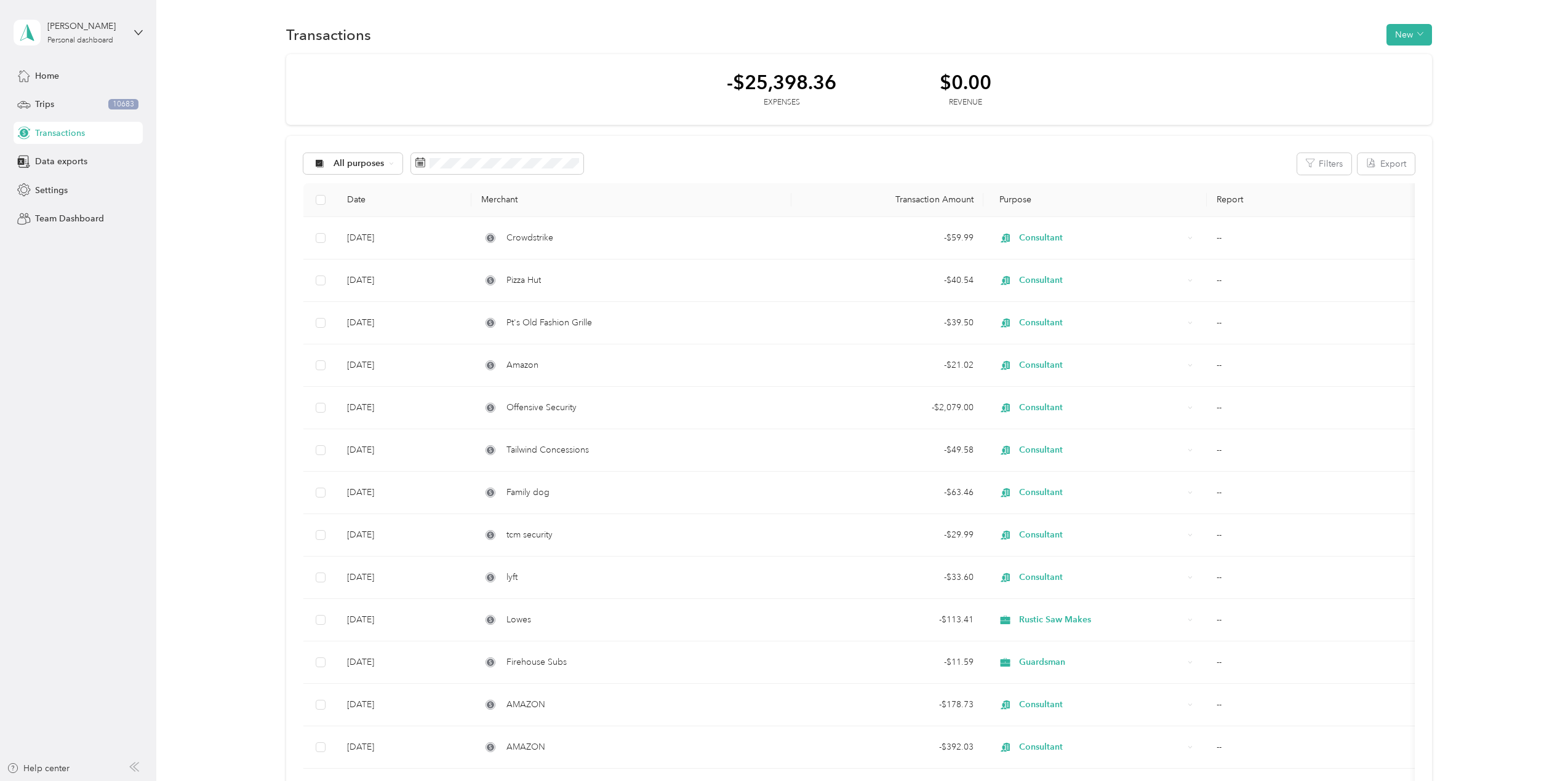
click at [958, 78] on div "$0.00" at bounding box center [965, 82] width 52 height 22
click at [1401, 40] on button "New" at bounding box center [1409, 35] width 45 height 22
click at [1411, 60] on span "Expense" at bounding box center [1403, 58] width 34 height 13
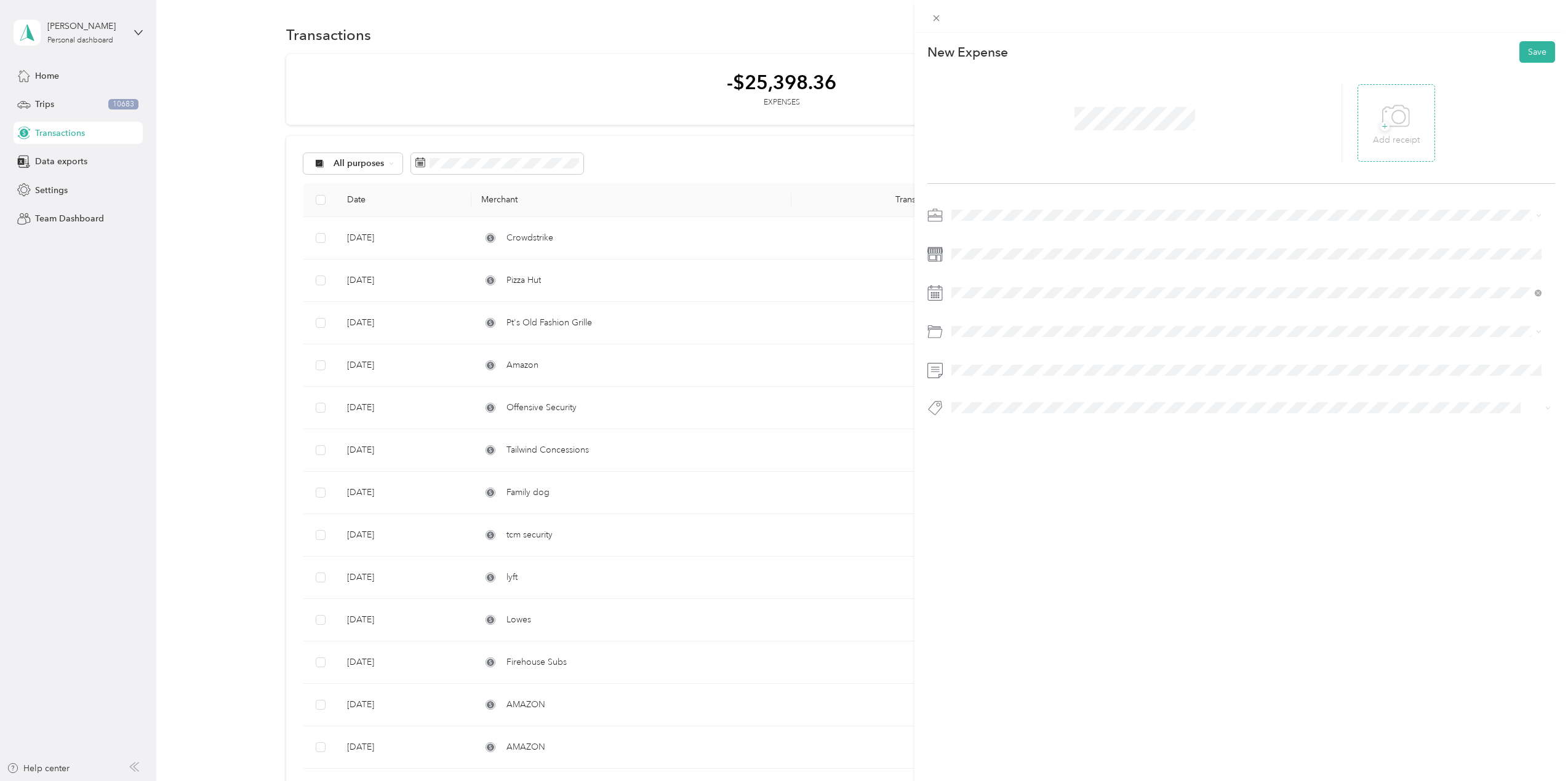
click at [1389, 110] on icon at bounding box center [1396, 117] width 28 height 34
click at [981, 384] on span "Consultant" at bounding box center [976, 381] width 41 height 11
click at [988, 430] on button "It Hardware" at bounding box center [984, 430] width 57 height 16
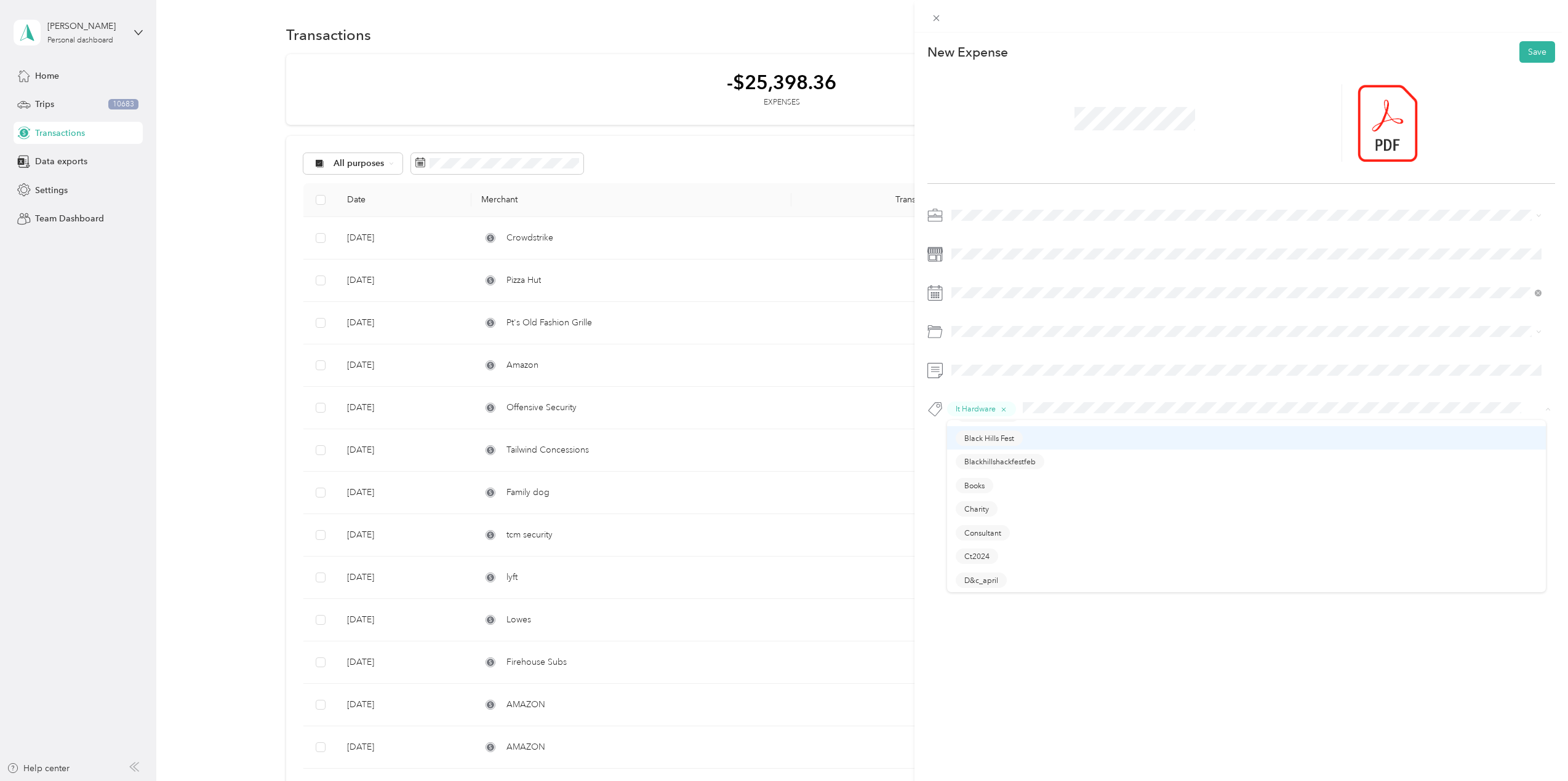
scroll to position [123, 0]
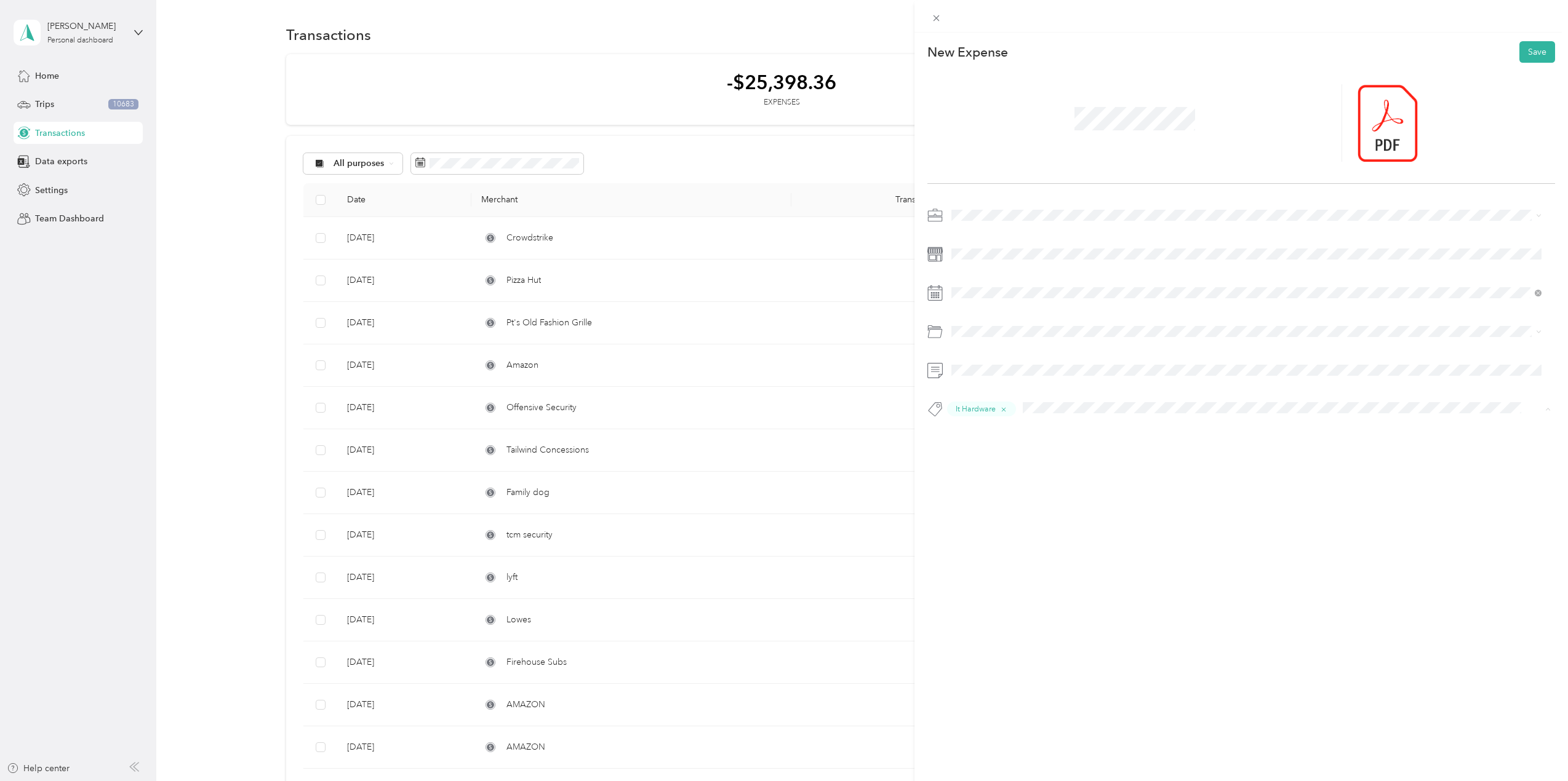
click at [993, 500] on li "Consultant" at bounding box center [1246, 499] width 599 height 24
click at [981, 381] on div "Tools" at bounding box center [1246, 381] width 581 height 13
click at [1001, 476] on span "Officesupplies" at bounding box center [989, 479] width 49 height 11
click at [1536, 57] on button "Save" at bounding box center [1537, 52] width 35 height 22
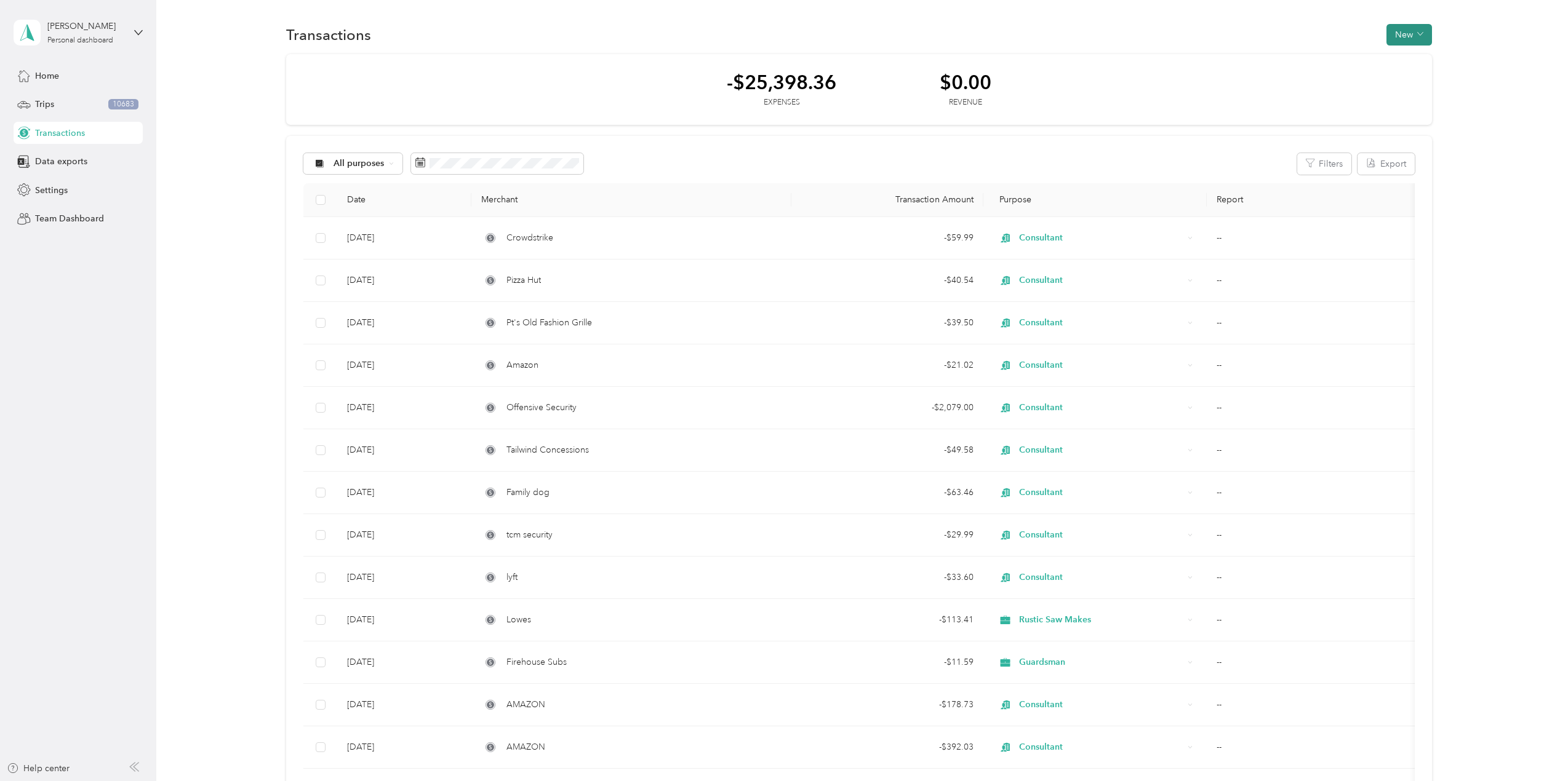
click at [1429, 28] on button "New" at bounding box center [1409, 35] width 45 height 22
click at [1405, 58] on span "Expense" at bounding box center [1403, 58] width 34 height 13
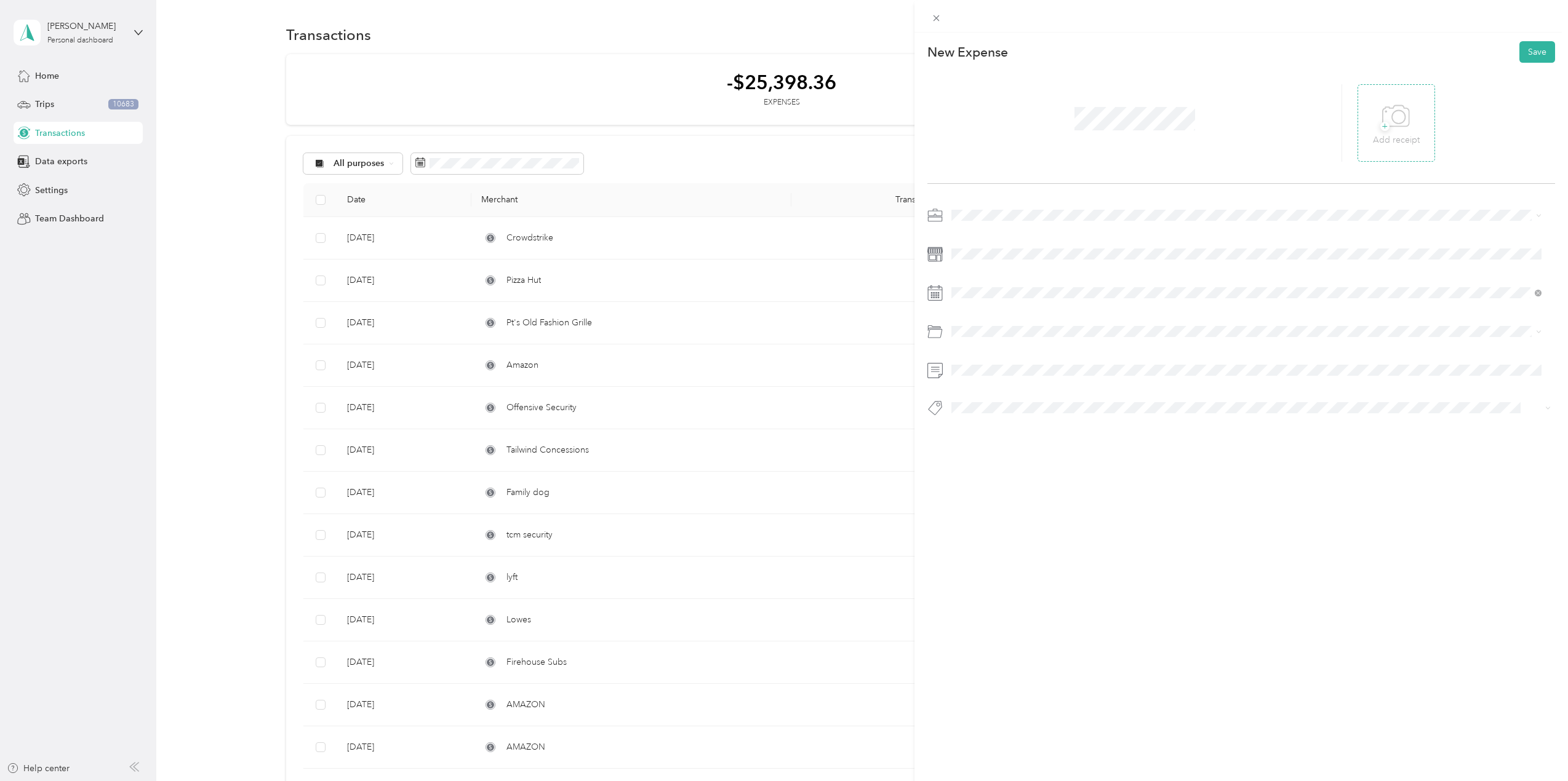
click at [1373, 120] on div "+ Add receipt" at bounding box center [1396, 124] width 47 height 47
click at [984, 386] on div "Consultant" at bounding box center [1246, 380] width 581 height 13
click at [981, 448] on span "It Hardware" at bounding box center [984, 453] width 40 height 11
click at [980, 376] on div "Tools" at bounding box center [1246, 381] width 581 height 13
click at [1018, 548] on div "Consultant" at bounding box center [1246, 550] width 581 height 16
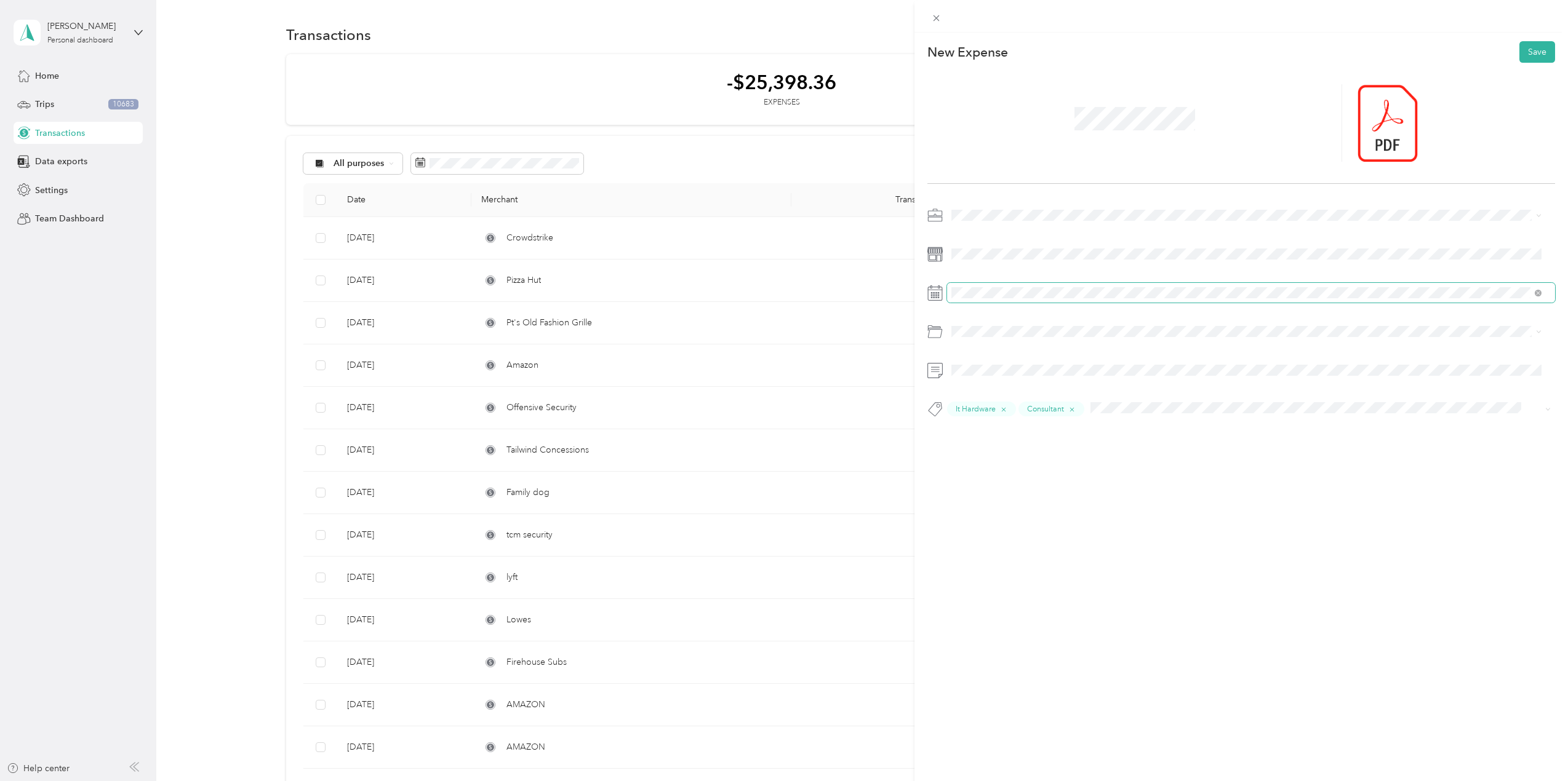
click at [984, 286] on span at bounding box center [1251, 293] width 608 height 20
click at [984, 356] on icon at bounding box center [982, 363] width 12 height 12
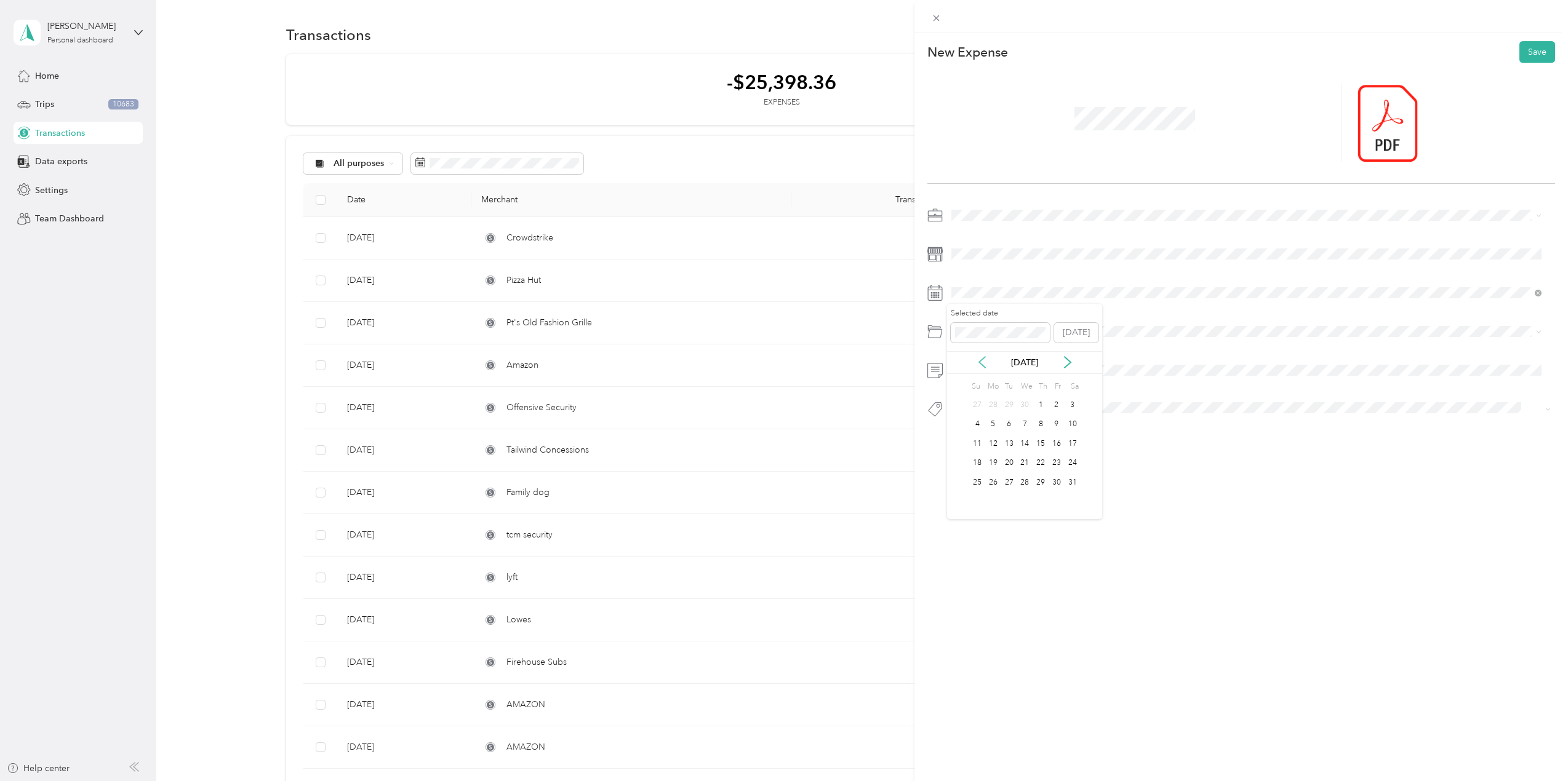
click at [984, 356] on icon at bounding box center [982, 363] width 12 height 12
click at [984, 357] on icon at bounding box center [982, 363] width 12 height 12
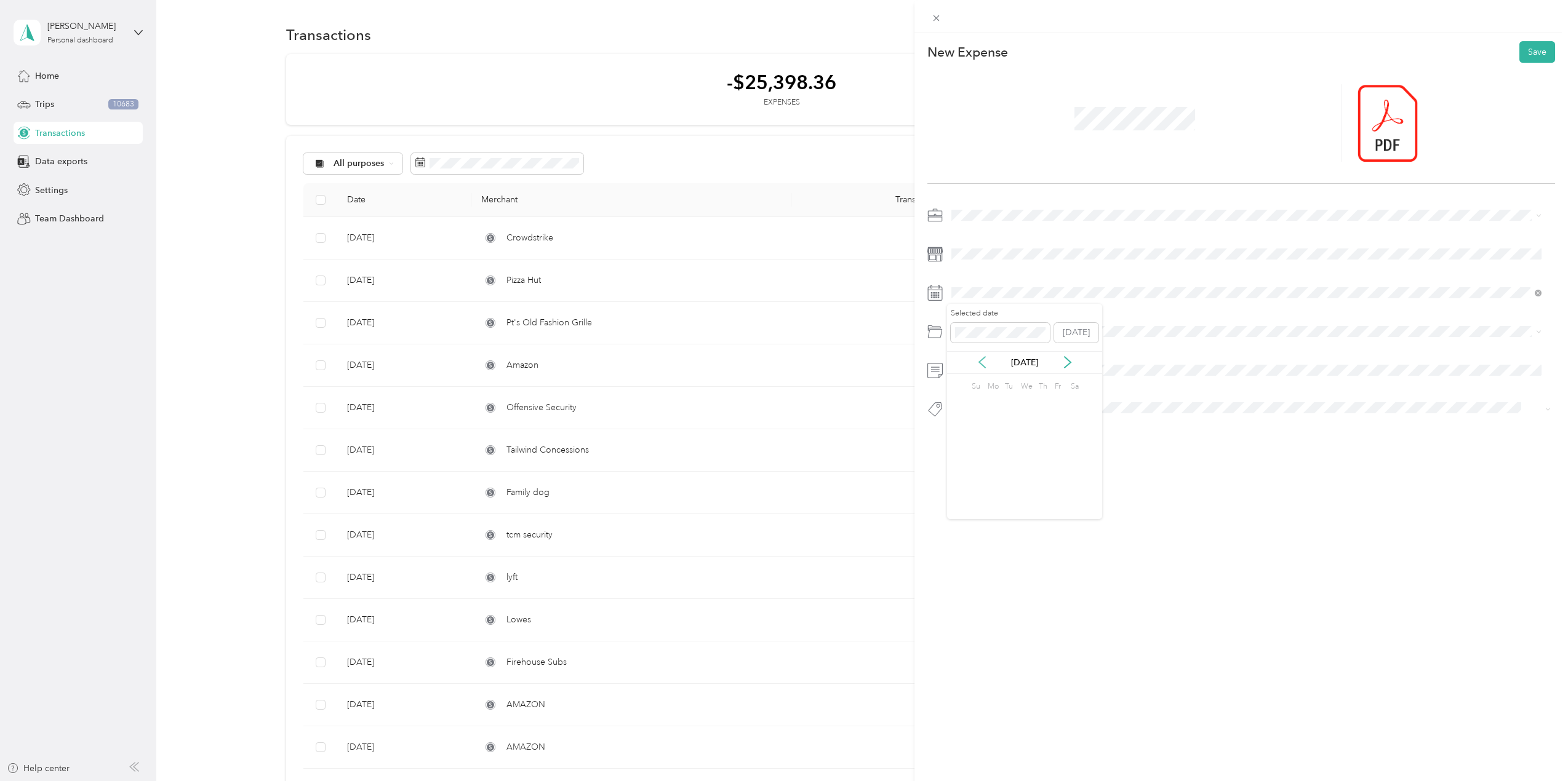
click at [984, 357] on icon at bounding box center [982, 363] width 12 height 12
click at [1069, 359] on icon at bounding box center [1067, 363] width 12 height 12
click at [1008, 404] on div "1" at bounding box center [1009, 405] width 16 height 16
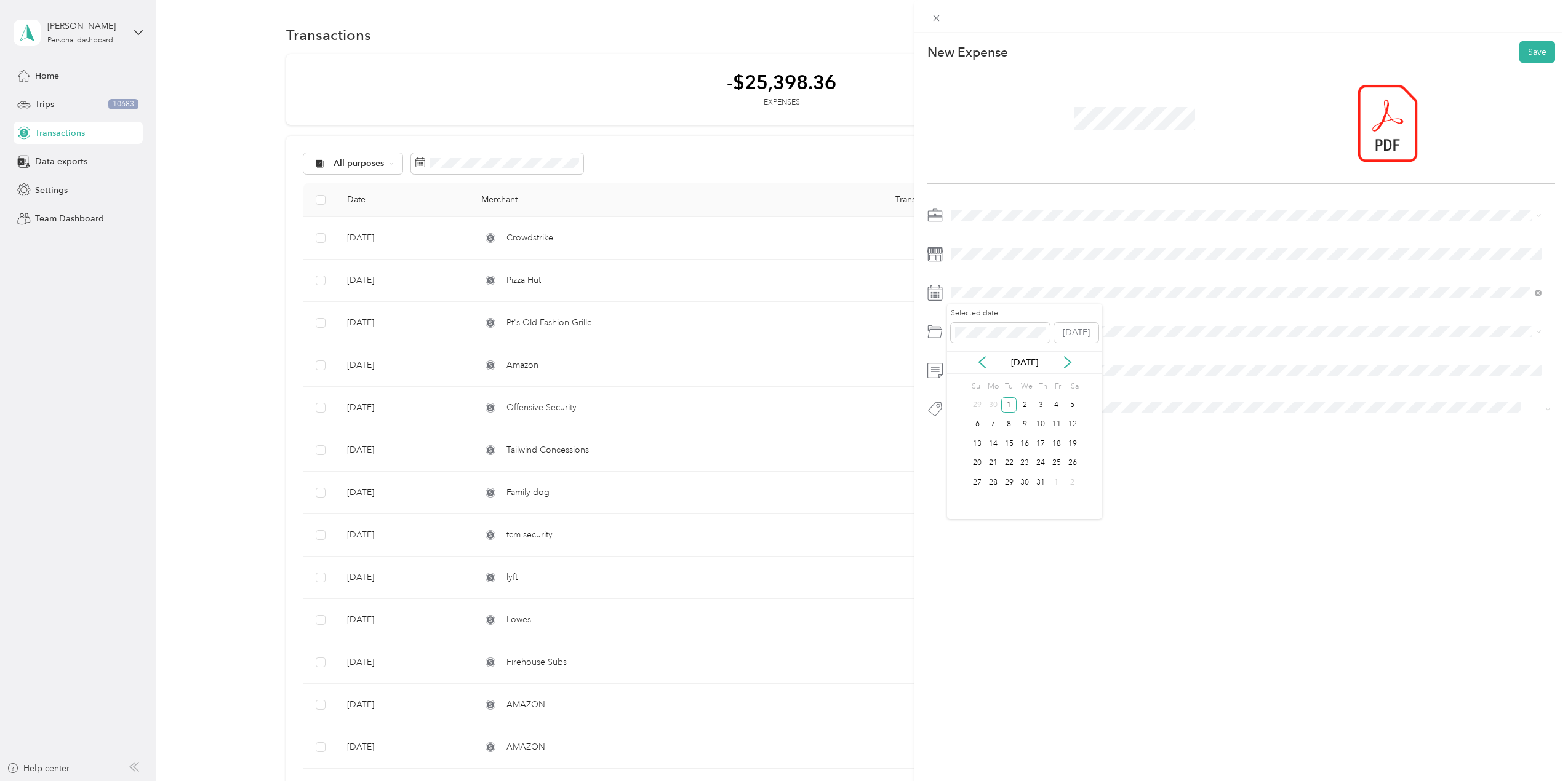
click at [979, 369] on div "[DATE]" at bounding box center [1025, 363] width 155 height 13
click at [981, 361] on icon at bounding box center [982, 363] width 6 height 11
click at [1054, 464] on div "27" at bounding box center [1056, 463] width 16 height 16
click at [1525, 48] on button "Save" at bounding box center [1537, 52] width 35 height 22
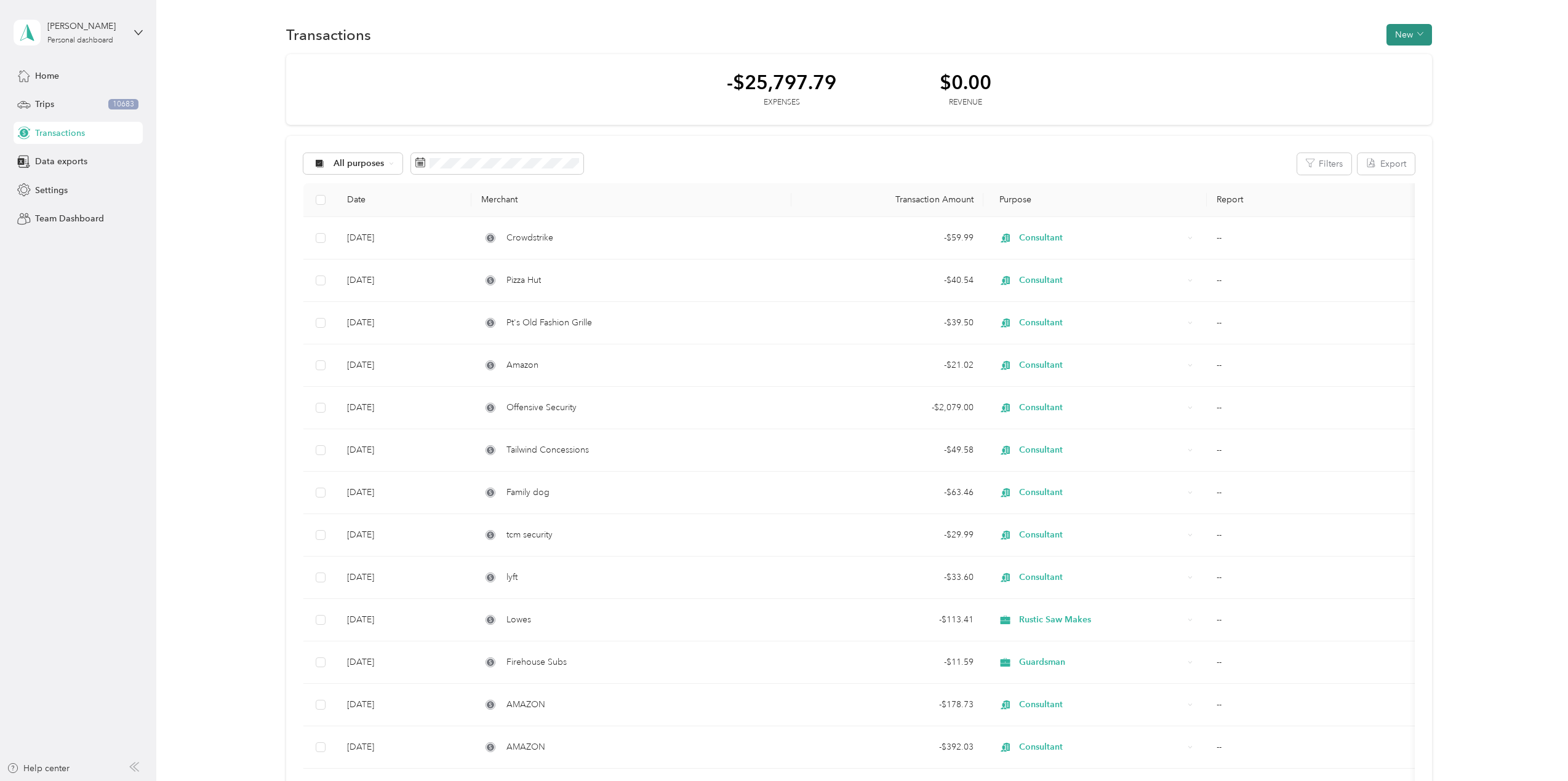
click at [1406, 31] on button "New" at bounding box center [1409, 35] width 45 height 22
click at [1413, 63] on span "Expense" at bounding box center [1403, 58] width 34 height 13
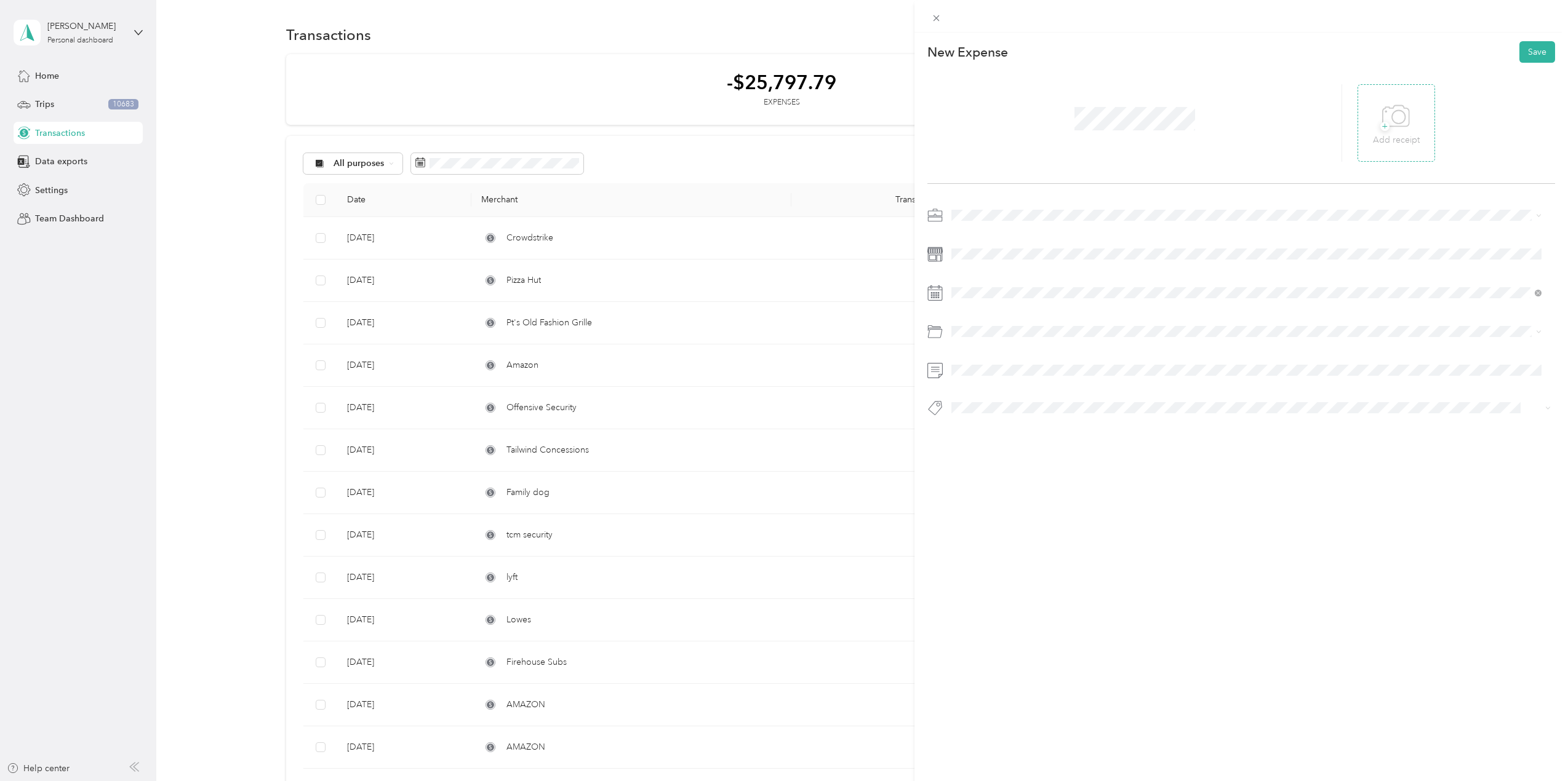
click at [1399, 123] on icon at bounding box center [1396, 117] width 28 height 34
click at [982, 384] on span "Consultant" at bounding box center [976, 387] width 41 height 11
click at [1020, 460] on div "24" at bounding box center [1025, 463] width 16 height 16
click at [968, 397] on div "Tools" at bounding box center [1246, 402] width 581 height 13
click at [987, 454] on button "It Hardware" at bounding box center [984, 453] width 57 height 16
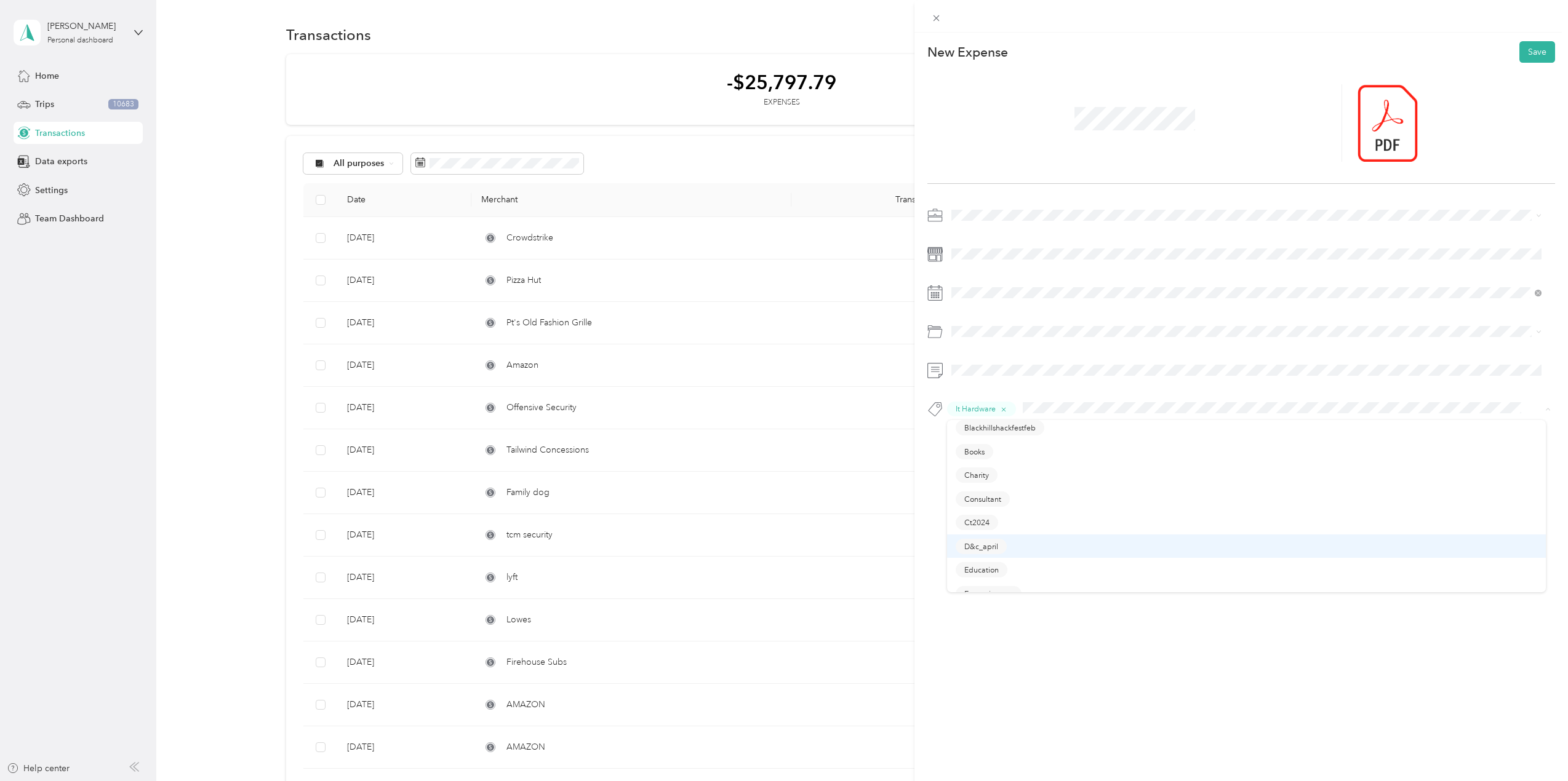
scroll to position [123, 0]
click at [984, 503] on li "Consultant" at bounding box center [1246, 497] width 599 height 24
click at [1528, 51] on button "Save" at bounding box center [1537, 52] width 35 height 22
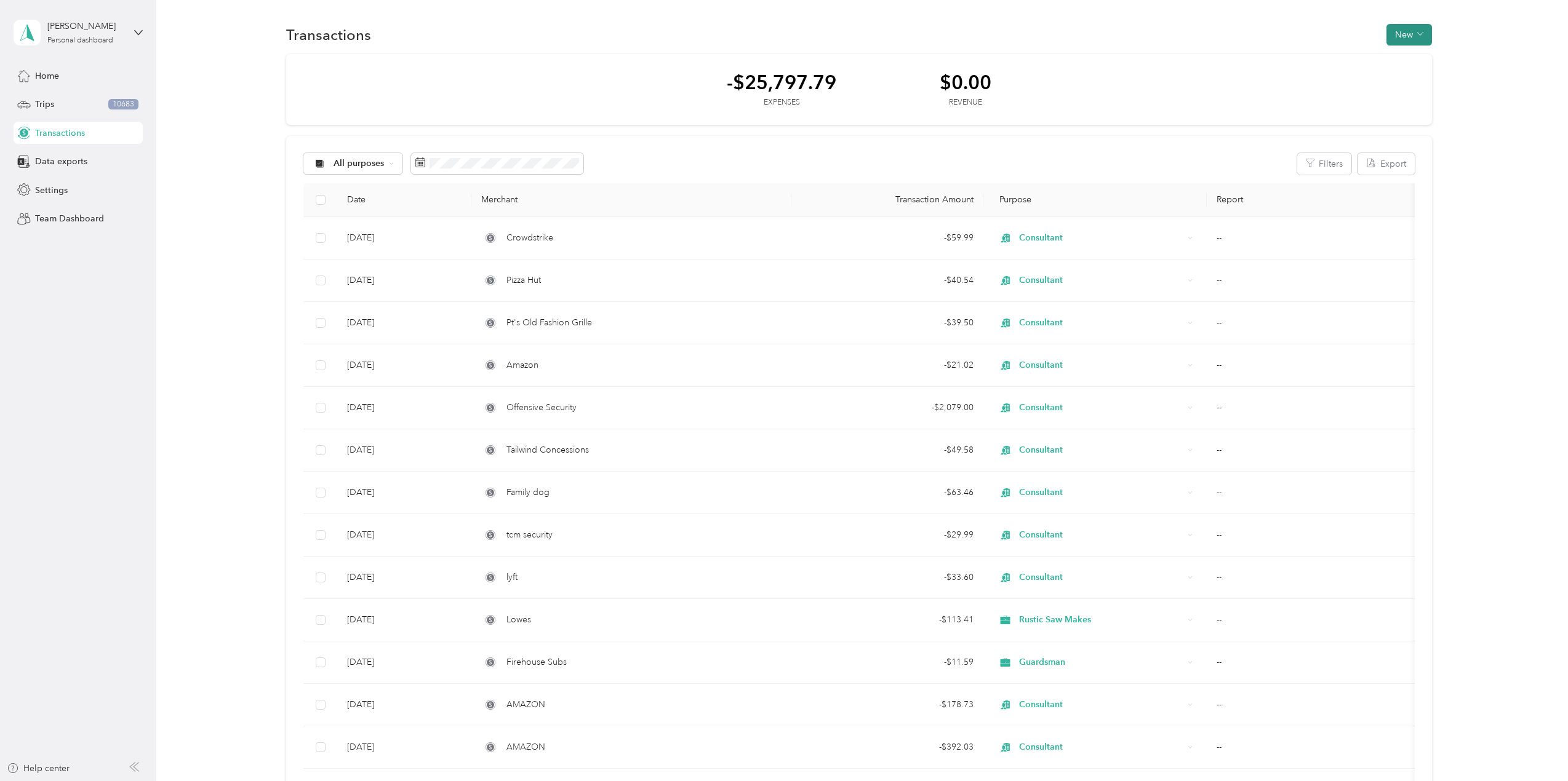
click at [1402, 33] on button "New" at bounding box center [1409, 35] width 45 height 22
click at [1408, 56] on span "Expense" at bounding box center [1403, 58] width 34 height 13
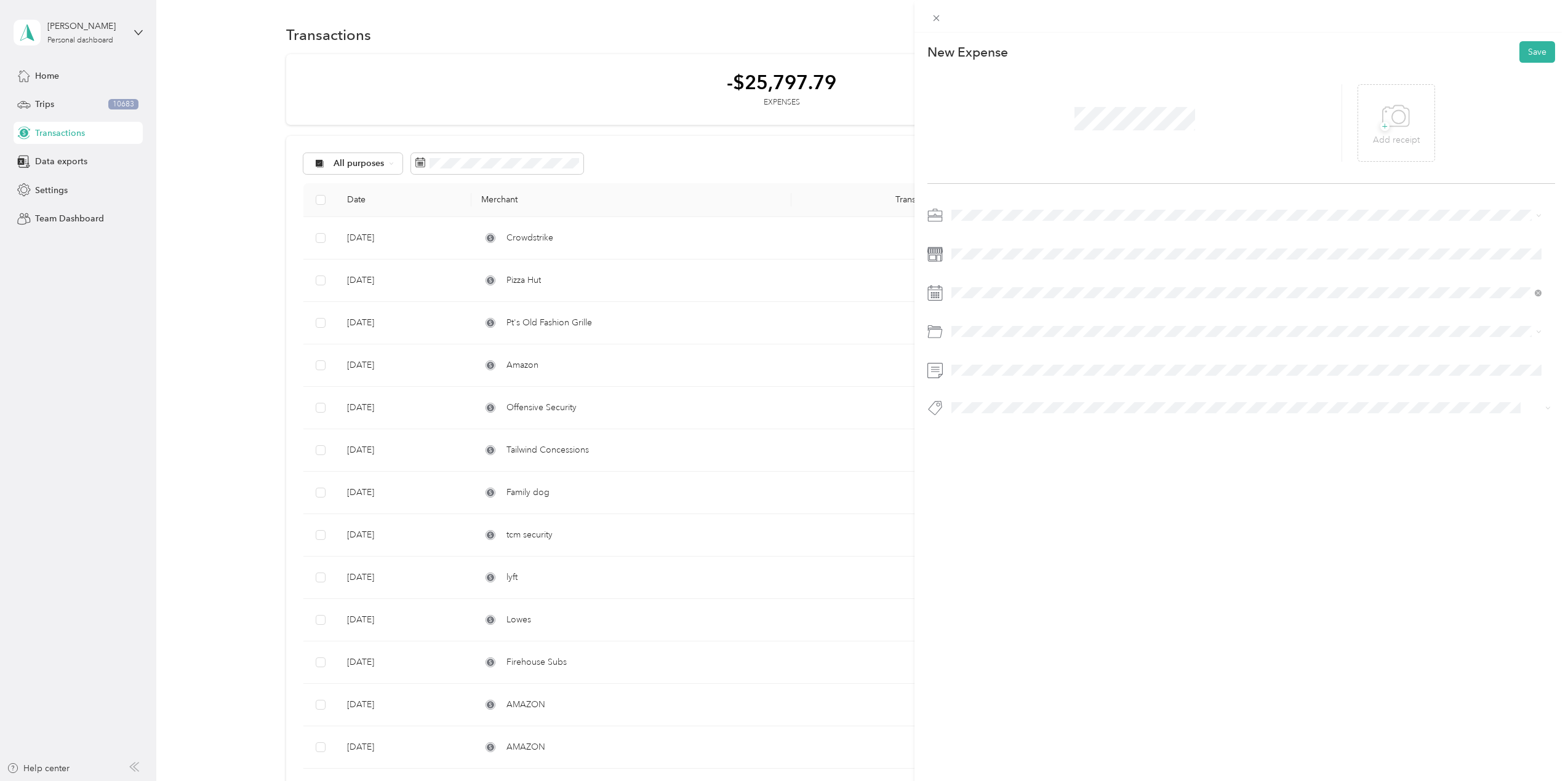
click at [1435, 115] on div "+ Add receipt" at bounding box center [1456, 123] width 197 height 78
click at [1404, 123] on div "+ Add receipt" at bounding box center [1396, 124] width 47 height 47
click at [959, 209] on span at bounding box center [1251, 215] width 608 height 20
click at [976, 384] on span "Consultant" at bounding box center [976, 381] width 41 height 11
click at [979, 402] on span at bounding box center [1240, 408] width 587 height 13
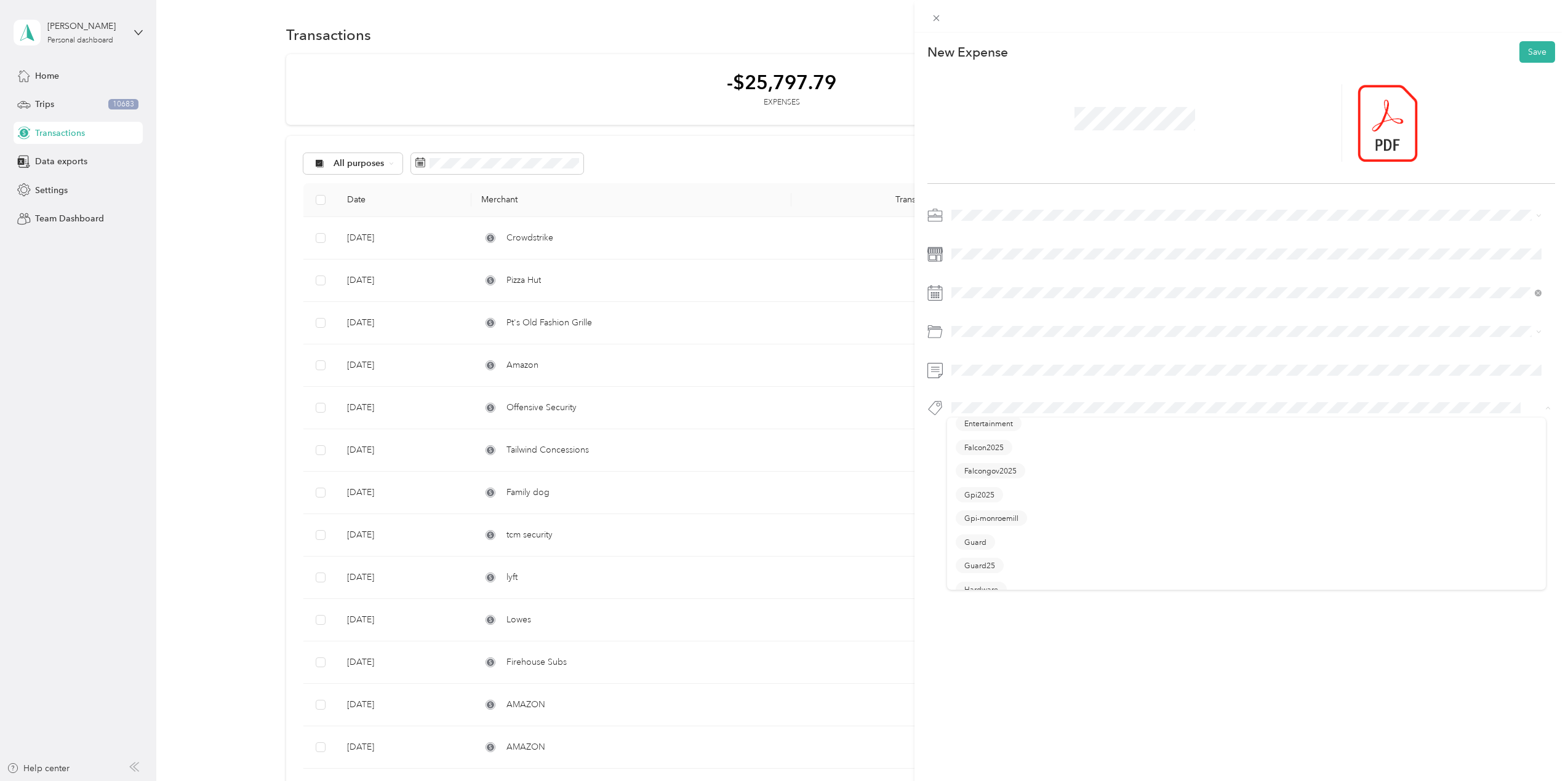
scroll to position [369, 0]
click at [992, 539] on li "It Hardware" at bounding box center [1246, 534] width 599 height 24
click at [982, 379] on div "Tools" at bounding box center [1246, 377] width 581 height 13
click at [986, 363] on icon at bounding box center [982, 363] width 12 height 12
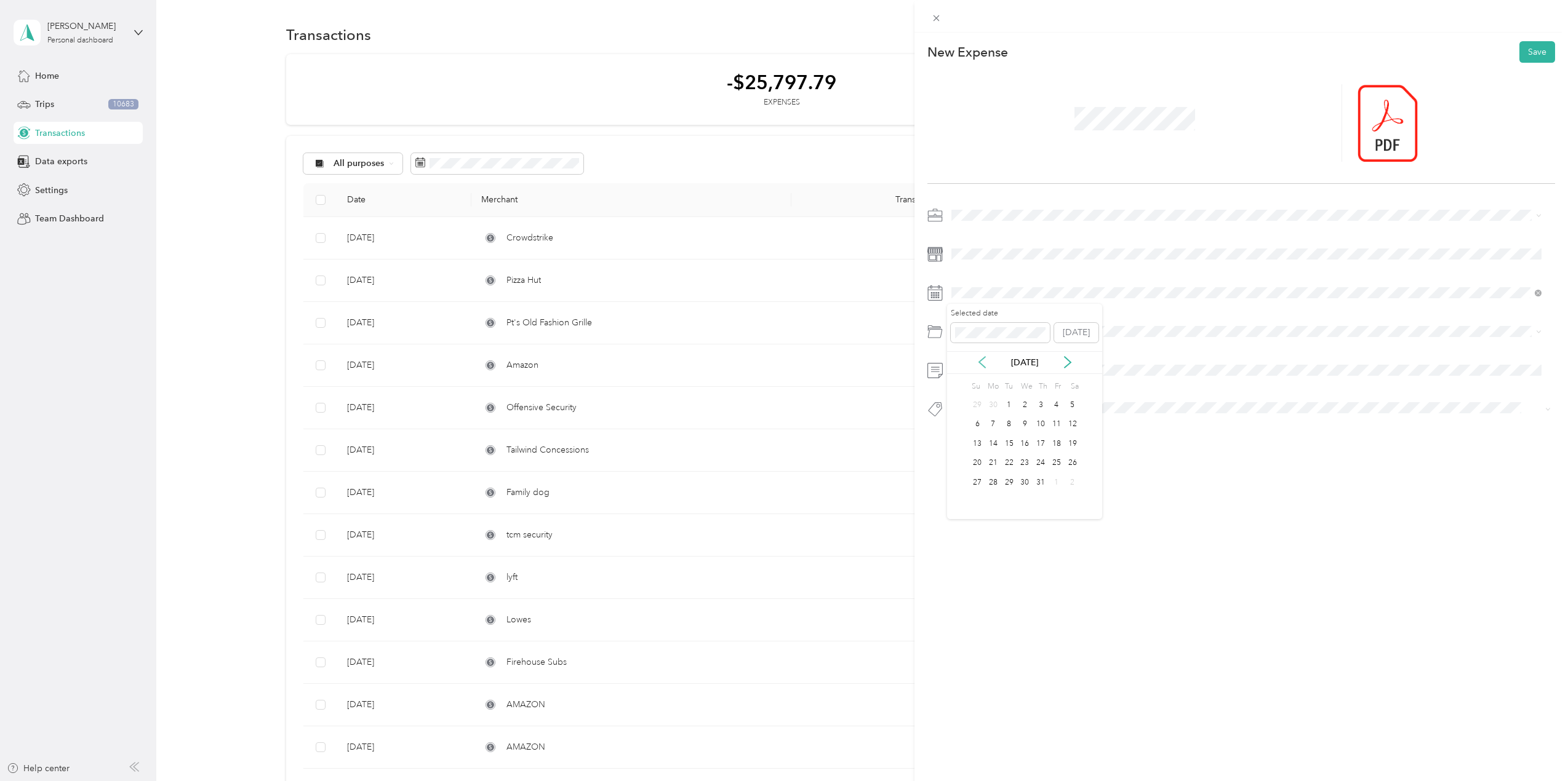
click at [986, 363] on icon at bounding box center [982, 363] width 12 height 12
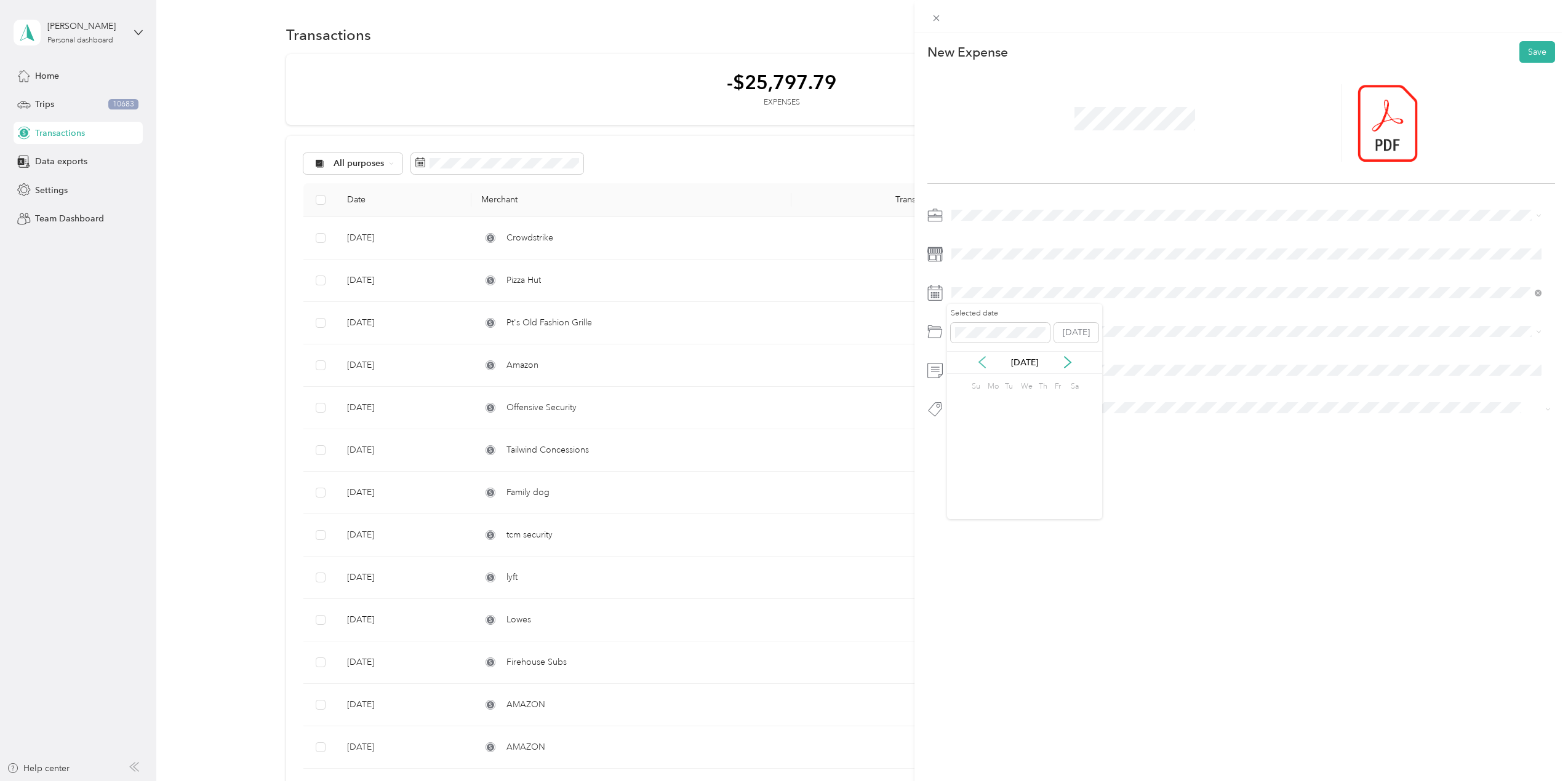
click at [986, 363] on icon at bounding box center [982, 363] width 12 height 12
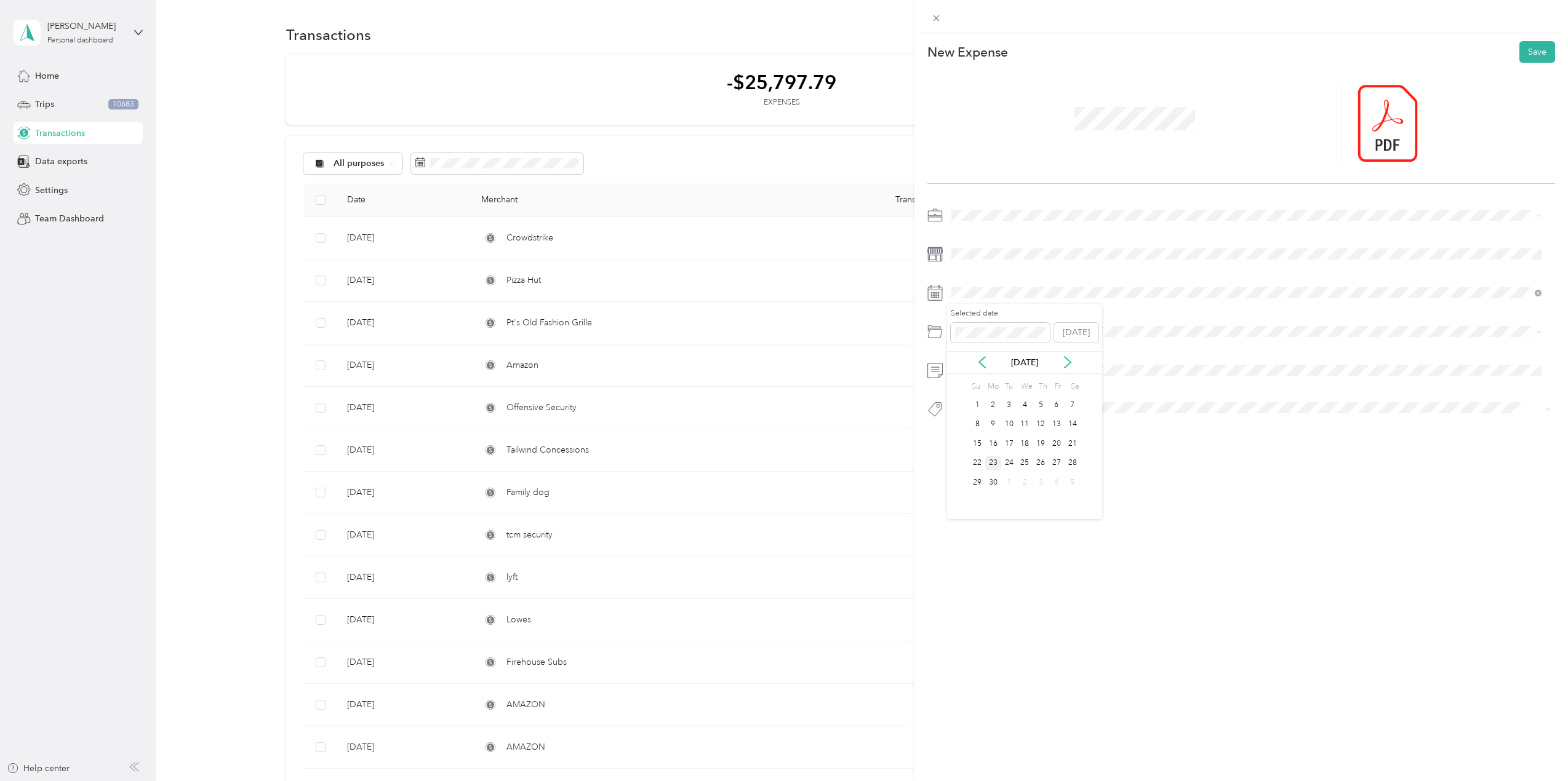
click at [995, 461] on div "23" at bounding box center [993, 463] width 16 height 16
click at [986, 247] on span at bounding box center [1251, 254] width 608 height 20
click at [990, 541] on li "Consultant" at bounding box center [1246, 550] width 599 height 24
click at [1525, 48] on button "Save" at bounding box center [1537, 52] width 35 height 22
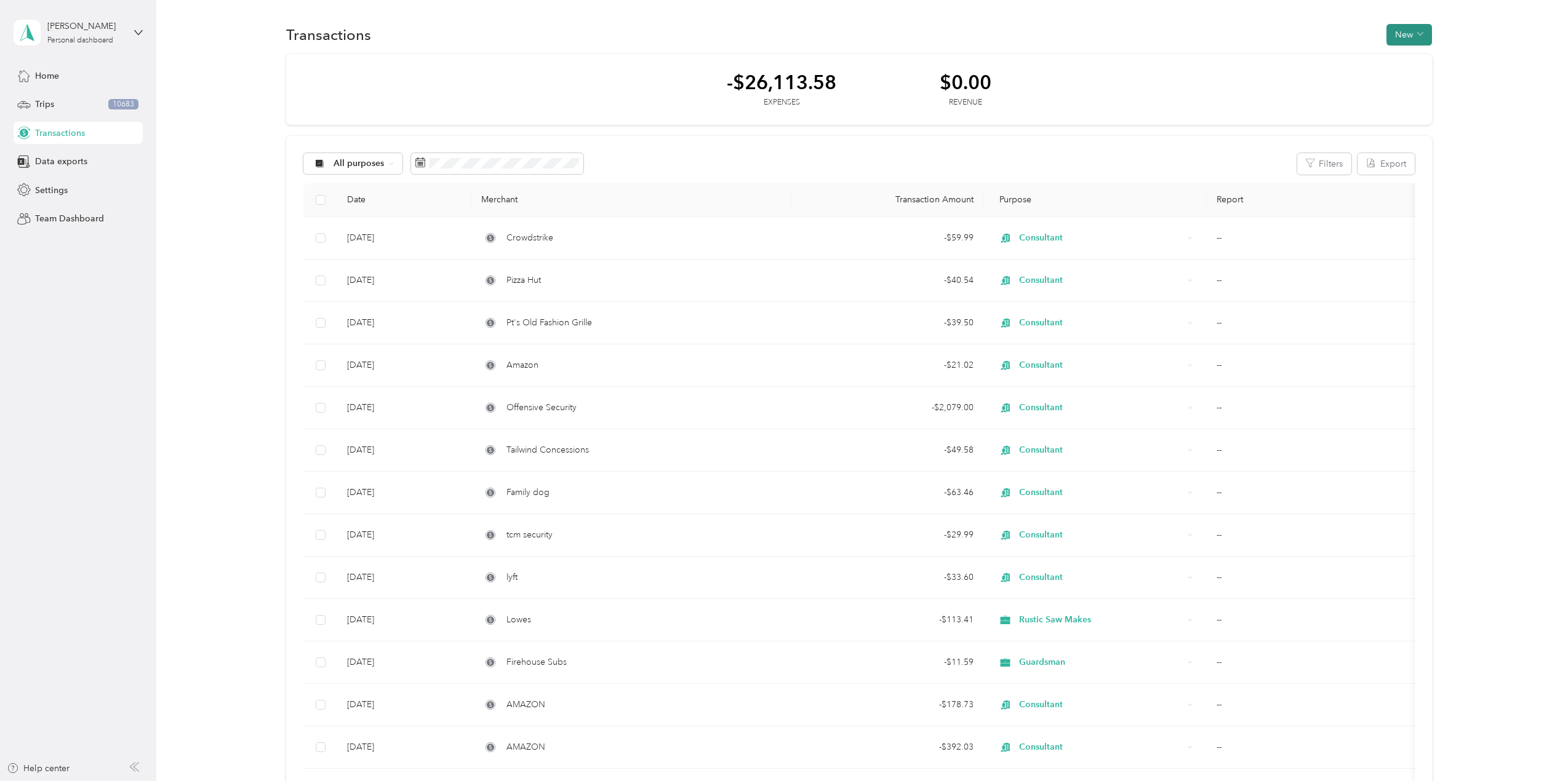
click at [1400, 24] on button "New" at bounding box center [1409, 35] width 45 height 22
click at [1403, 55] on span "Expense" at bounding box center [1403, 58] width 34 height 13
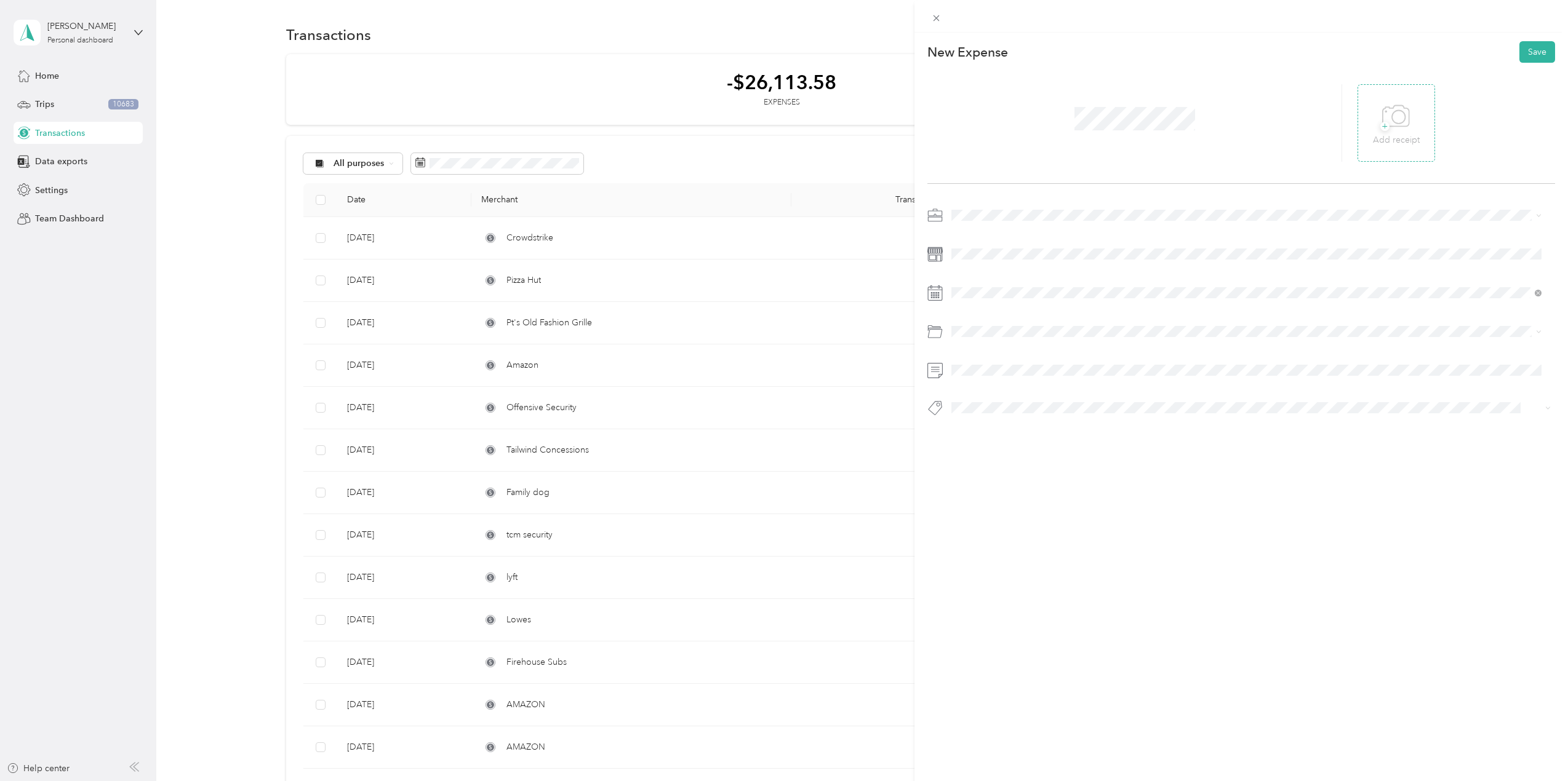
click at [1382, 114] on icon at bounding box center [1396, 117] width 28 height 34
click at [984, 390] on li "Consultant" at bounding box center [1246, 387] width 599 height 22
click at [999, 453] on button "It Hardware" at bounding box center [984, 448] width 57 height 16
click at [995, 500] on li "Consultant" at bounding box center [1246, 495] width 599 height 24
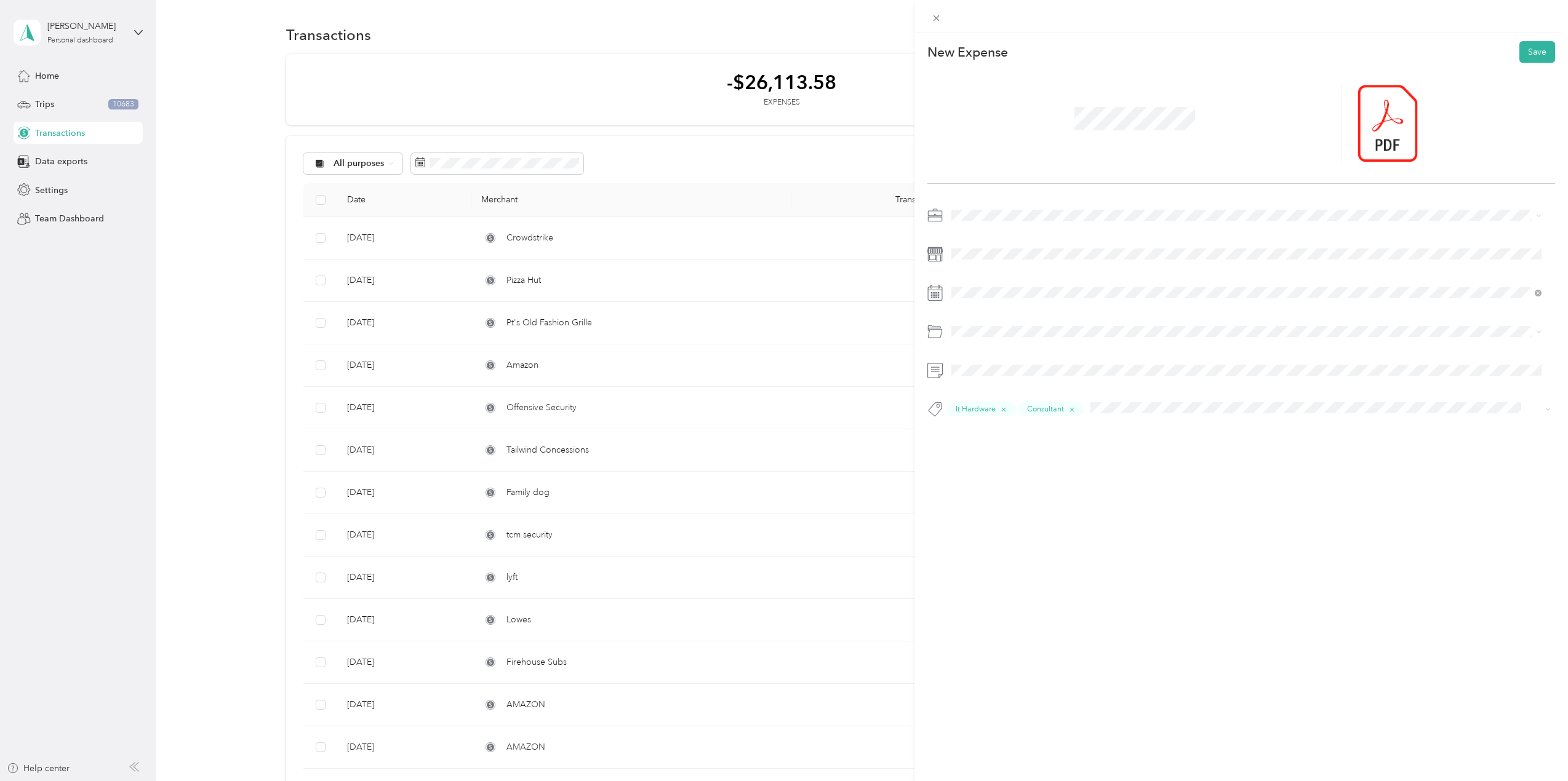
click at [974, 384] on li "Tools" at bounding box center [1246, 379] width 599 height 22
click at [984, 363] on icon at bounding box center [982, 363] width 12 height 12
click at [984, 362] on icon at bounding box center [982, 363] width 12 height 12
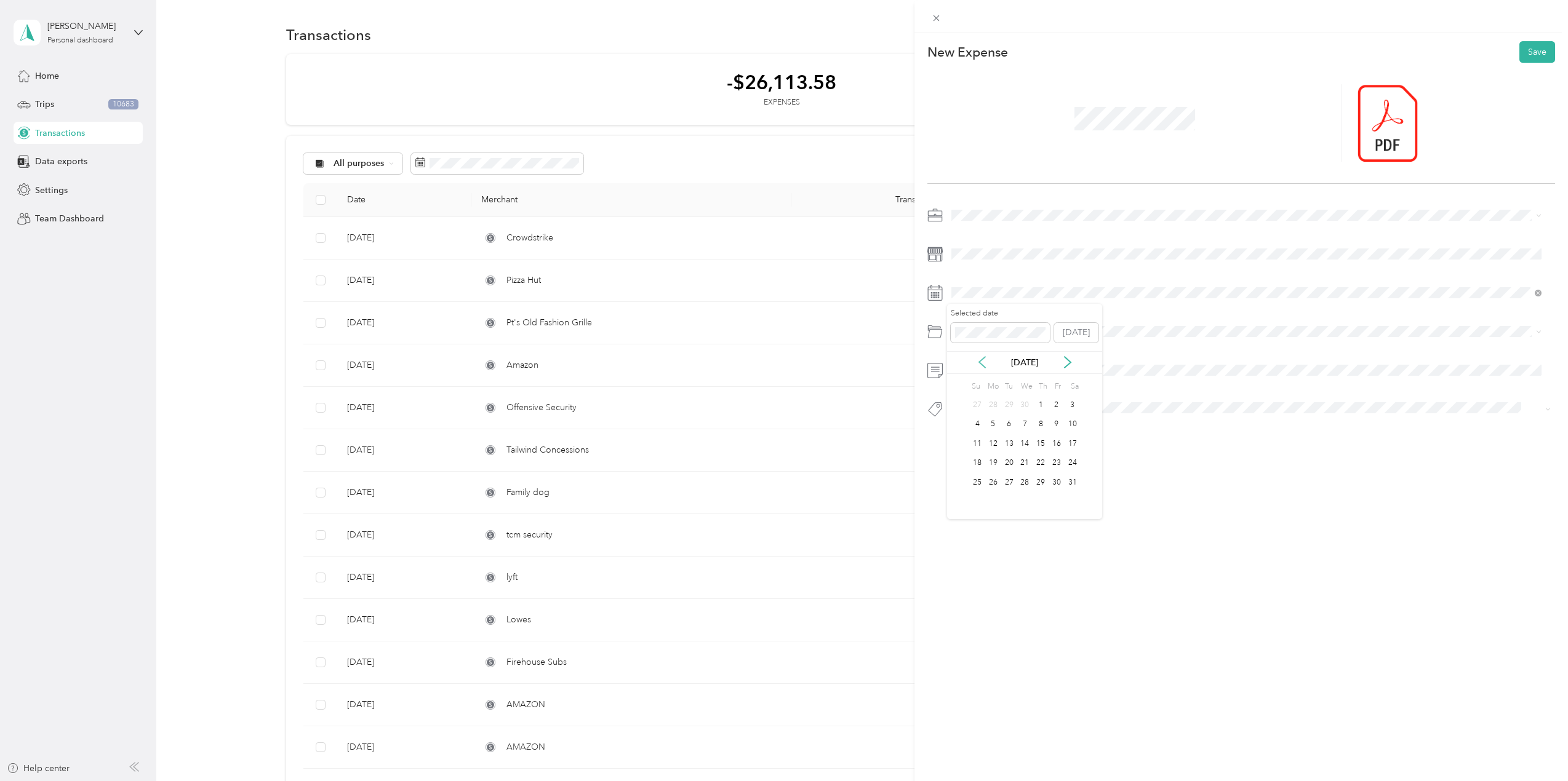
click at [984, 362] on icon at bounding box center [982, 363] width 12 height 12
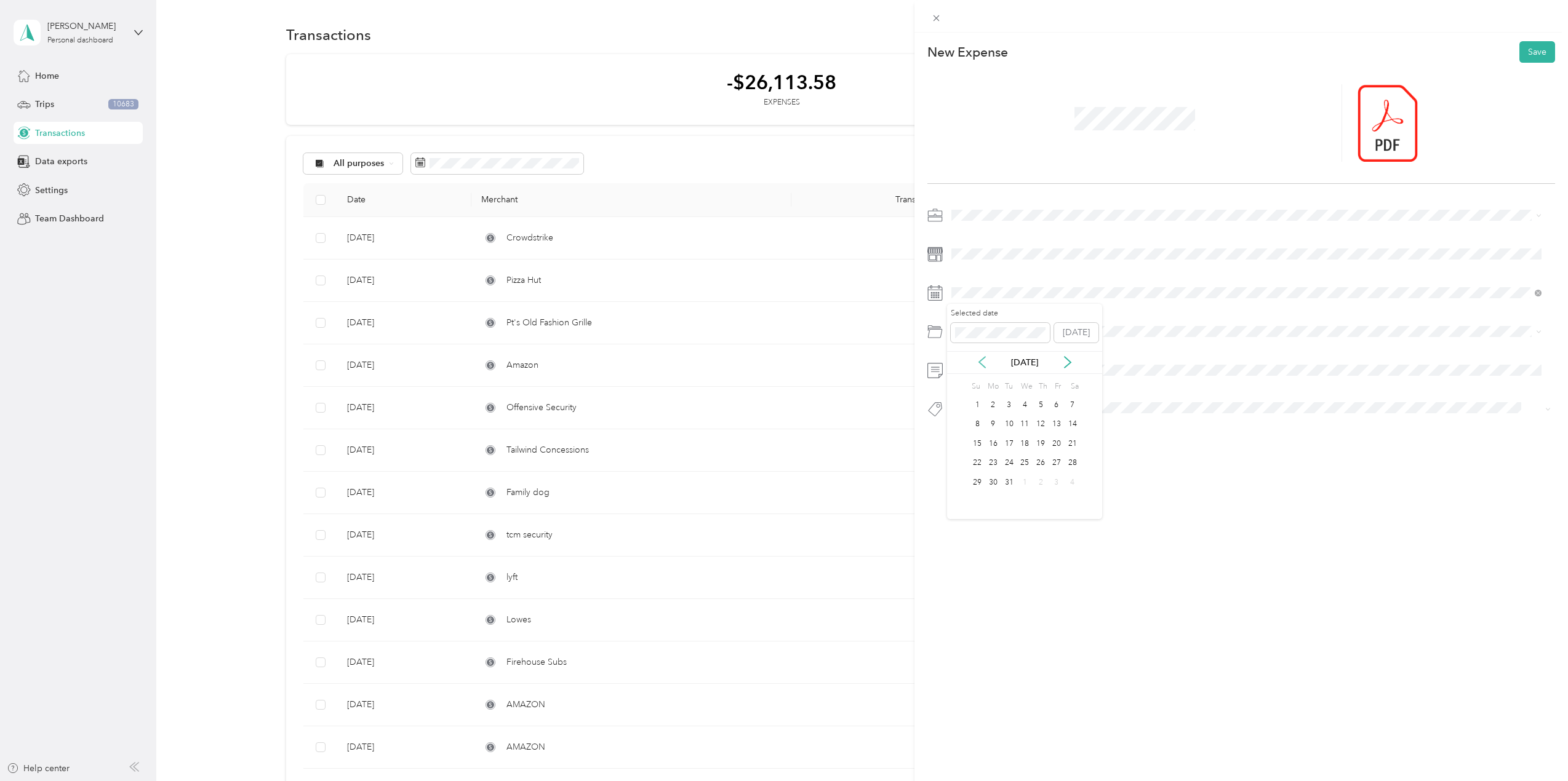
click at [984, 362] on icon at bounding box center [982, 363] width 12 height 12
click at [1010, 441] on div "17" at bounding box center [1009, 444] width 16 height 16
click at [1523, 51] on button "Save" at bounding box center [1537, 52] width 35 height 22
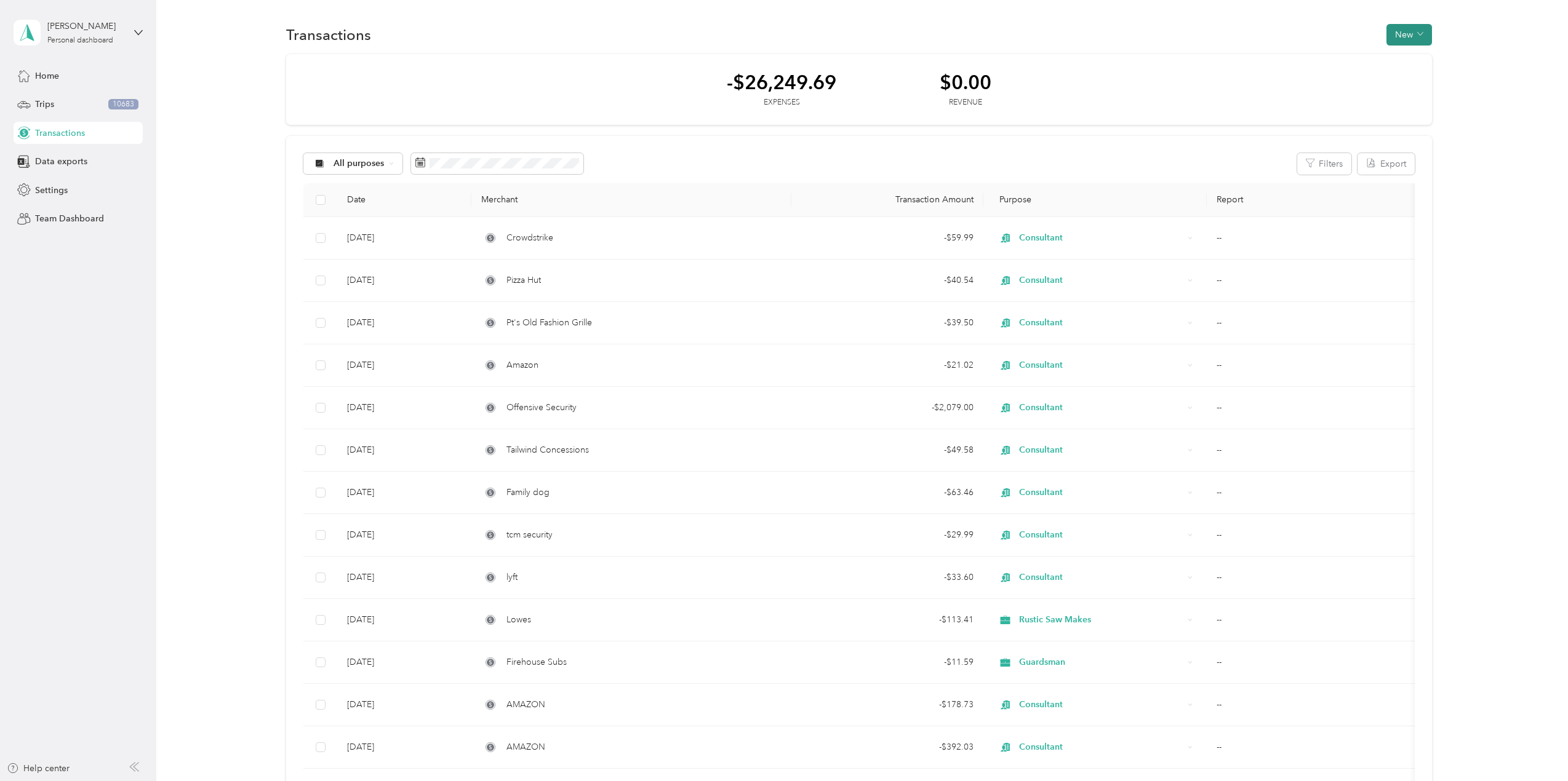
click at [1421, 34] on button "New" at bounding box center [1409, 35] width 45 height 22
click at [1412, 61] on span "Expense" at bounding box center [1403, 58] width 34 height 13
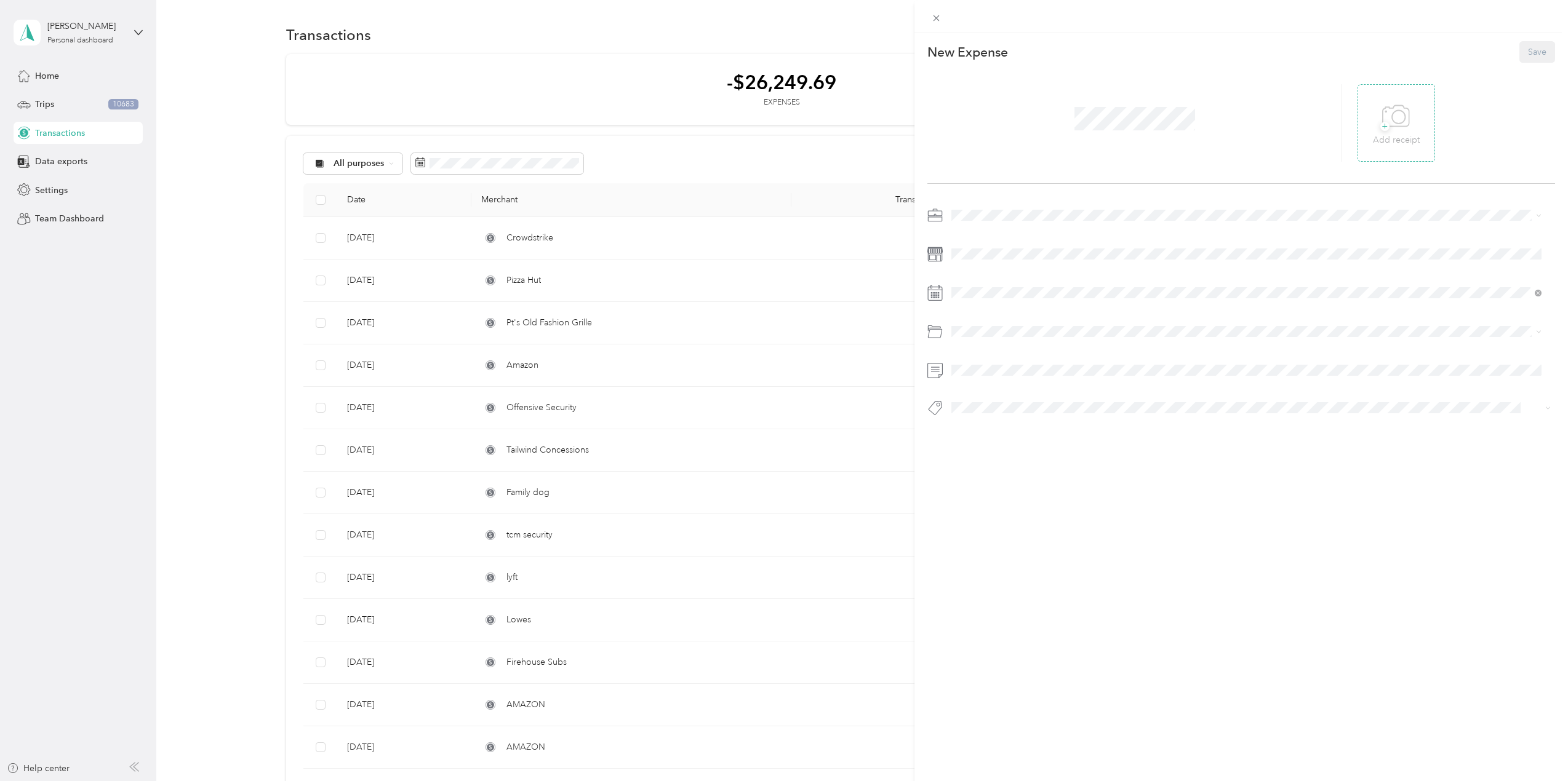
click at [1392, 106] on icon at bounding box center [1396, 117] width 28 height 34
click at [986, 387] on span "Consultant" at bounding box center [976, 387] width 41 height 11
click at [984, 399] on div at bounding box center [1241, 315] width 628 height 220
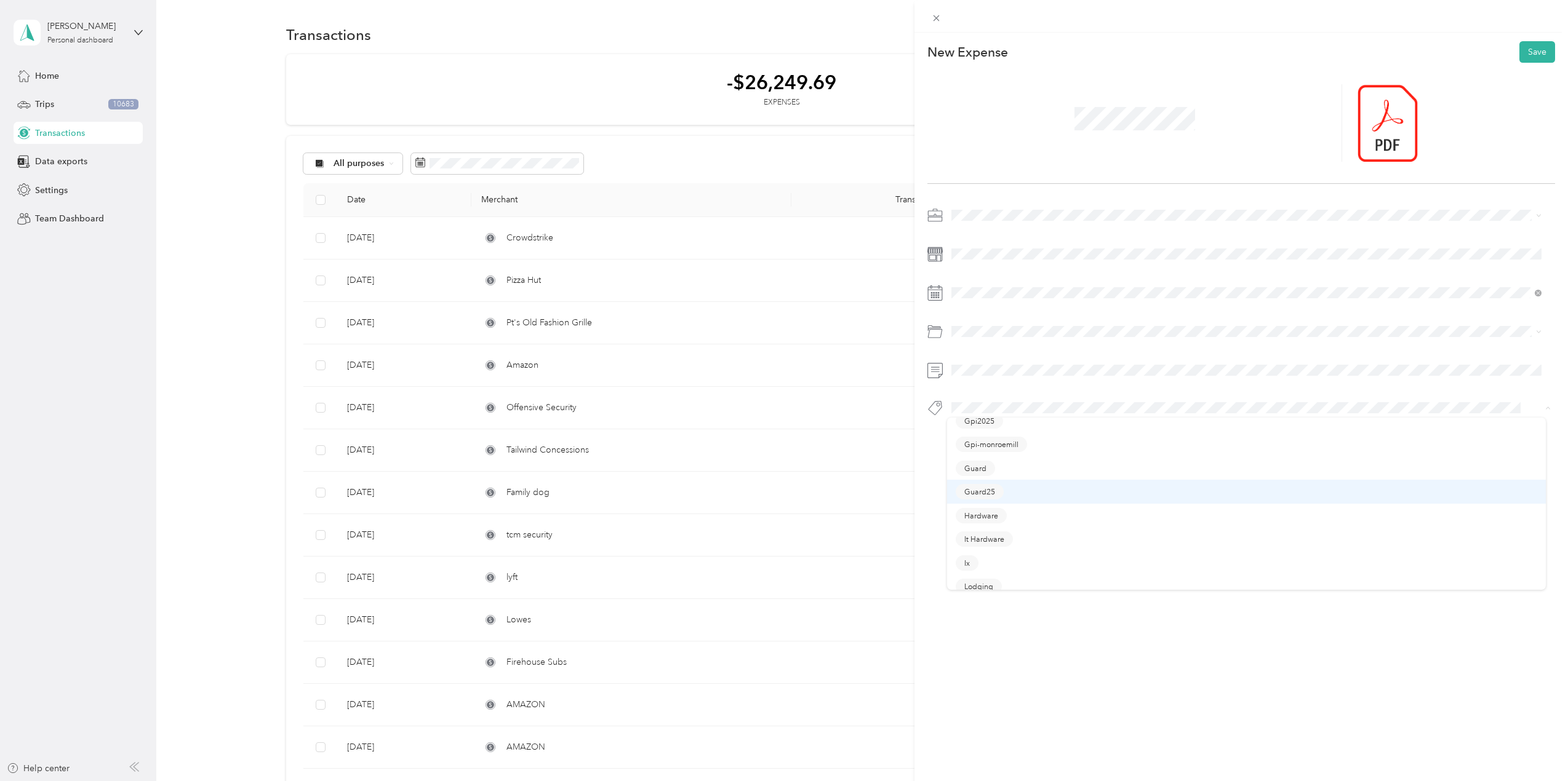
scroll to position [369, 0]
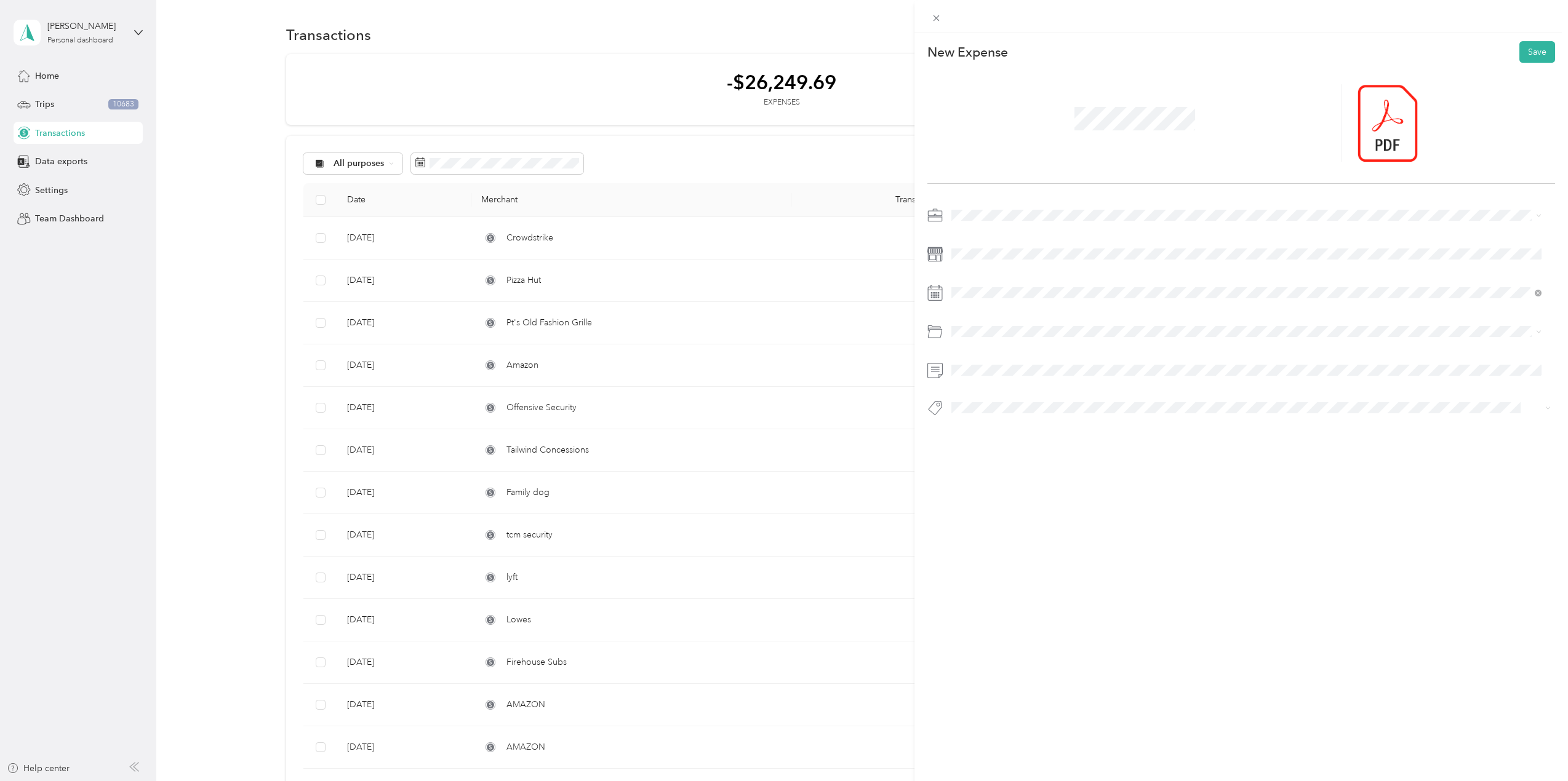
click at [983, 538] on li "It Hardware" at bounding box center [1246, 532] width 599 height 24
click at [999, 499] on span "Consultant" at bounding box center [982, 499] width 37 height 11
click at [971, 349] on li "Tools" at bounding box center [1246, 344] width 599 height 22
click at [981, 370] on div "[DATE]" at bounding box center [1025, 363] width 155 height 23
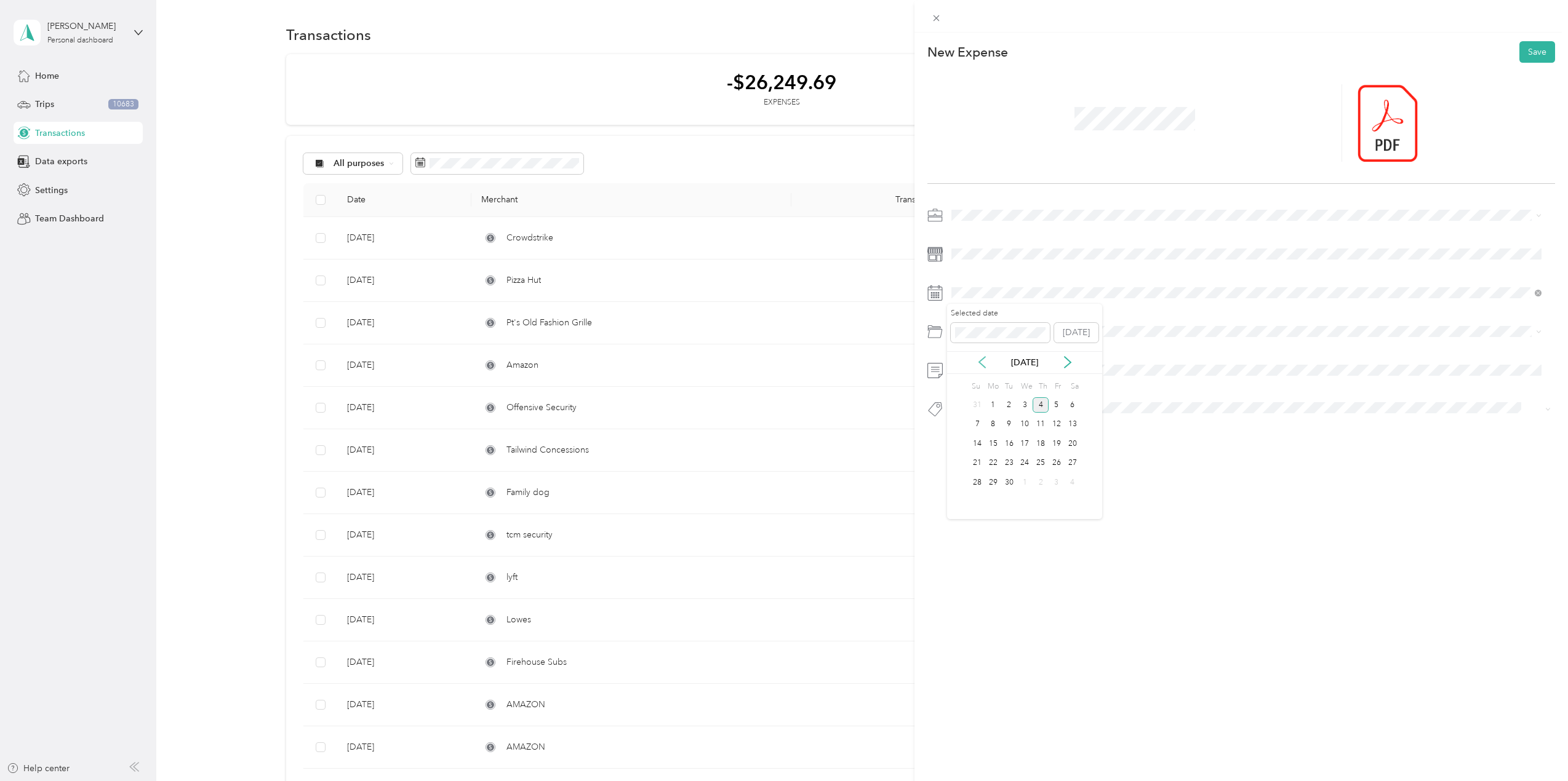
click at [987, 362] on icon at bounding box center [982, 363] width 12 height 12
click at [989, 362] on div "[DATE]" at bounding box center [1025, 363] width 155 height 13
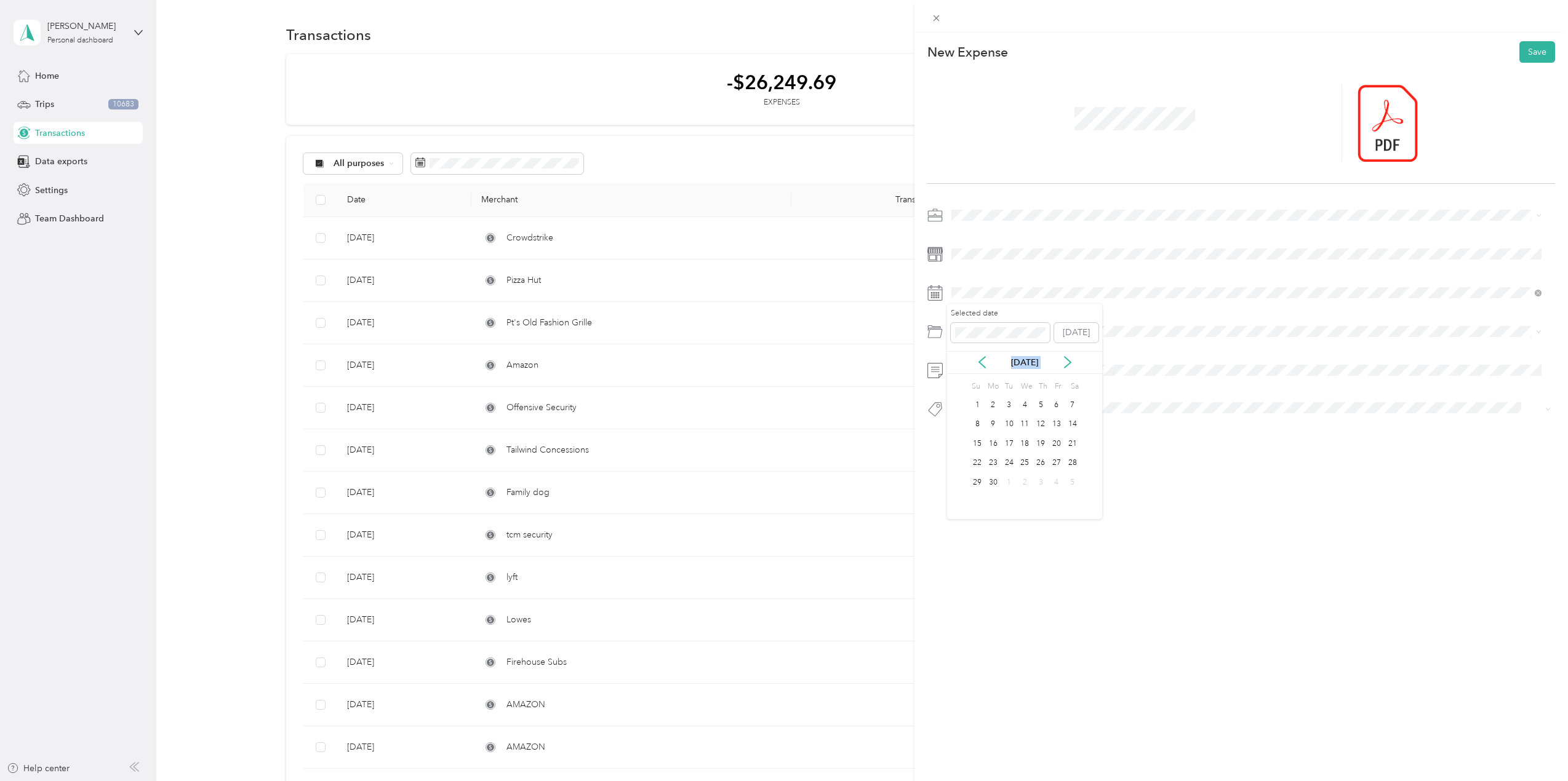
click at [989, 362] on div "[DATE]" at bounding box center [1025, 363] width 155 height 13
click at [983, 356] on icon at bounding box center [982, 363] width 12 height 12
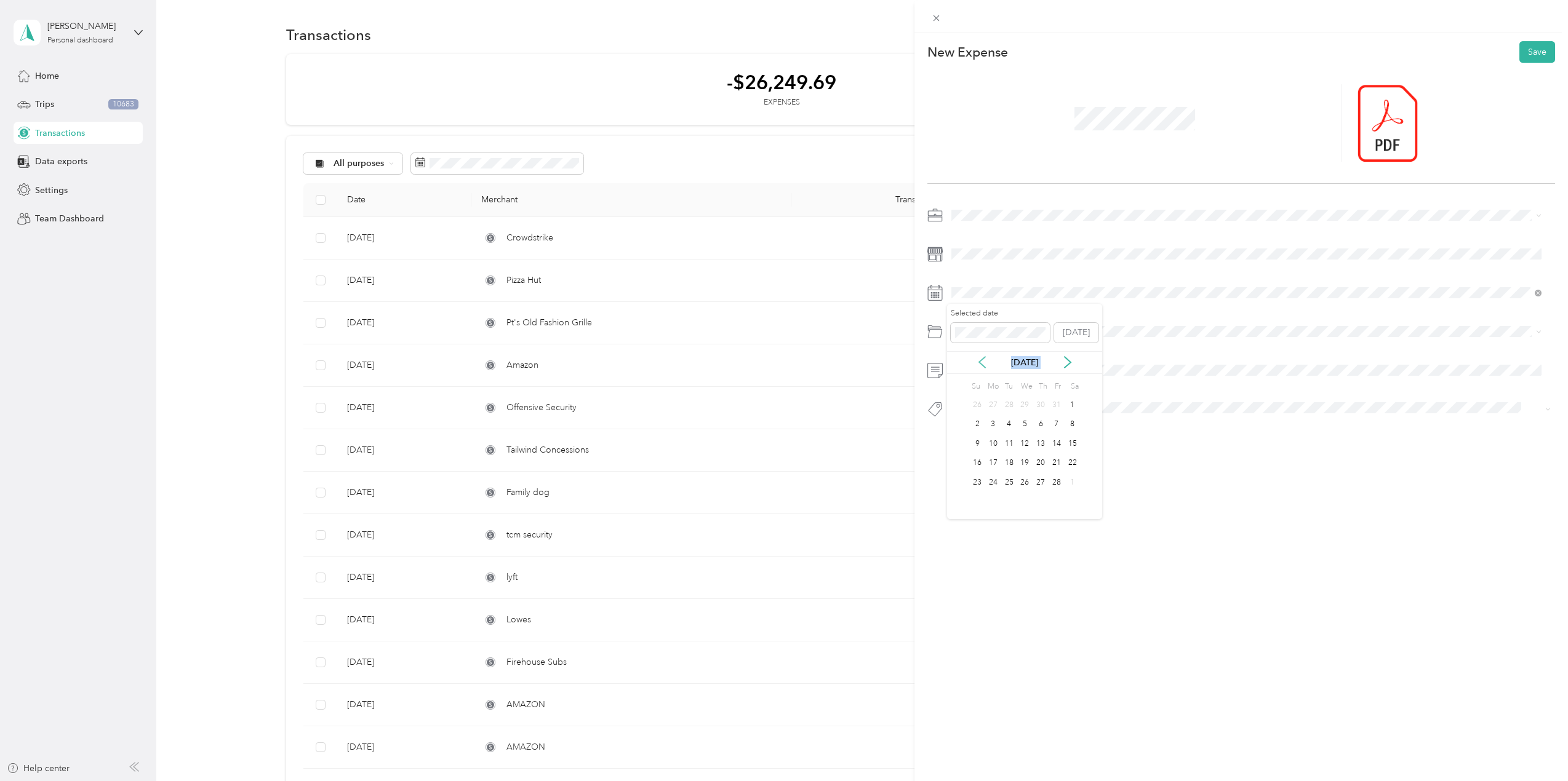
click at [983, 356] on icon at bounding box center [982, 363] width 12 height 12
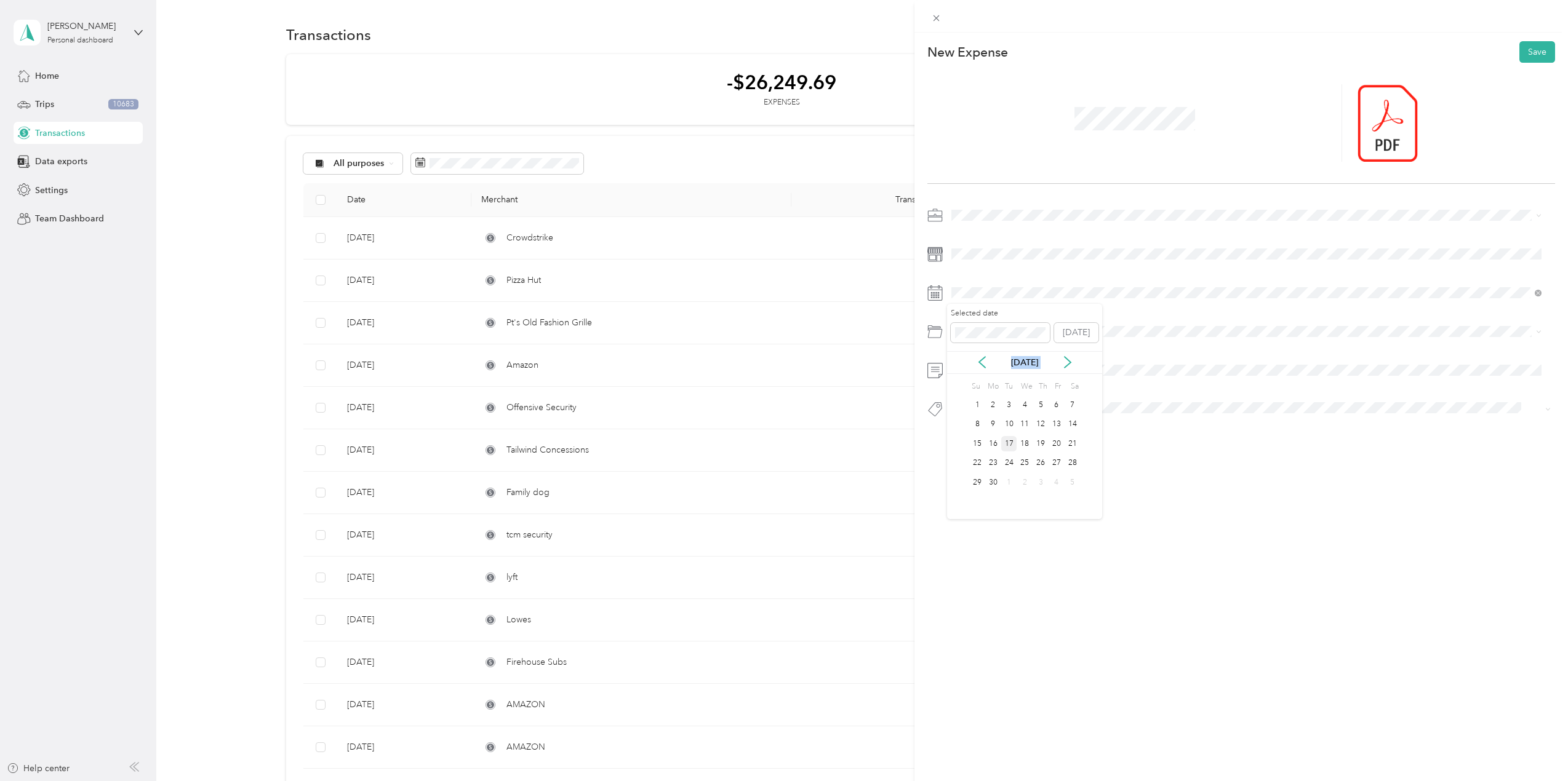
click at [1012, 440] on div "17" at bounding box center [1009, 444] width 16 height 16
click at [982, 245] on span at bounding box center [1251, 254] width 608 height 20
click at [1527, 43] on button "Save" at bounding box center [1537, 52] width 35 height 22
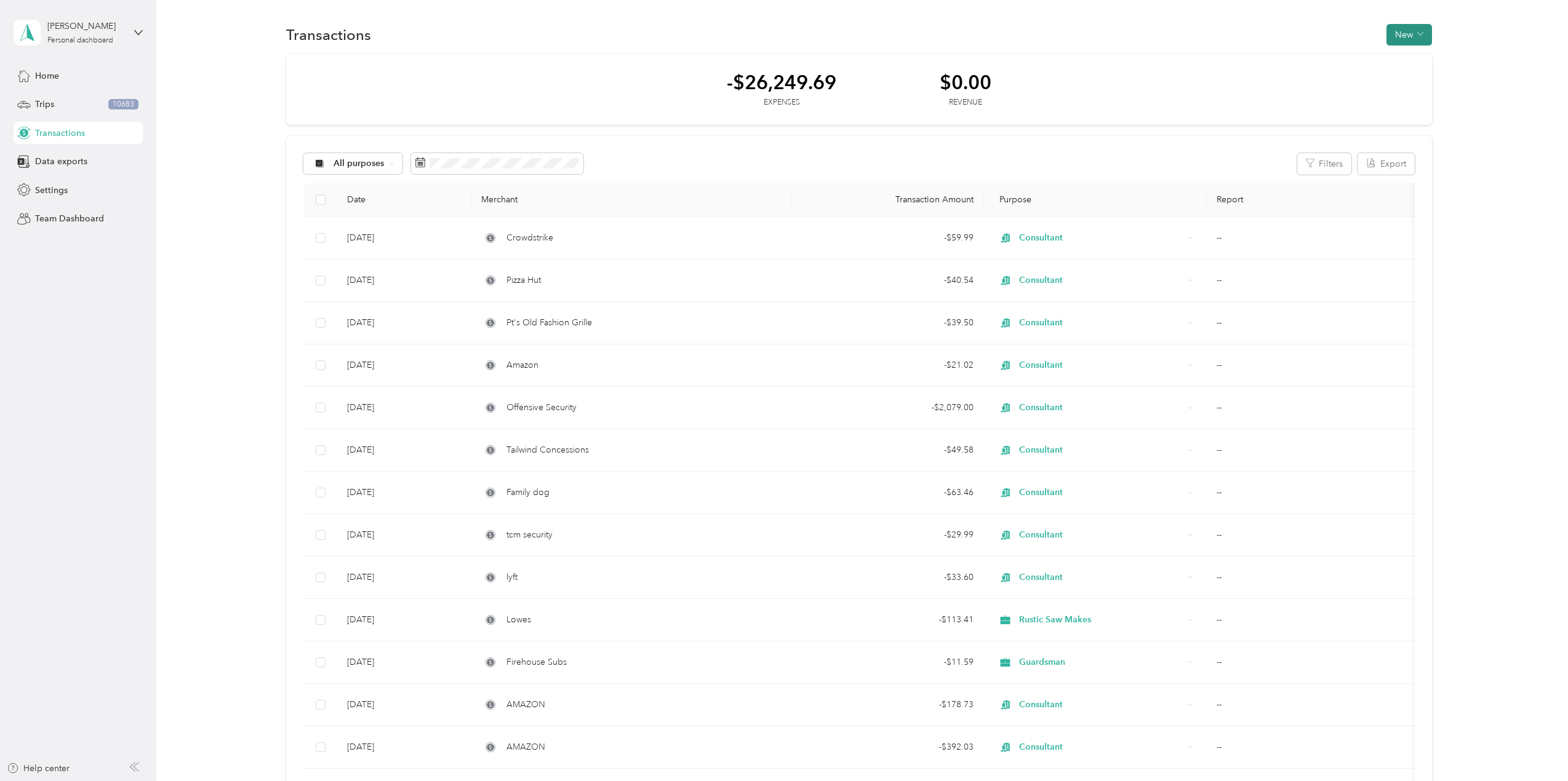
click at [1393, 27] on button "New" at bounding box center [1409, 35] width 45 height 22
click at [1400, 59] on span "Expense" at bounding box center [1403, 58] width 34 height 13
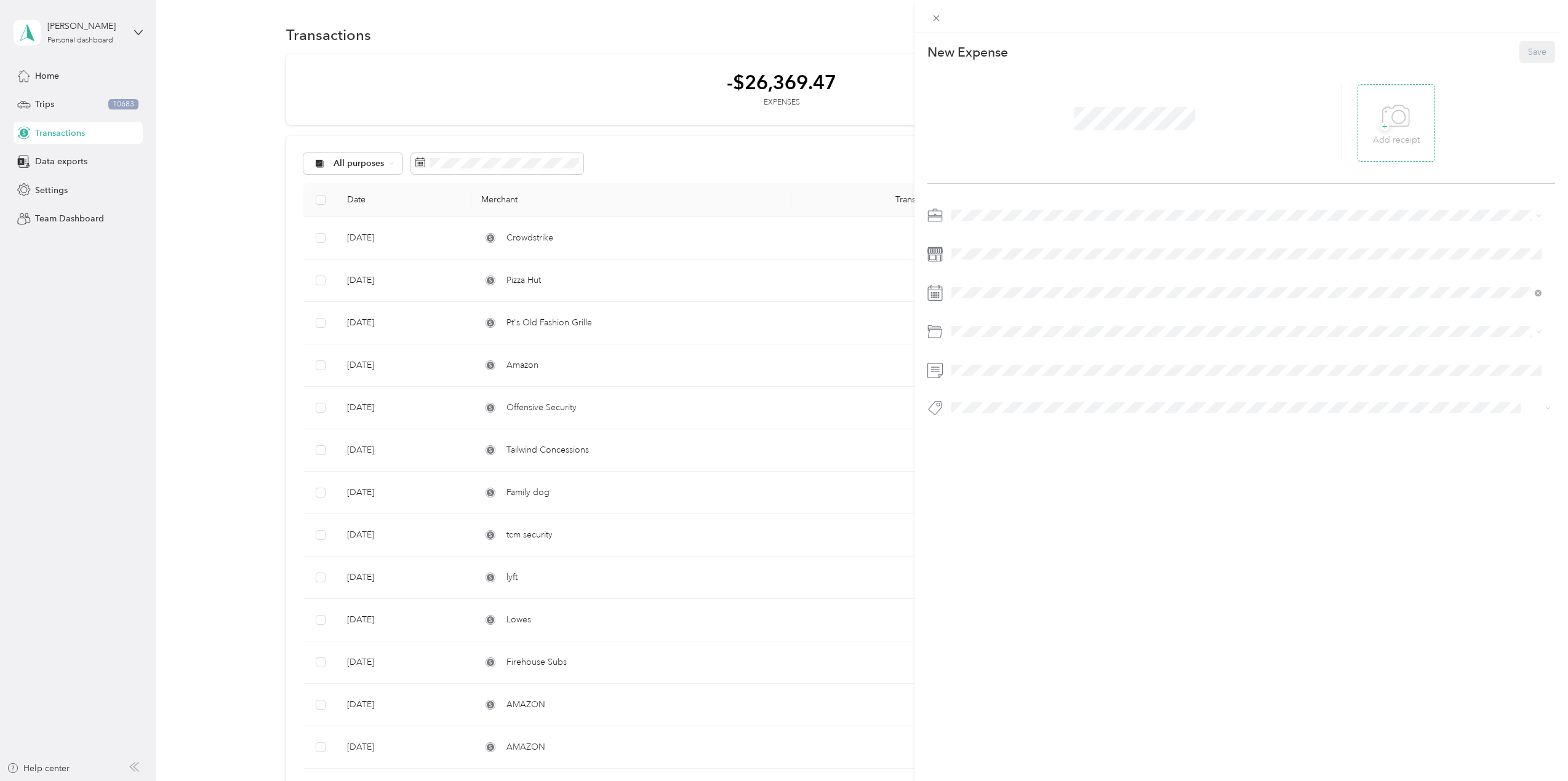
click at [1380, 122] on span "+" at bounding box center [1385, 126] width 9 height 9
click at [991, 381] on div "Consultant" at bounding box center [1246, 387] width 581 height 13
click at [989, 432] on li "Officefurniture" at bounding box center [1246, 428] width 599 height 24
click at [1009, 484] on li "Officesupplies" at bounding box center [1246, 479] width 599 height 24
click at [998, 551] on button "Consultant" at bounding box center [982, 546] width 54 height 16
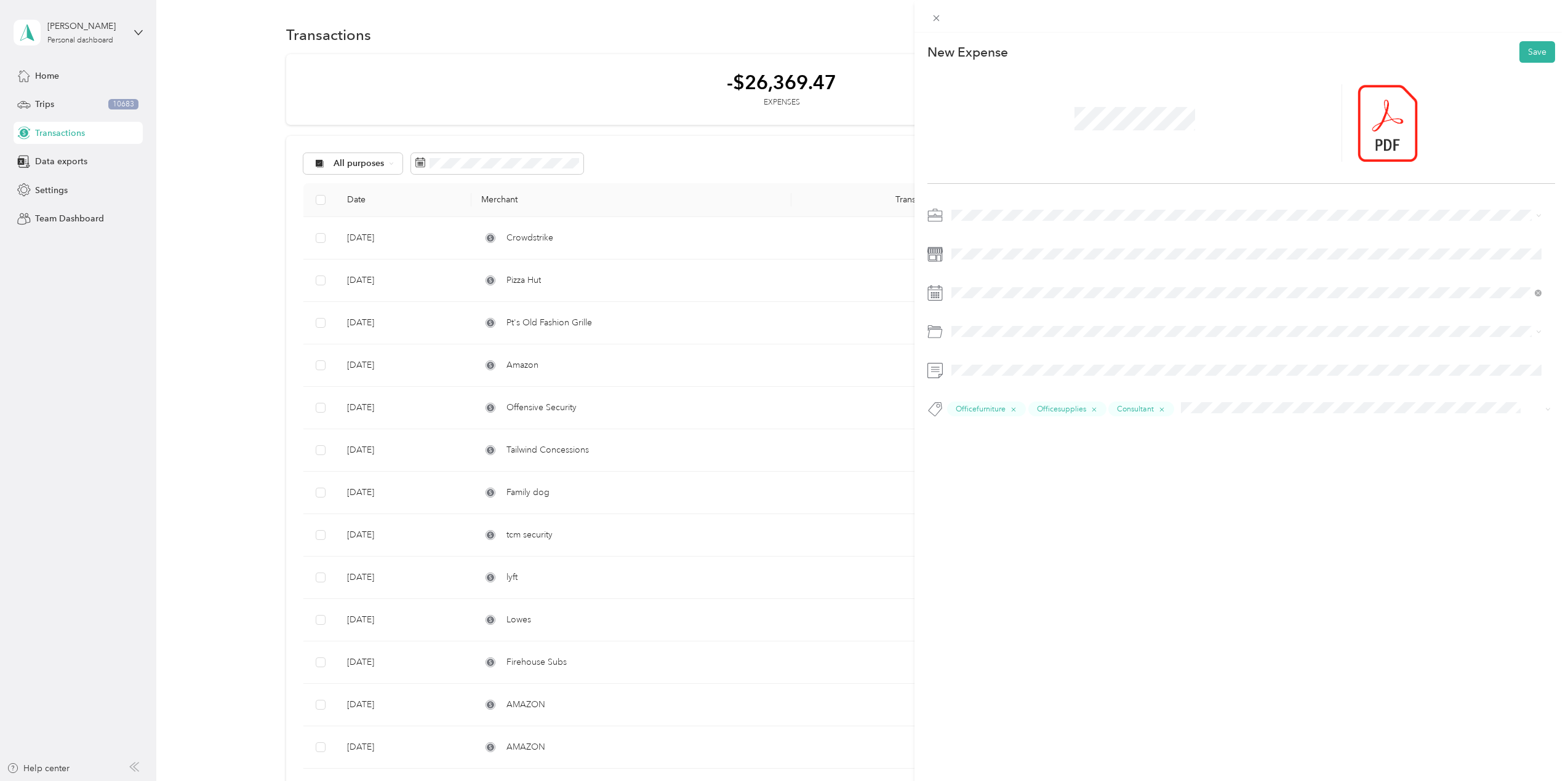
click at [1000, 417] on li "Home Office Deductions" at bounding box center [1246, 423] width 599 height 22
click at [982, 284] on span at bounding box center [1251, 293] width 608 height 20
click at [990, 363] on div "[DATE]" at bounding box center [1025, 363] width 155 height 13
click at [981, 360] on icon at bounding box center [982, 363] width 6 height 11
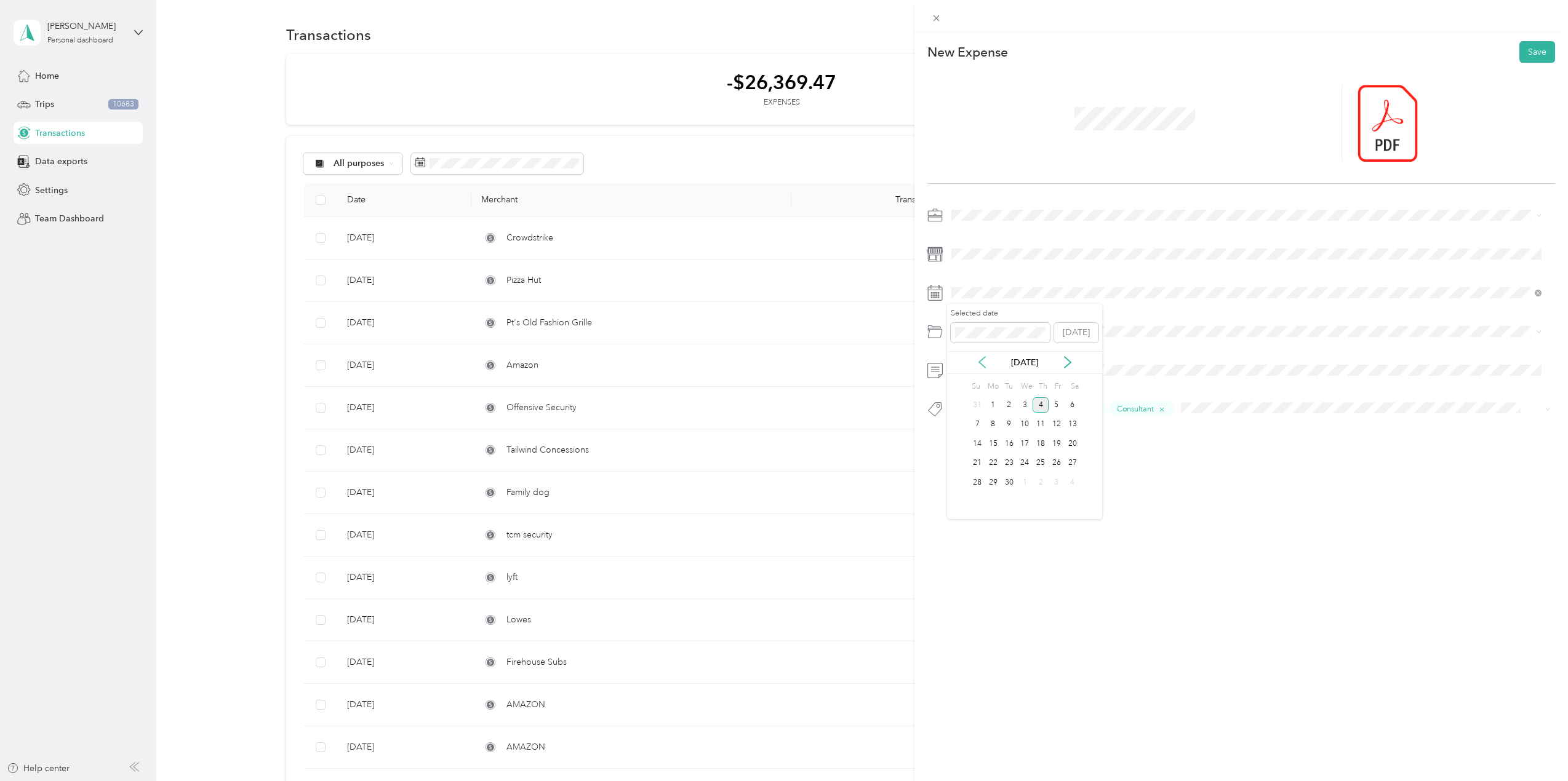
click at [981, 360] on icon at bounding box center [982, 363] width 6 height 11
click at [982, 359] on icon at bounding box center [982, 363] width 6 height 11
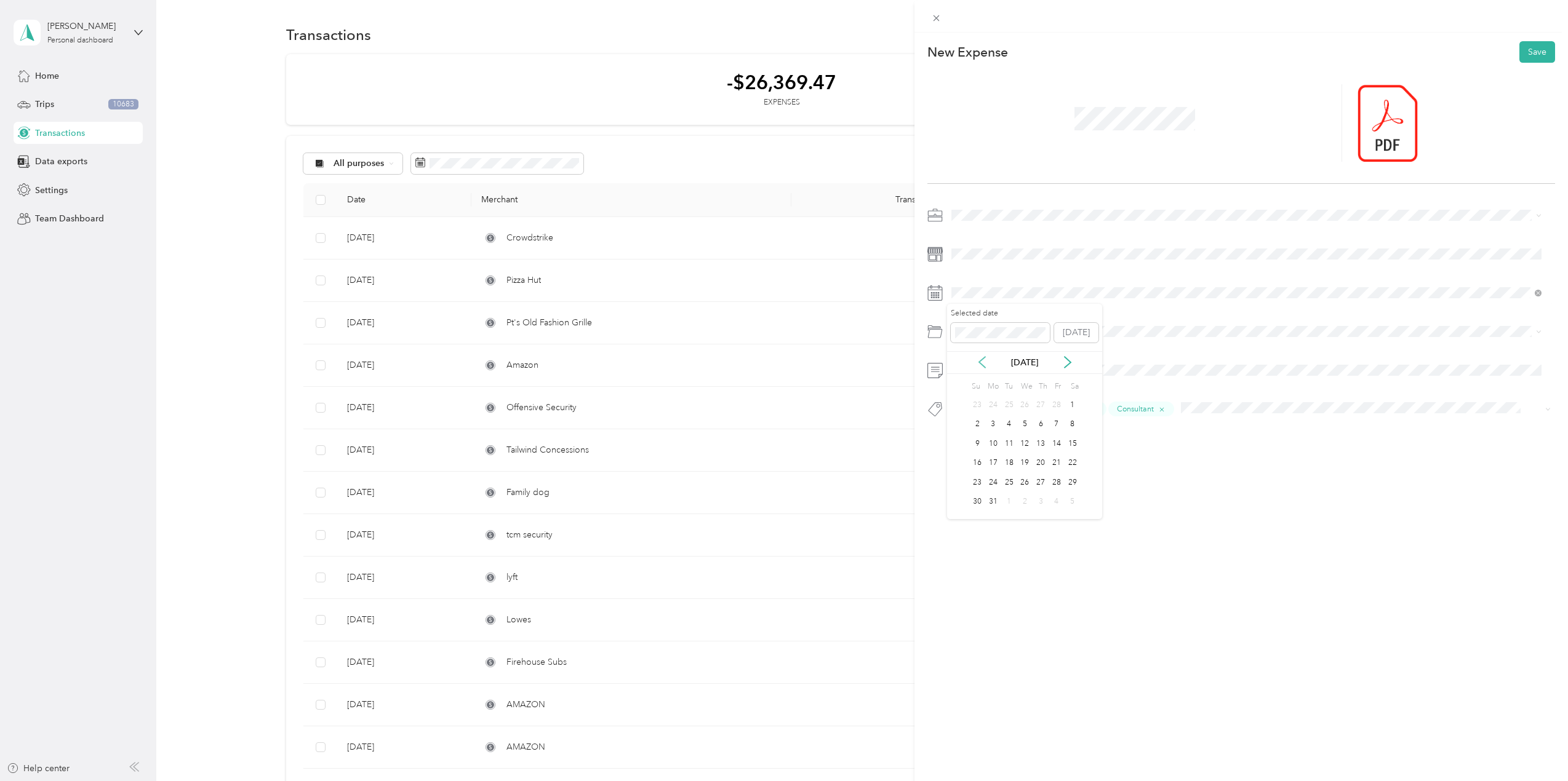
click at [982, 359] on icon at bounding box center [982, 363] width 6 height 11
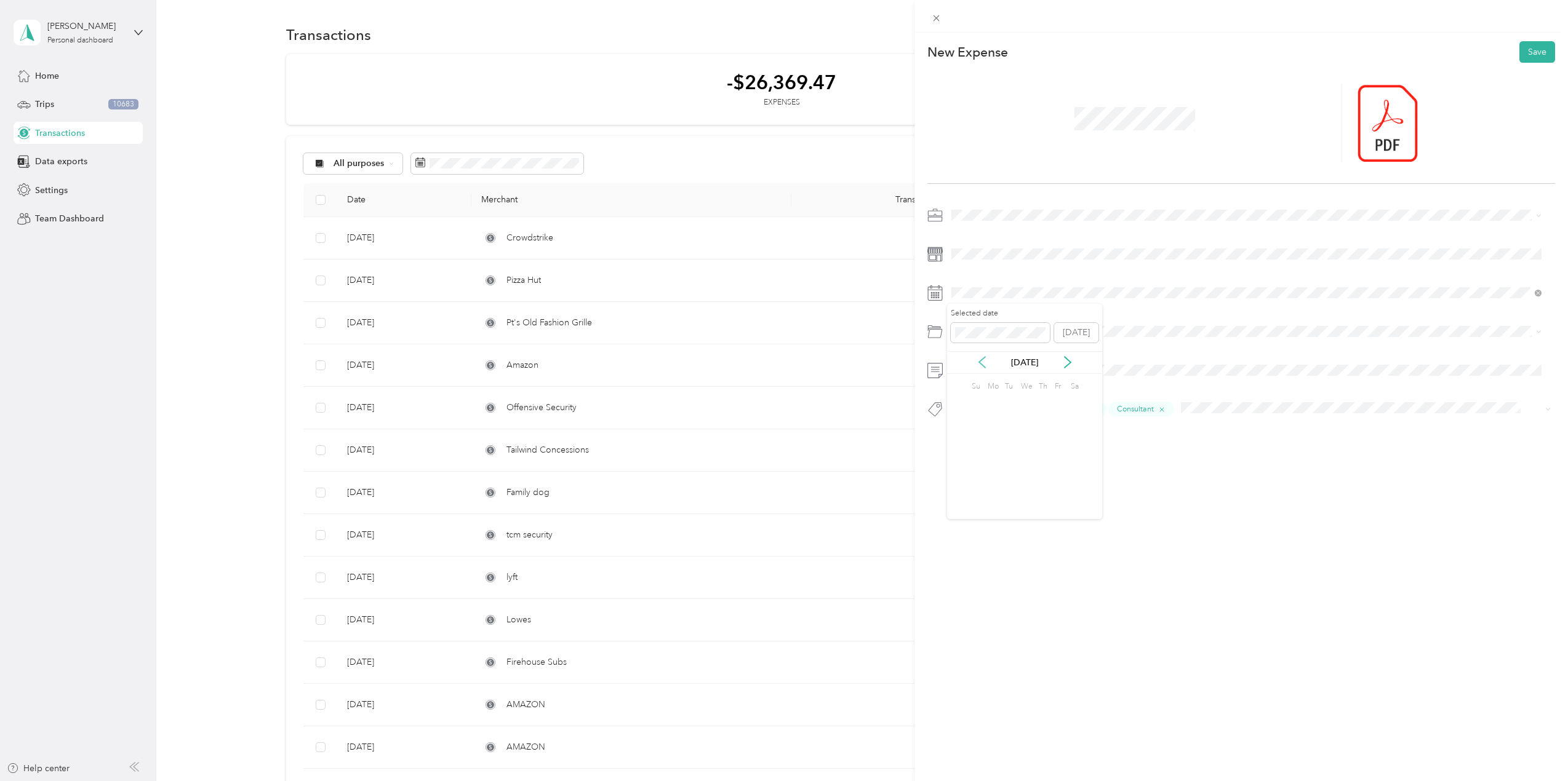
click at [982, 359] on icon at bounding box center [982, 363] width 6 height 11
click at [1068, 363] on icon at bounding box center [1067, 363] width 12 height 12
click at [981, 363] on icon at bounding box center [982, 363] width 12 height 12
click at [997, 481] on div "26" at bounding box center [993, 482] width 16 height 16
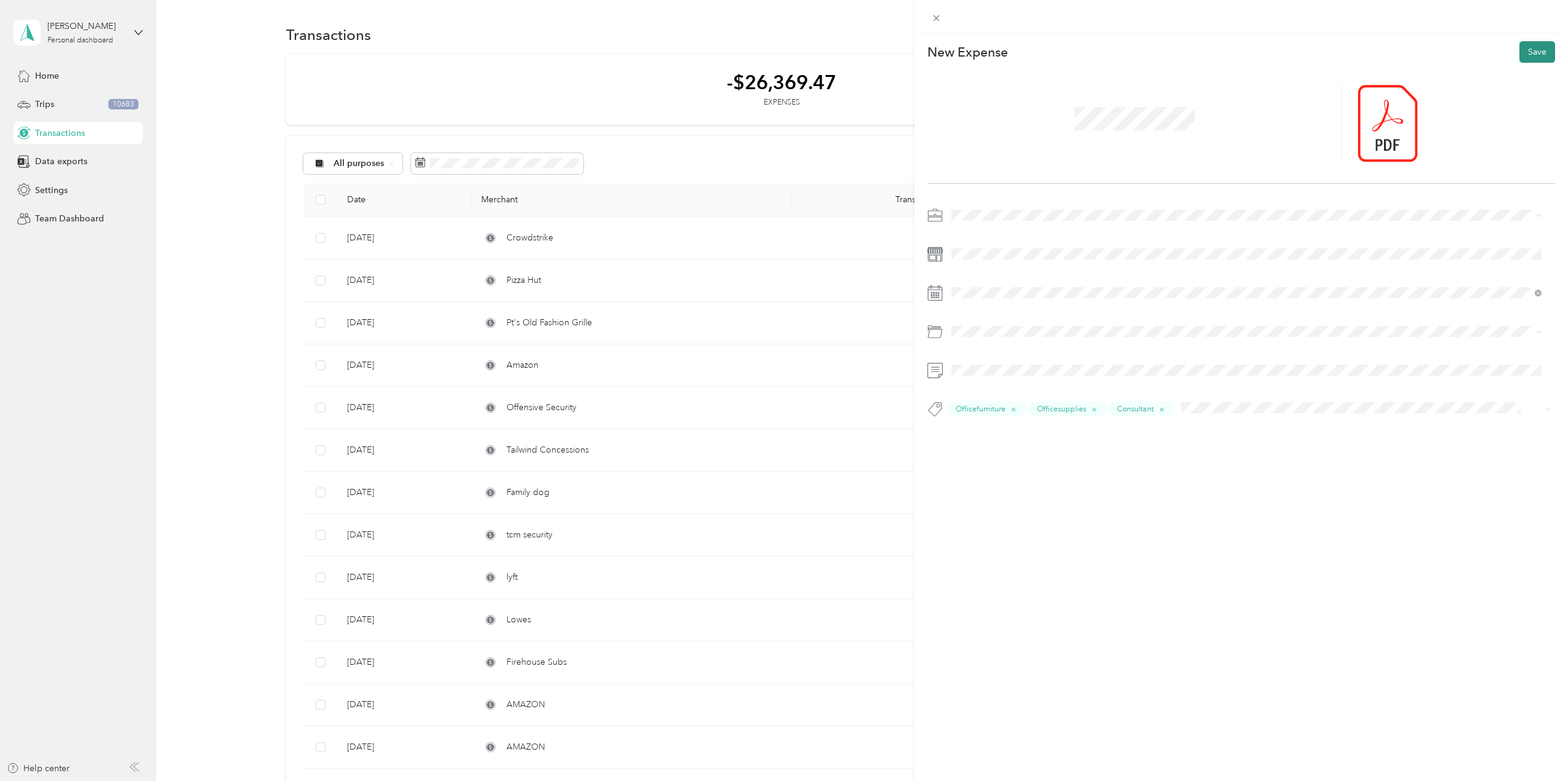
click at [1538, 50] on button "Save" at bounding box center [1537, 52] width 35 height 22
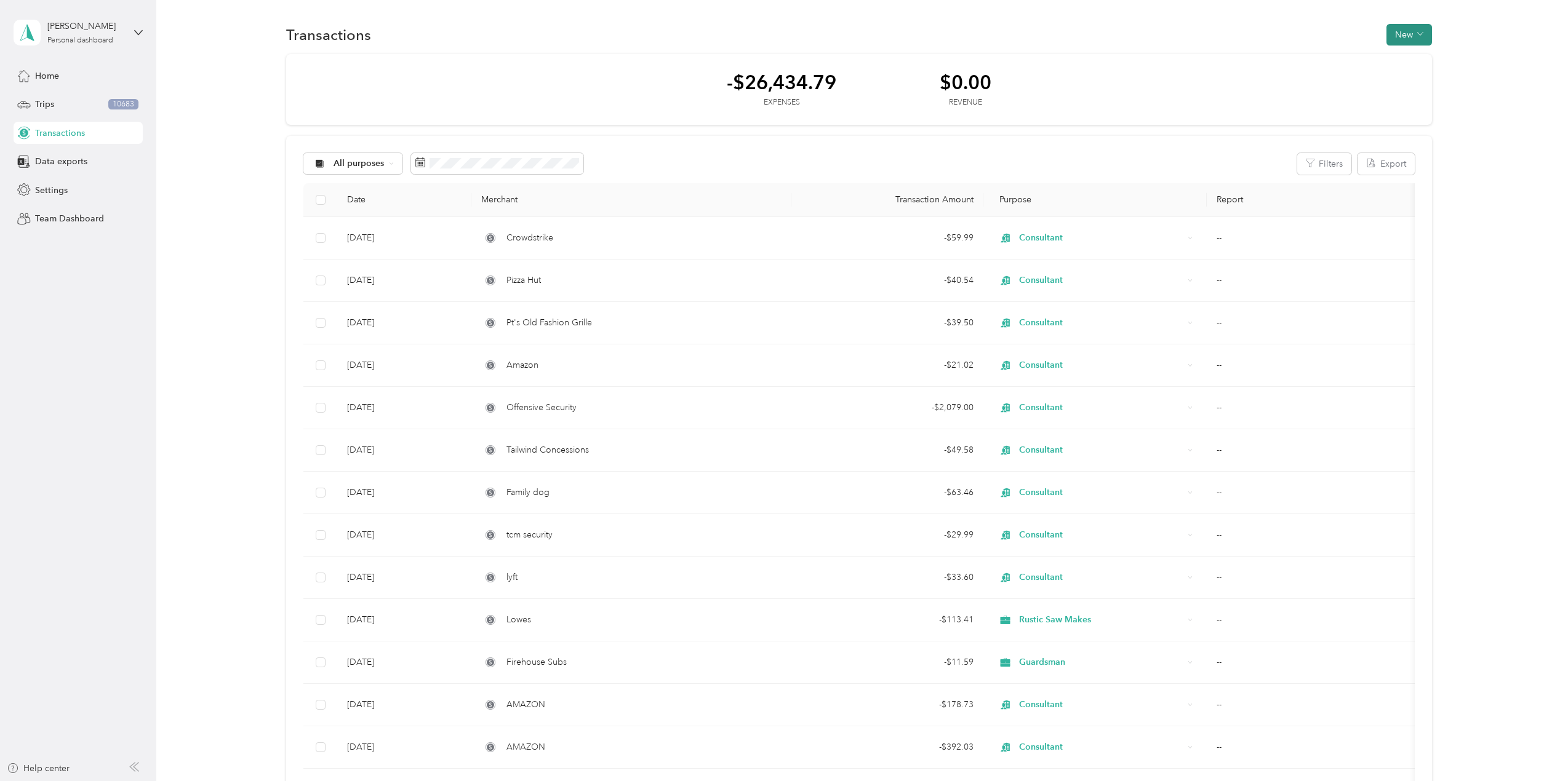
click at [1403, 34] on button "New" at bounding box center [1409, 35] width 45 height 22
click at [1403, 54] on span "Expense" at bounding box center [1403, 58] width 34 height 13
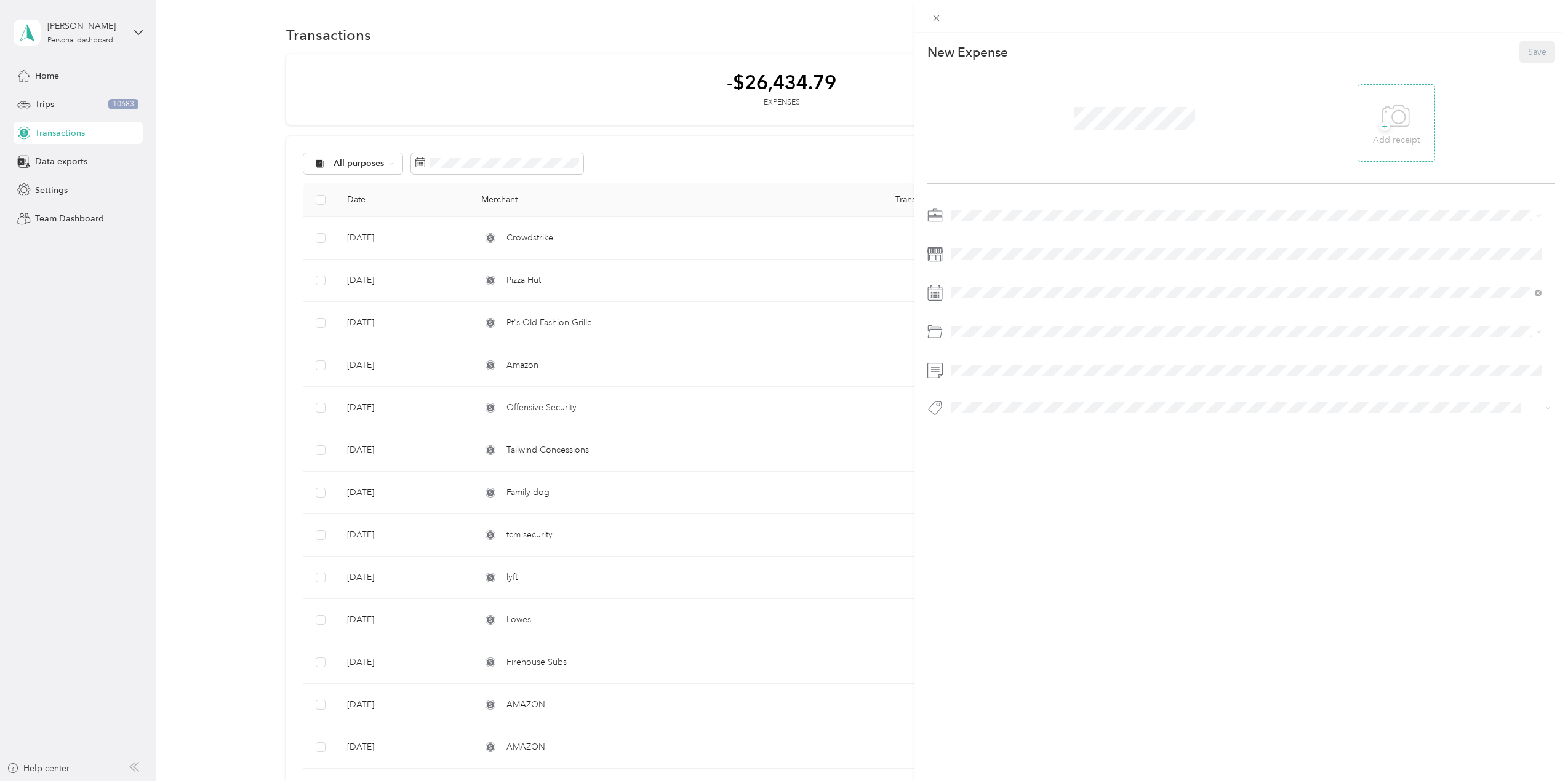
click at [1384, 120] on icon at bounding box center [1396, 117] width 28 height 34
click at [979, 384] on span "Consultant" at bounding box center [976, 387] width 41 height 11
click at [986, 780] on div "This expense cannot be edited because it is either under review, approved, or p…" at bounding box center [781, 781] width 1562 height 0
click at [990, 434] on li "Officefurniture" at bounding box center [1246, 428] width 599 height 24
click at [1007, 479] on span "Officesupplies" at bounding box center [989, 479] width 49 height 11
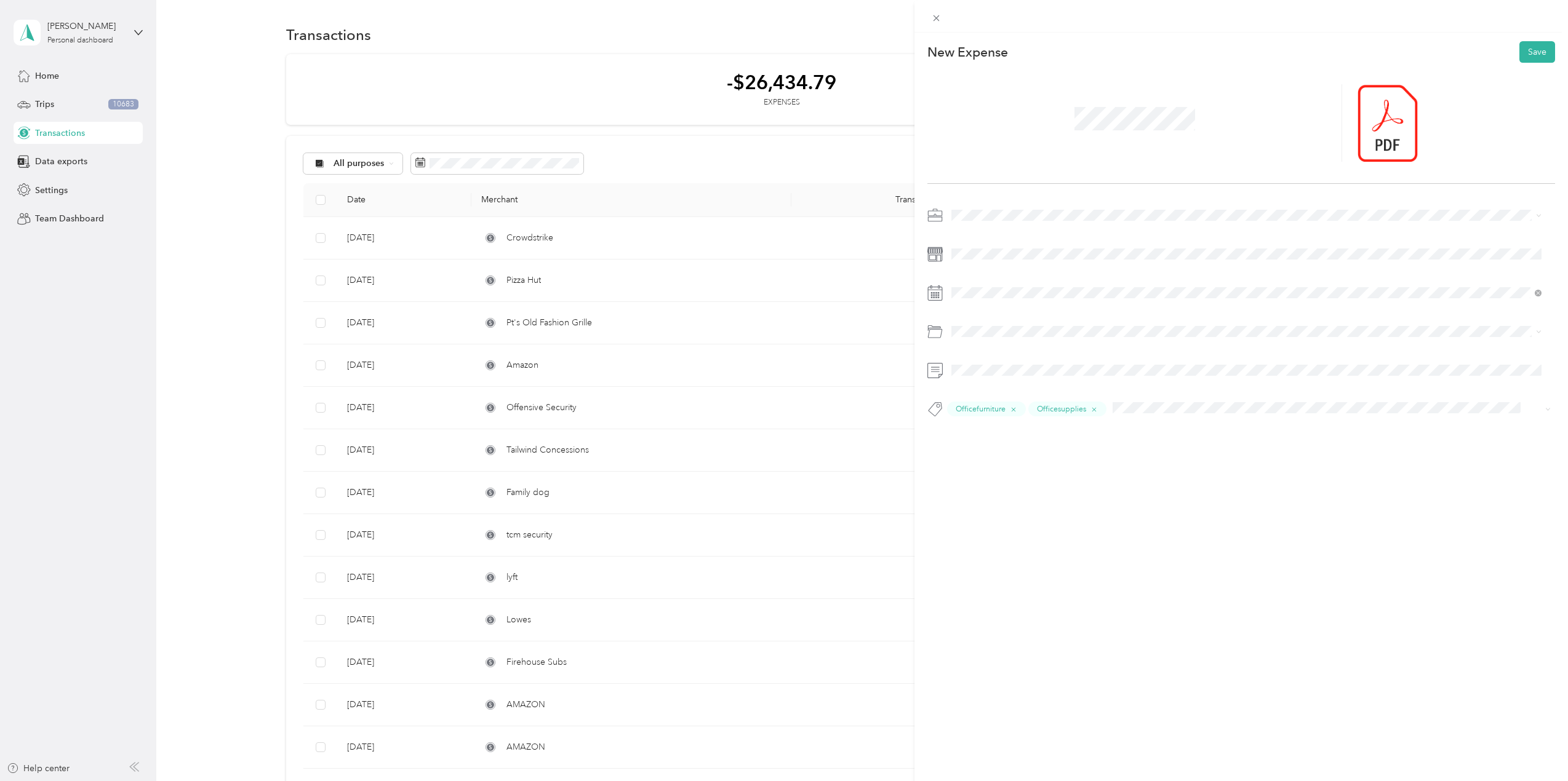
click at [982, 551] on button "Consultant" at bounding box center [982, 549] width 54 height 16
click at [992, 422] on span "Home Office Deductions" at bounding box center [1004, 424] width 97 height 11
click at [986, 365] on icon at bounding box center [982, 363] width 12 height 12
click at [986, 365] on icon at bounding box center [982, 363] width 12 height 12
click at [986, 364] on icon at bounding box center [982, 363] width 12 height 12
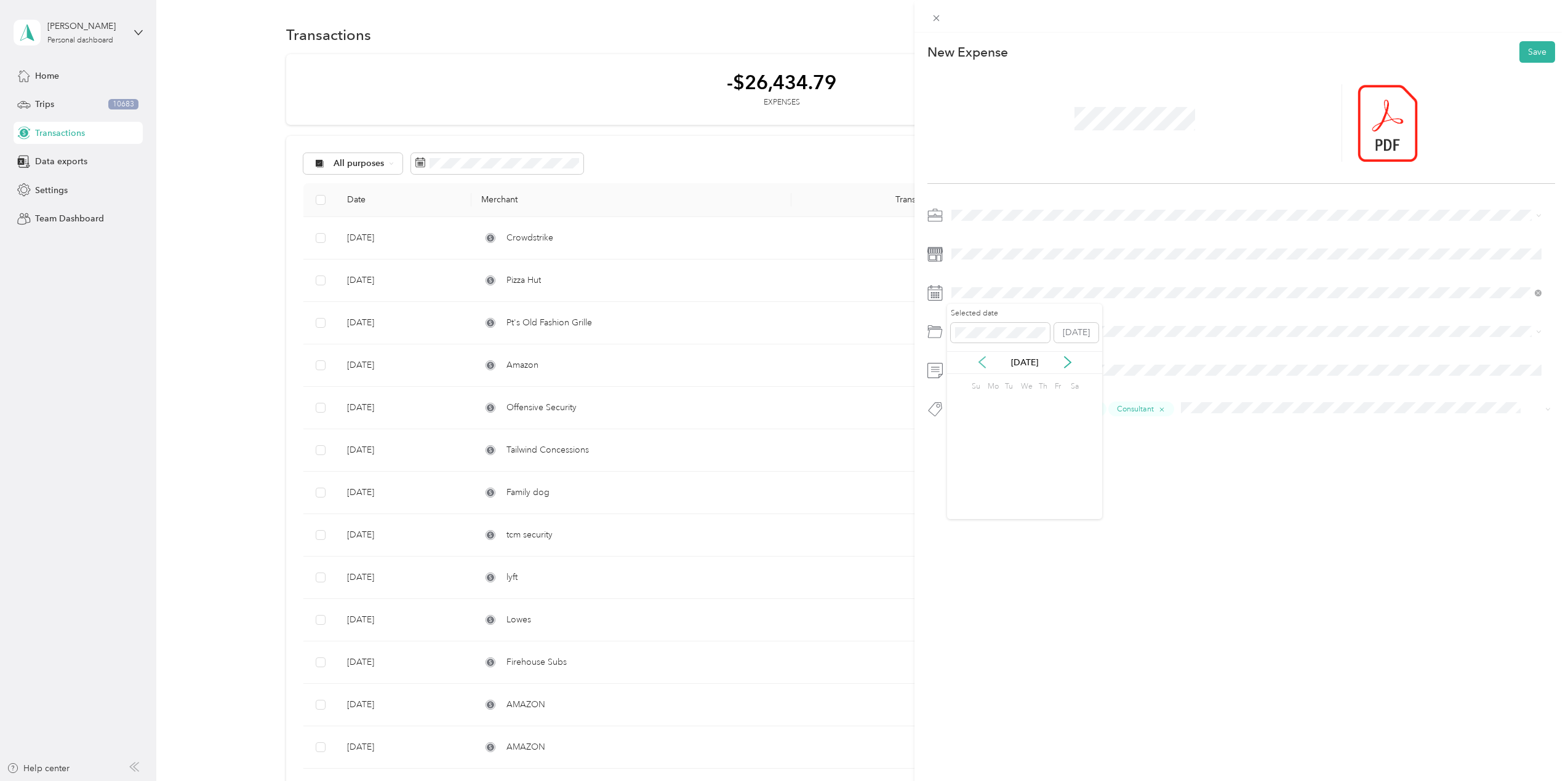
click at [986, 364] on icon at bounding box center [982, 363] width 12 height 12
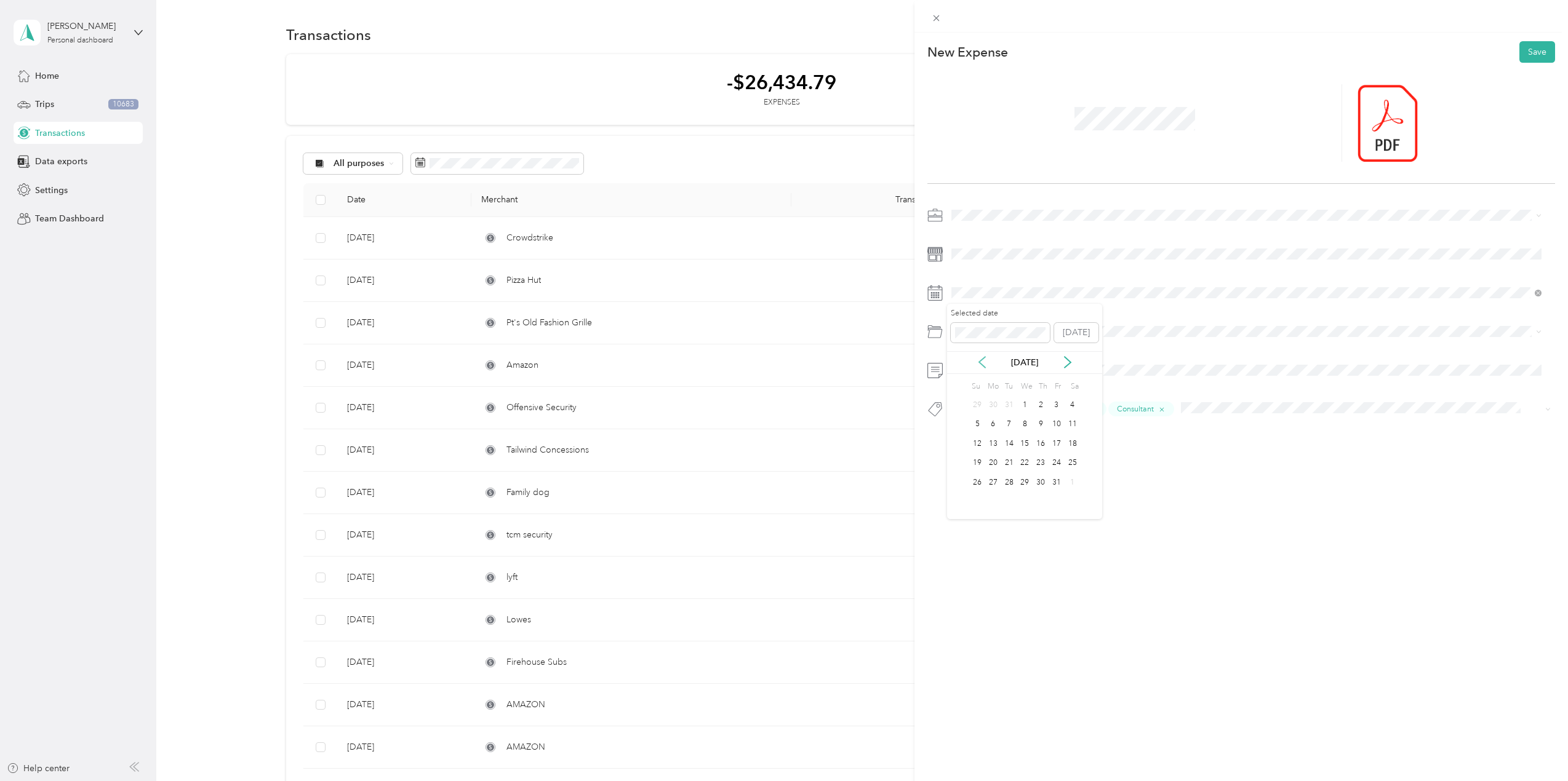
click at [986, 364] on icon at bounding box center [982, 363] width 12 height 12
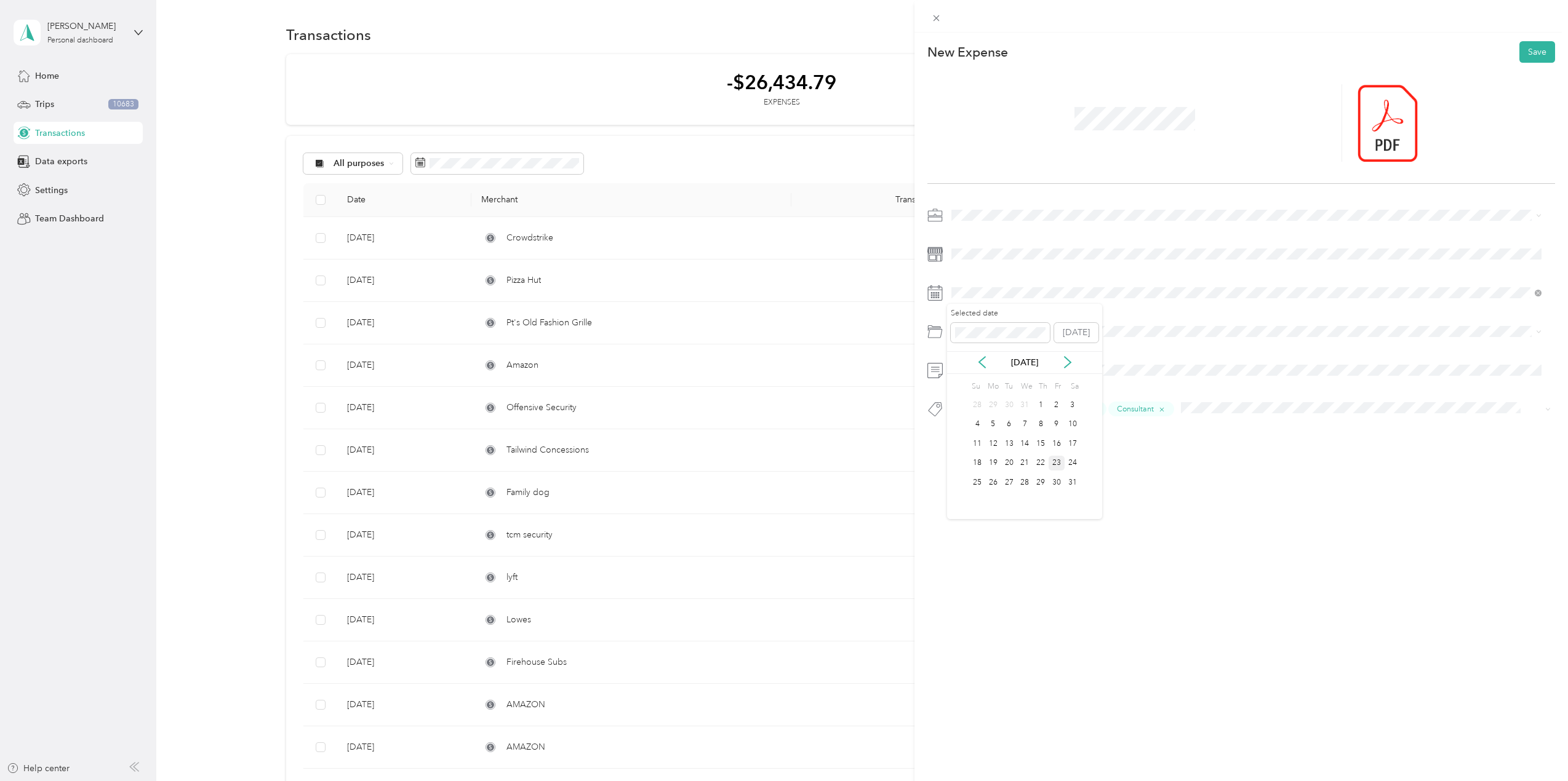
click at [1058, 465] on div "23" at bounding box center [1056, 463] width 16 height 16
click at [1522, 55] on button "Save" at bounding box center [1537, 52] width 35 height 22
